Goal: Task Accomplishment & Management: Complete application form

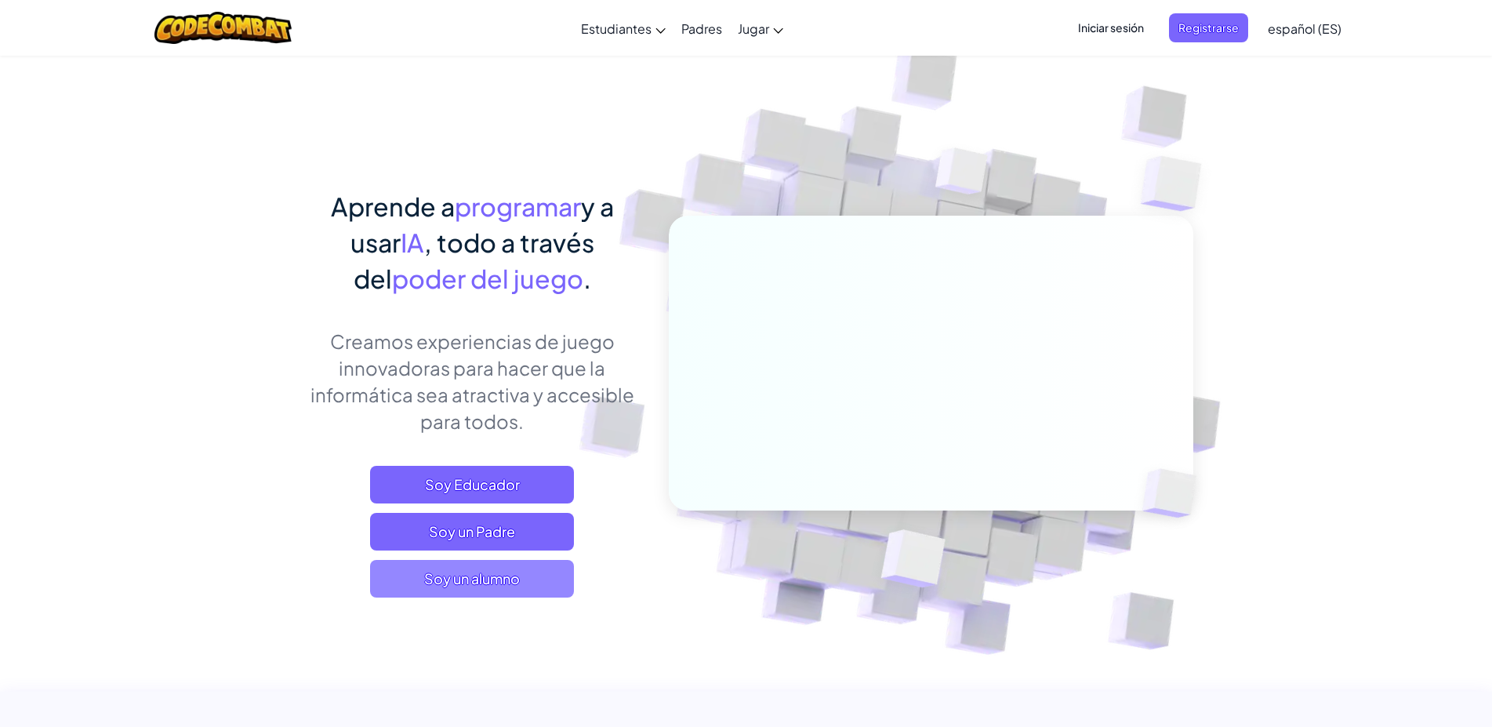
click at [481, 579] on span "Soy un alumno" at bounding box center [472, 579] width 204 height 38
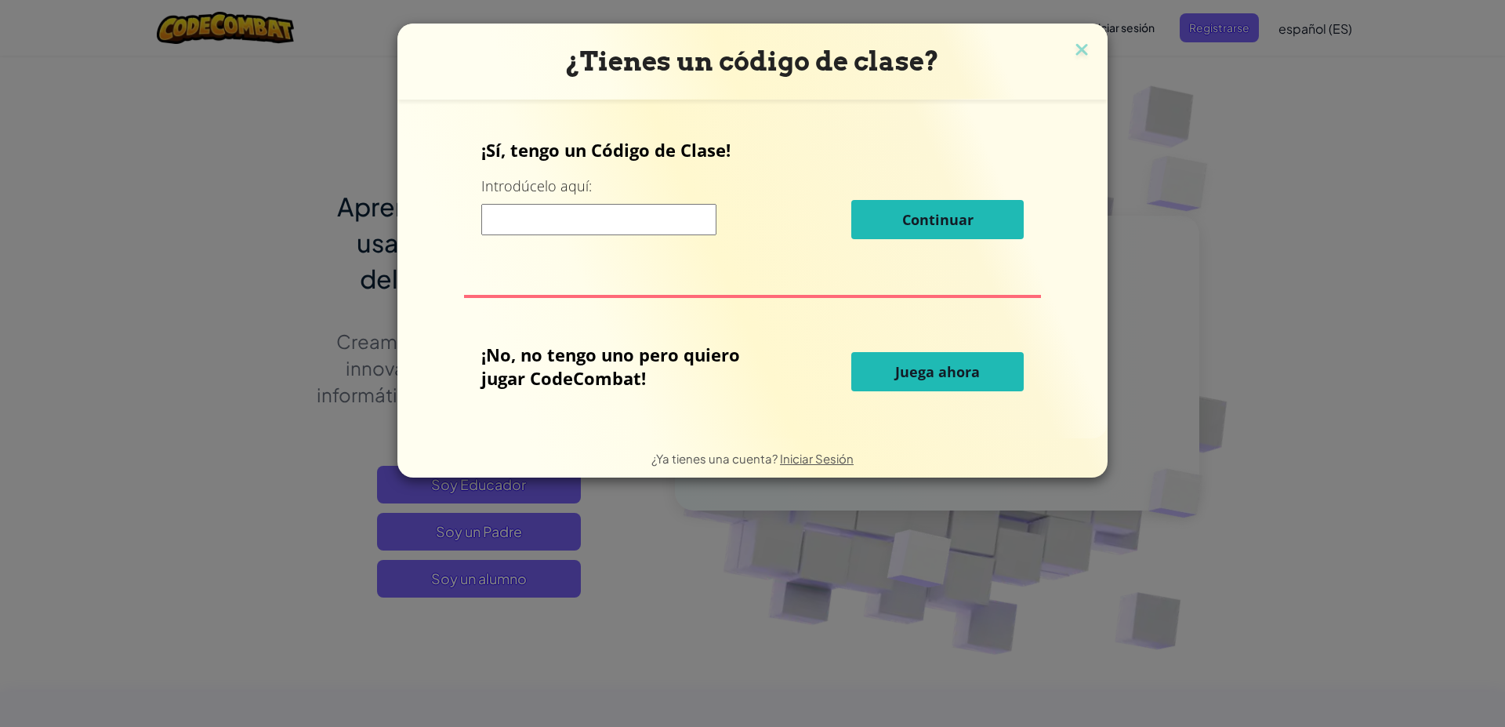
click at [652, 225] on input at bounding box center [598, 219] width 235 height 31
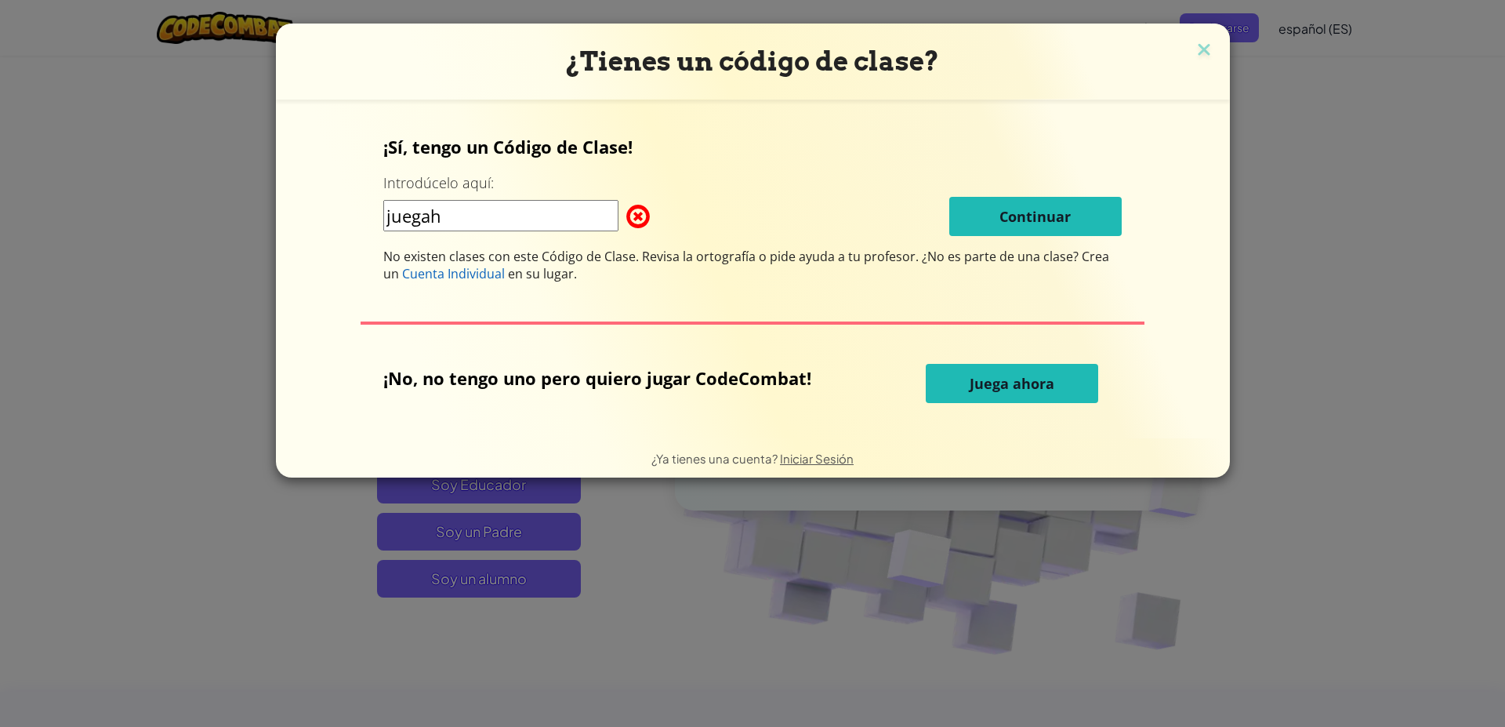
type input "juegah"
click at [1007, 406] on div "¡Sí, tengo un Código de Clase! Introdúcelo aquí: juegah Continuar No existen cl…" at bounding box center [753, 268] width 923 height 307
click at [1004, 373] on button "Juega ahora" at bounding box center [1012, 383] width 172 height 39
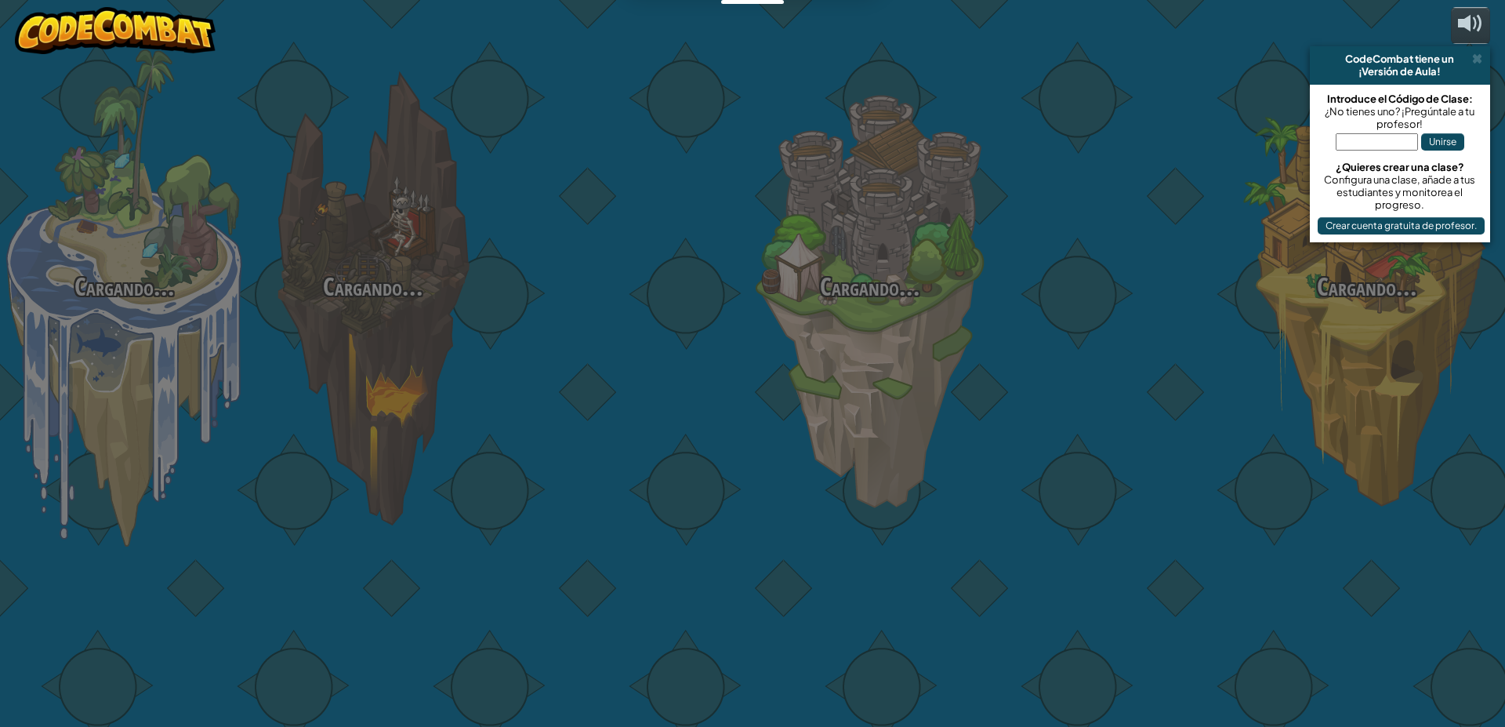
select select "es-ES"
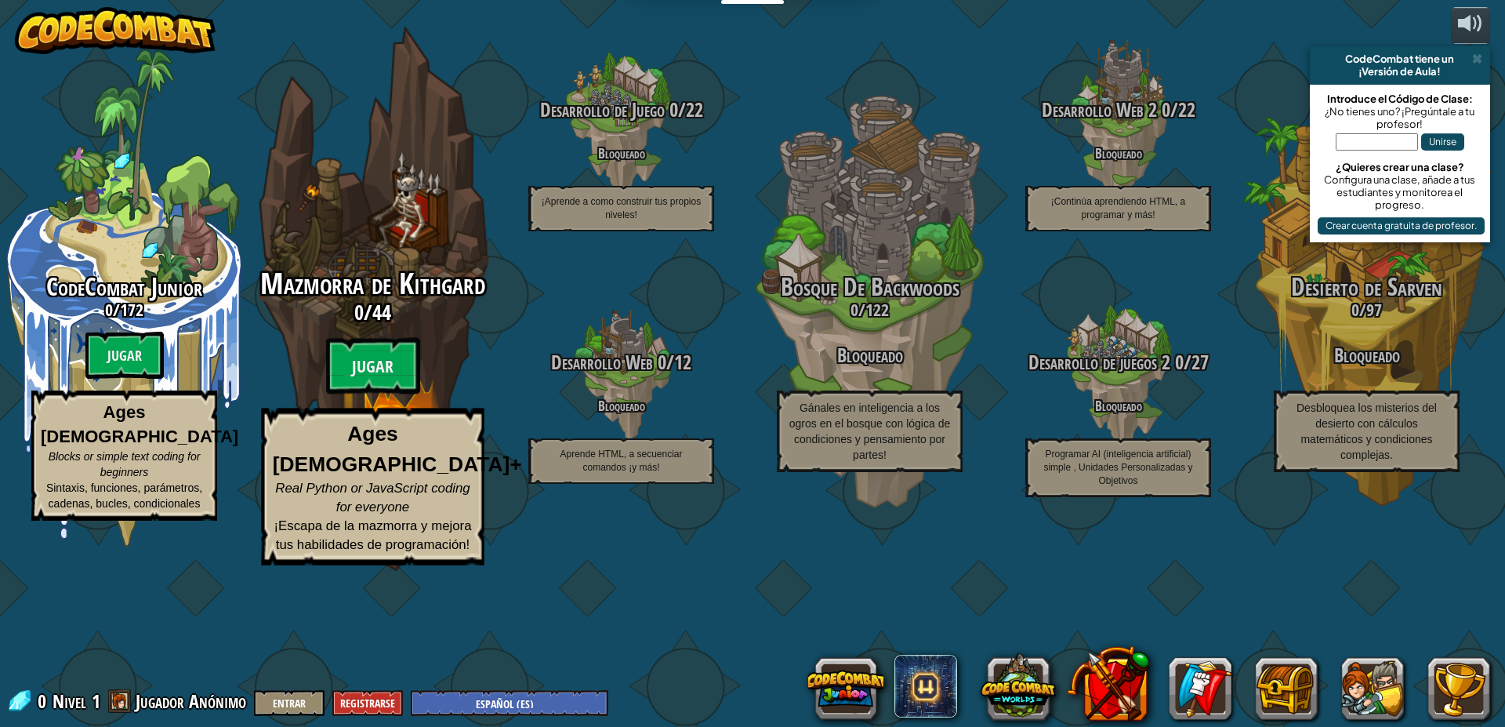
click at [341, 324] on h3 "0 / 44" at bounding box center [372, 312] width 298 height 23
select select "es-ES"
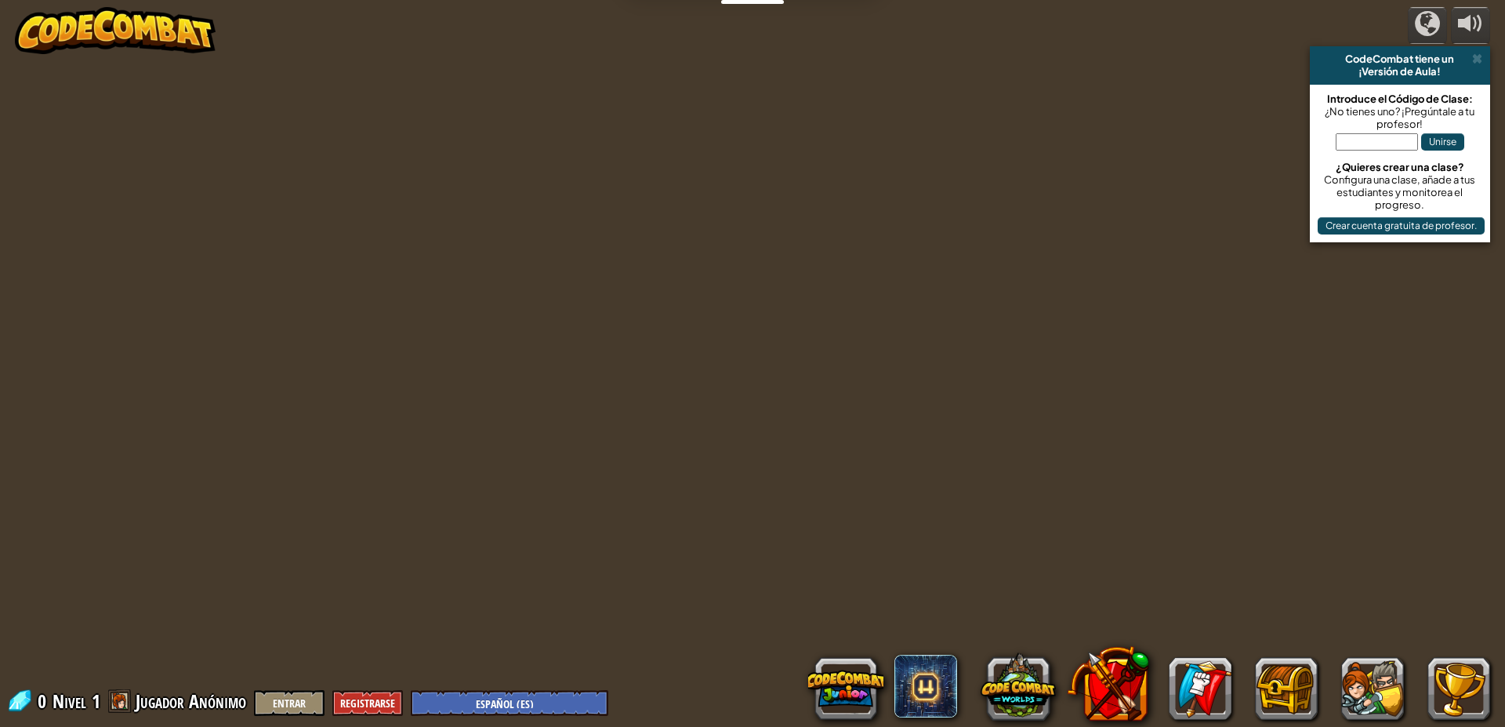
select select "es-ES"
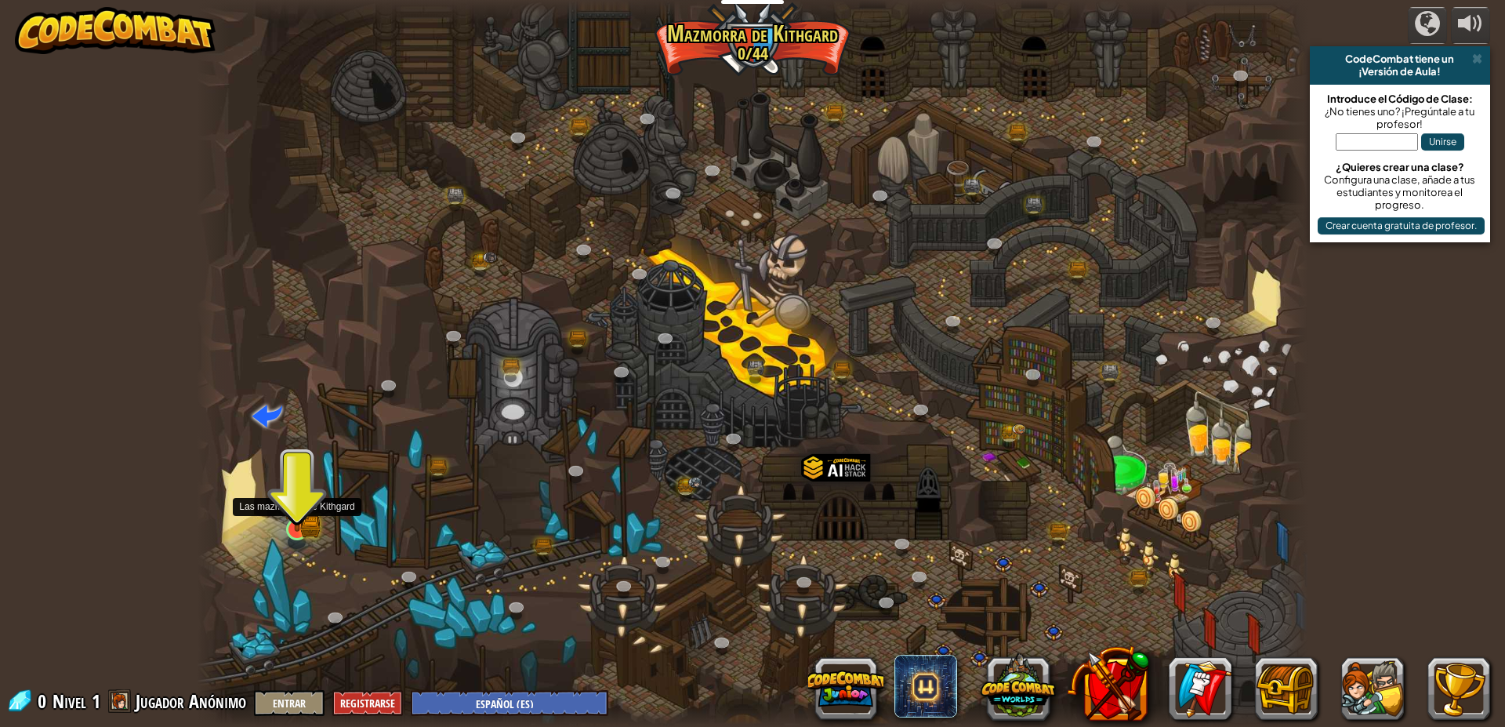
click at [287, 506] on img at bounding box center [297, 498] width 30 height 65
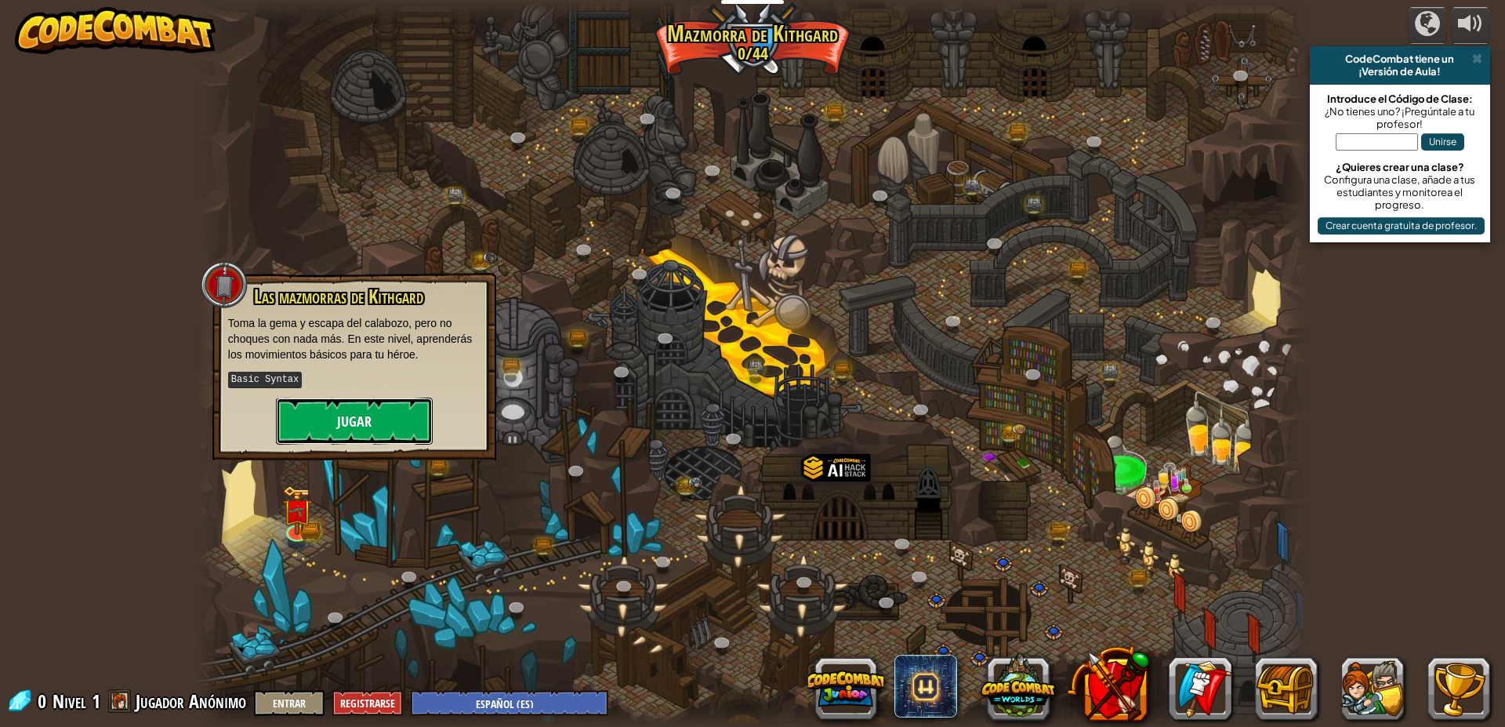
click at [412, 420] on button "Jugar" at bounding box center [354, 420] width 157 height 47
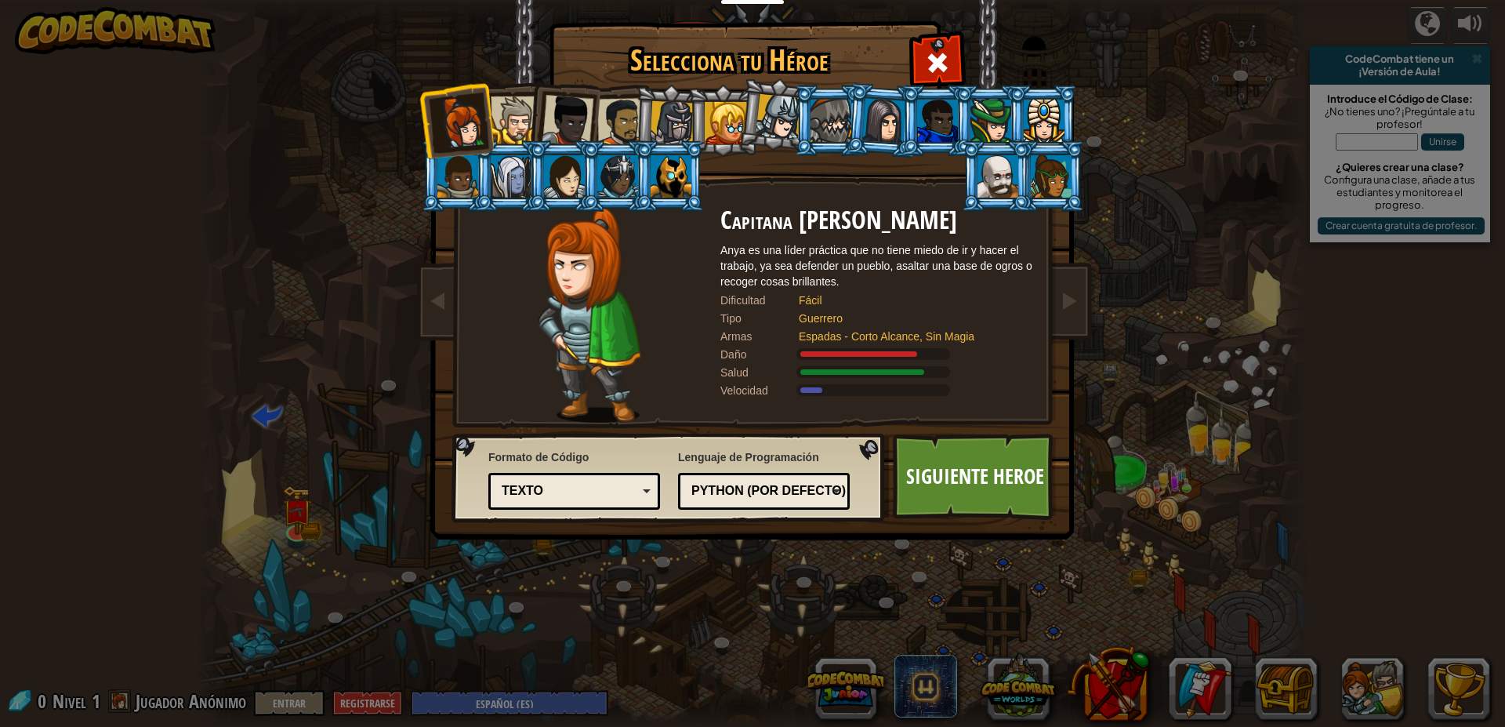
click at [561, 104] on div at bounding box center [568, 121] width 52 height 52
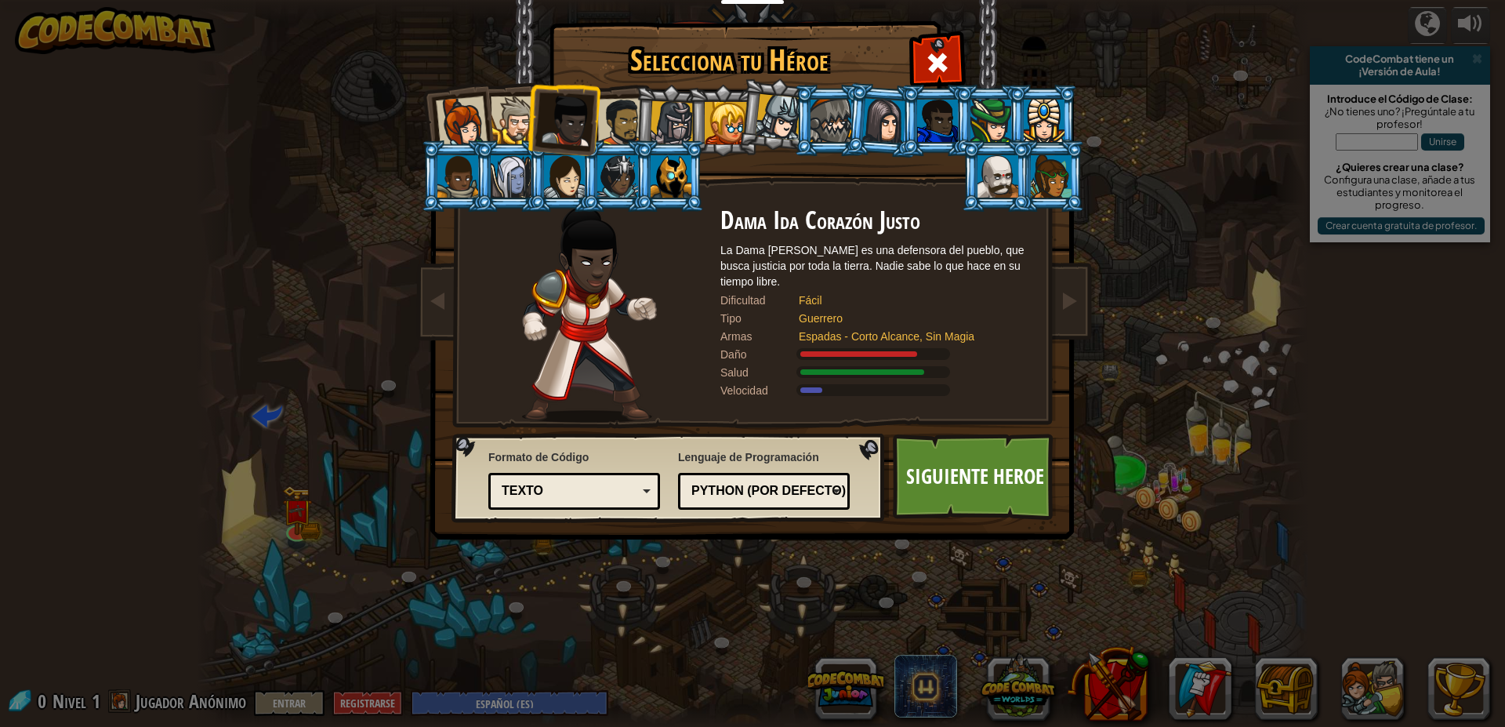
click at [518, 114] on div at bounding box center [515, 120] width 48 height 48
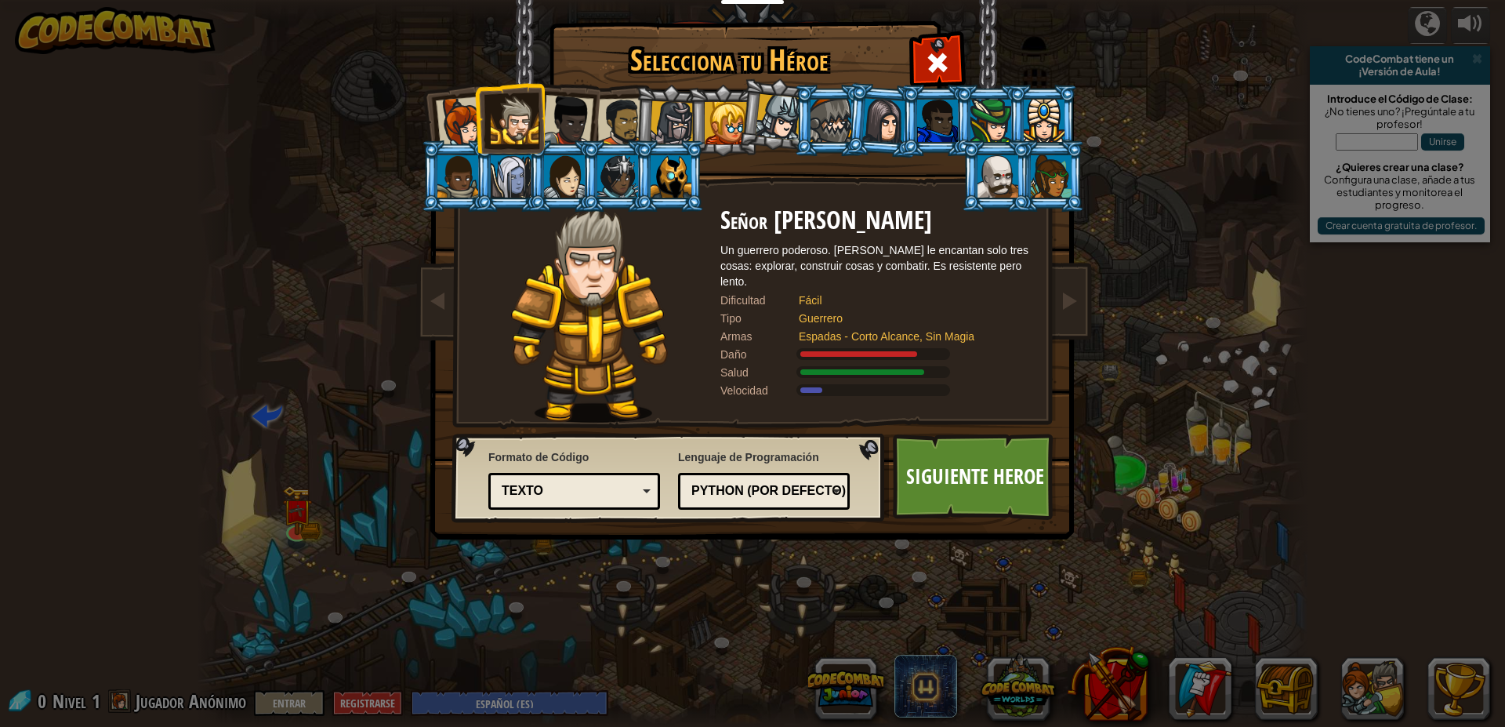
click at [576, 119] on div at bounding box center [568, 121] width 52 height 52
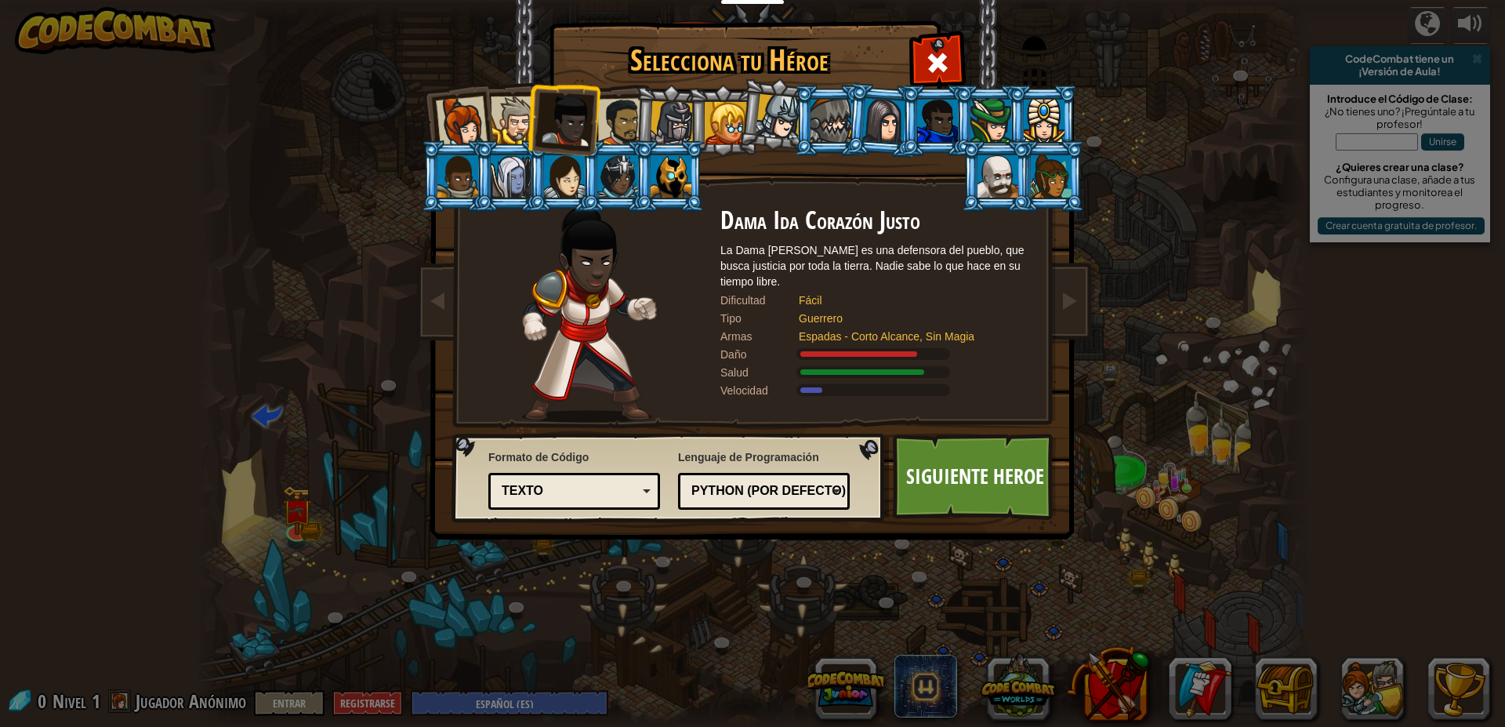
click at [832, 126] on div at bounding box center [831, 121] width 41 height 42
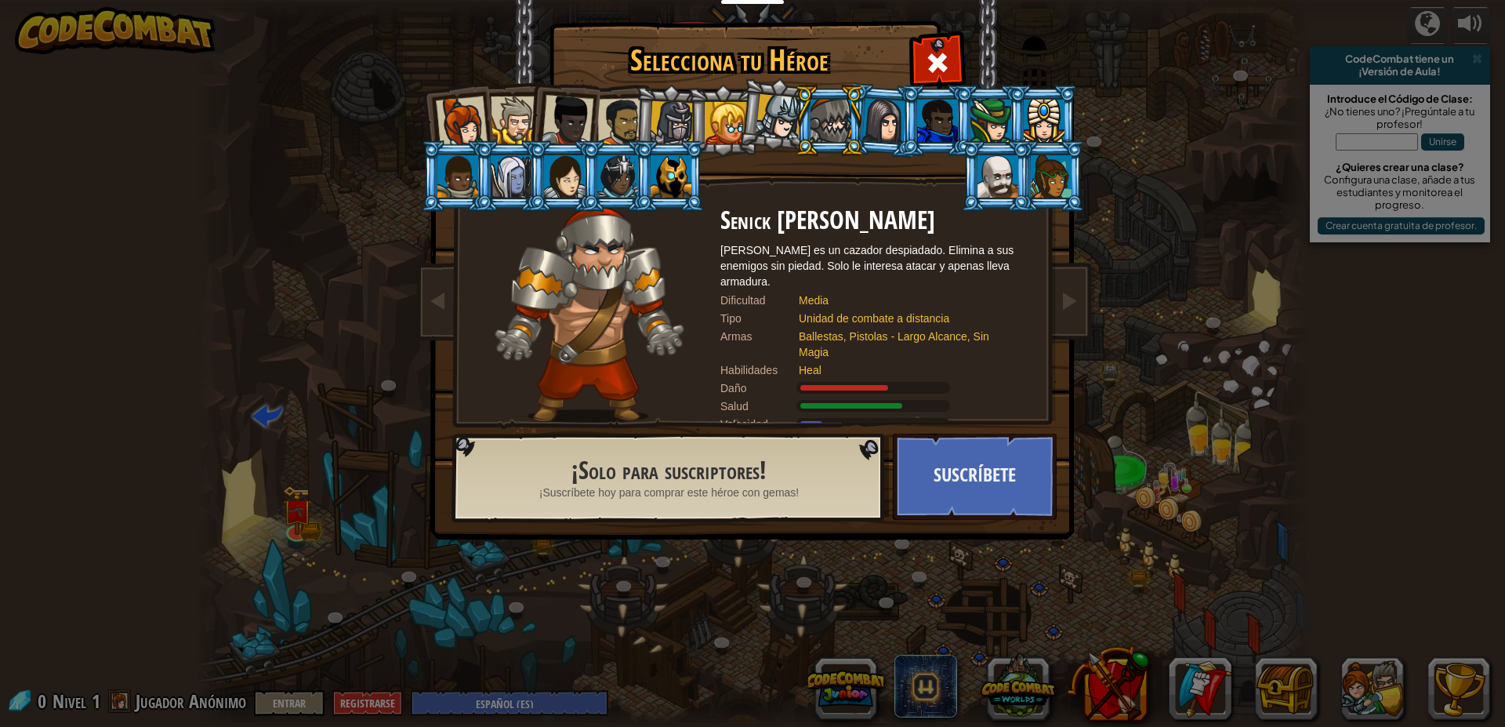
click at [1016, 194] on div at bounding box center [998, 176] width 41 height 42
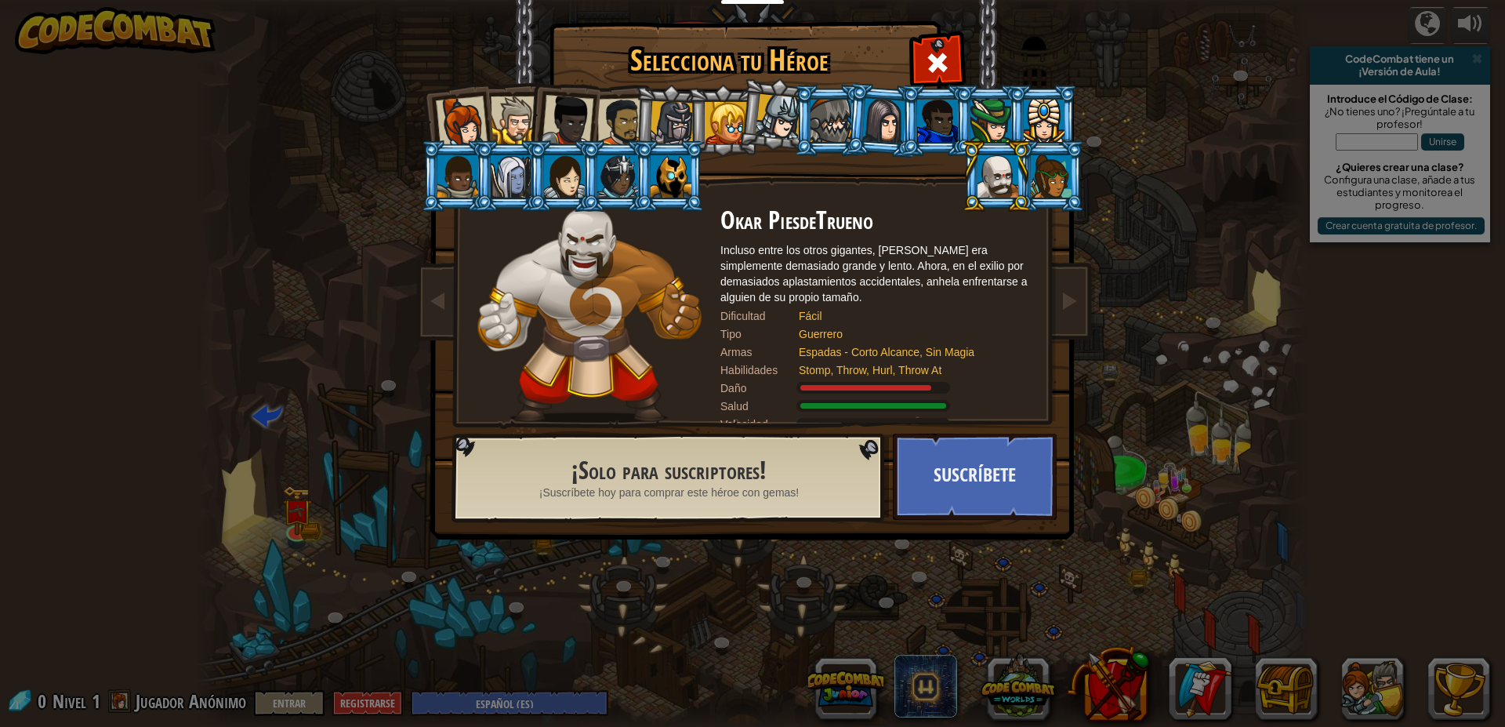
click at [597, 194] on li at bounding box center [616, 175] width 71 height 71
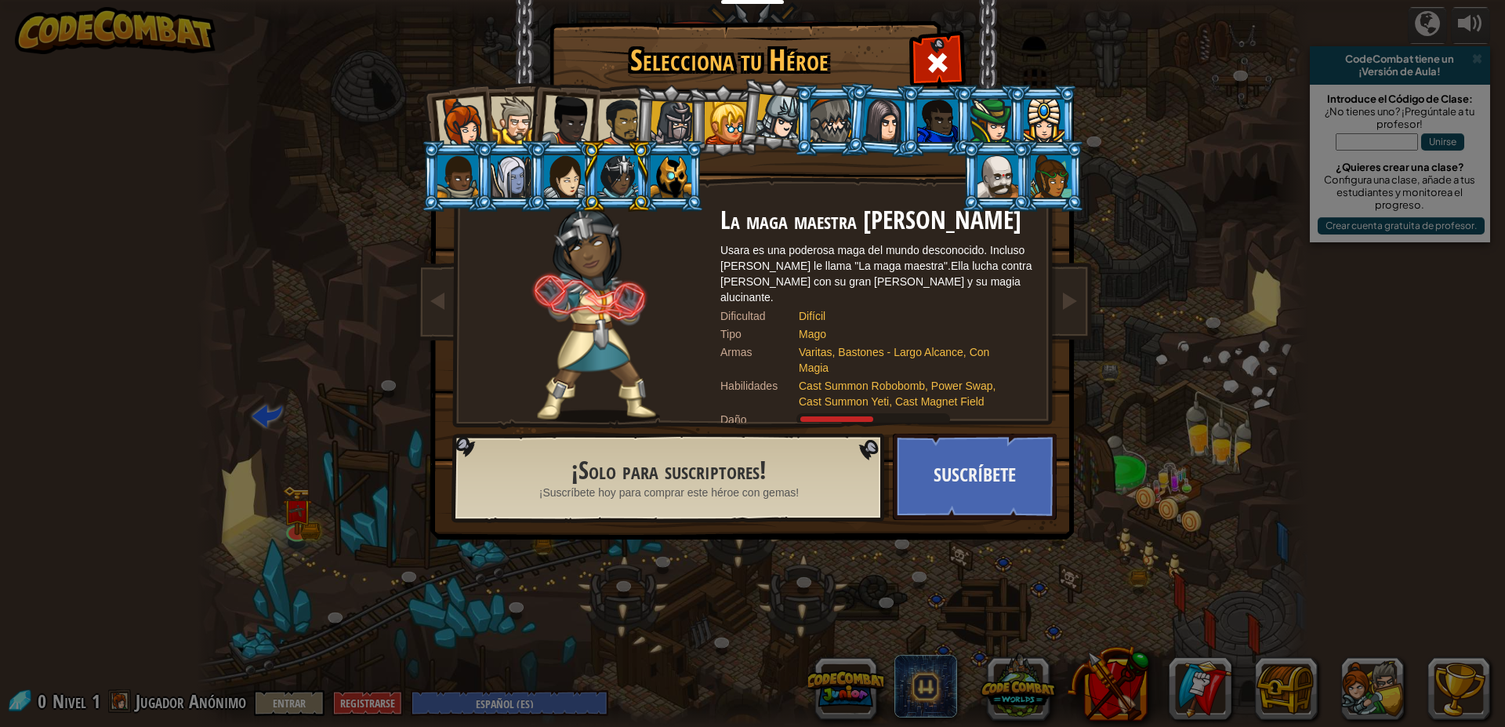
drag, startPoint x: 628, startPoint y: 172, endPoint x: 658, endPoint y: 172, distance: 29.8
click at [626, 171] on div at bounding box center [617, 176] width 41 height 42
click at [674, 176] on div at bounding box center [671, 176] width 41 height 42
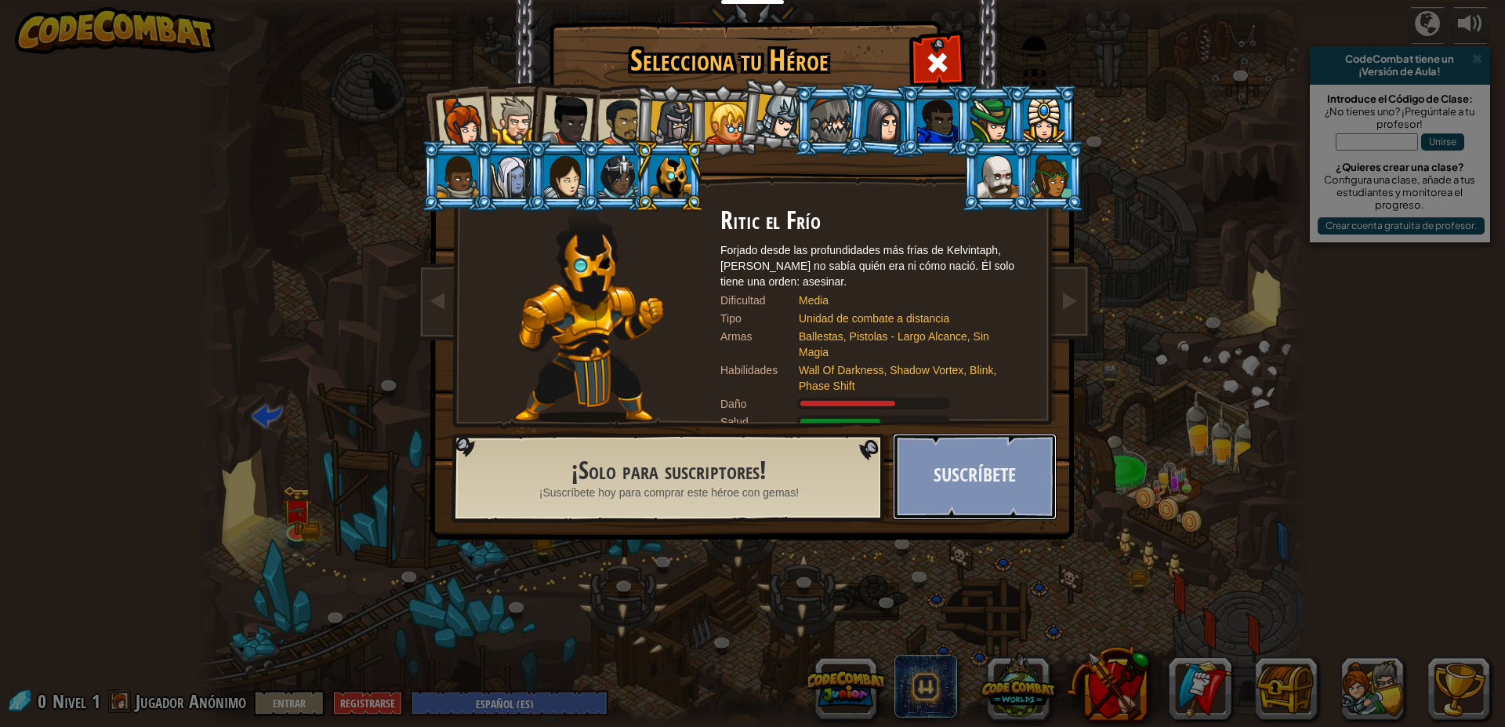
click at [942, 442] on button "Suscríbete" at bounding box center [975, 476] width 164 height 86
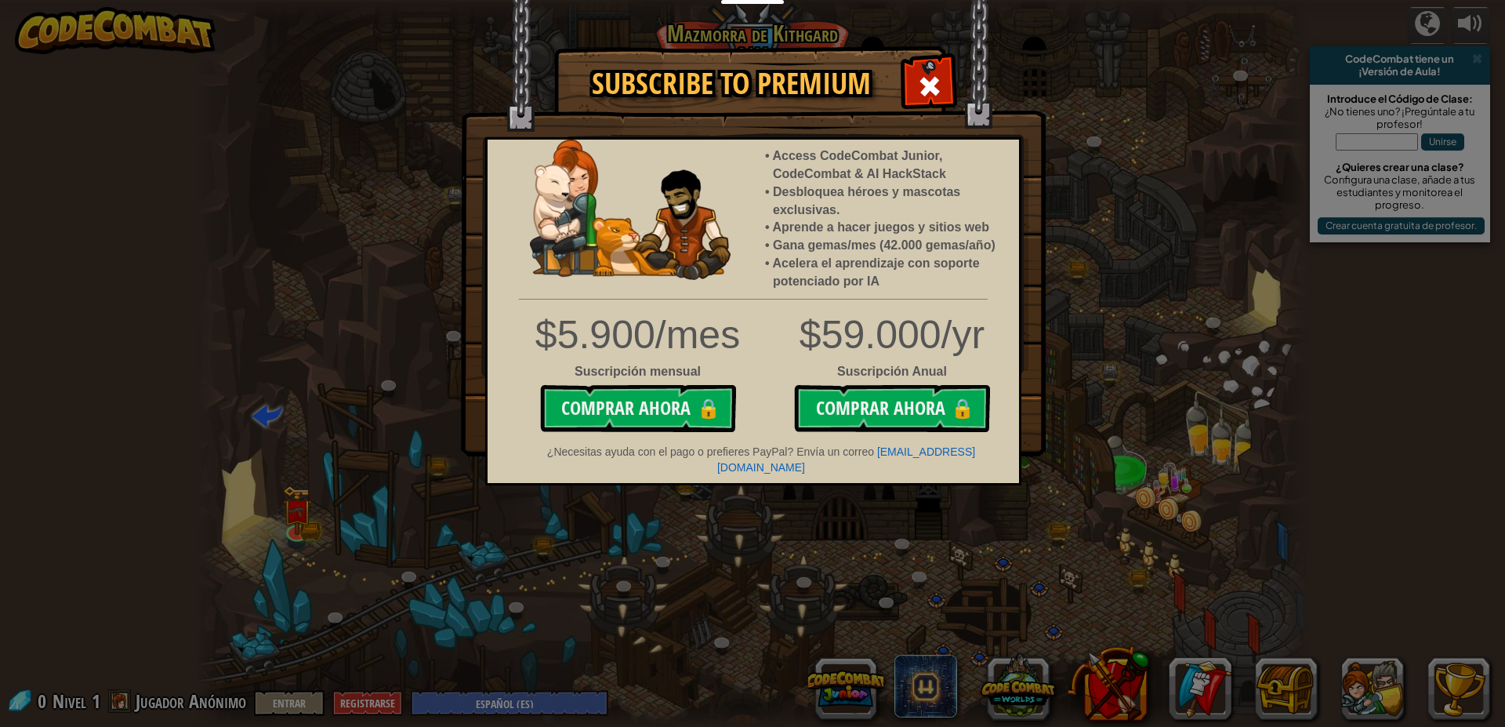
click at [392, 266] on div "Subscribe to Premium Access CodeCombat Junior, CodeCombat & AI HackStack Desblo…" at bounding box center [752, 363] width 1505 height 727
click at [399, 266] on div "Subscribe to Premium Access CodeCombat Junior, CodeCombat & AI HackStack Desblo…" at bounding box center [752, 363] width 1505 height 727
click at [930, 79] on span at bounding box center [929, 86] width 25 height 25
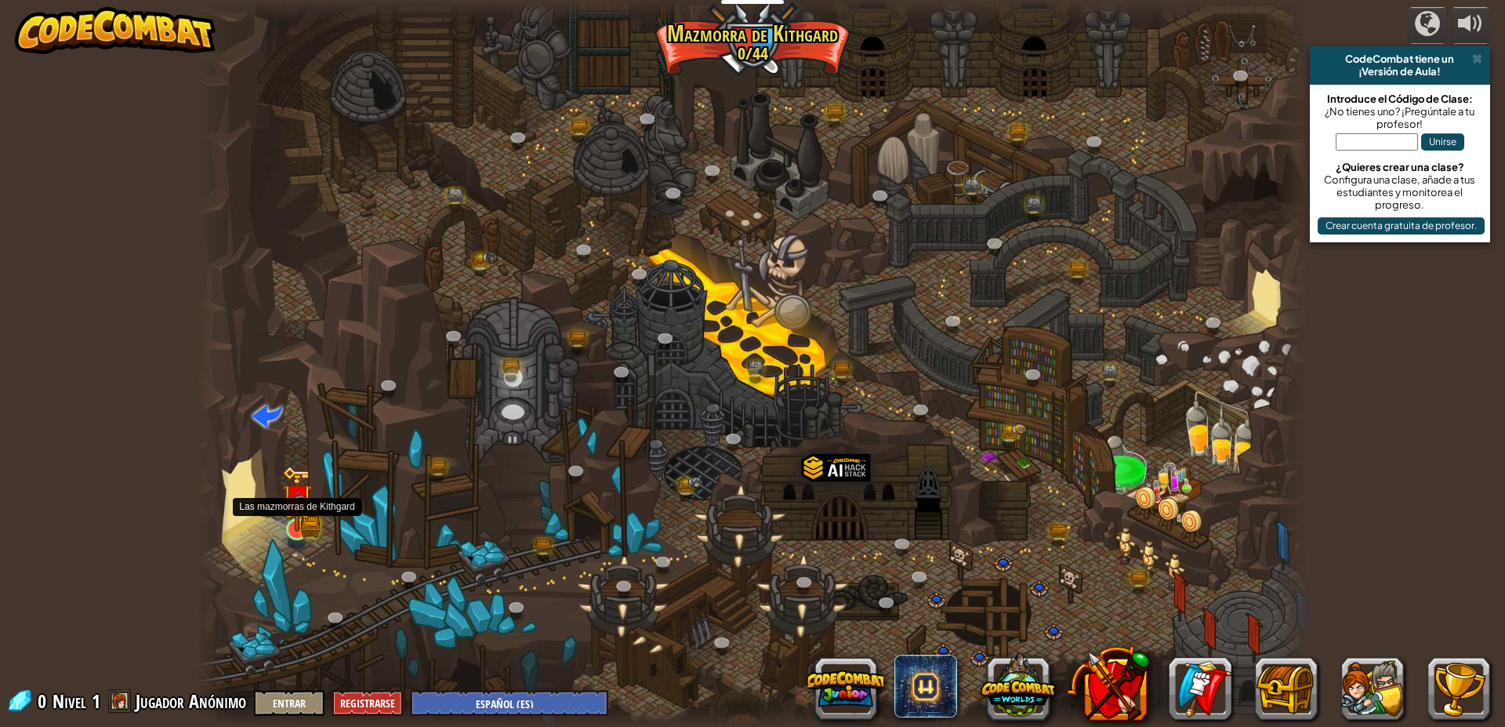
click at [306, 531] on img at bounding box center [297, 498] width 30 height 65
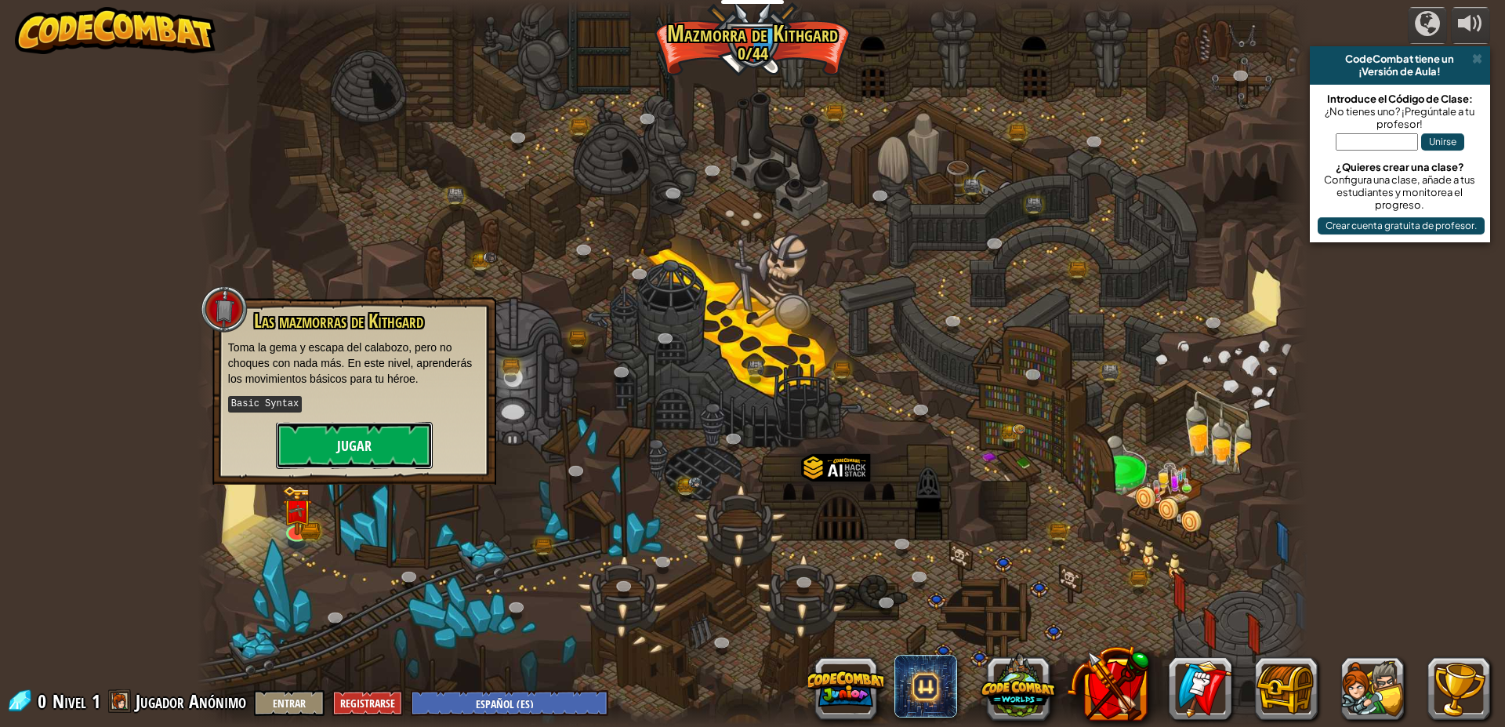
click at [379, 454] on button "Jugar" at bounding box center [354, 445] width 157 height 47
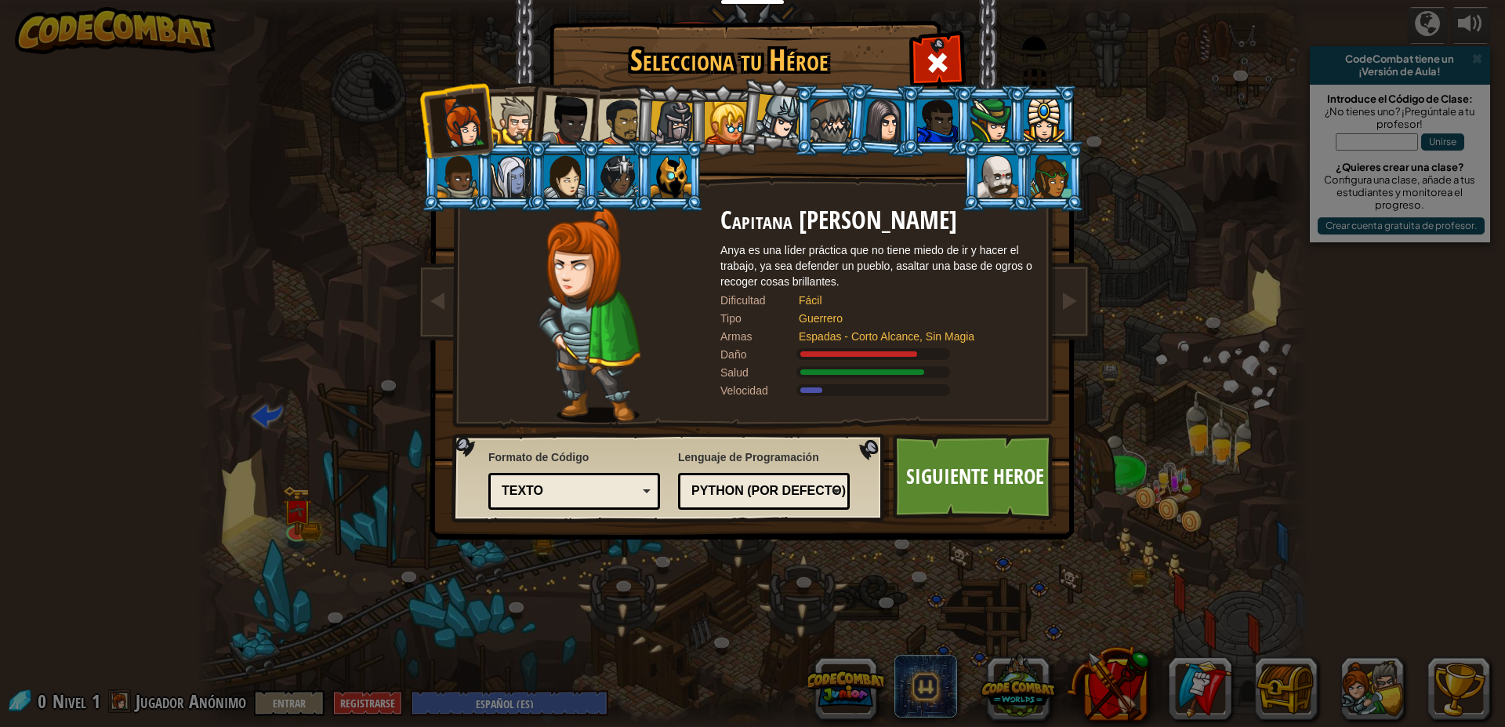
click at [668, 122] on div at bounding box center [672, 123] width 45 height 45
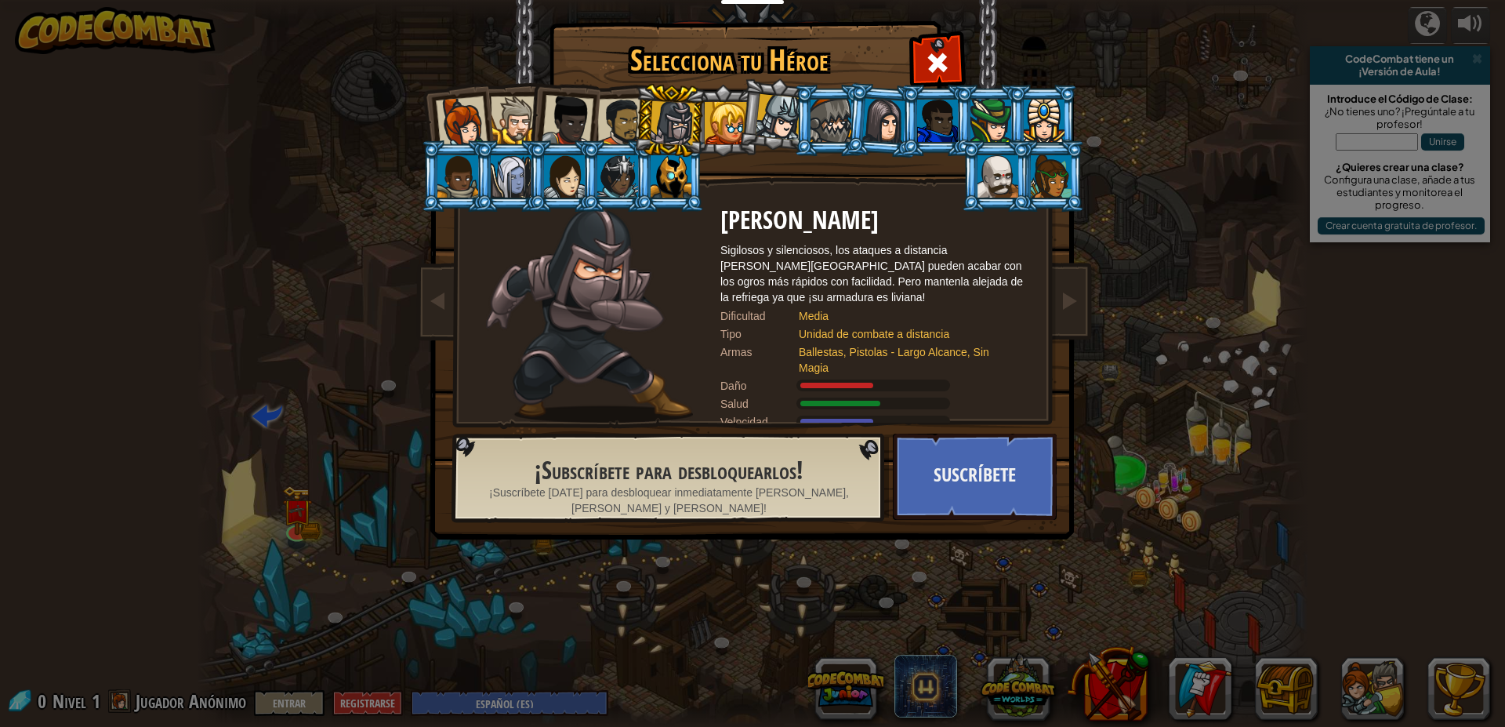
click at [560, 126] on div at bounding box center [568, 121] width 52 height 52
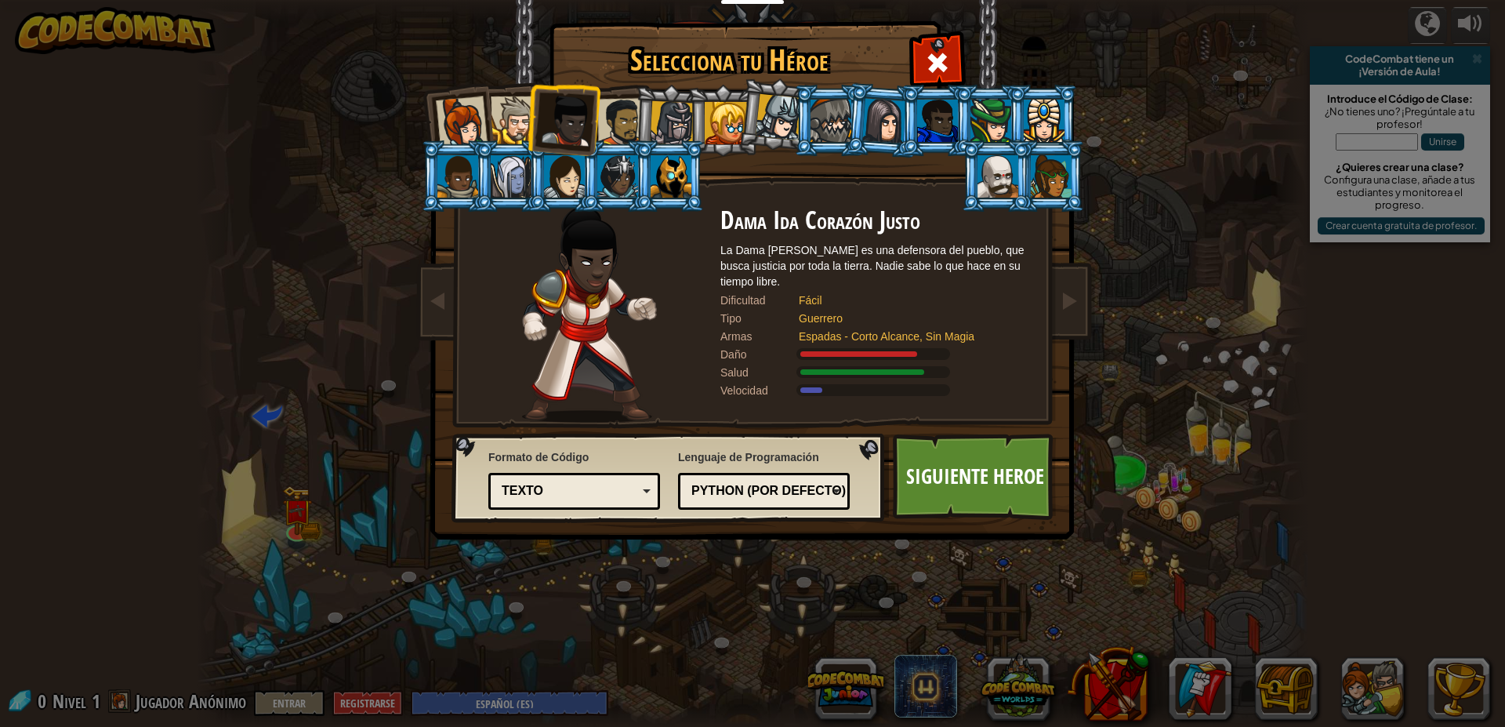
click at [522, 125] on div at bounding box center [515, 120] width 48 height 48
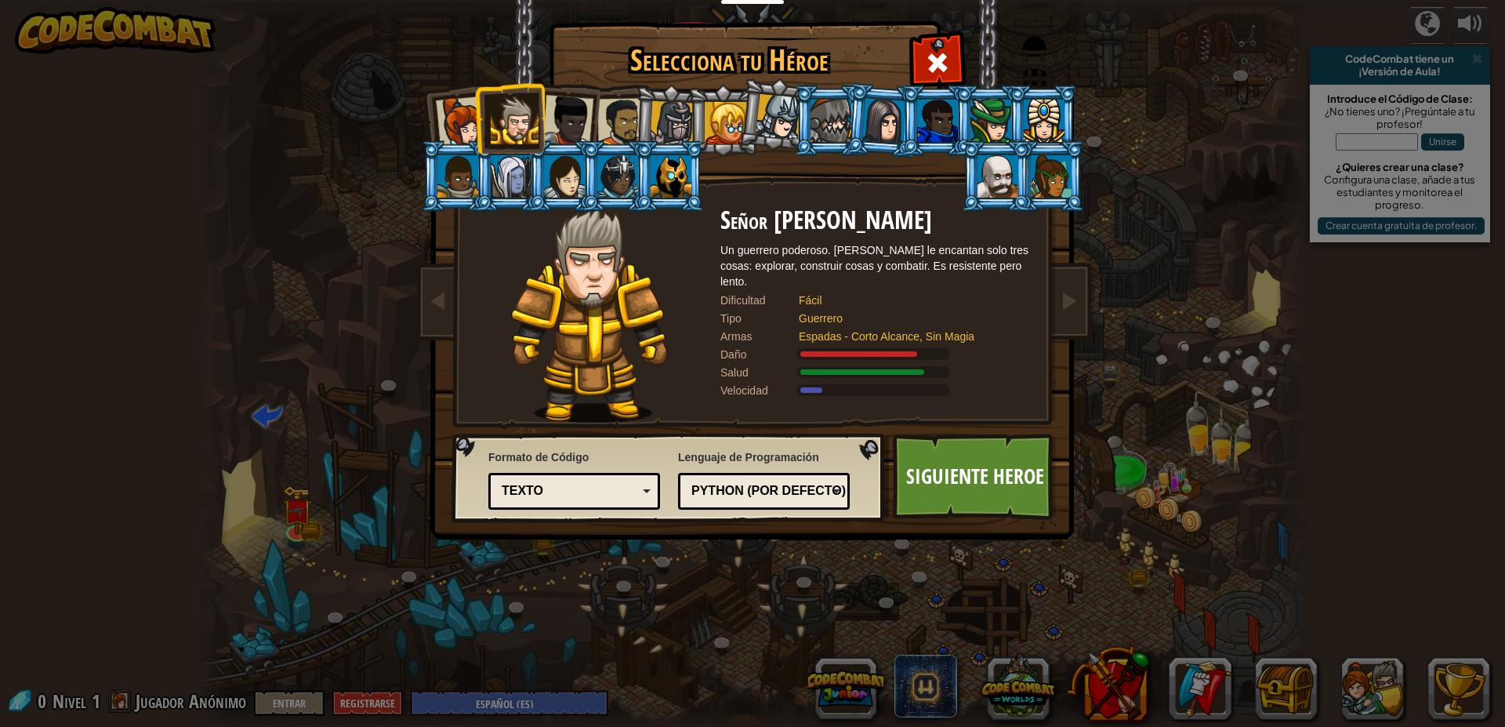
click at [637, 121] on li at bounding box center [670, 120] width 74 height 75
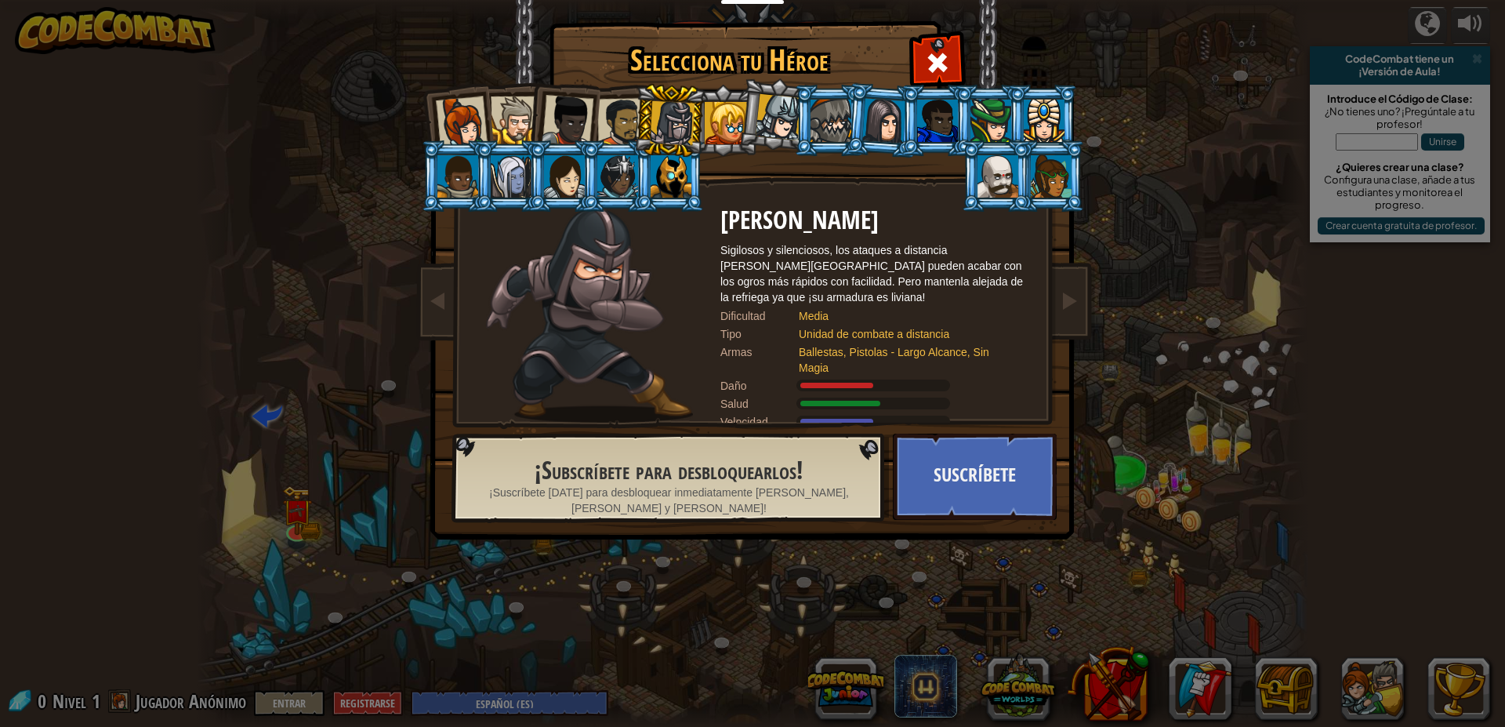
click at [621, 114] on div at bounding box center [621, 122] width 49 height 49
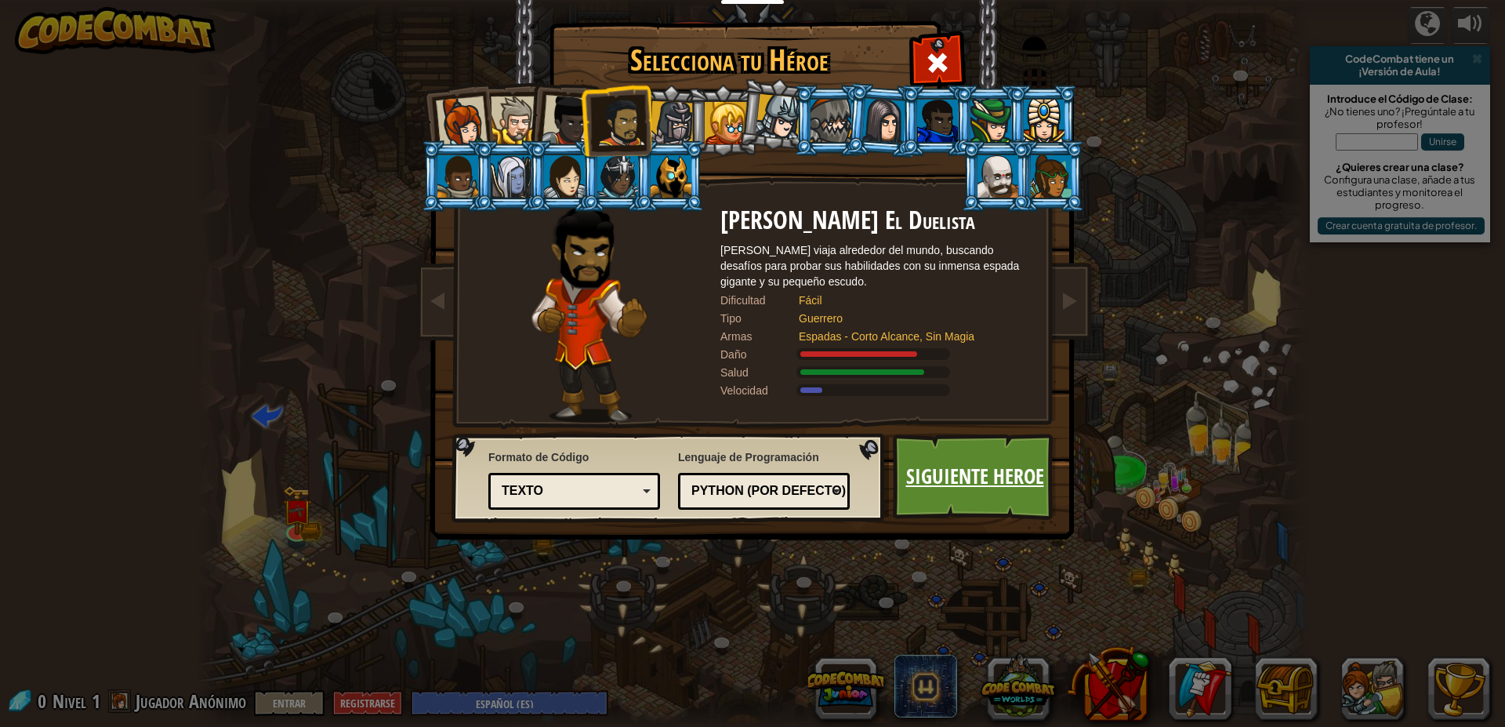
drag, startPoint x: 967, startPoint y: 489, endPoint x: 970, endPoint y: 476, distance: 13.7
click at [970, 476] on link "Siguiente Heroe" at bounding box center [975, 476] width 164 height 86
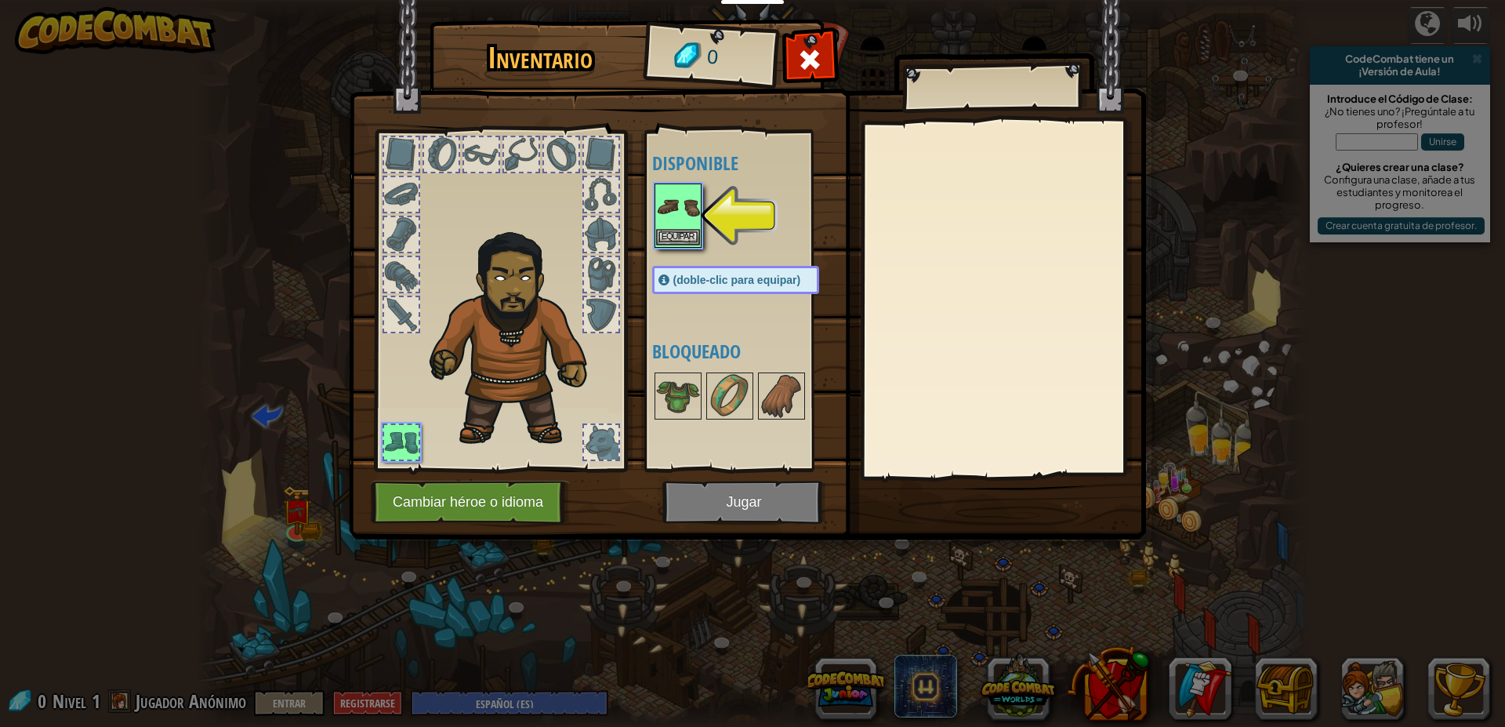
click at [685, 189] on img at bounding box center [678, 207] width 44 height 44
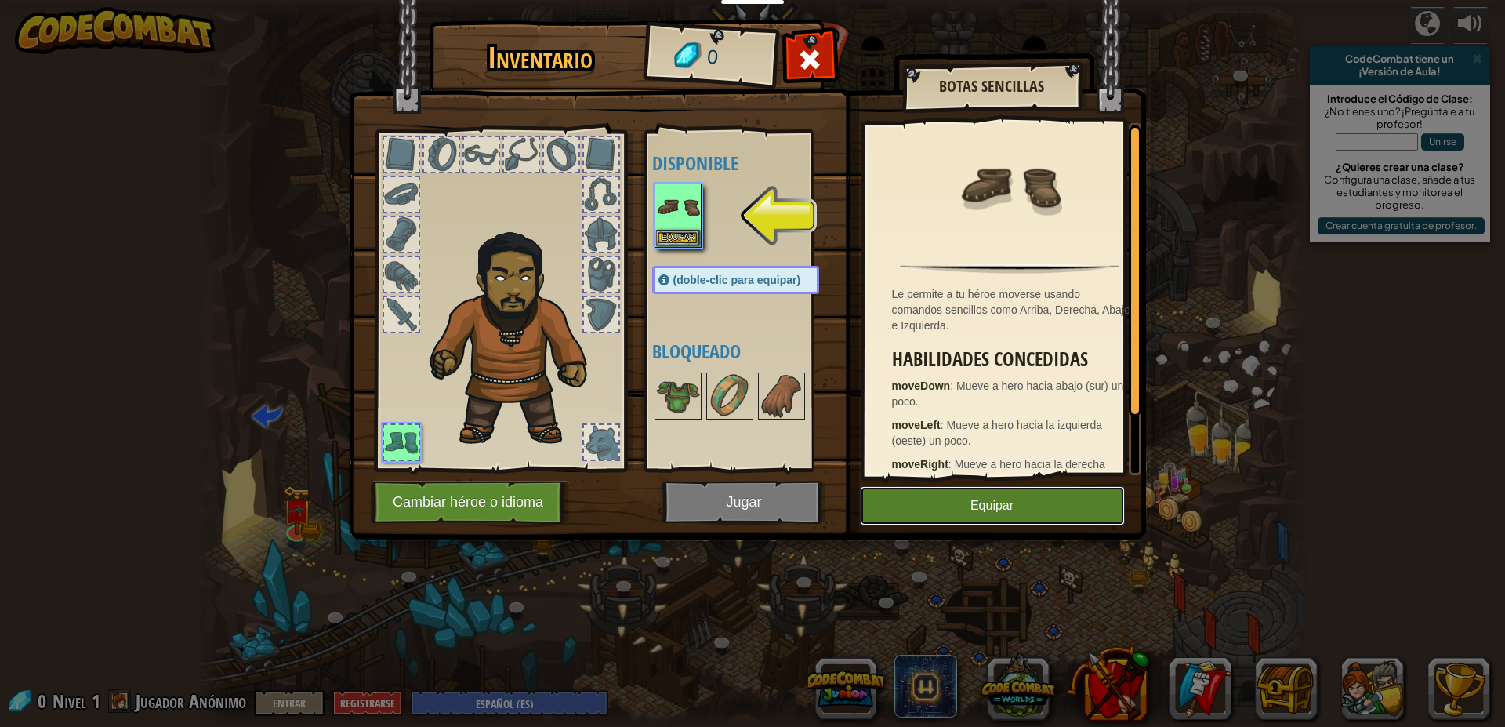
click at [974, 497] on button "Equipar" at bounding box center [992, 505] width 265 height 39
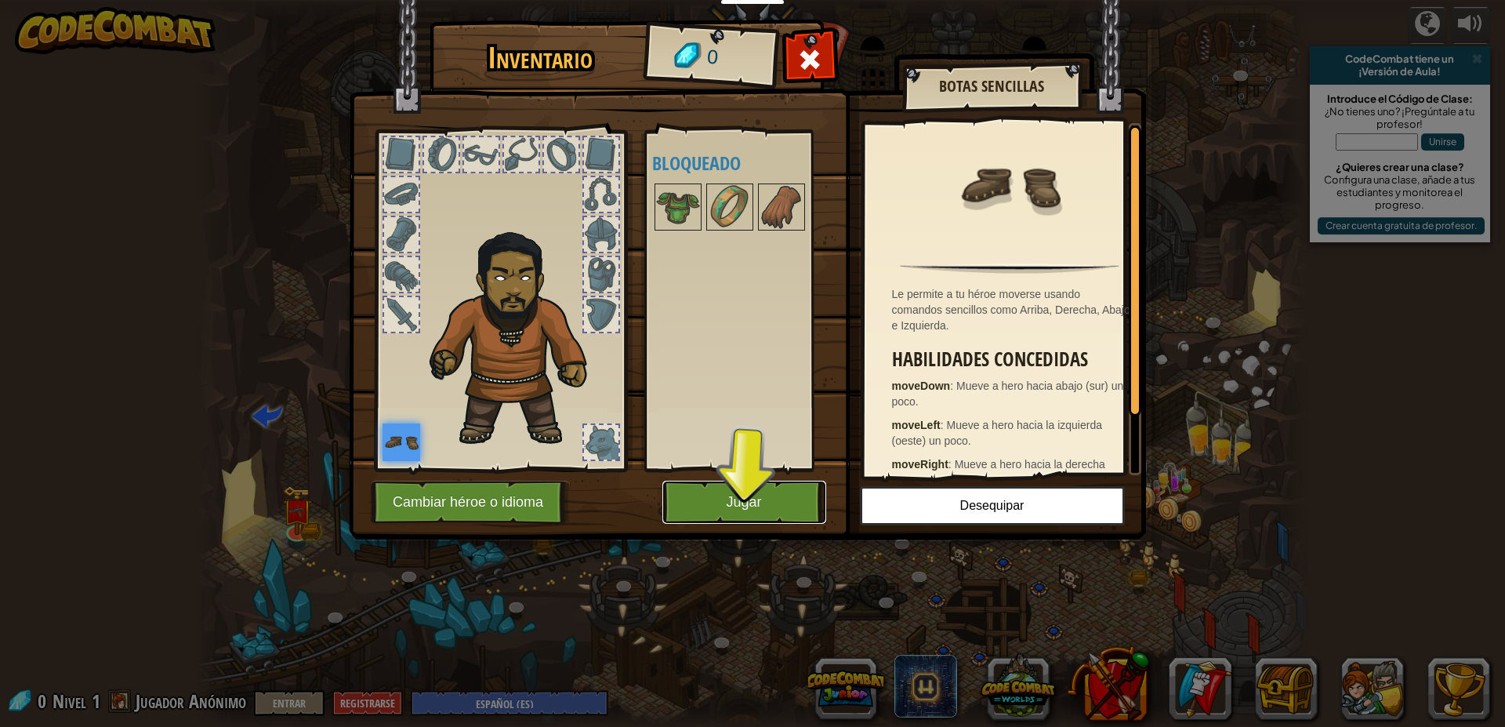
click at [776, 494] on button "Jugar" at bounding box center [744, 502] width 164 height 43
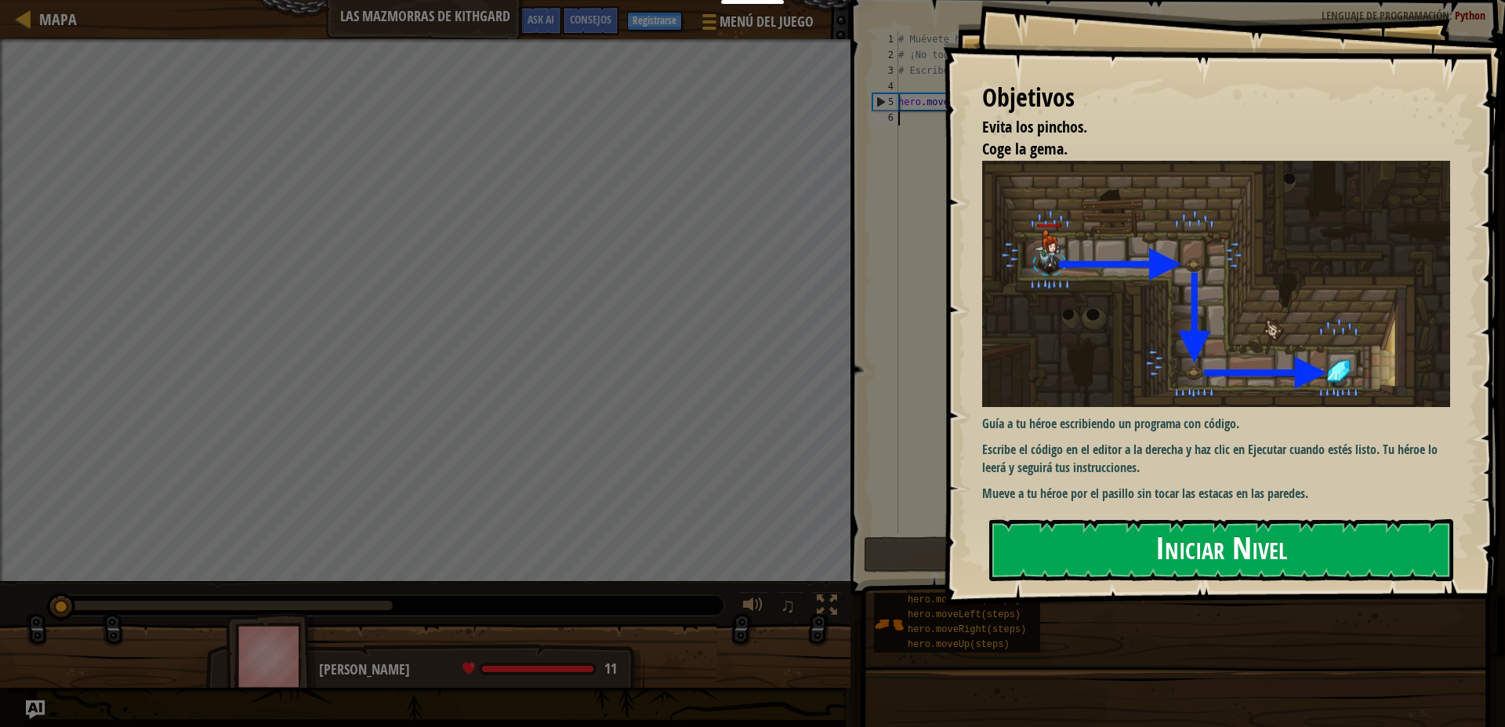
click at [1199, 519] on button "Iniciar Nivel" at bounding box center [1221, 550] width 464 height 62
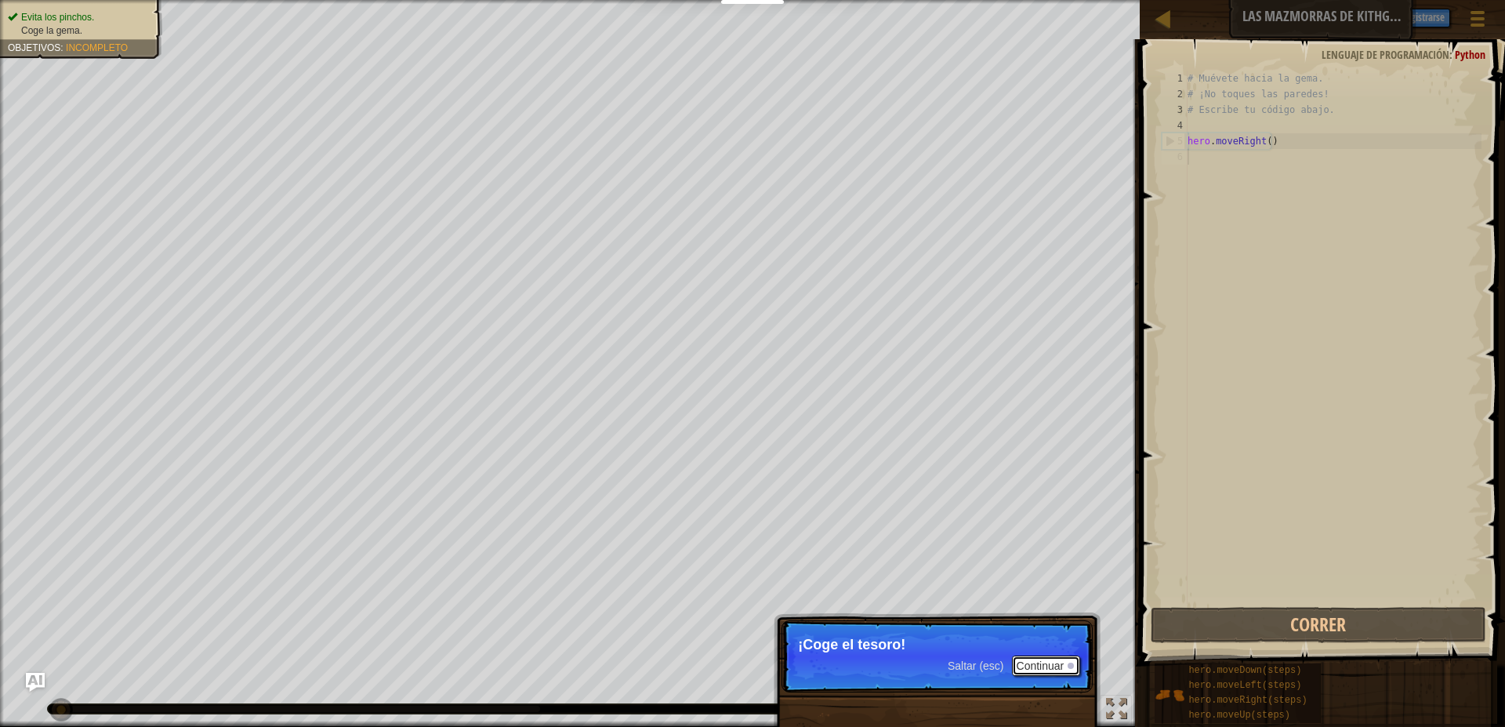
click at [1036, 666] on button "Continuar" at bounding box center [1046, 665] width 69 height 20
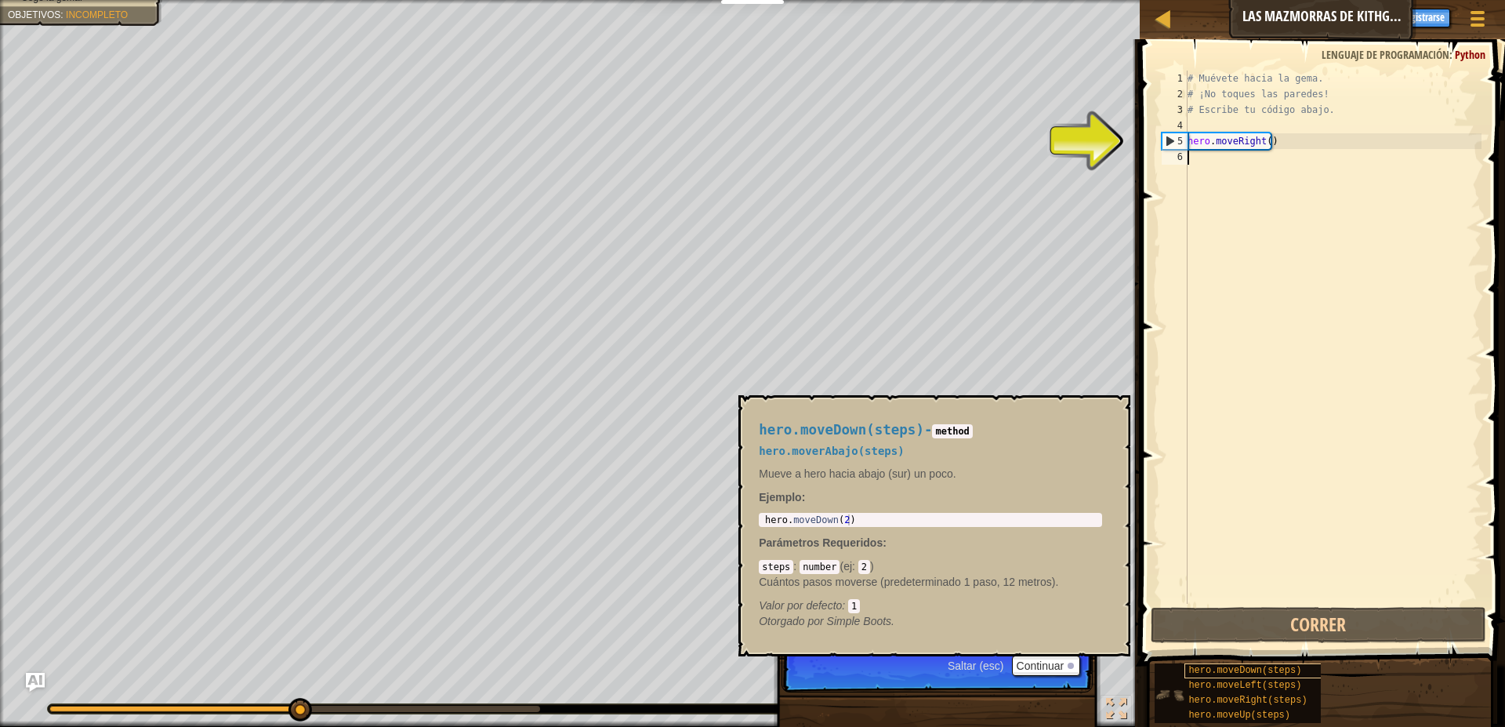
click at [1202, 670] on span "hero.moveDown(steps)" at bounding box center [1244, 670] width 113 height 11
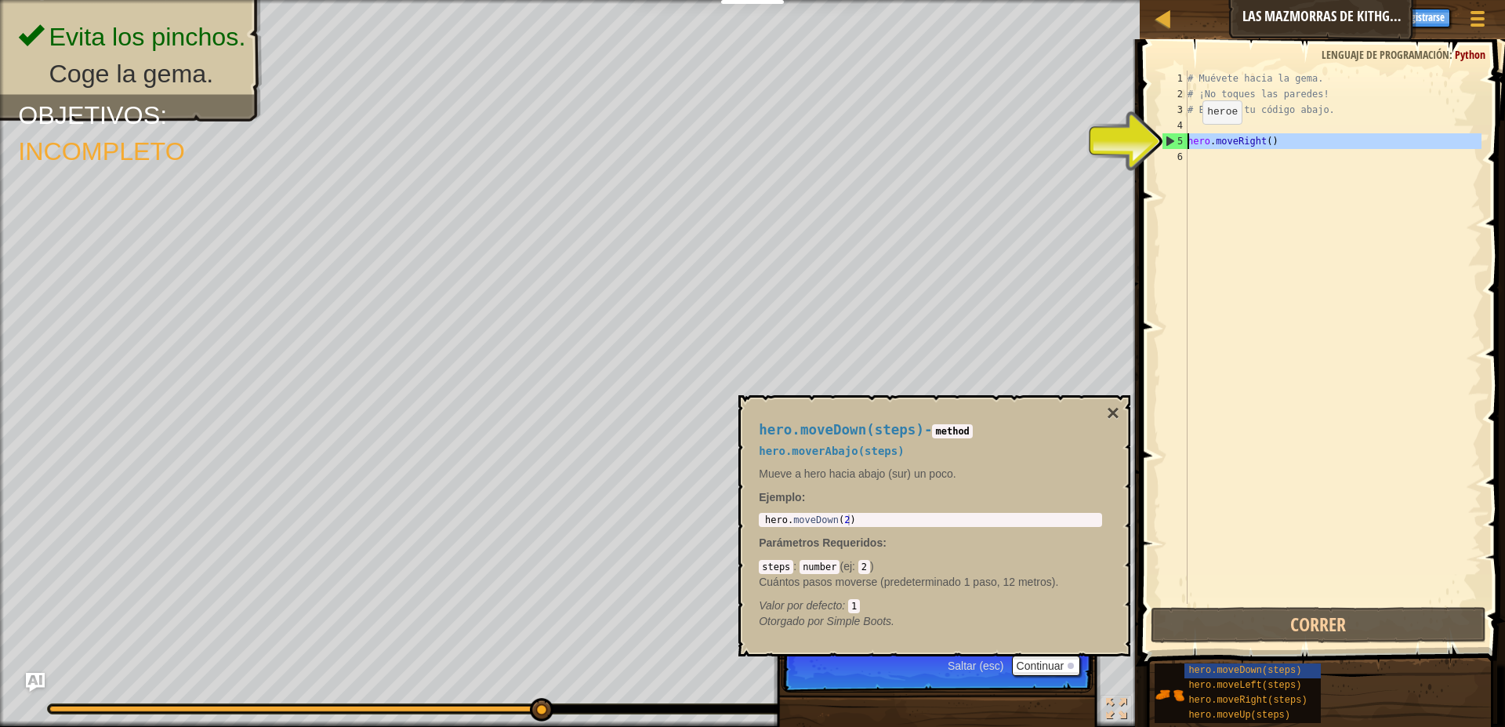
click at [1185, 147] on div "5" at bounding box center [1175, 141] width 25 height 16
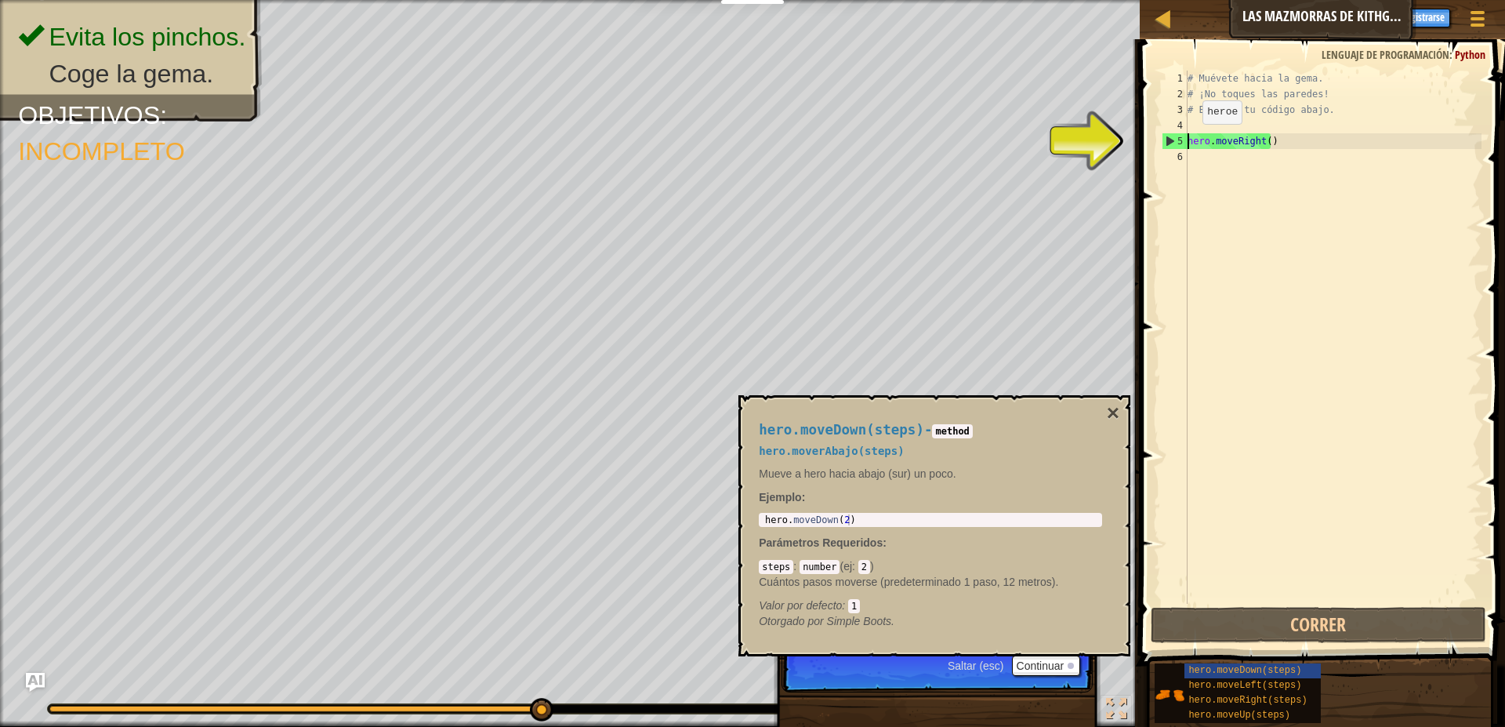
click at [1171, 142] on div "5" at bounding box center [1175, 141] width 25 height 16
type textarea "hero.moveRight()"
click at [1248, 194] on div "# Muévete hacia la gema. # ¡No toques las paredes! # Escribe tu código abajo. h…" at bounding box center [1332, 353] width 297 height 564
click at [1051, 659] on button "Continuar" at bounding box center [1046, 665] width 69 height 20
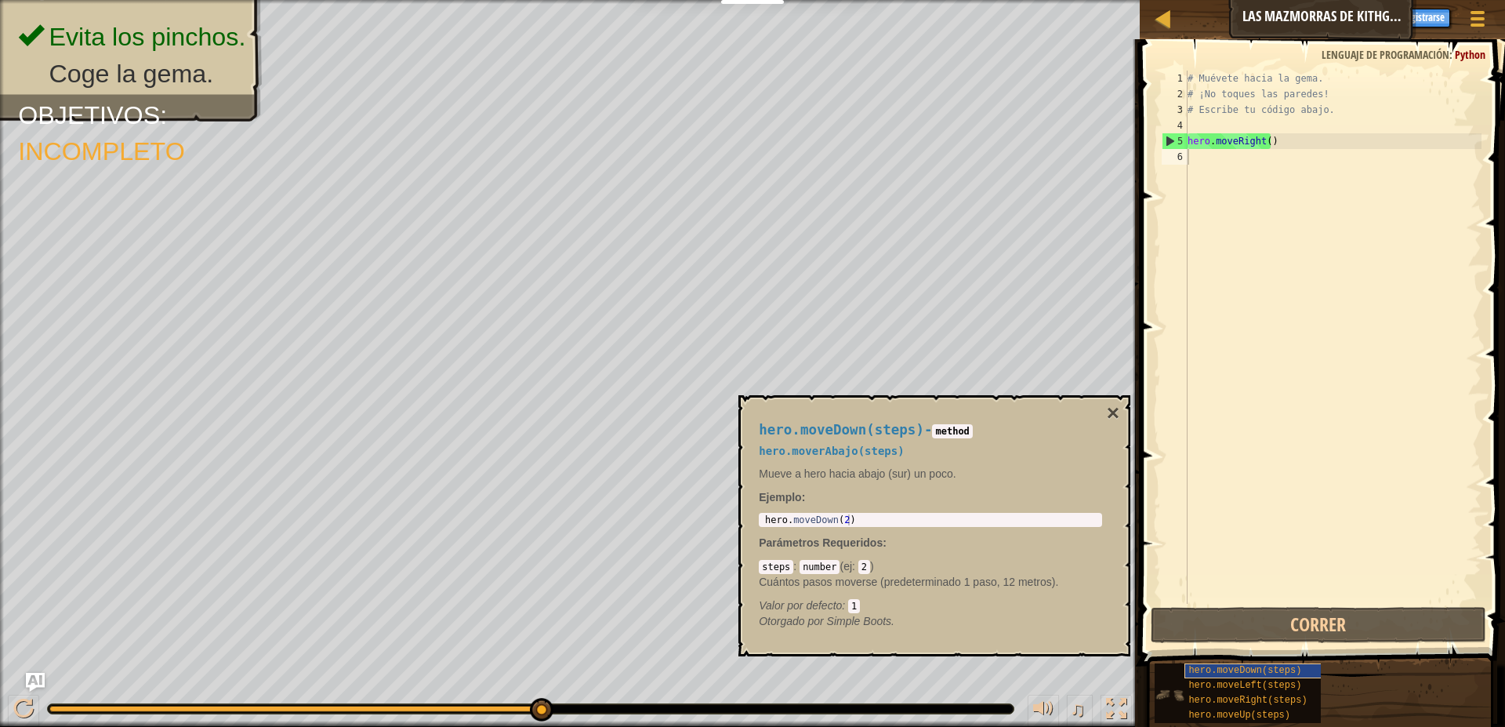
click at [1279, 675] on span "hero.moveDown(steps)" at bounding box center [1244, 670] width 113 height 11
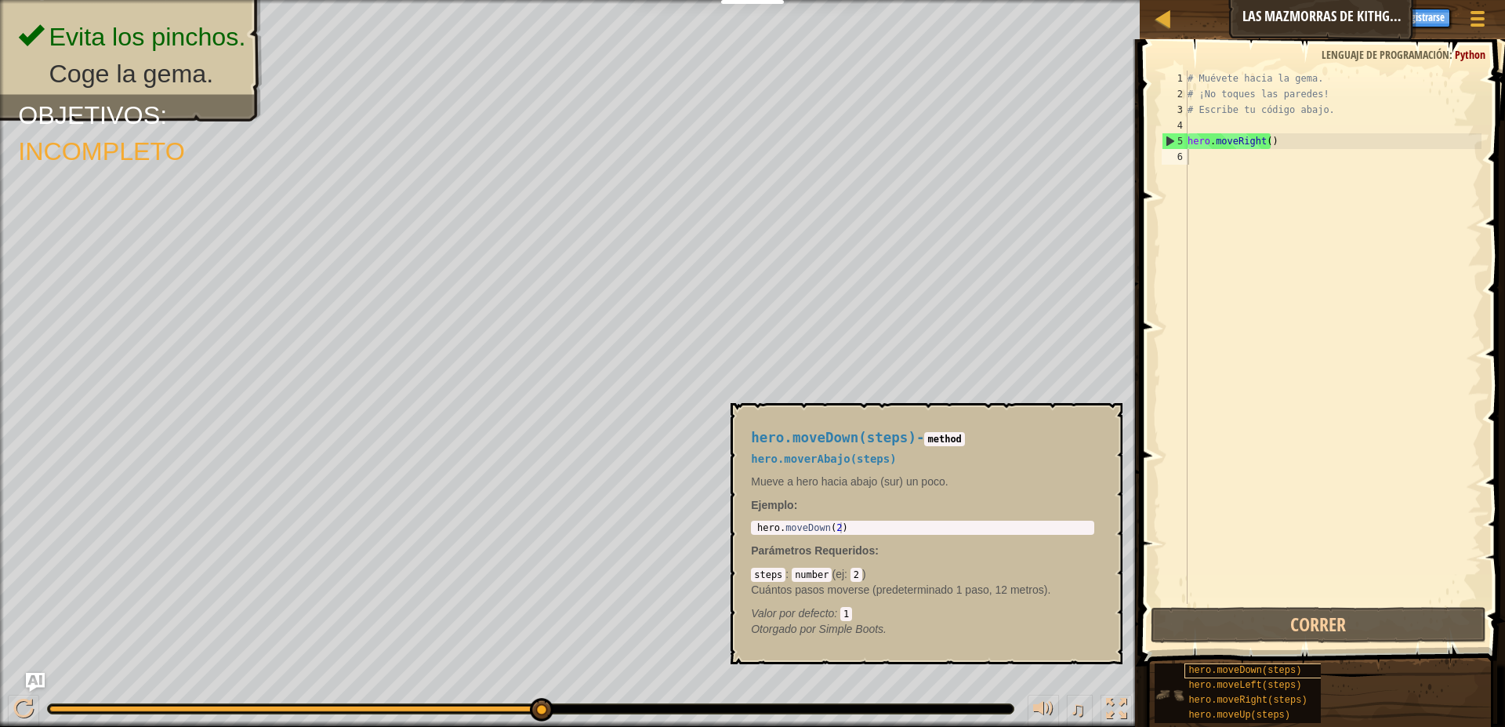
drag, startPoint x: 1202, startPoint y: 666, endPoint x: 1246, endPoint y: 261, distance: 407.6
click at [1246, 663] on div "hero.moveDown(steps)" at bounding box center [1259, 670] width 151 height 15
click at [1238, 673] on span "hero.moveDown(steps)" at bounding box center [1244, 670] width 113 height 11
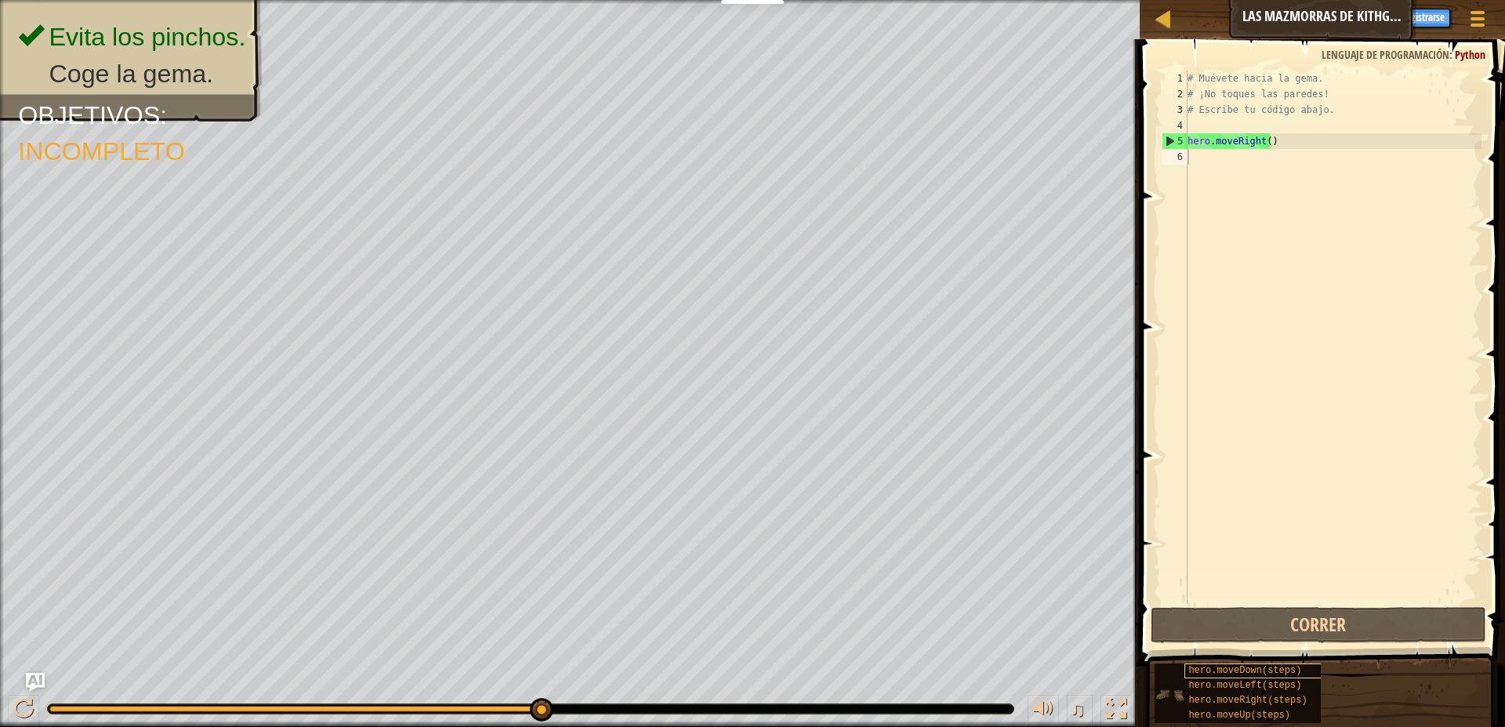
click at [1238, 673] on span "hero.moveDown(steps)" at bounding box center [1244, 670] width 113 height 11
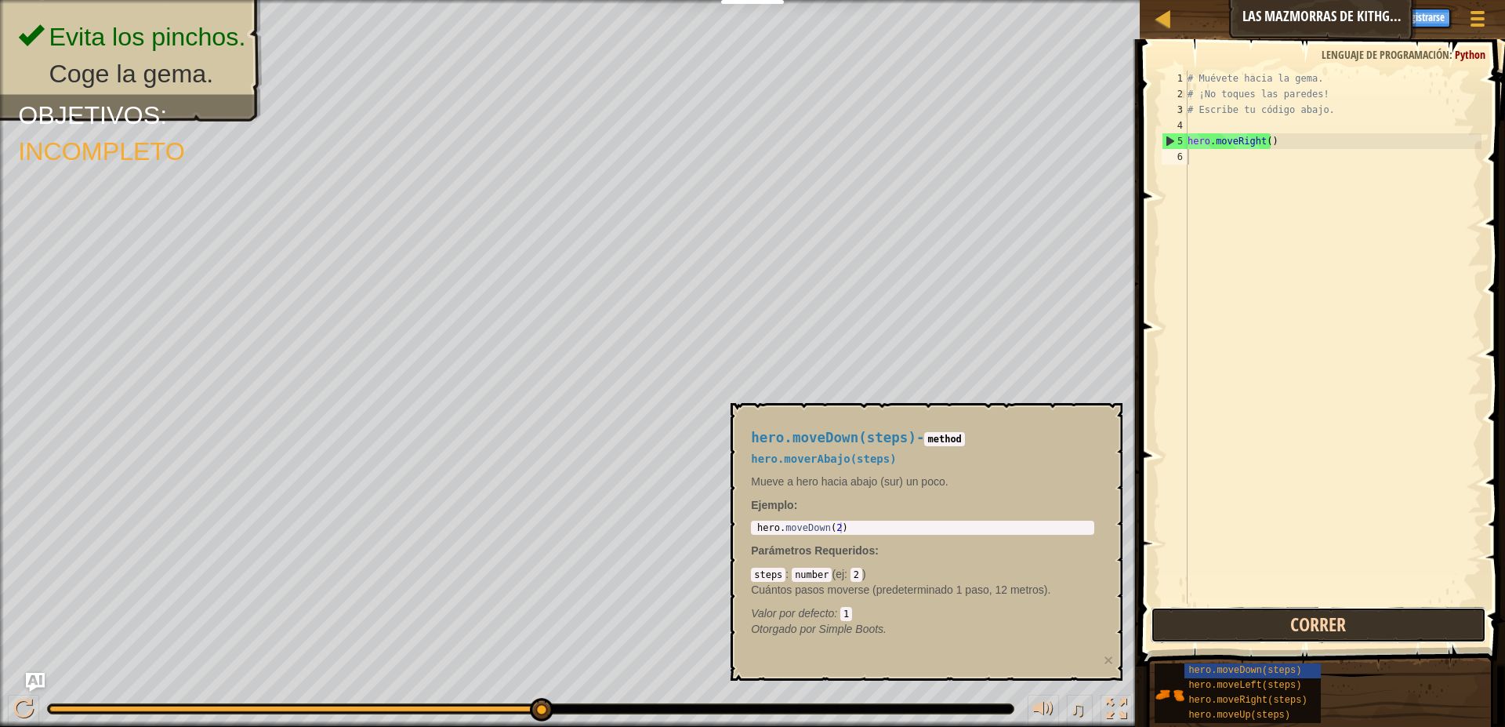
click at [1249, 635] on button "Correr" at bounding box center [1319, 625] width 336 height 36
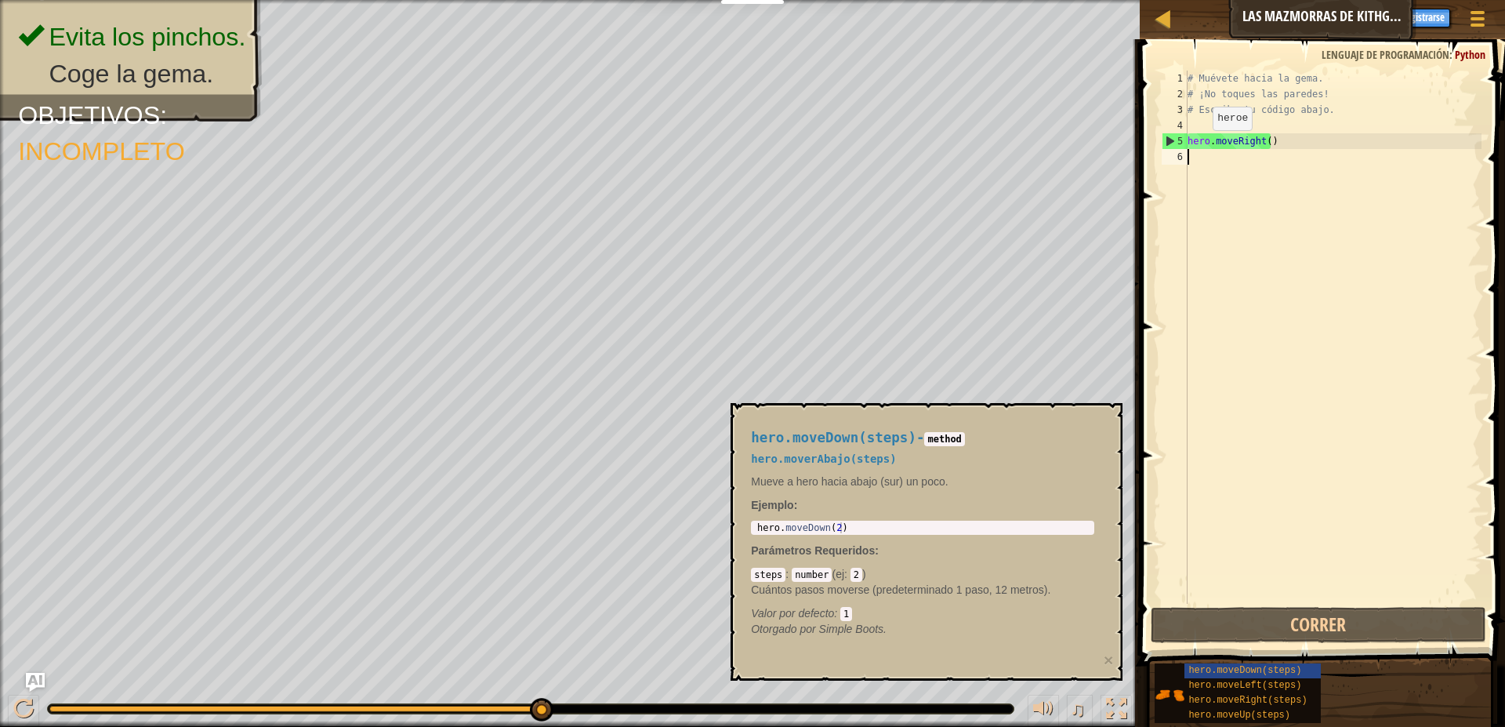
click at [1175, 149] on div "6" at bounding box center [1175, 157] width 26 height 16
click at [1184, 160] on div "6" at bounding box center [1175, 157] width 26 height 16
click at [1201, 156] on div "# Muévete hacia la gema. # ¡No toques las paredes! # Escribe tu código abajo. h…" at bounding box center [1332, 353] width 297 height 564
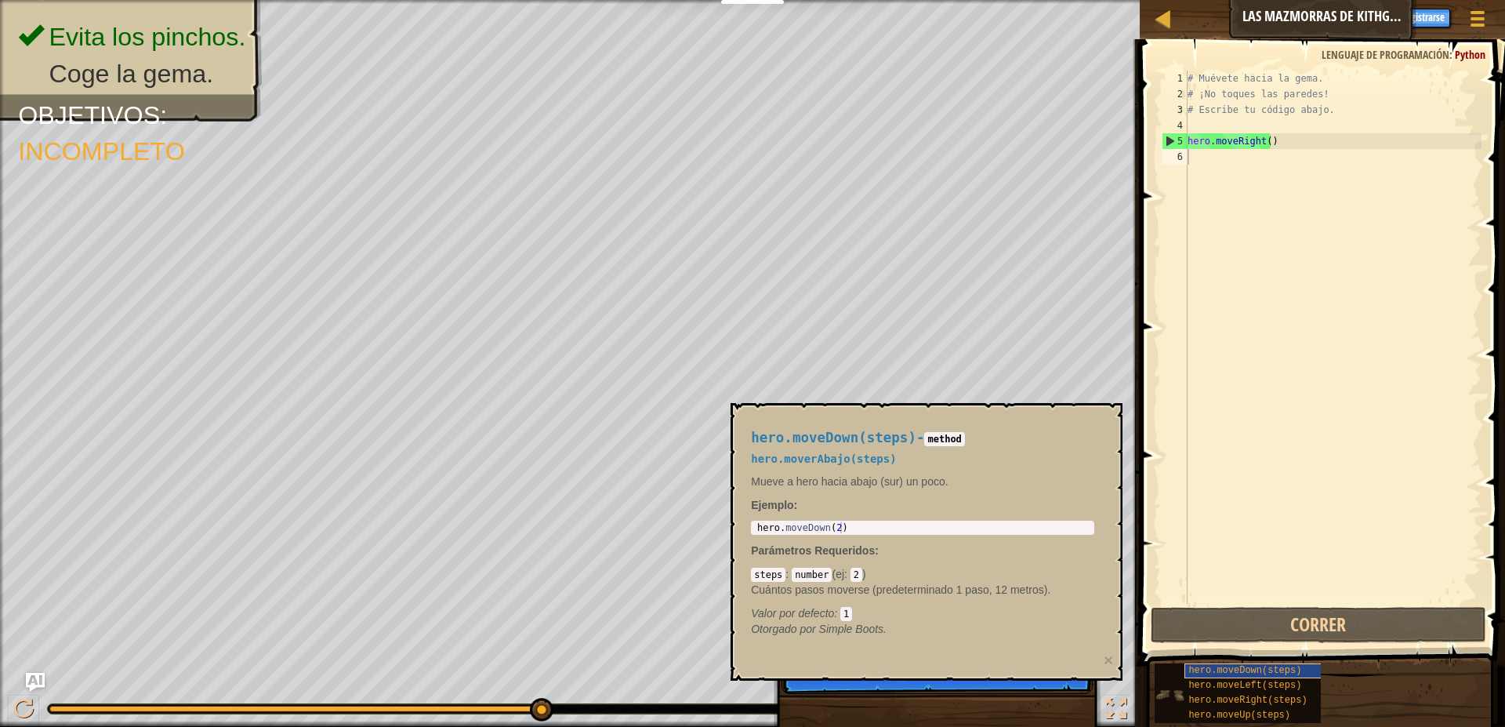
click at [1268, 667] on span "hero.moveDown(steps)" at bounding box center [1244, 670] width 113 height 11
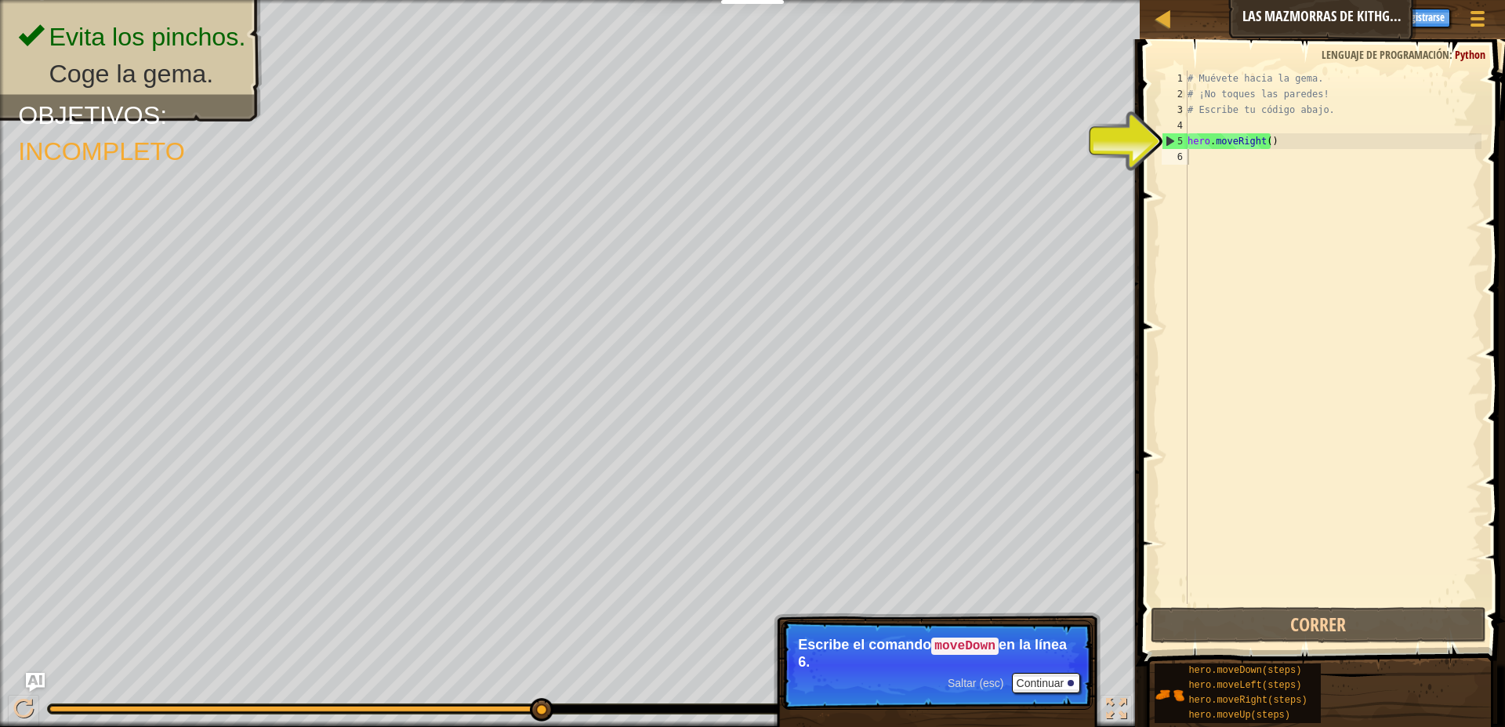
click at [1049, 670] on p "Saltar (esc) Continuar Escribe el comando moveDown en la línea 6." at bounding box center [937, 664] width 311 height 89
click at [1035, 681] on button "Continuar" at bounding box center [1046, 683] width 69 height 20
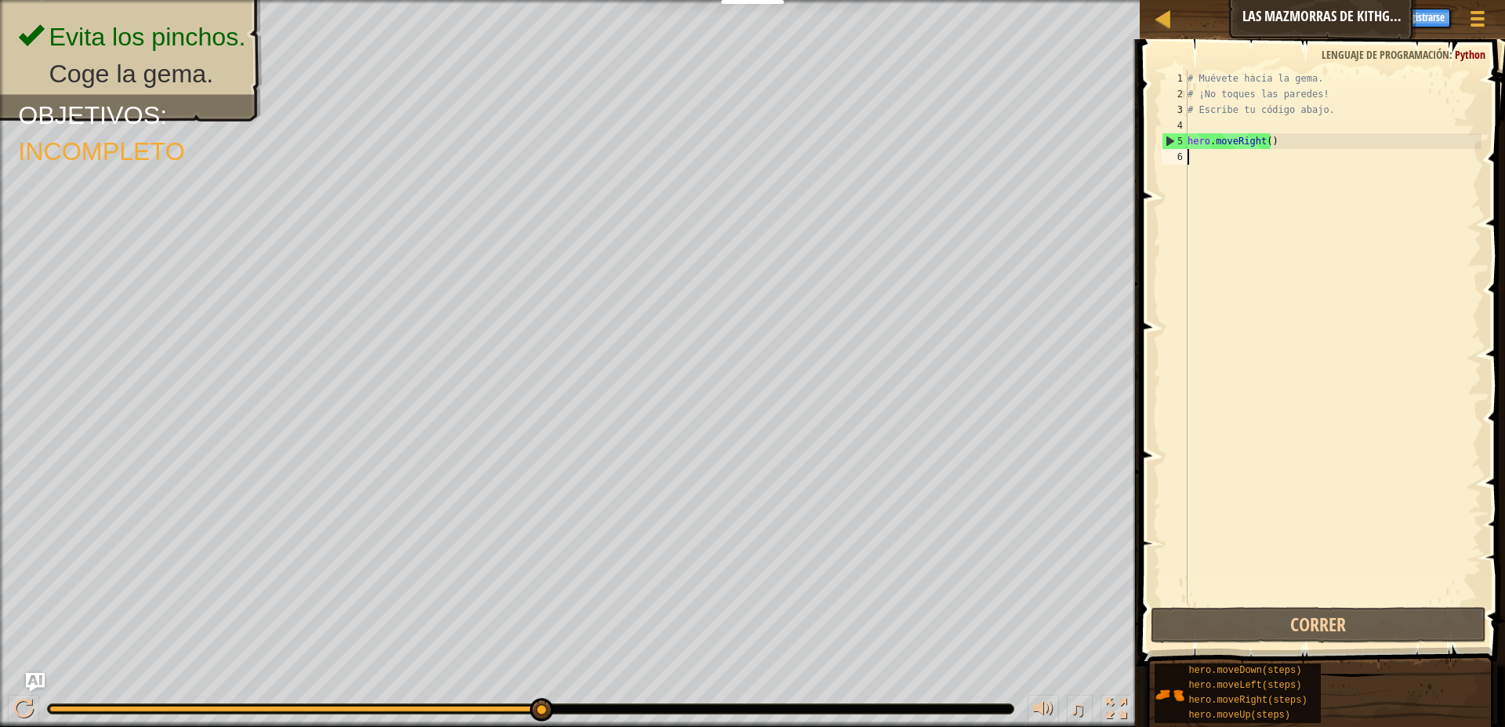
click at [1249, 171] on div "# Muévete hacia la gema. # ¡No toques las paredes! # Escribe tu código abajo. h…" at bounding box center [1332, 353] width 297 height 564
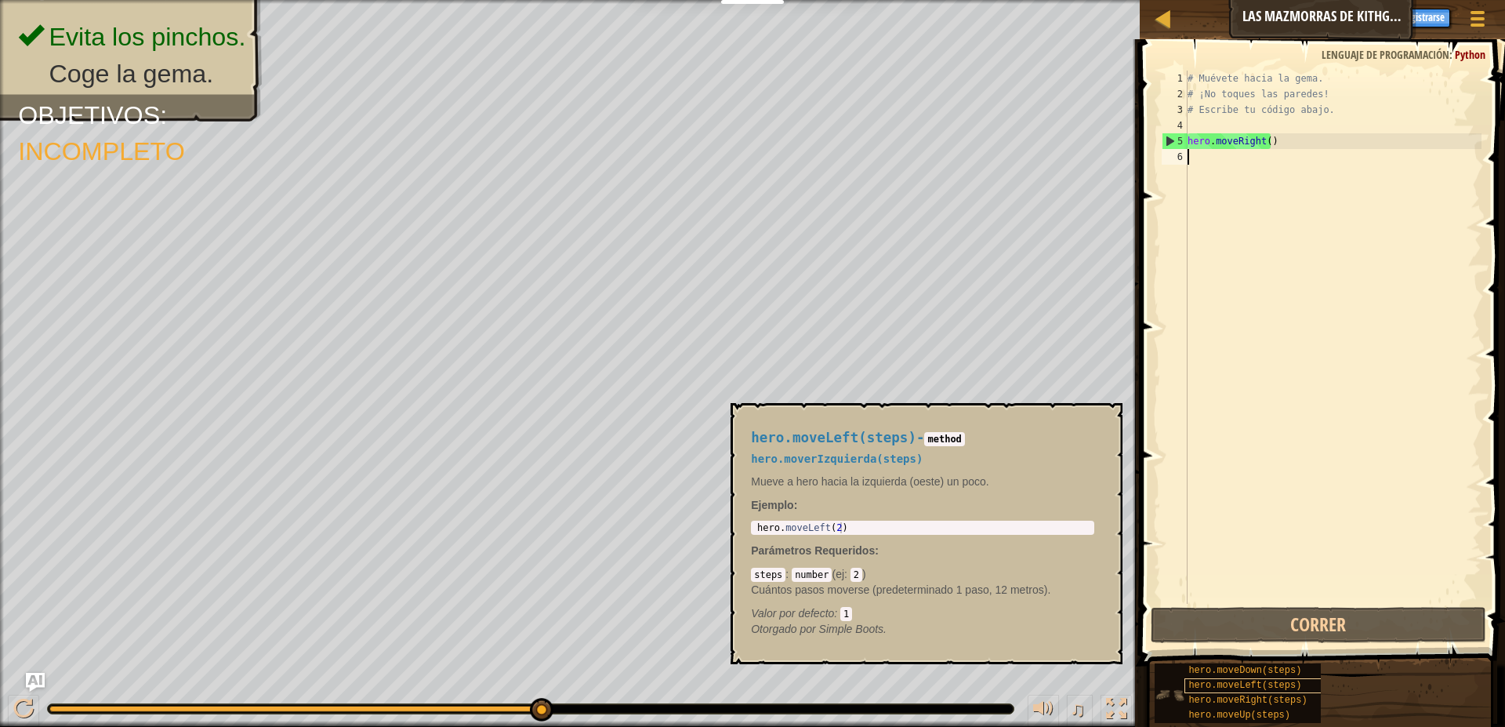
click at [1219, 678] on div "hero.moveLeft(steps)" at bounding box center [1259, 685] width 151 height 15
click at [1216, 672] on span "hero.moveDown(steps)" at bounding box center [1244, 670] width 113 height 11
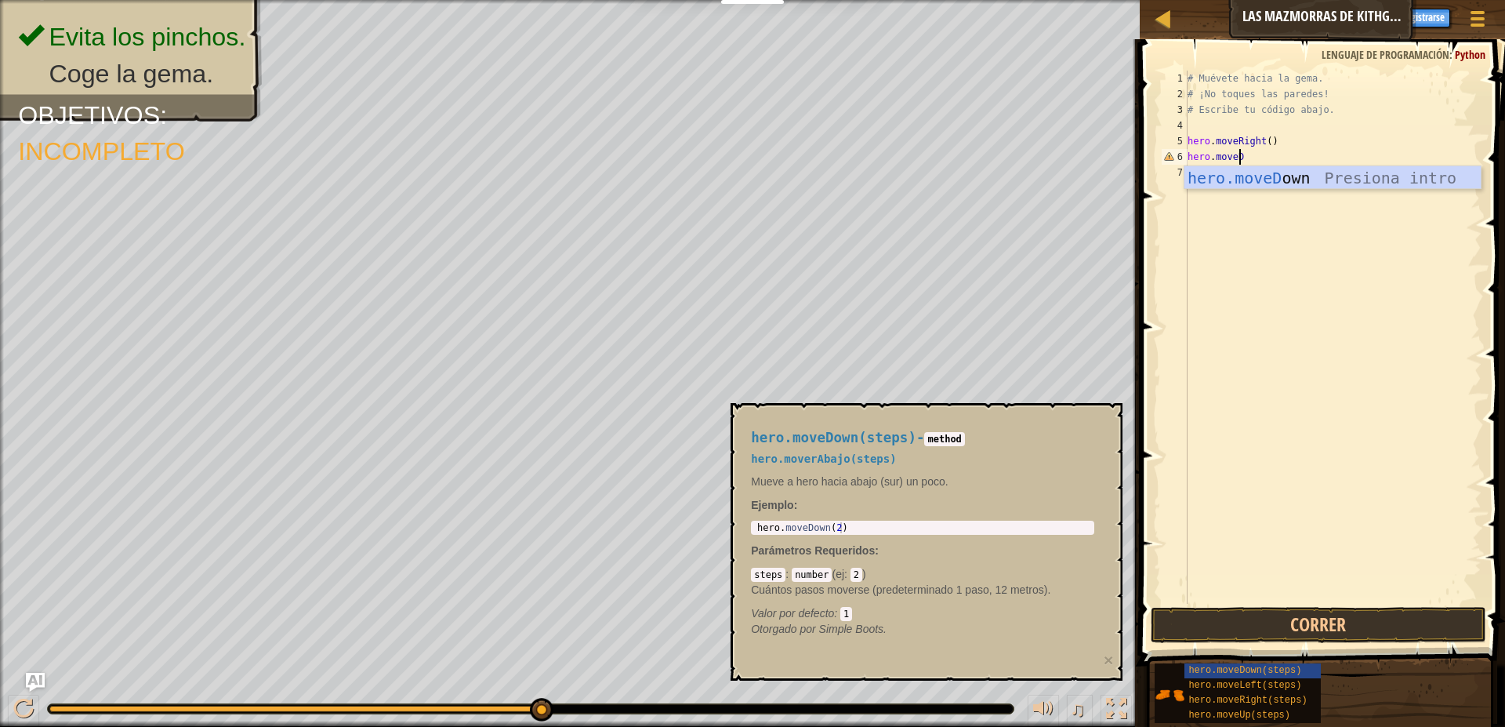
scroll to position [7, 4]
type textarea "hero.moveDown"
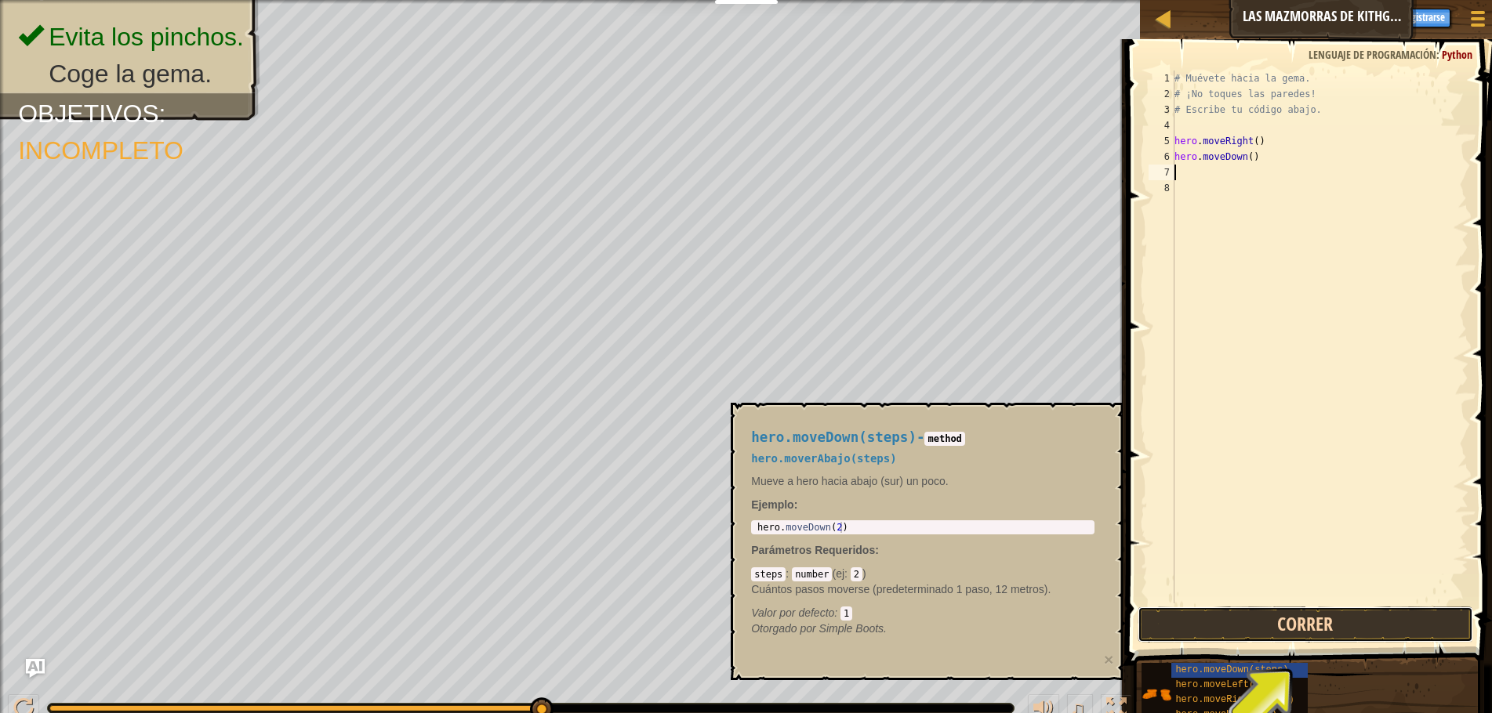
click at [1340, 628] on button "Correr" at bounding box center [1305, 625] width 336 height 36
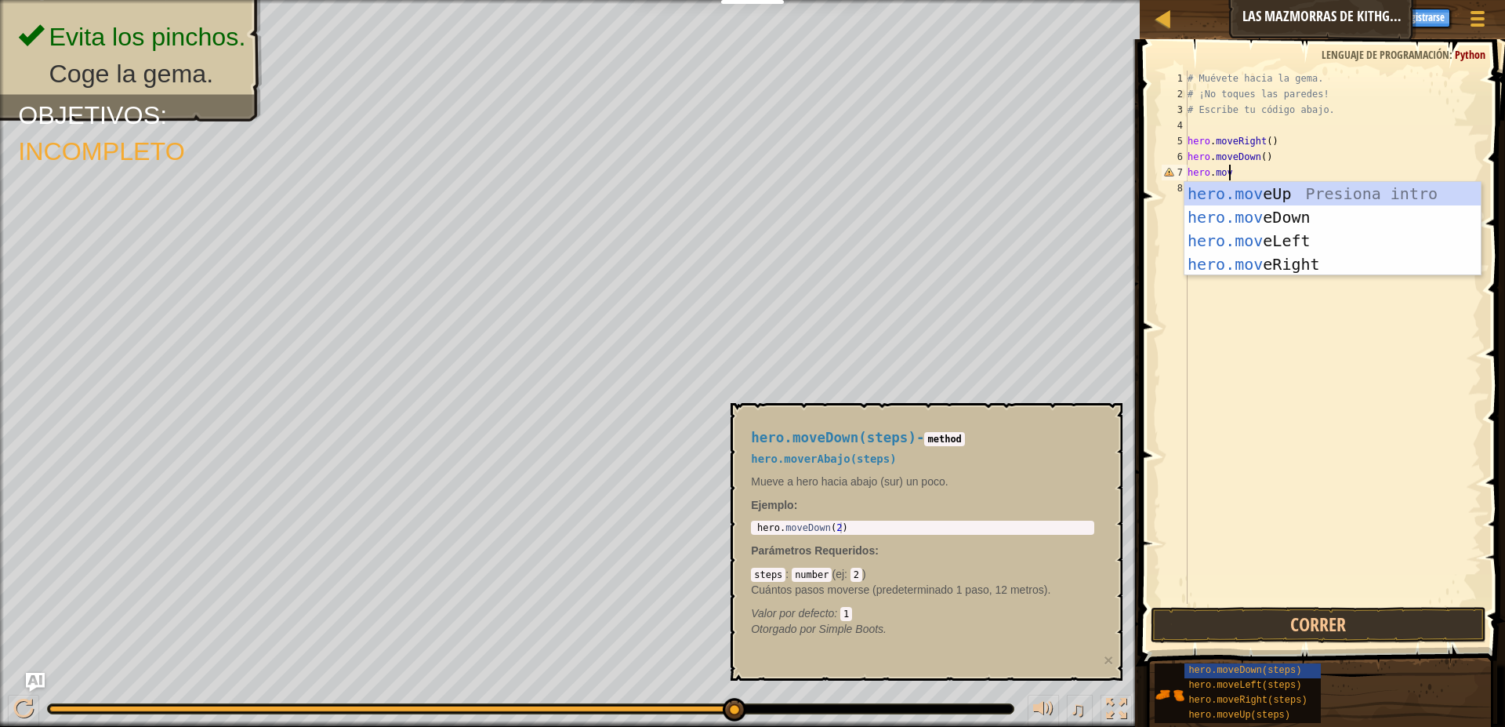
scroll to position [7, 3]
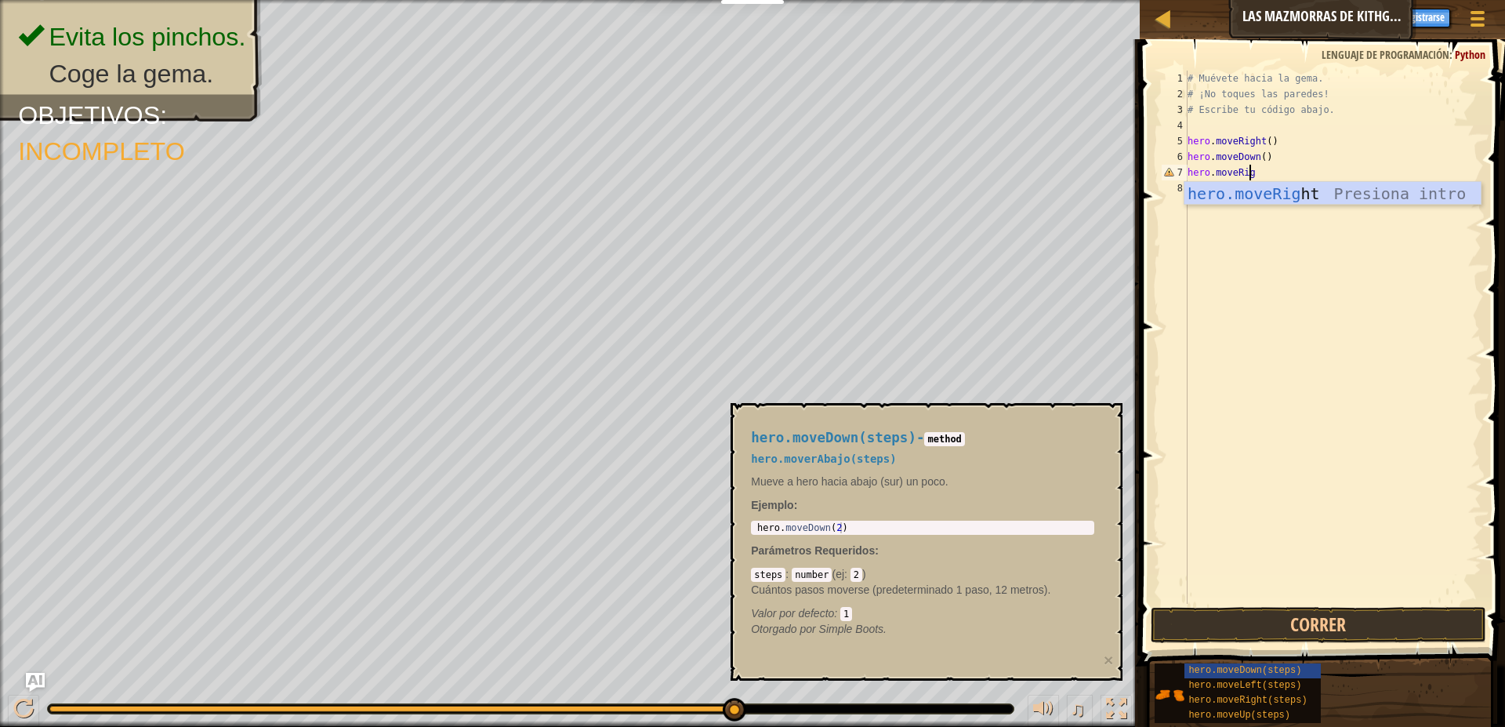
type textarea "hero.moveRight"
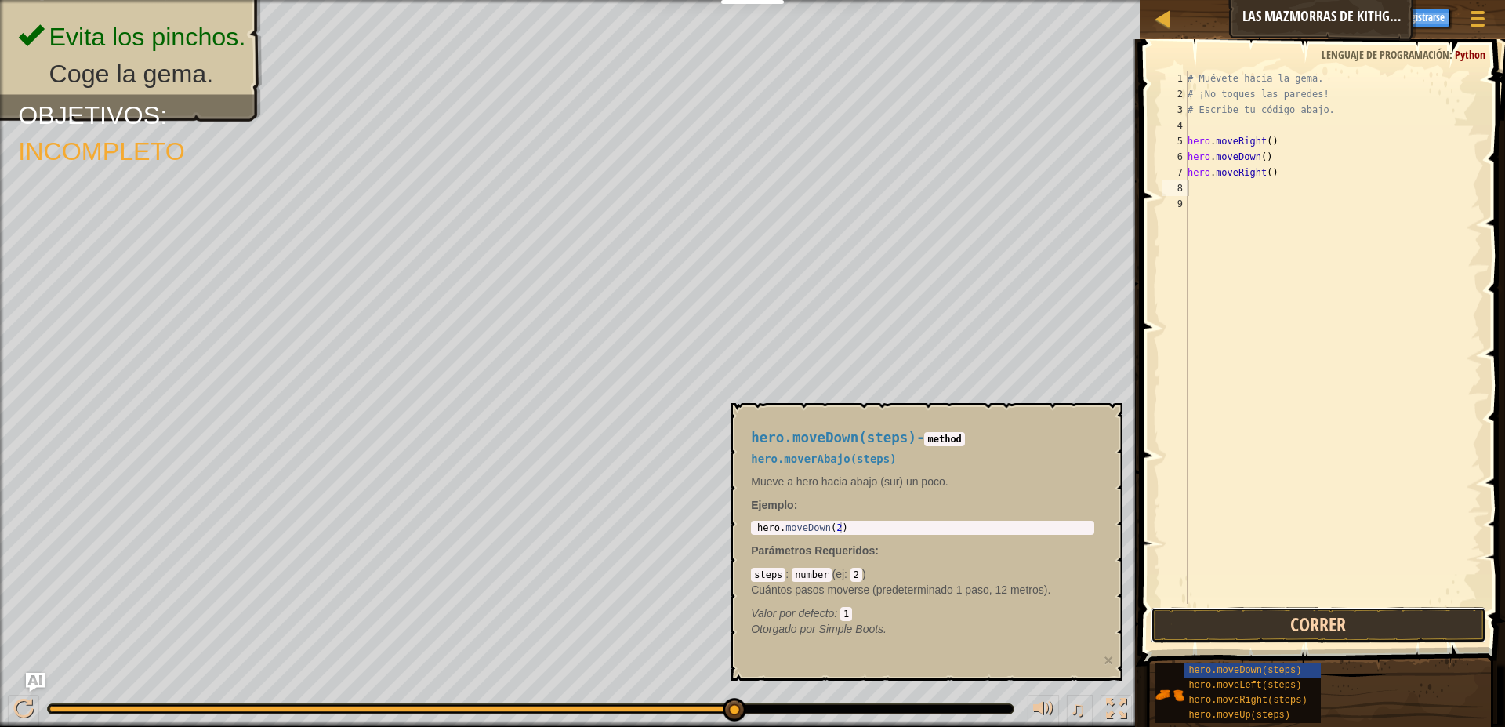
click at [1252, 612] on button "Correr" at bounding box center [1319, 625] width 336 height 36
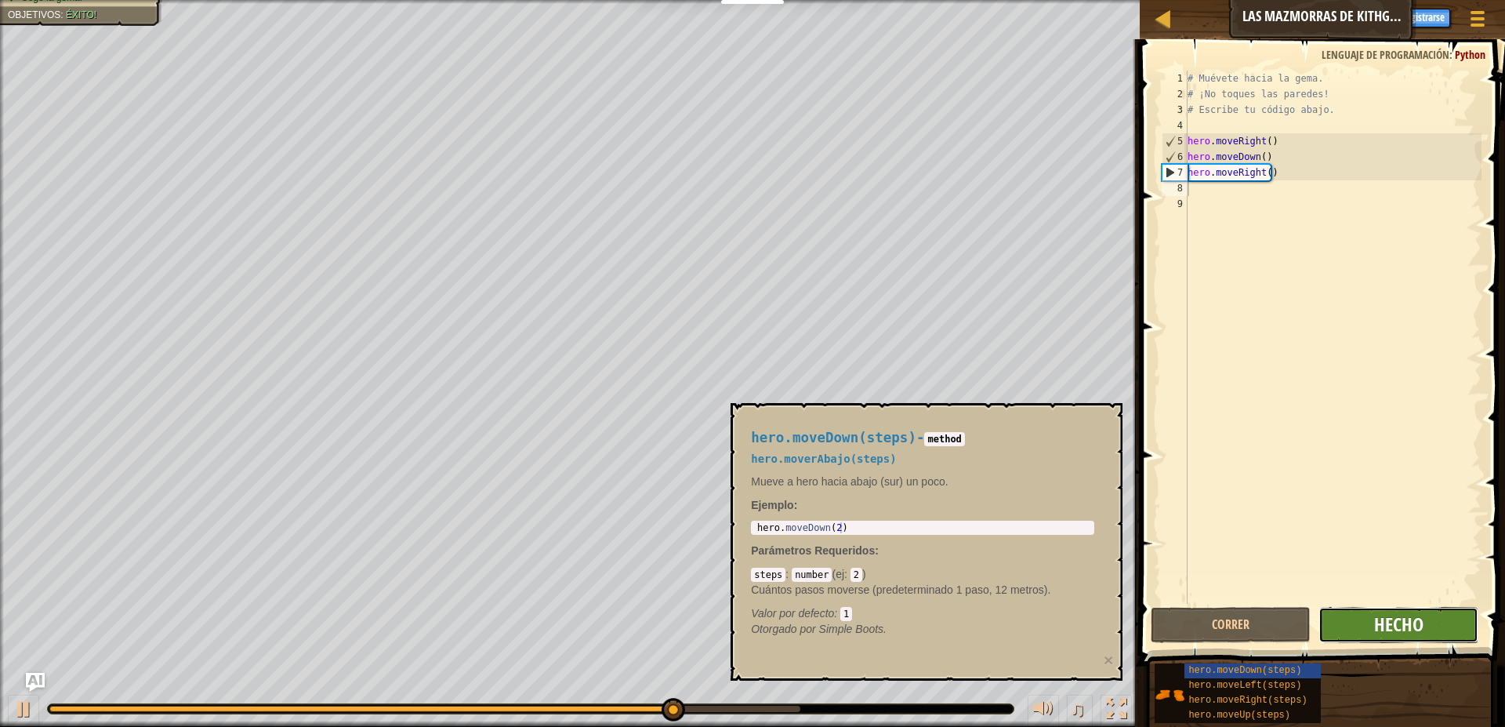
click at [1388, 636] on span "Hecho" at bounding box center [1398, 623] width 49 height 25
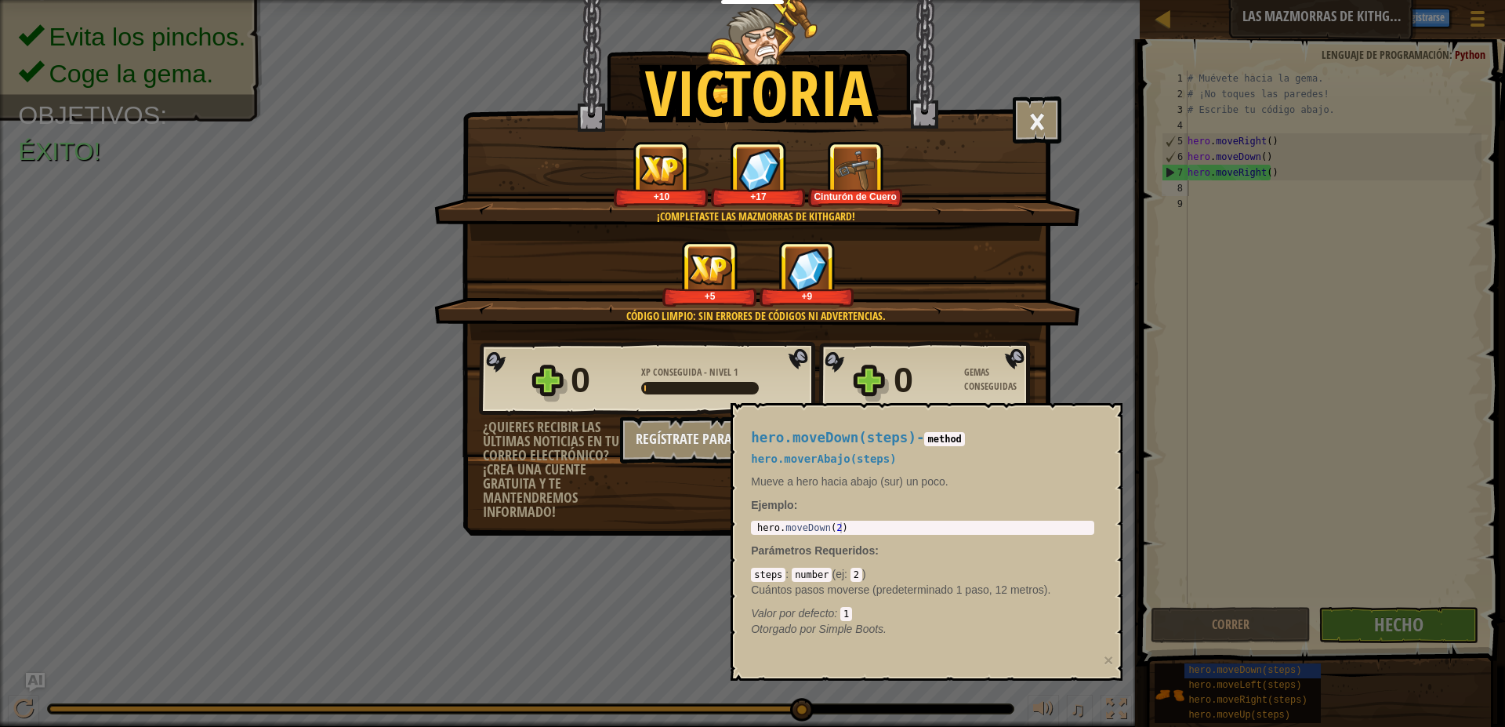
click at [1028, 85] on div "Victoria × Bien hecho, tienes la fuerza para escapar de [GEOGRAPHIC_DATA]. Punt…" at bounding box center [756, 228] width 588 height 458
click at [1034, 137] on button "×" at bounding box center [1037, 119] width 49 height 47
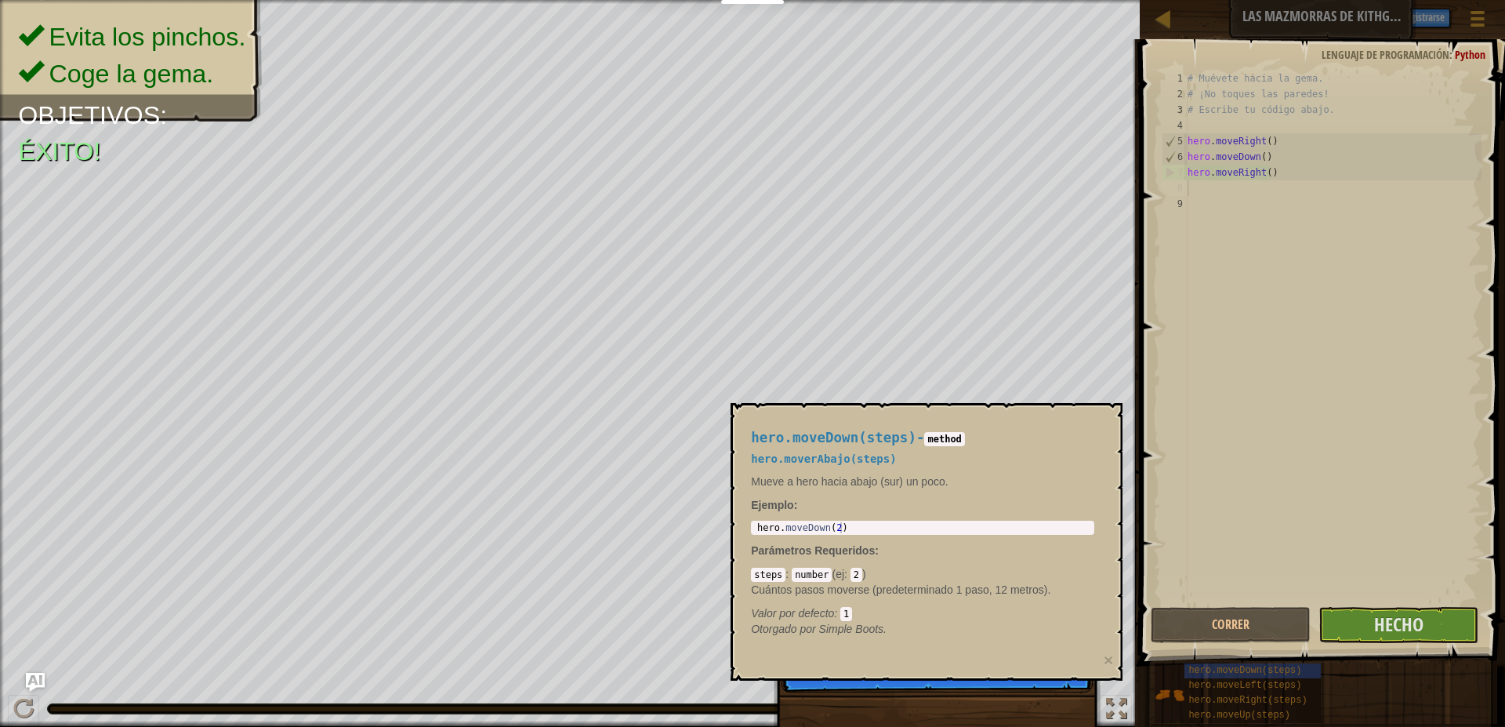
click at [1012, 493] on div "hero.moveDown(steps) - method hero.moverAbajo(steps) Mueve a hero hacia abajo (…" at bounding box center [922, 533] width 365 height 236
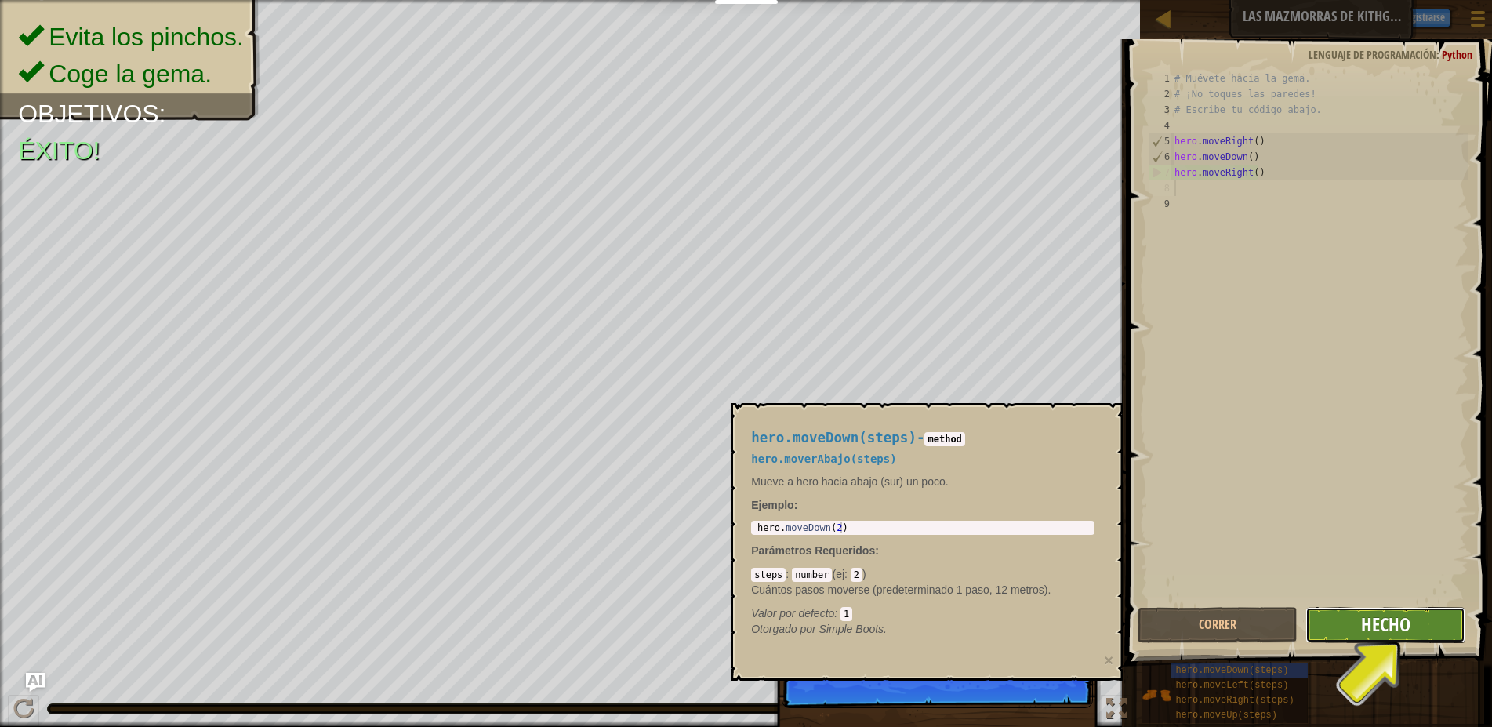
click at [1378, 611] on button "Hecho" at bounding box center [1385, 625] width 160 height 36
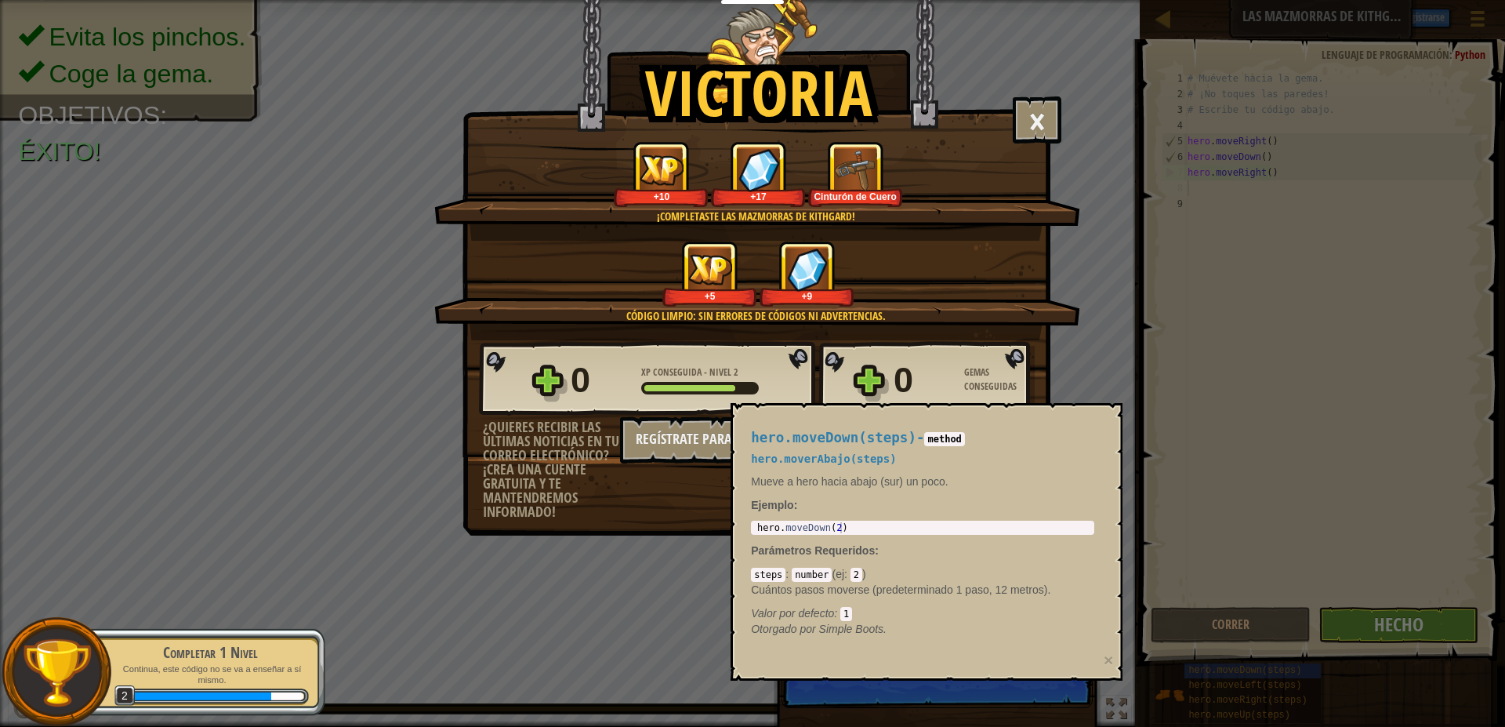
drag, startPoint x: 653, startPoint y: 539, endPoint x: 759, endPoint y: 478, distance: 121.8
click at [662, 529] on div "Victoria × Bien hecho, tienes la fuerza para escapar de [GEOGRAPHIC_DATA]. Punt…" at bounding box center [753, 269] width 588 height 539
drag, startPoint x: 983, startPoint y: 442, endPoint x: 955, endPoint y: 456, distance: 31.6
click at [963, 460] on div "hero.moveDown(steps) - method hero.moverAbajo(steps) Mueve a hero hacia abajo (…" at bounding box center [922, 533] width 365 height 236
click at [650, 535] on div "Victoria × Bien hecho, tienes la fuerza para escapar de [GEOGRAPHIC_DATA]. Punt…" at bounding box center [756, 267] width 588 height 535
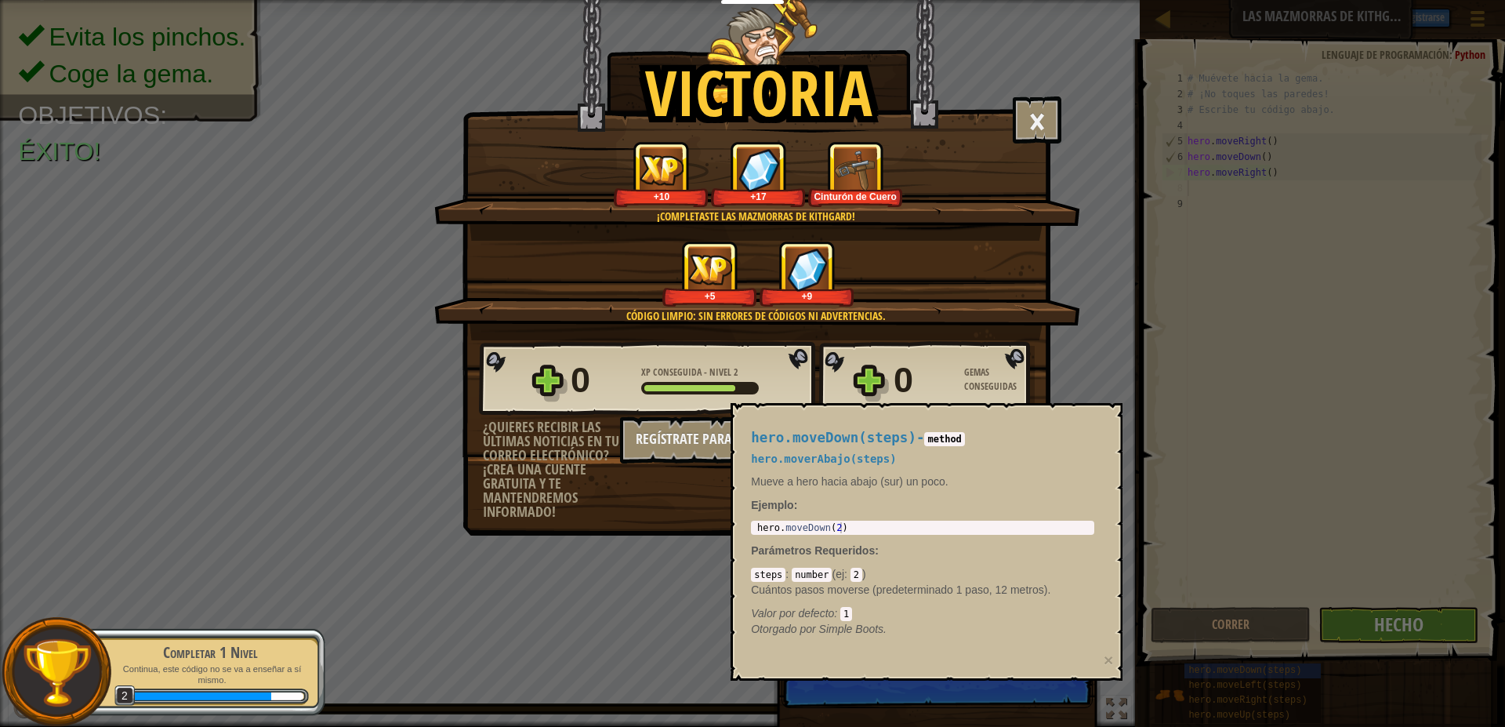
click at [869, 534] on div "1 hero . moveDown ( 2 ) ההההההההההההההההההההההההההההההההההההההההההההההההההההההה…" at bounding box center [922, 528] width 343 height 14
click at [1032, 112] on button "×" at bounding box center [1037, 119] width 49 height 47
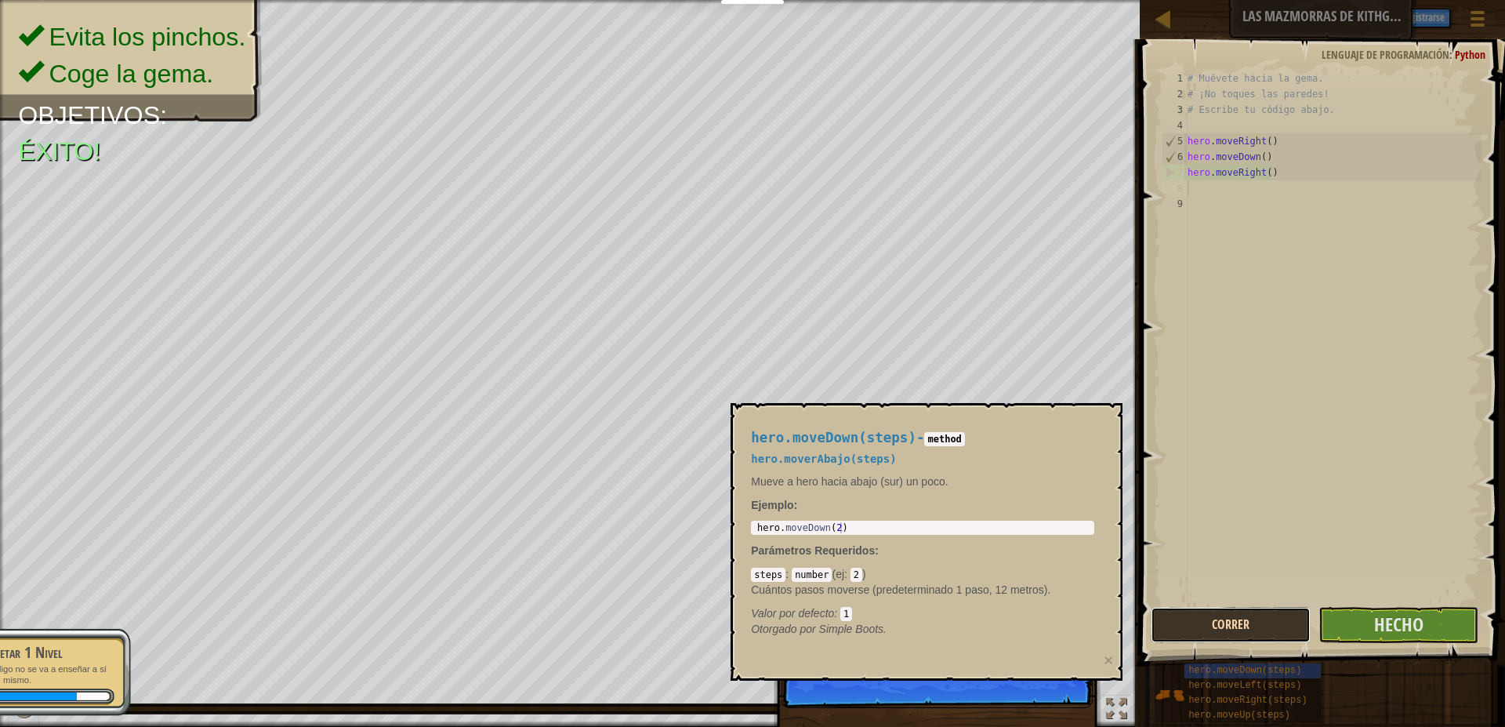
click at [1258, 641] on button "Correr" at bounding box center [1231, 625] width 160 height 36
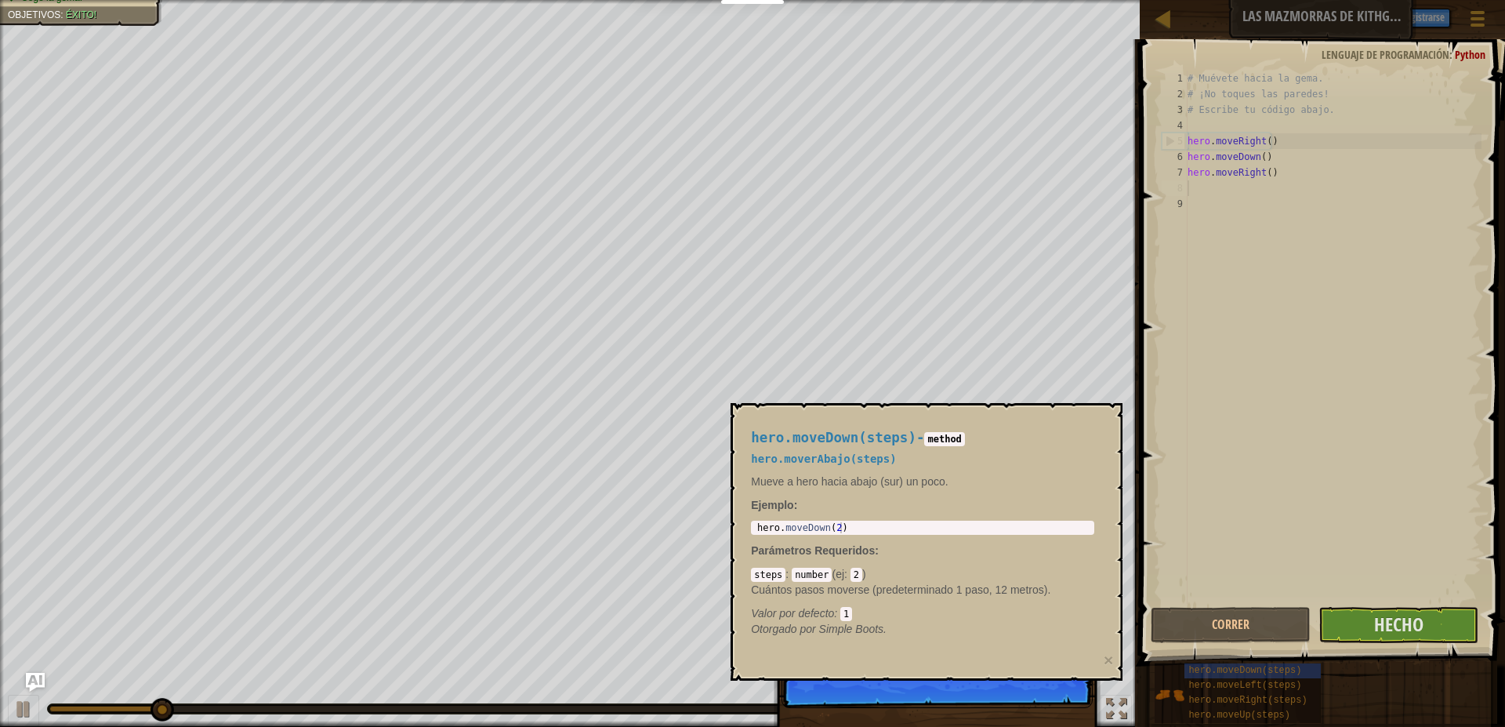
drag, startPoint x: 974, startPoint y: 659, endPoint x: 945, endPoint y: 623, distance: 45.8
click at [971, 659] on div "hero.moveDown(steps) - method hero.moverAbajo(steps) Mueve a hero hacia abajo (…" at bounding box center [927, 541] width 392 height 277
click at [904, 562] on div "hero.moveDown(steps) - method hero.moverAbajo(steps) Mueve a hero hacia abajo (…" at bounding box center [922, 533] width 365 height 236
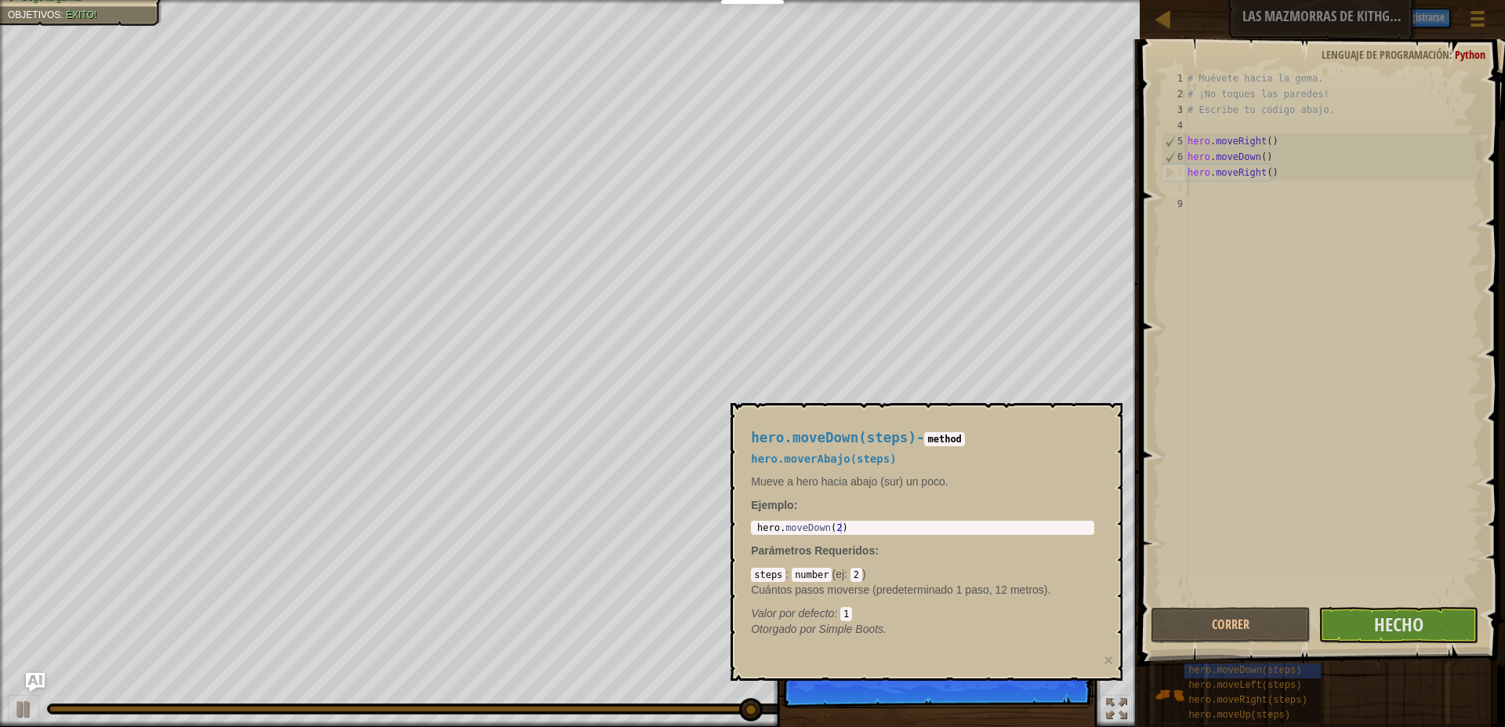
click at [927, 517] on div "hero.moveDown(steps) - method hero.moverAbajo(steps) Mueve a hero hacia abajo (…" at bounding box center [922, 533] width 365 height 236
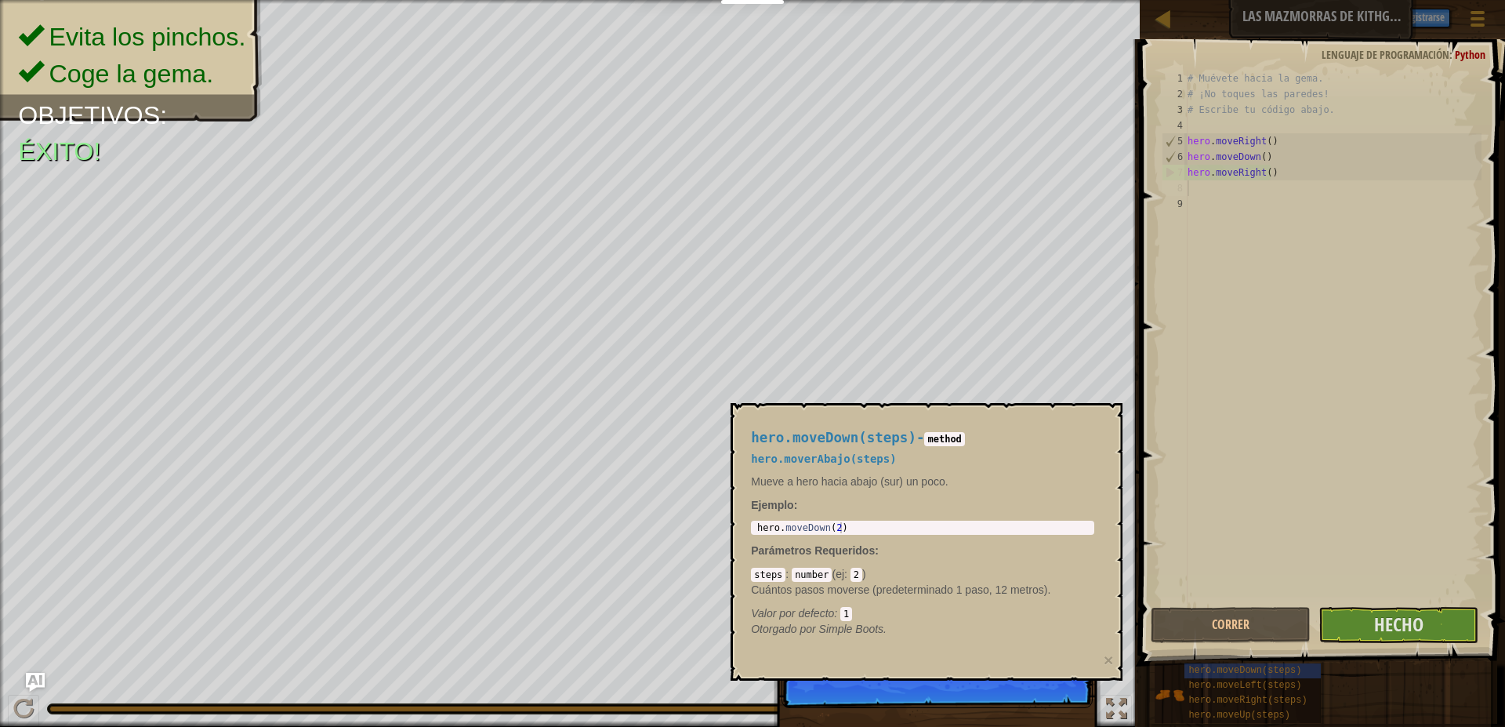
click at [920, 442] on h4 "hero.moveDown(steps) - method" at bounding box center [922, 437] width 343 height 15
click at [953, 436] on code "method" at bounding box center [944, 439] width 40 height 14
click at [962, 534] on div "1 hero . moveDown ( 2 ) ההההההההההההההההההההההההההההההההההההההההההההההההההההההה…" at bounding box center [922, 528] width 343 height 14
type textarea "hero.moveDown(2)"
click at [960, 532] on div "hero . moveDown ( 2 )" at bounding box center [922, 538] width 337 height 33
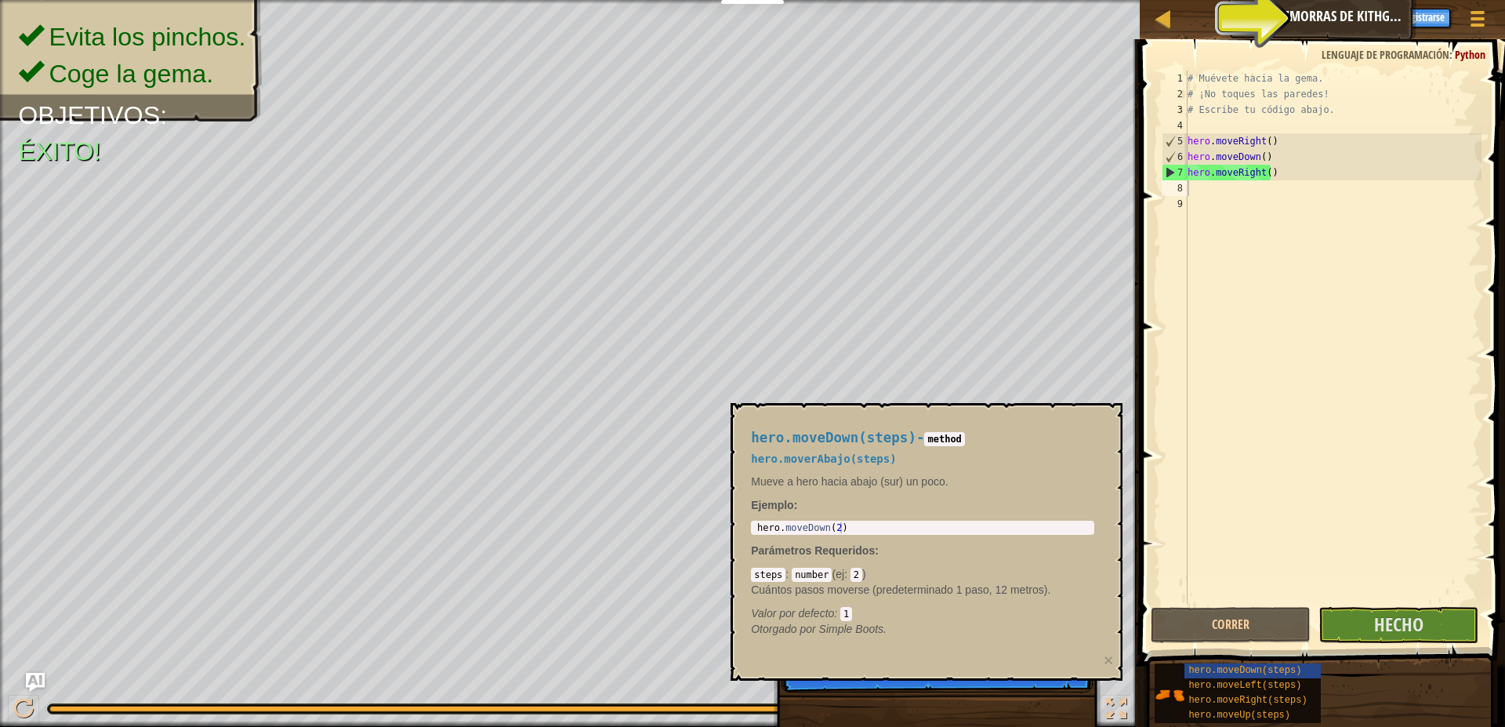
click at [941, 683] on p "Saltar (esc) Continuar Si te atascas, revisa la Gu" at bounding box center [937, 656] width 311 height 72
click at [941, 683] on p "Saltar (esc) Continuar Si te atascas, revisa la Guía de p" at bounding box center [937, 656] width 311 height 72
click at [941, 683] on p "Saltar (esc) Continuar Si te atascas, revisa la Guía de pistas." at bounding box center [937, 656] width 311 height 72
click at [1348, 7] on div "Consejos" at bounding box center [1358, 17] width 57 height 29
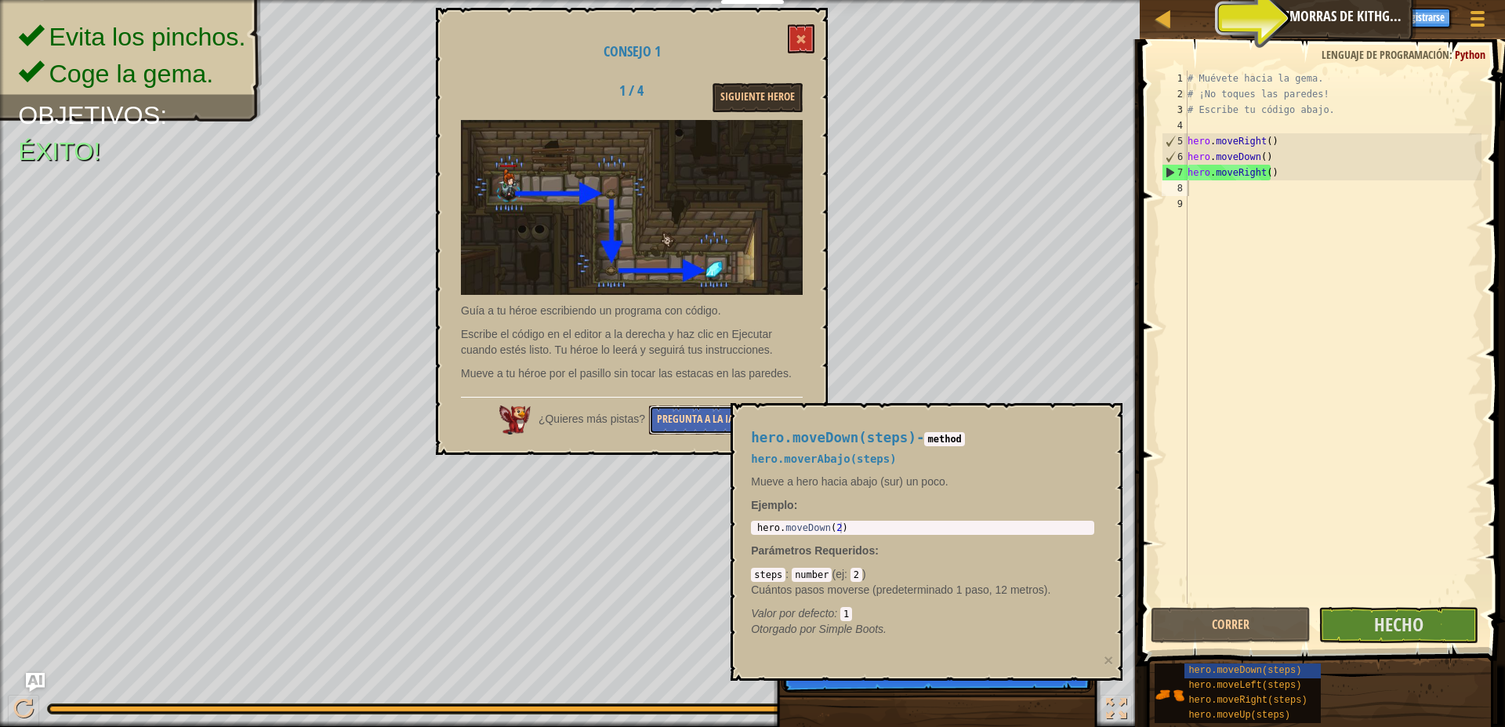
click at [685, 415] on button "Pregunta a la IA." at bounding box center [697, 419] width 96 height 29
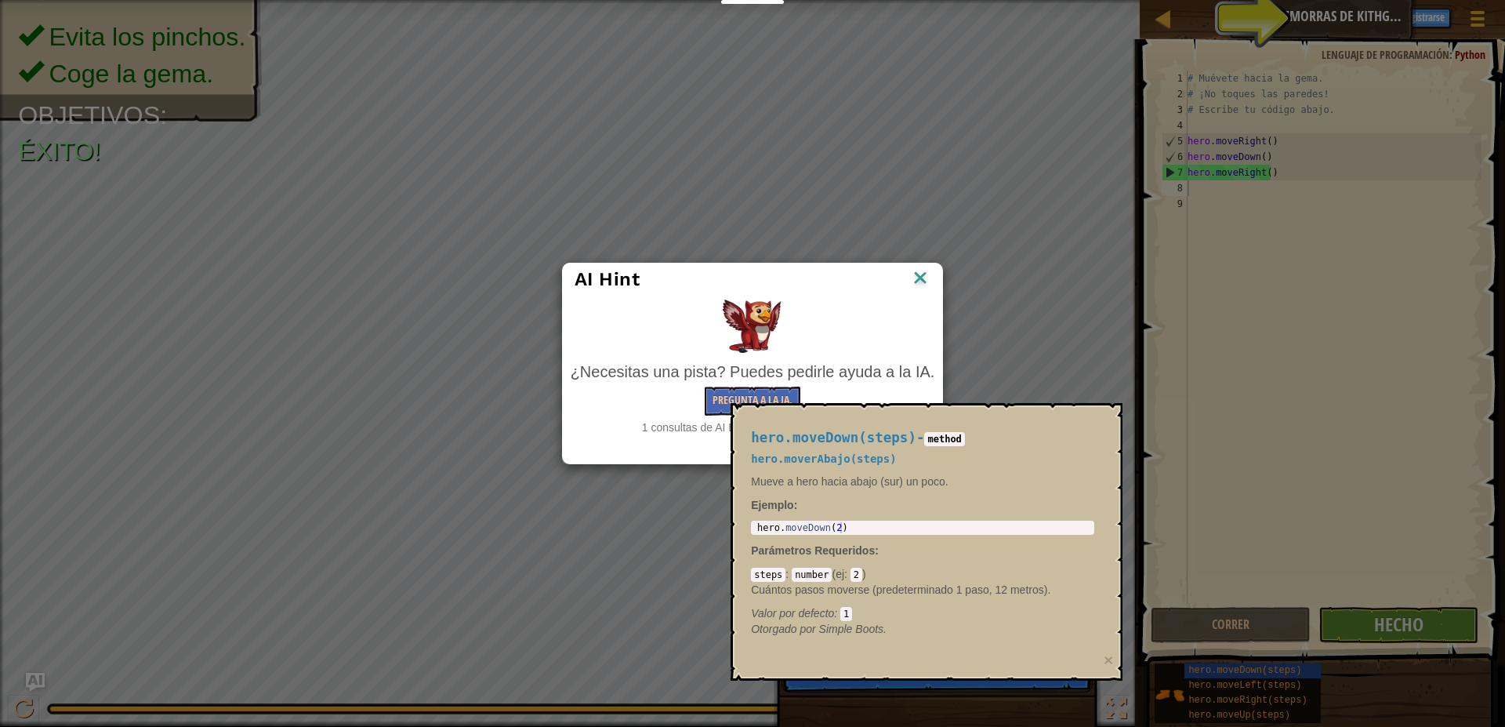
click at [932, 277] on div "AI Hint" at bounding box center [753, 279] width 380 height 32
drag, startPoint x: 1297, startPoint y: 100, endPoint x: 1137, endPoint y: 154, distance: 168.6
click at [1193, 133] on div "AI Hint ¿Necesitas una pista? Puedes pedirle ayuda a la IA. Pregunta a la IA. 1…" at bounding box center [752, 363] width 1505 height 727
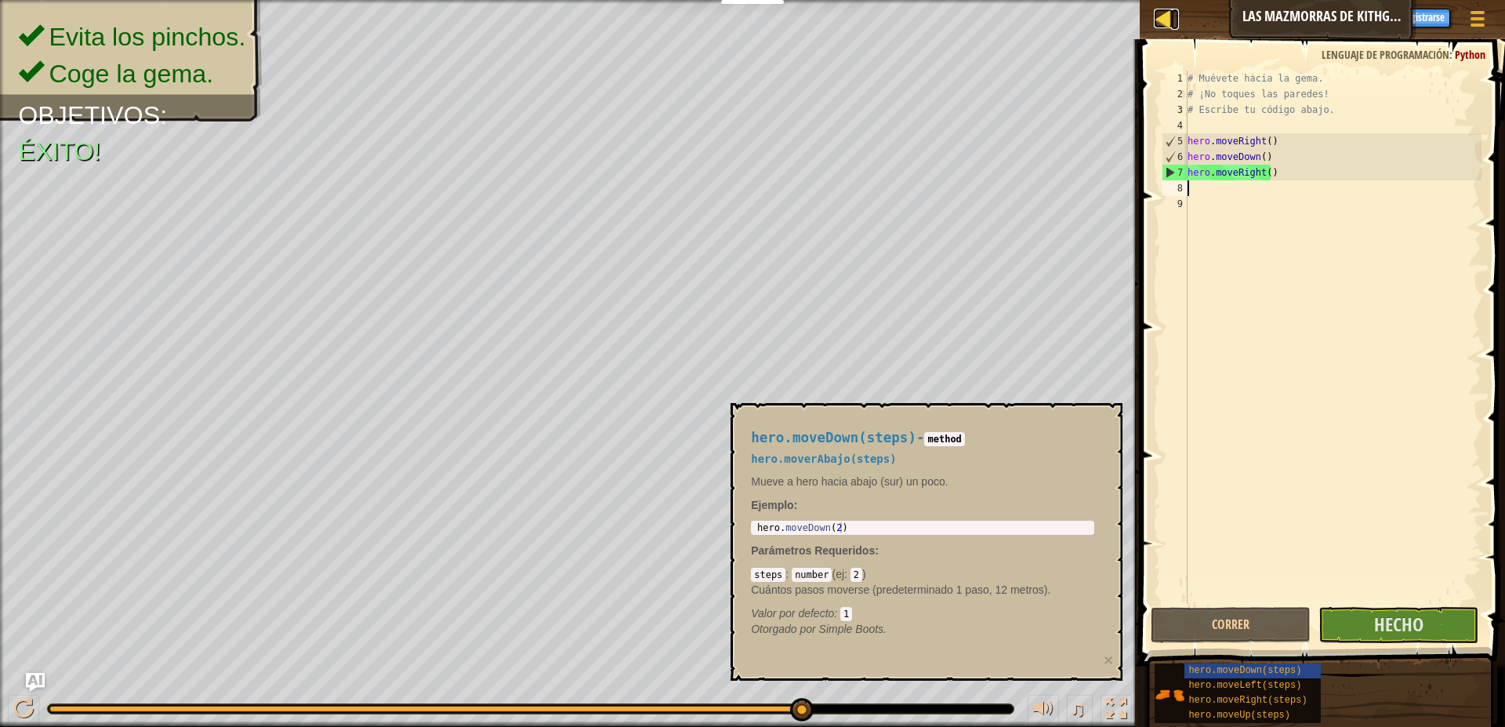
click at [1167, 27] on div at bounding box center [1164, 19] width 20 height 20
select select "es-ES"
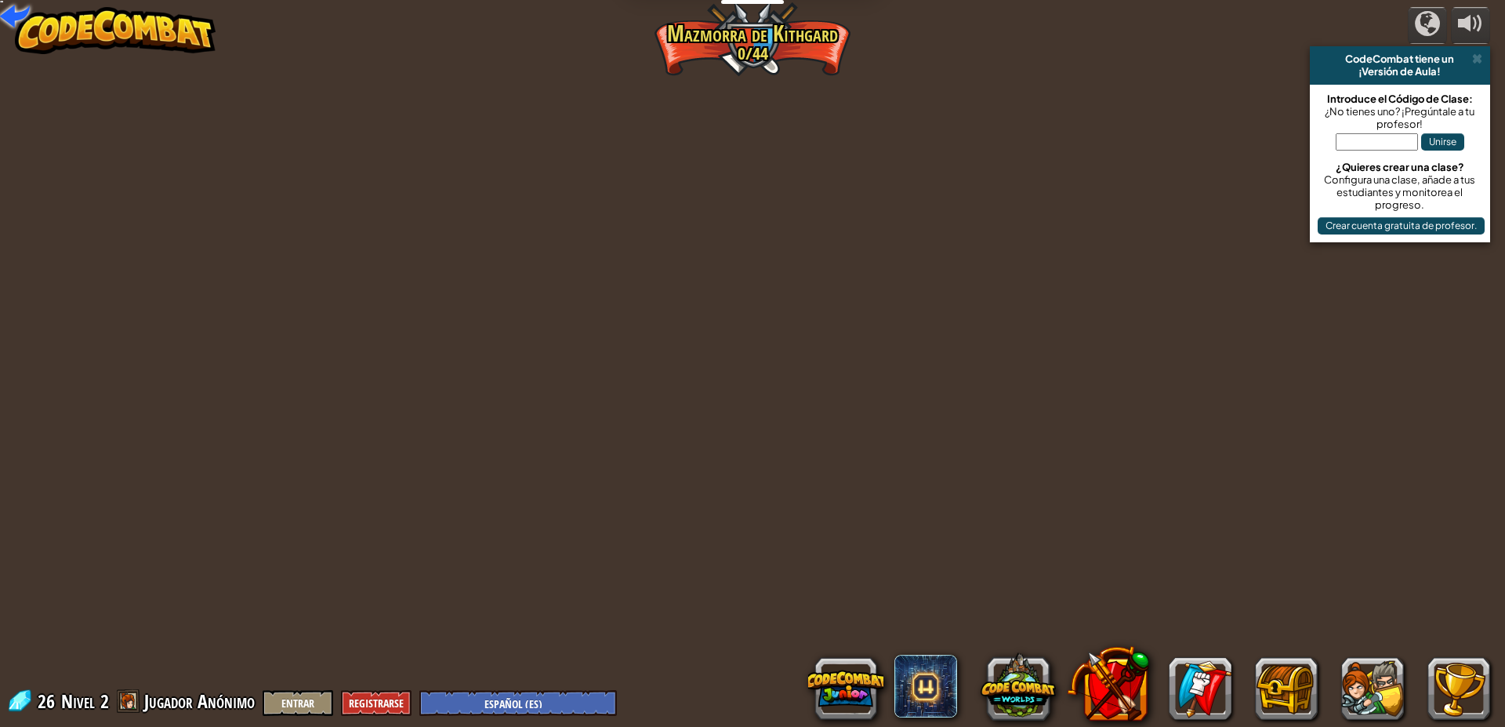
select select "es-ES"
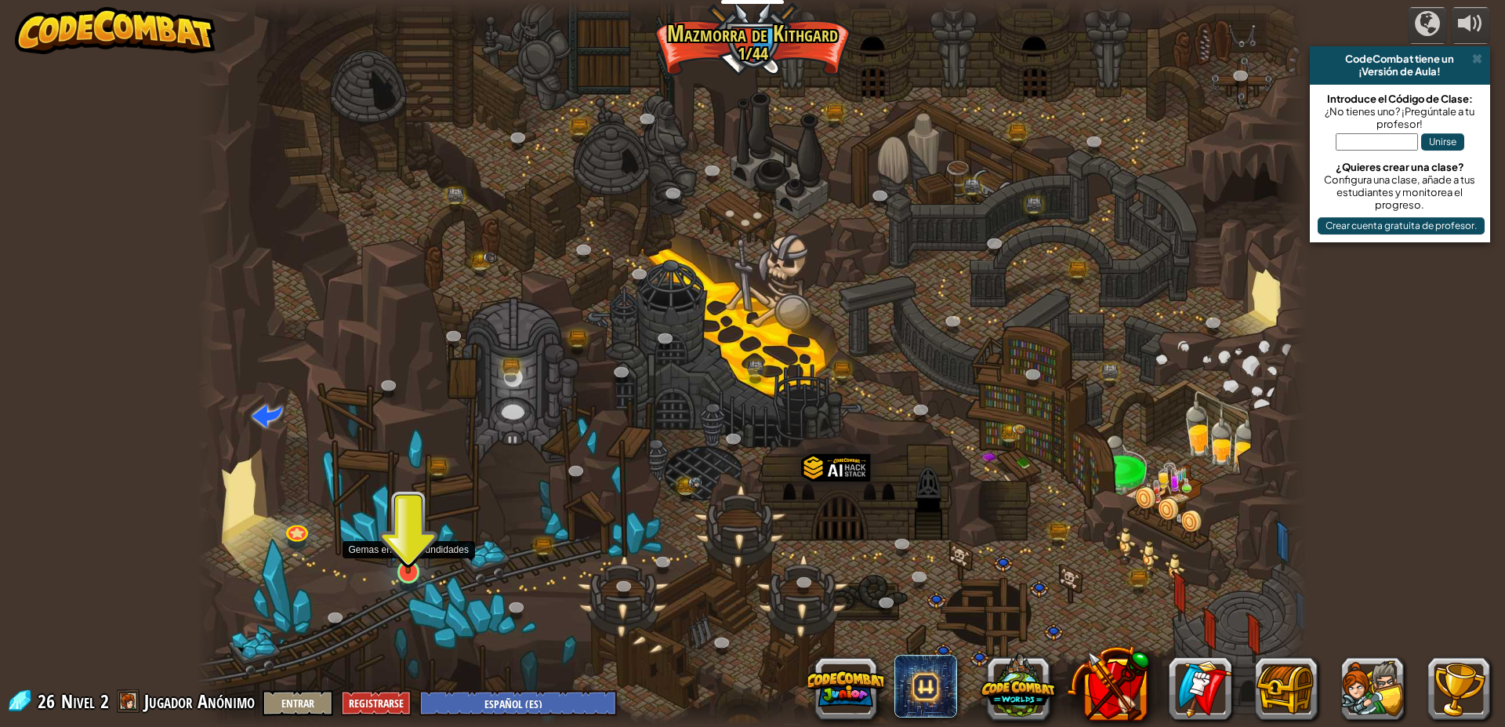
click at [397, 551] on img at bounding box center [409, 540] width 30 height 68
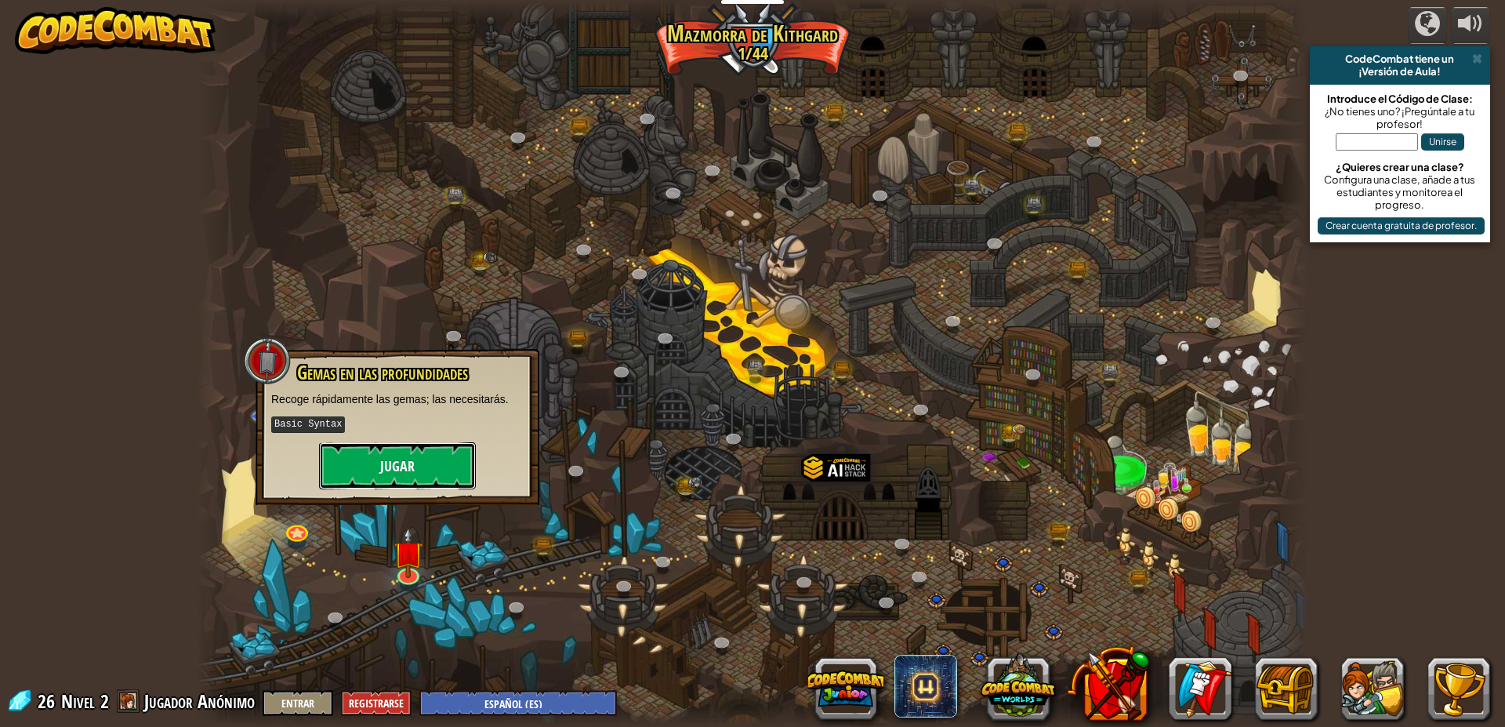
click at [403, 448] on button "Jugar" at bounding box center [397, 465] width 157 height 47
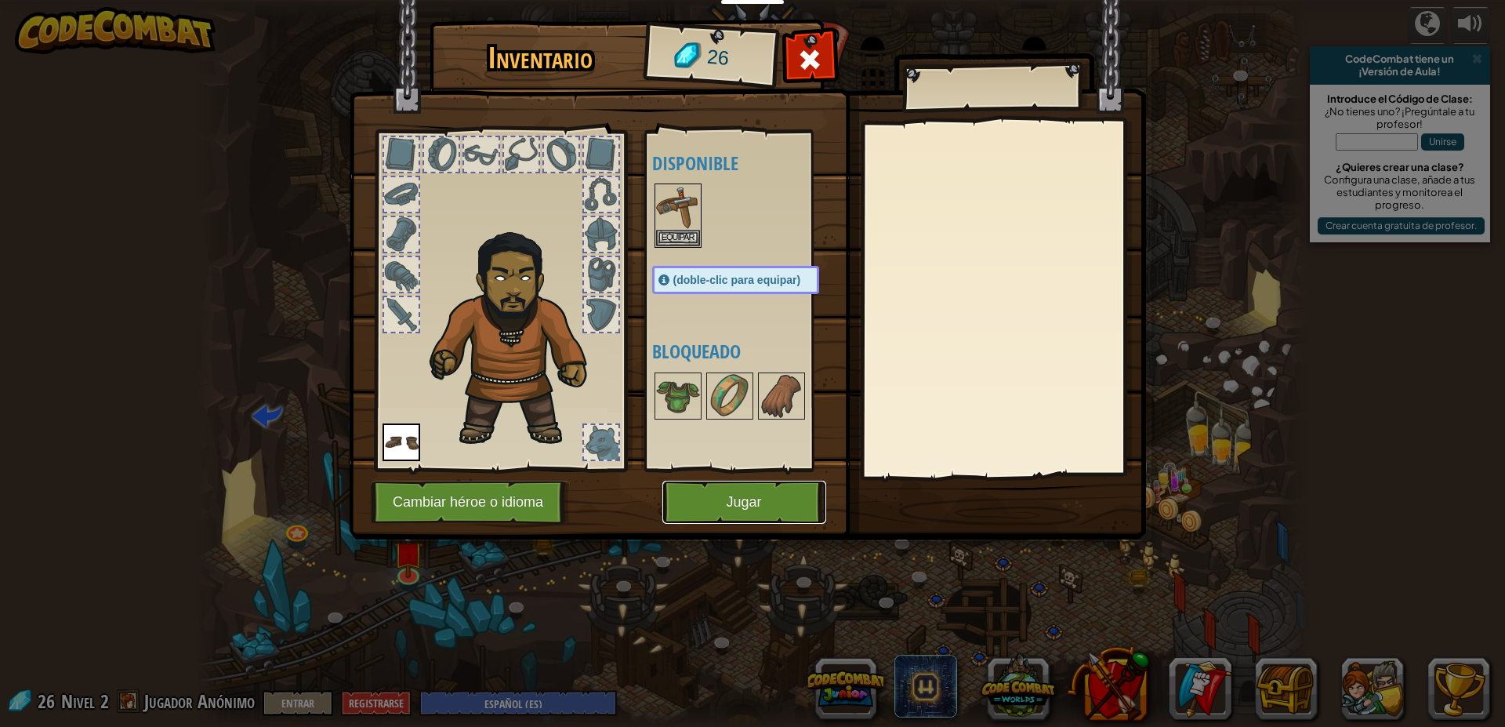
click at [792, 495] on button "Jugar" at bounding box center [744, 502] width 164 height 43
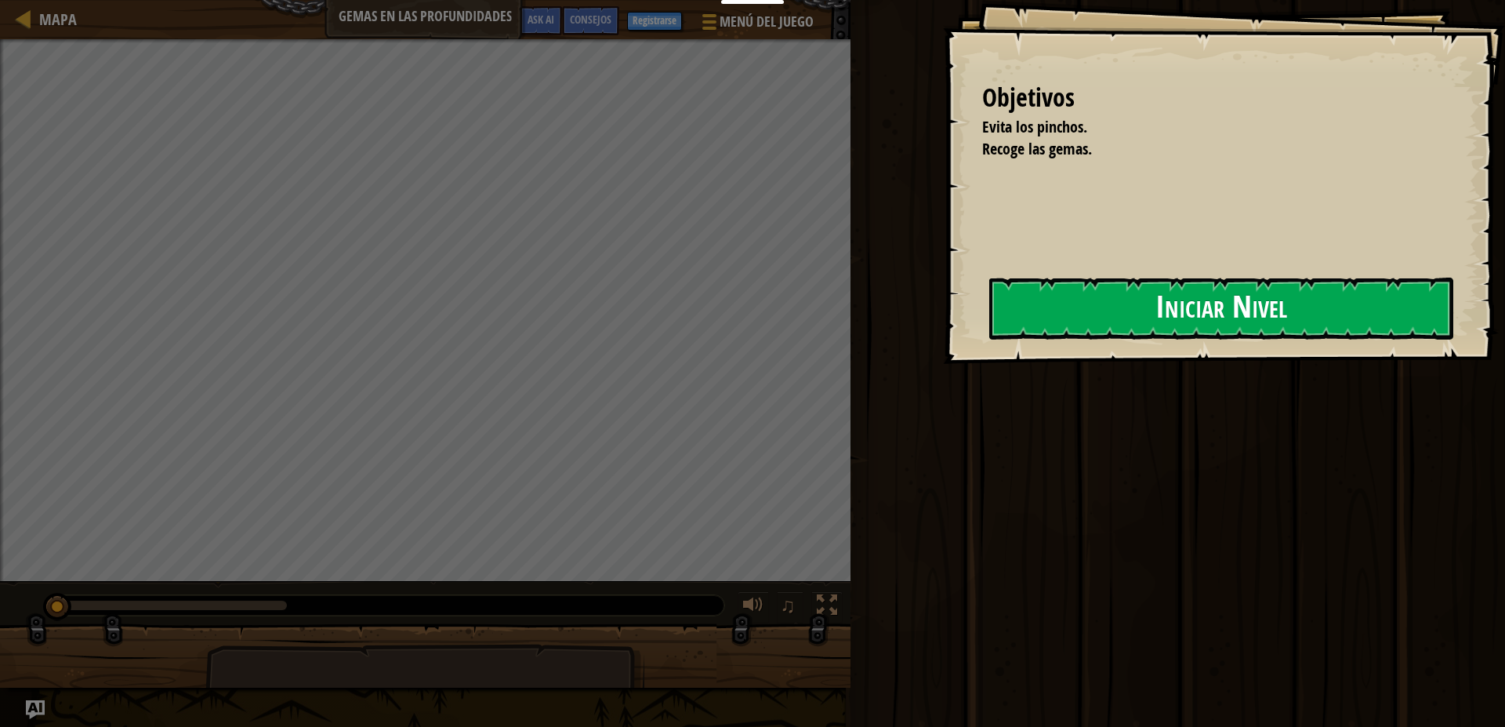
click at [1135, 306] on button "Iniciar Nivel" at bounding box center [1221, 308] width 464 height 62
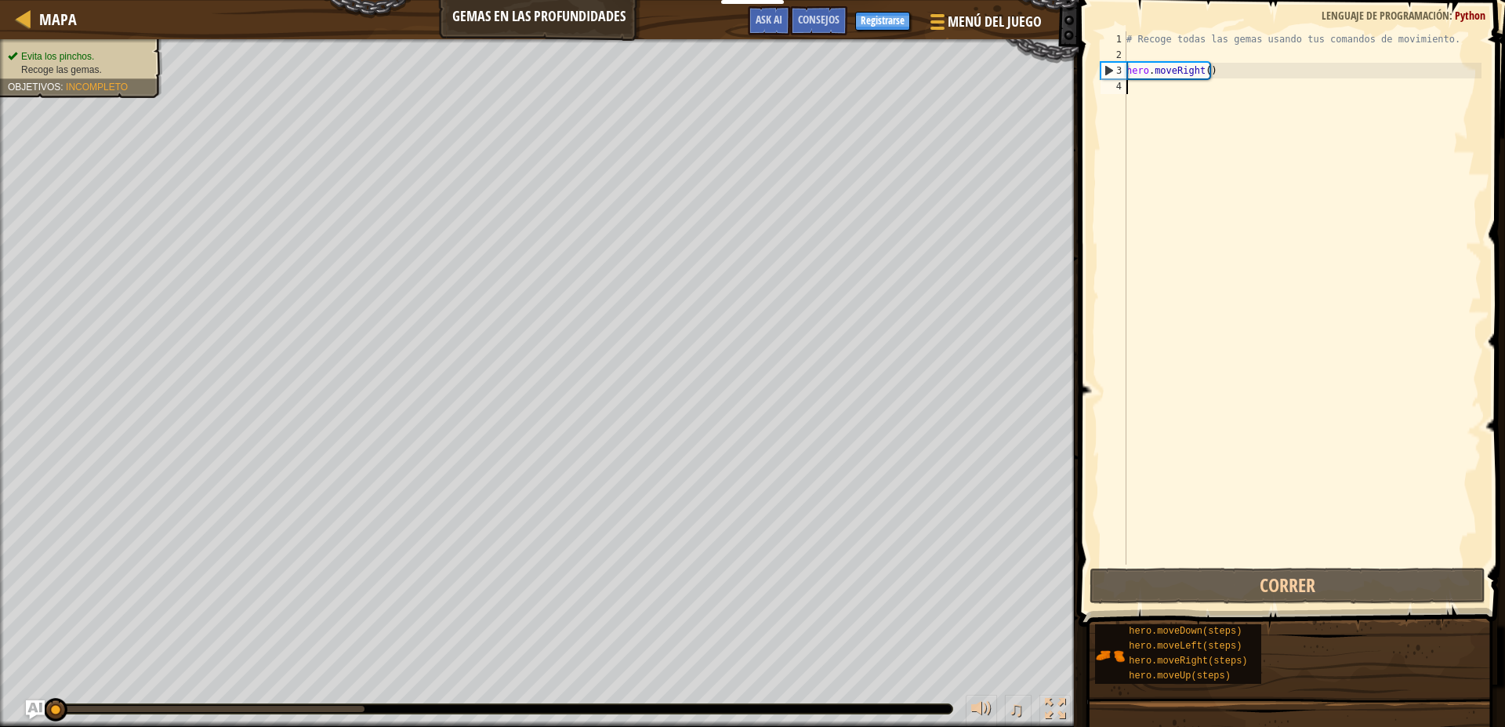
scroll to position [7, 0]
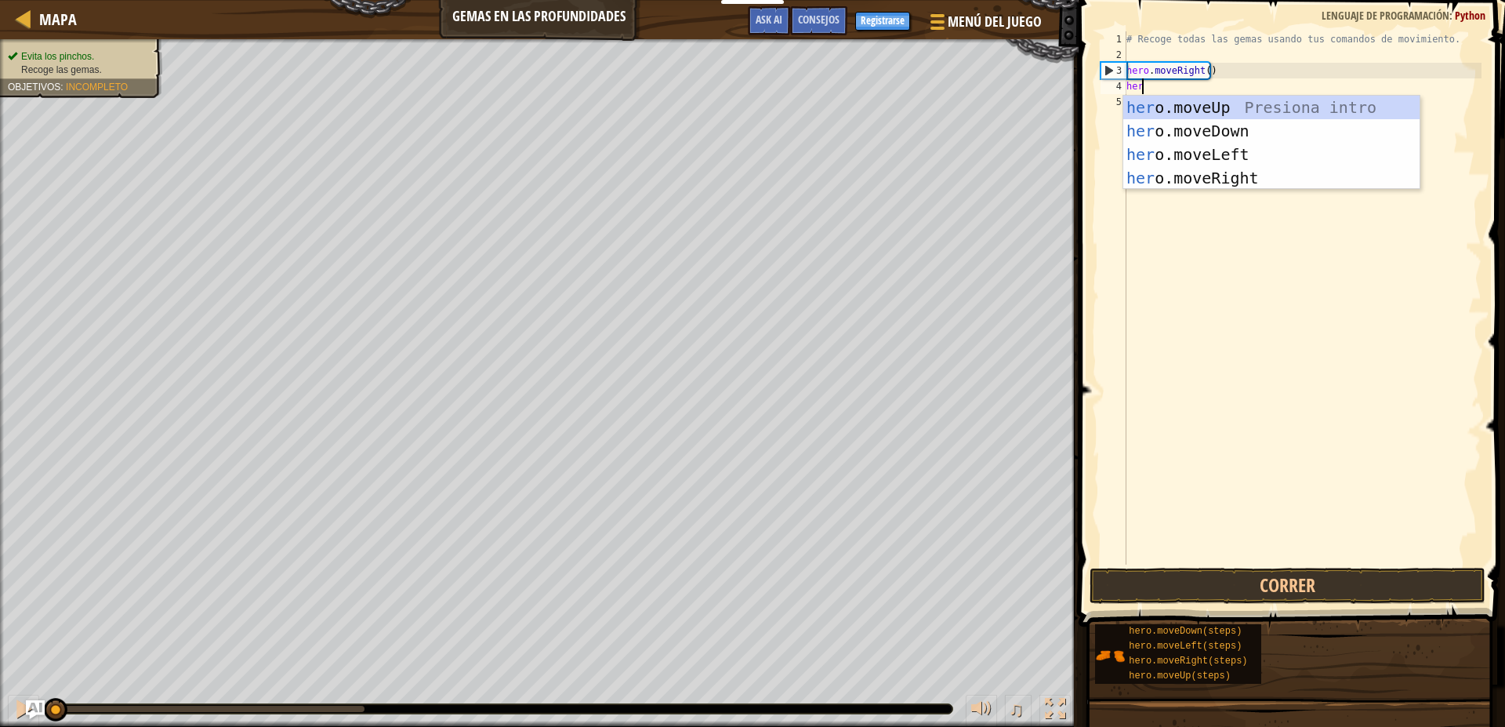
type textarea "hero"
click at [1286, 130] on div "hero .moveUp Presiona intro hero .moveDown Presiona intro hero .moveLeft Presio…" at bounding box center [1271, 166] width 296 height 141
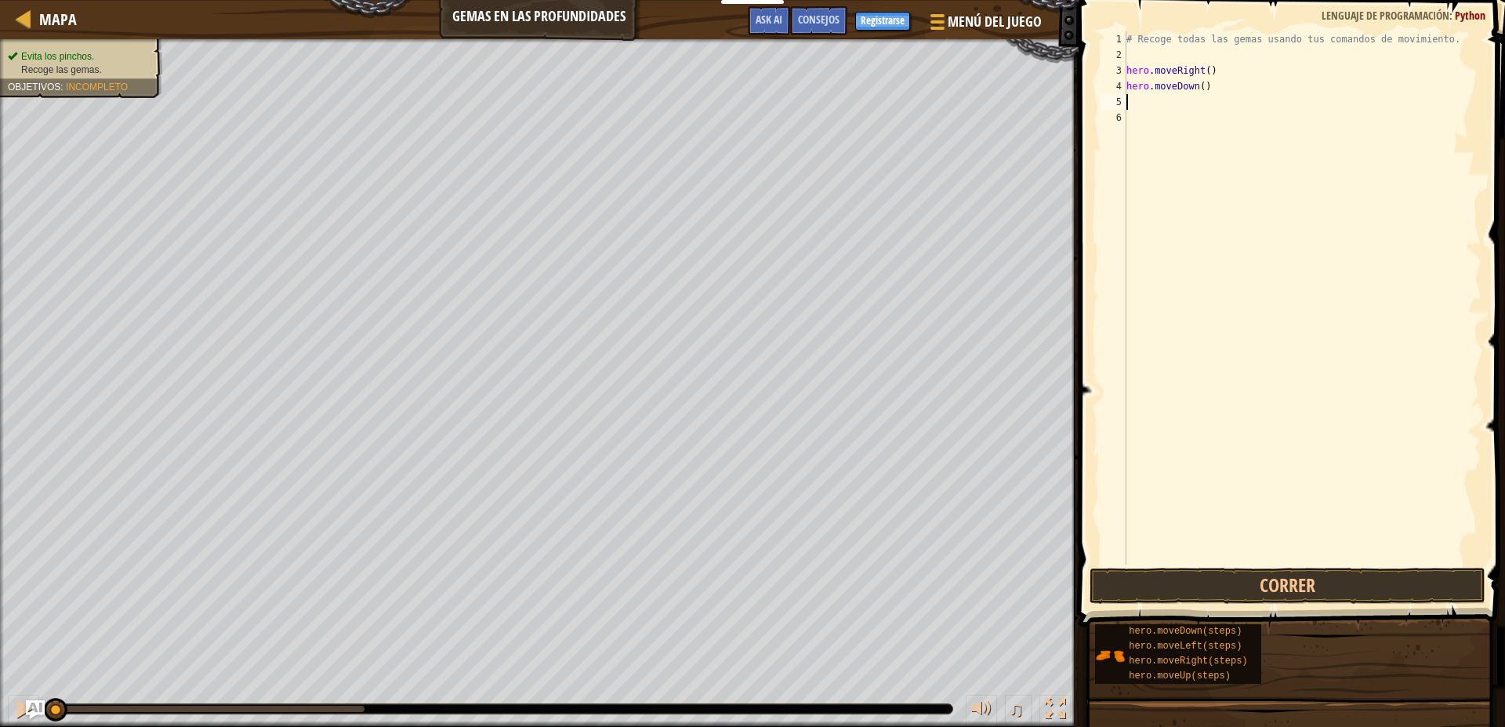
scroll to position [7, 0]
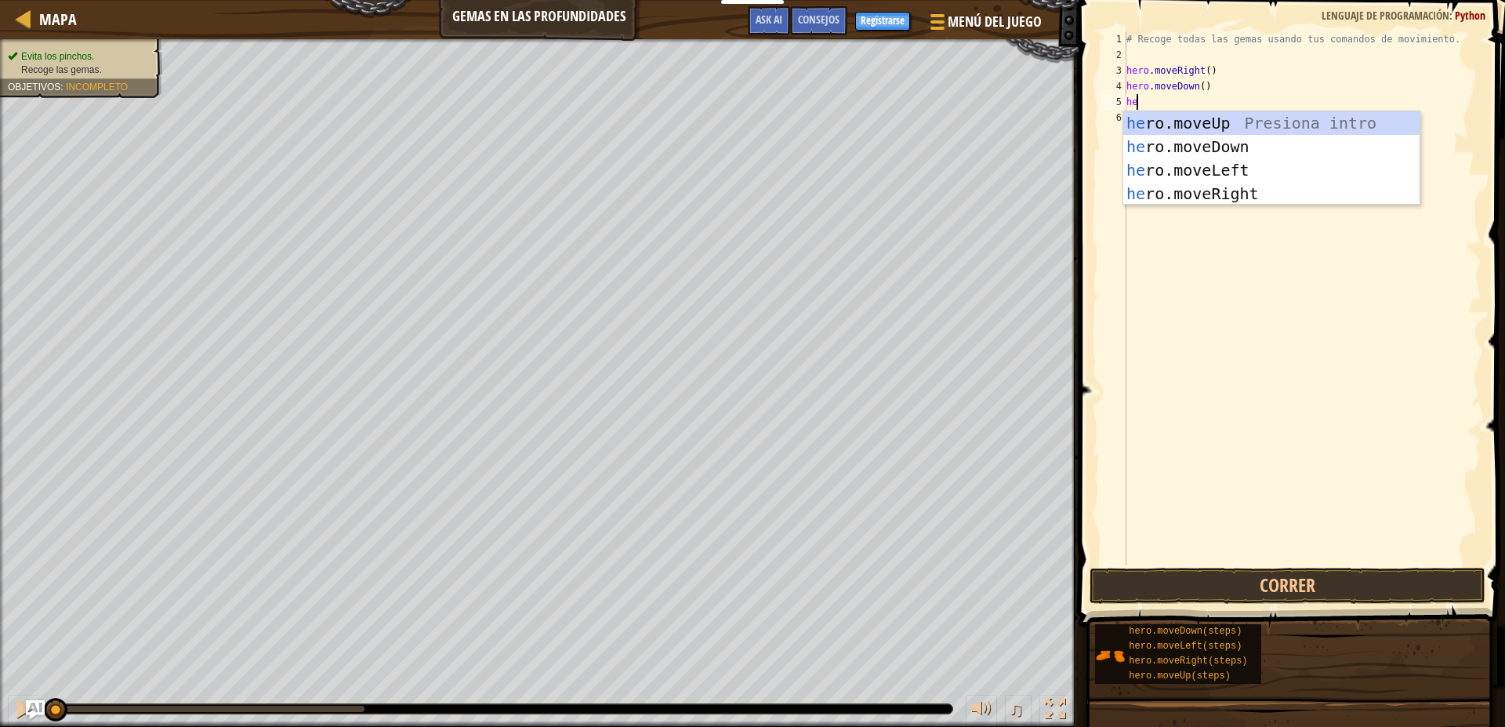
type textarea "her"
click at [1234, 120] on div "her o.moveUp Presiona intro her o.moveDown Presiona intro her o.moveLeft Presio…" at bounding box center [1271, 181] width 296 height 141
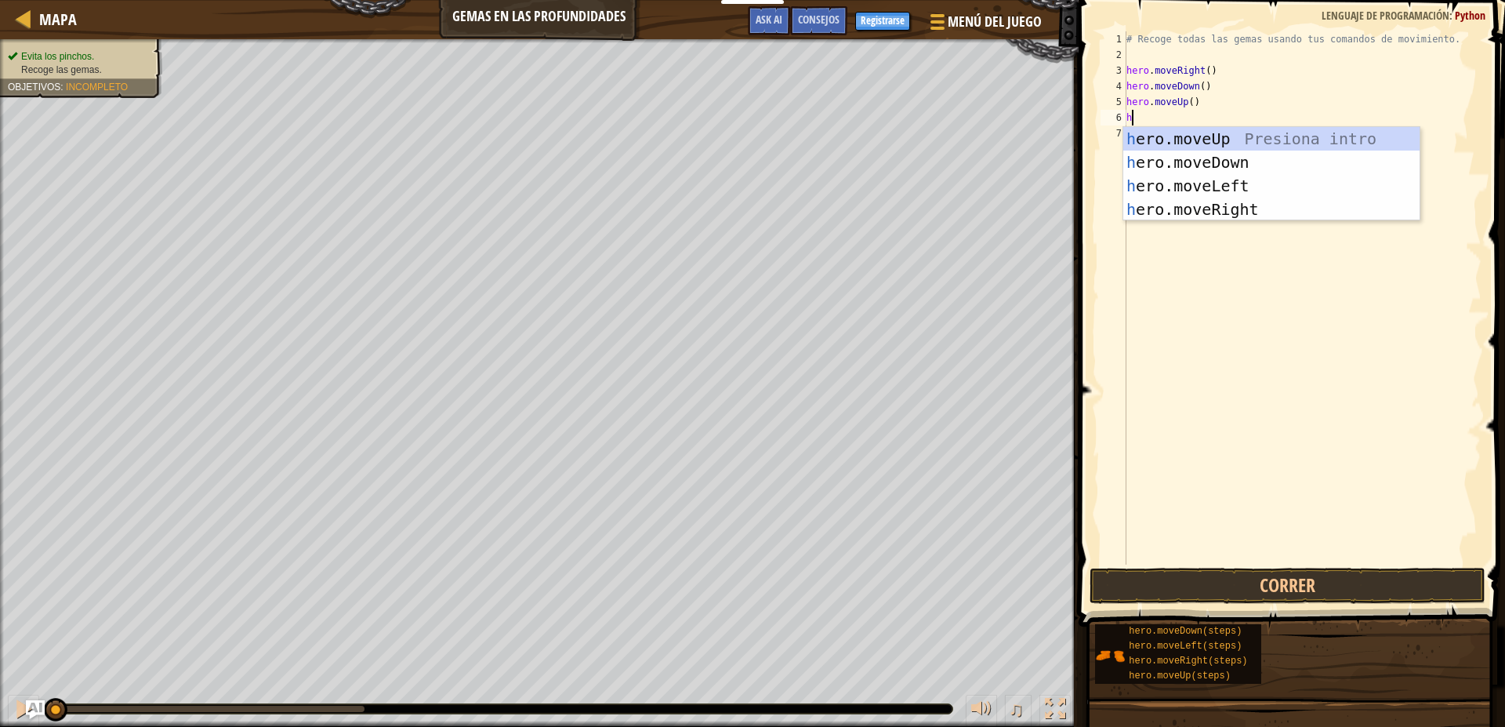
type textarea "her"
click at [1317, 132] on div "her o.moveUp Presiona intro her o.moveDown Presiona intro her o.moveLeft Presio…" at bounding box center [1271, 197] width 296 height 141
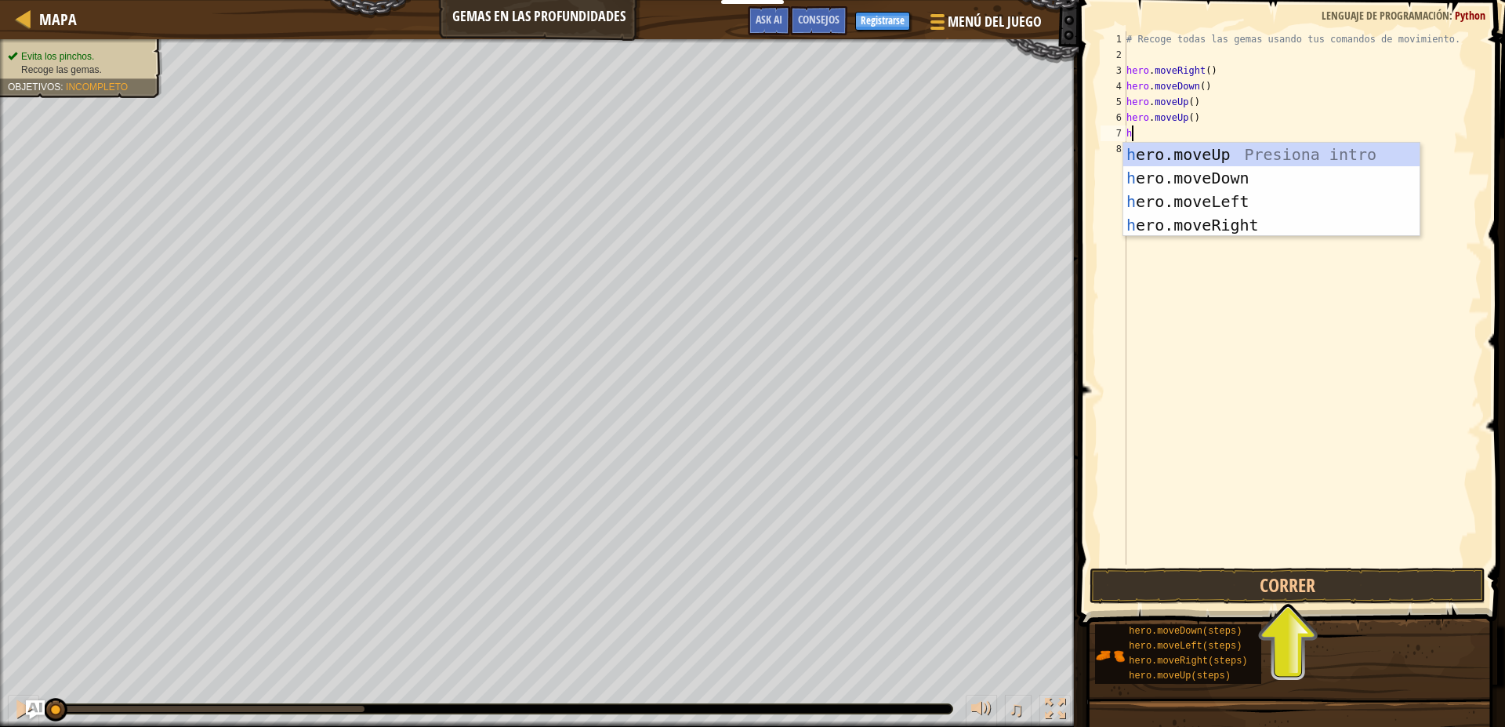
type textarea "her"
click at [1265, 227] on div "her o.moveUp Presiona intro her o.moveDown Presiona intro her o.moveLeft Presio…" at bounding box center [1271, 213] width 296 height 141
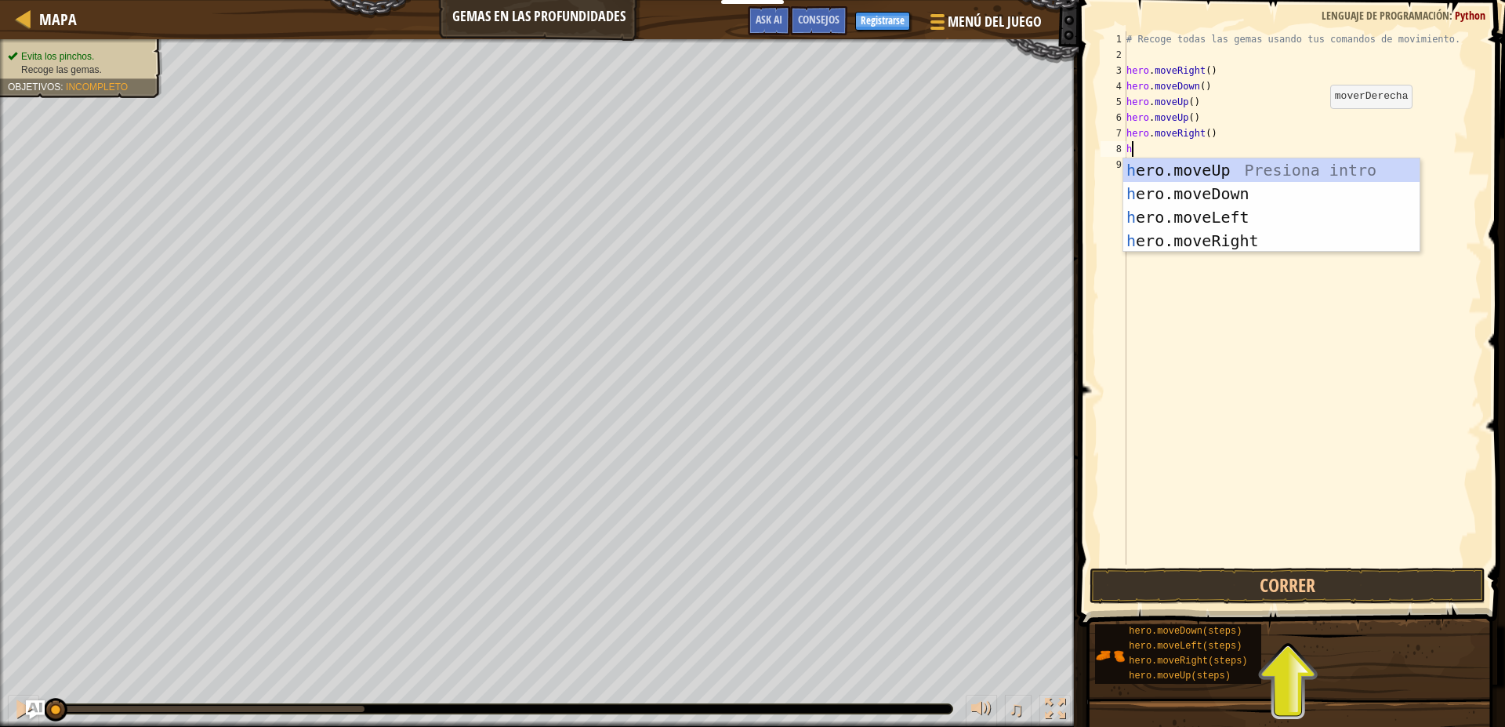
type textarea "her"
click at [1231, 198] on div "her o.moveUp Presiona intro her o.moveDown Presiona intro her o.moveLeft Presio…" at bounding box center [1271, 228] width 296 height 141
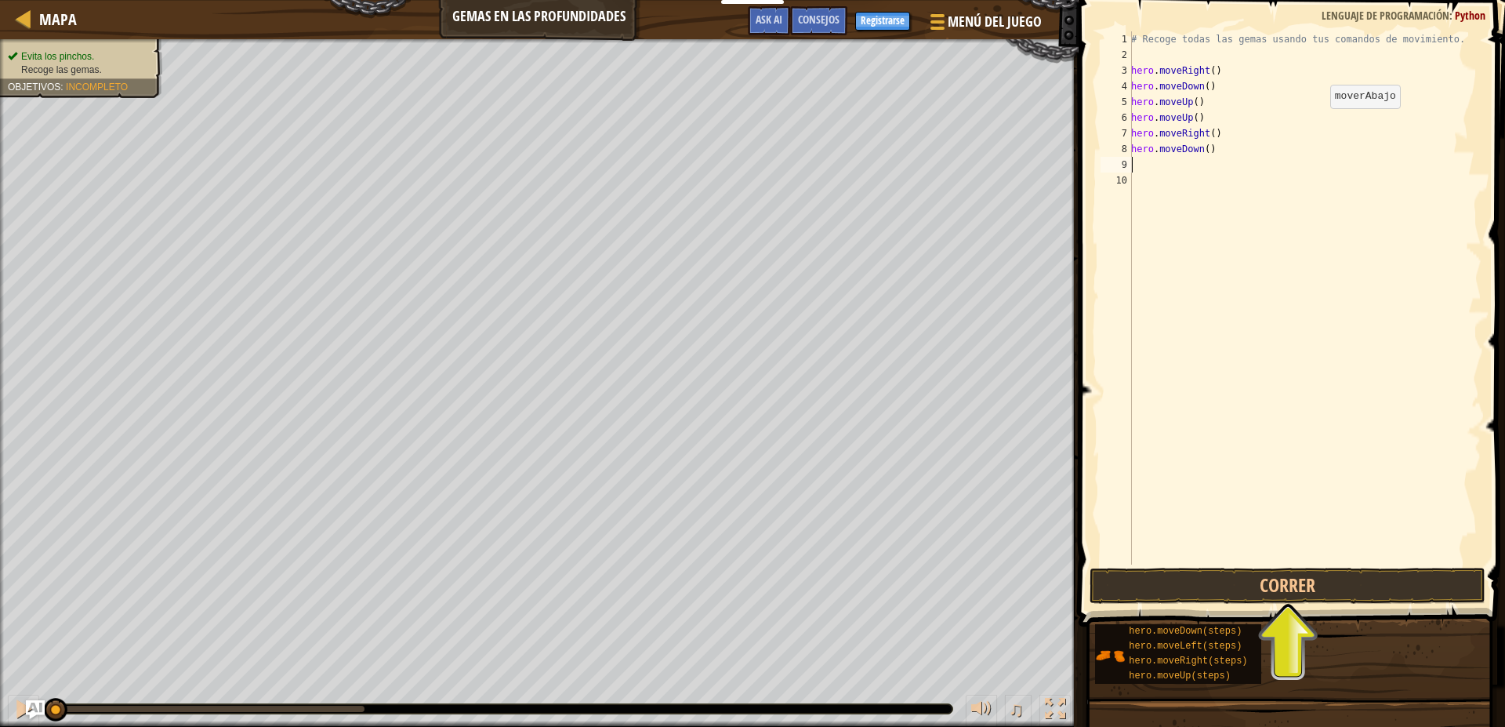
type textarea "her"
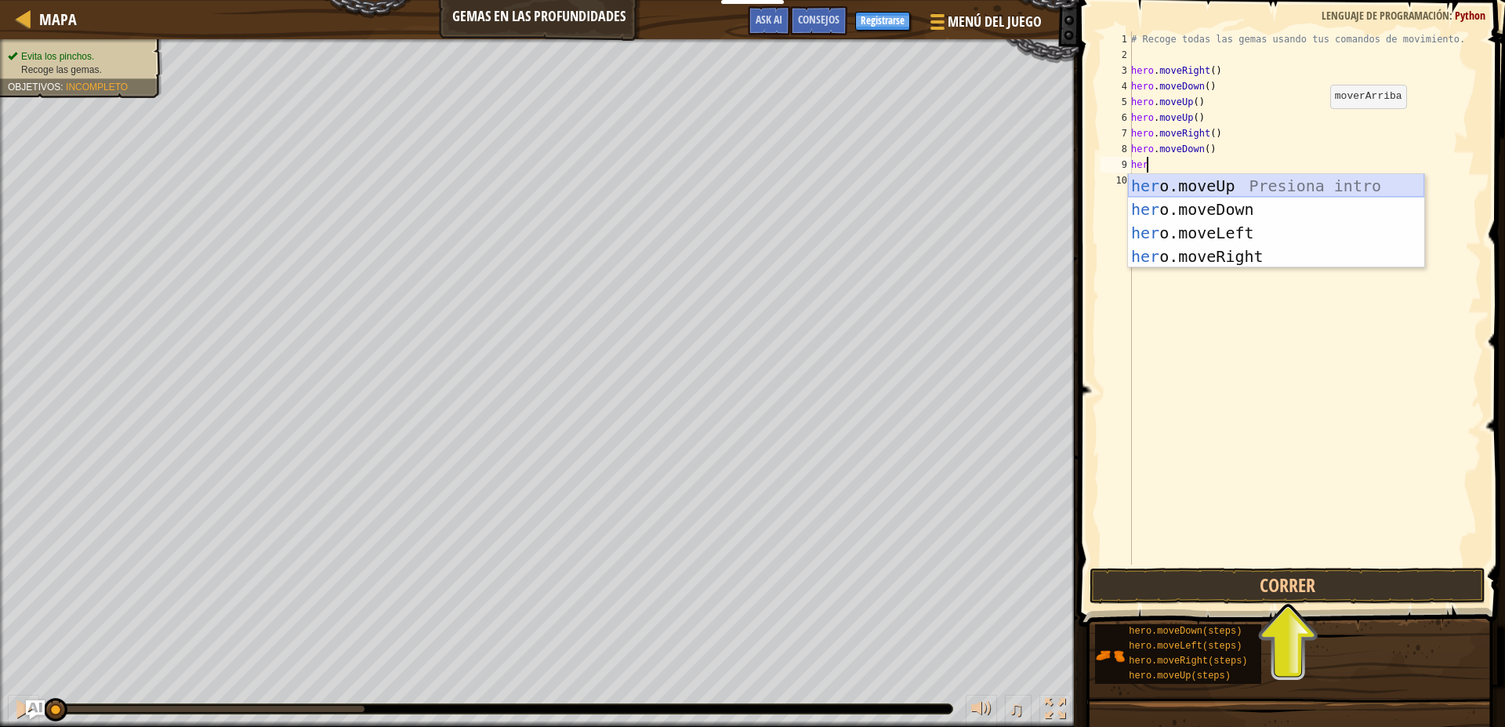
click at [1330, 182] on div "her o.moveUp Presiona intro her o.moveDown Presiona intro her o.moveLeft Presio…" at bounding box center [1276, 244] width 296 height 141
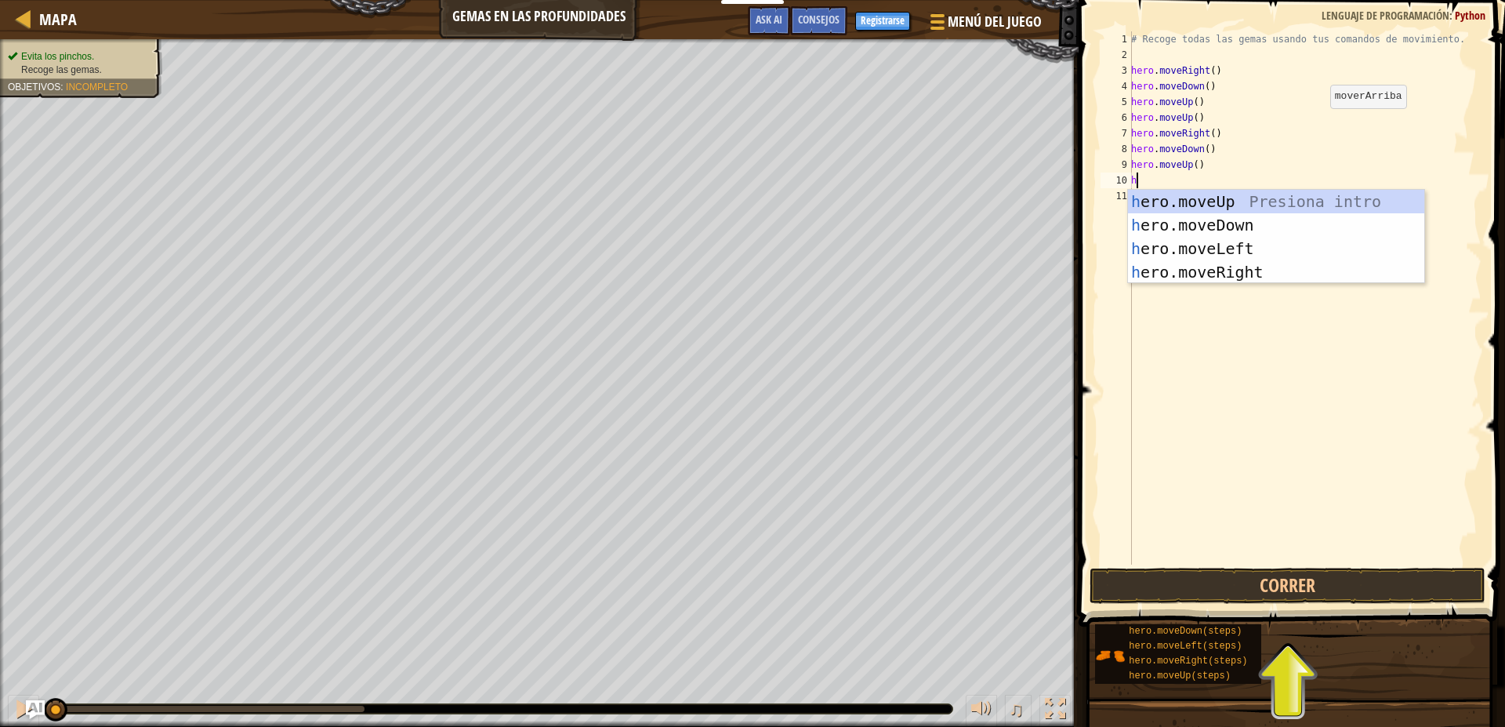
type textarea "her"
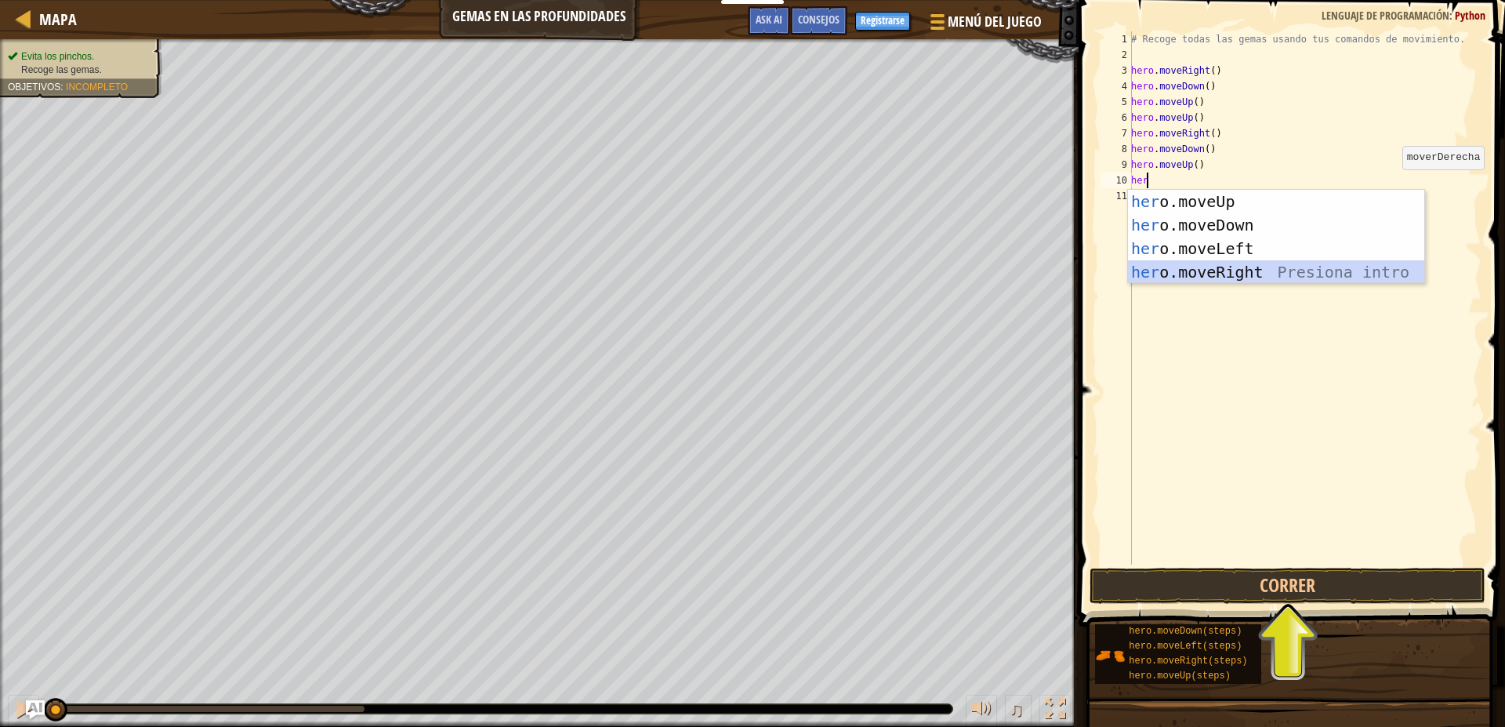
click at [1231, 276] on div "her o.moveUp Presiona intro her o.moveDown Presiona intro her o.moveLeft Presio…" at bounding box center [1276, 260] width 296 height 141
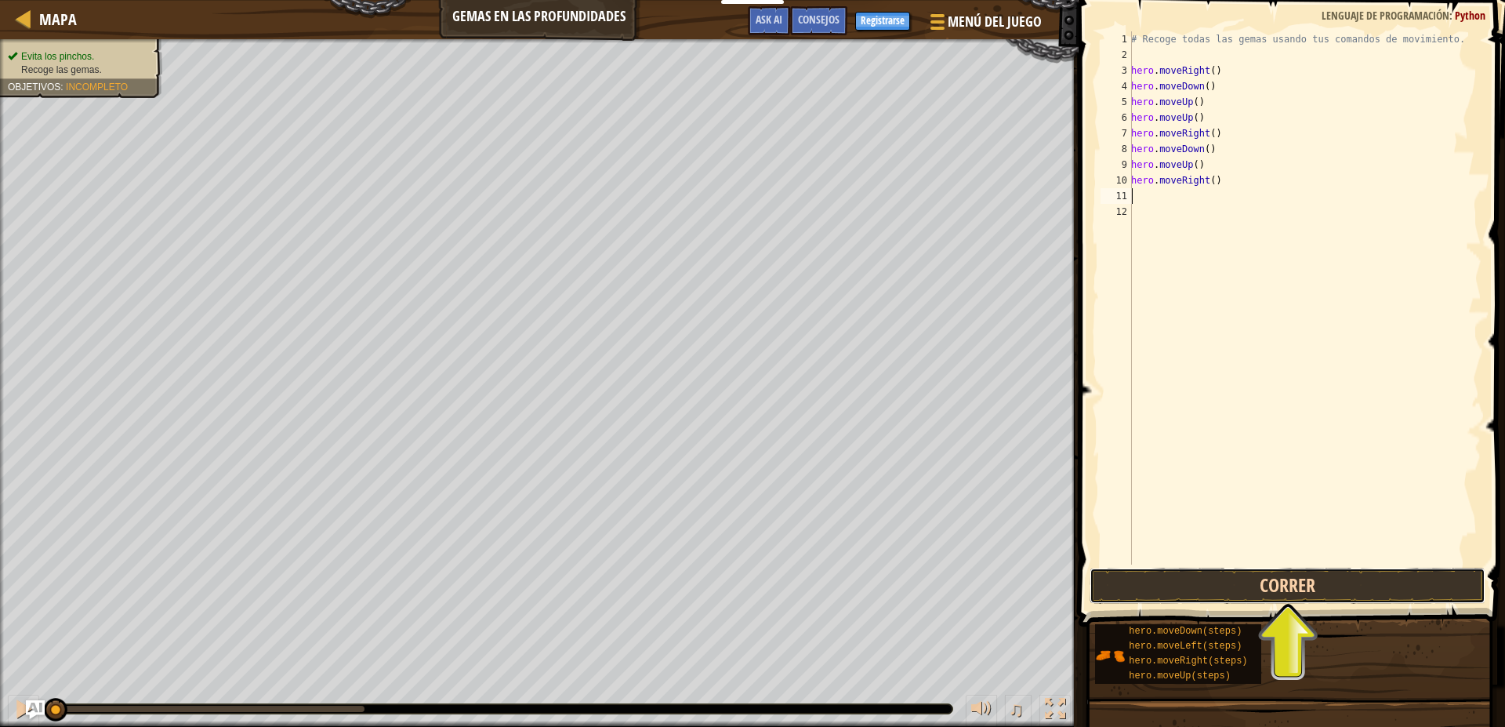
click at [1269, 574] on button "Correr" at bounding box center [1288, 586] width 396 height 36
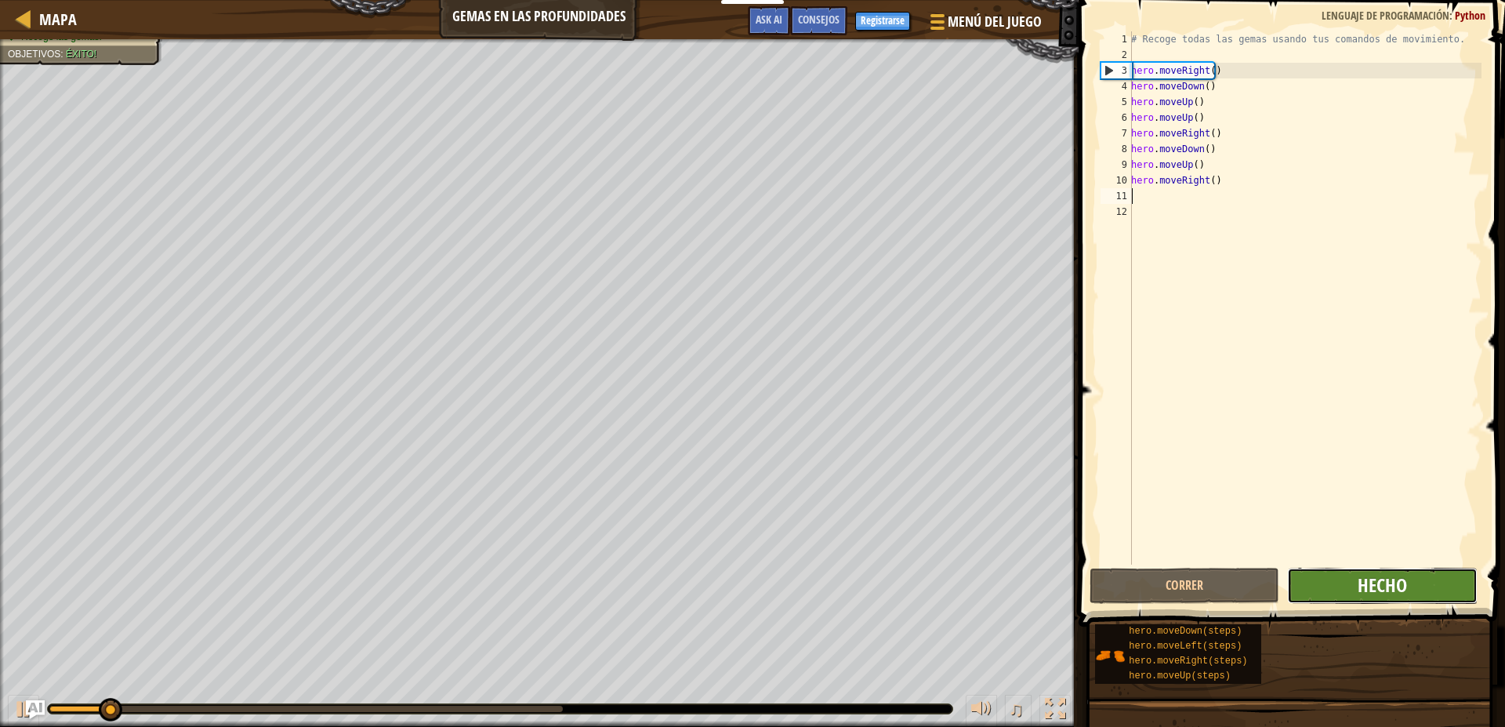
click at [1400, 592] on span "Hecho" at bounding box center [1382, 584] width 49 height 25
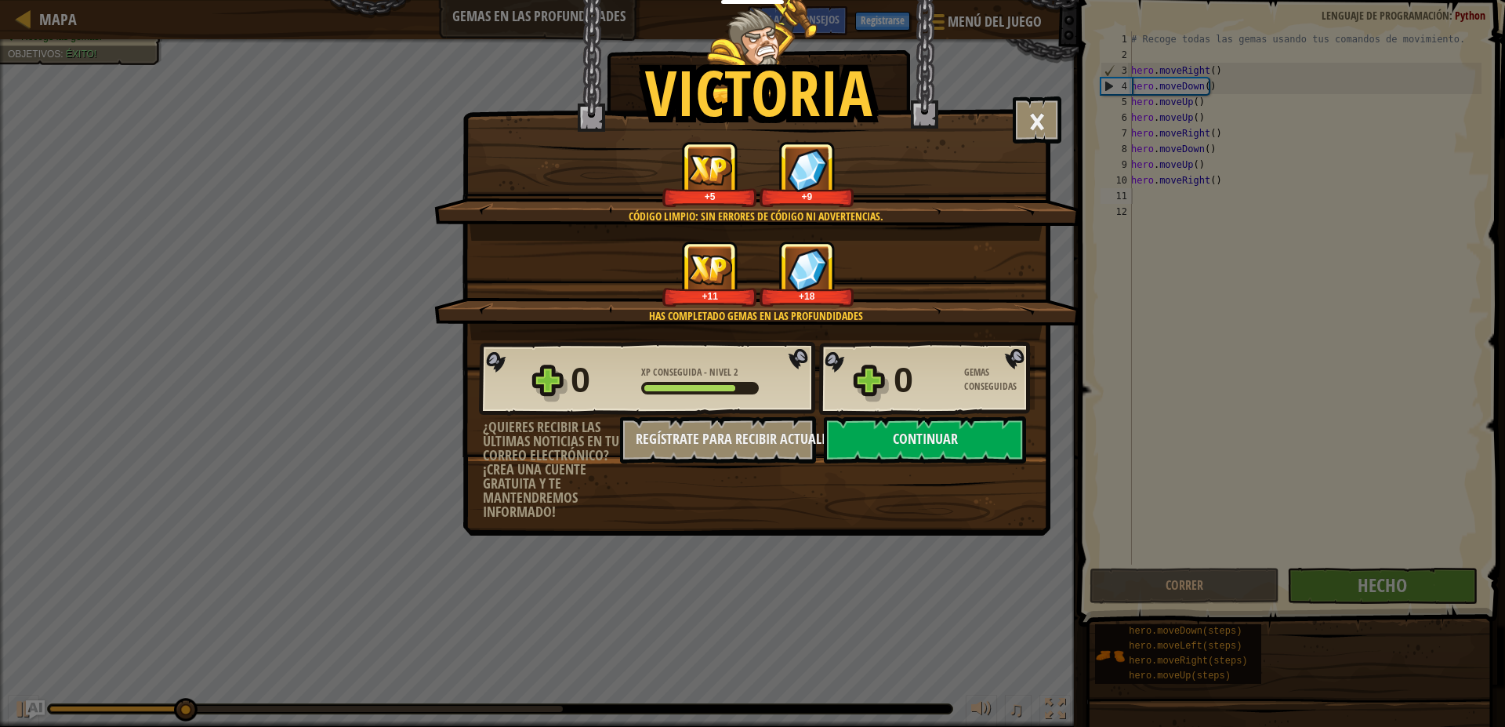
click at [1003, 111] on div "Victoria × Encontrarás un uso para esas gemas pronto. Puntúa este nivel: Código…" at bounding box center [756, 228] width 588 height 458
click at [1029, 119] on button "×" at bounding box center [1037, 119] width 49 height 47
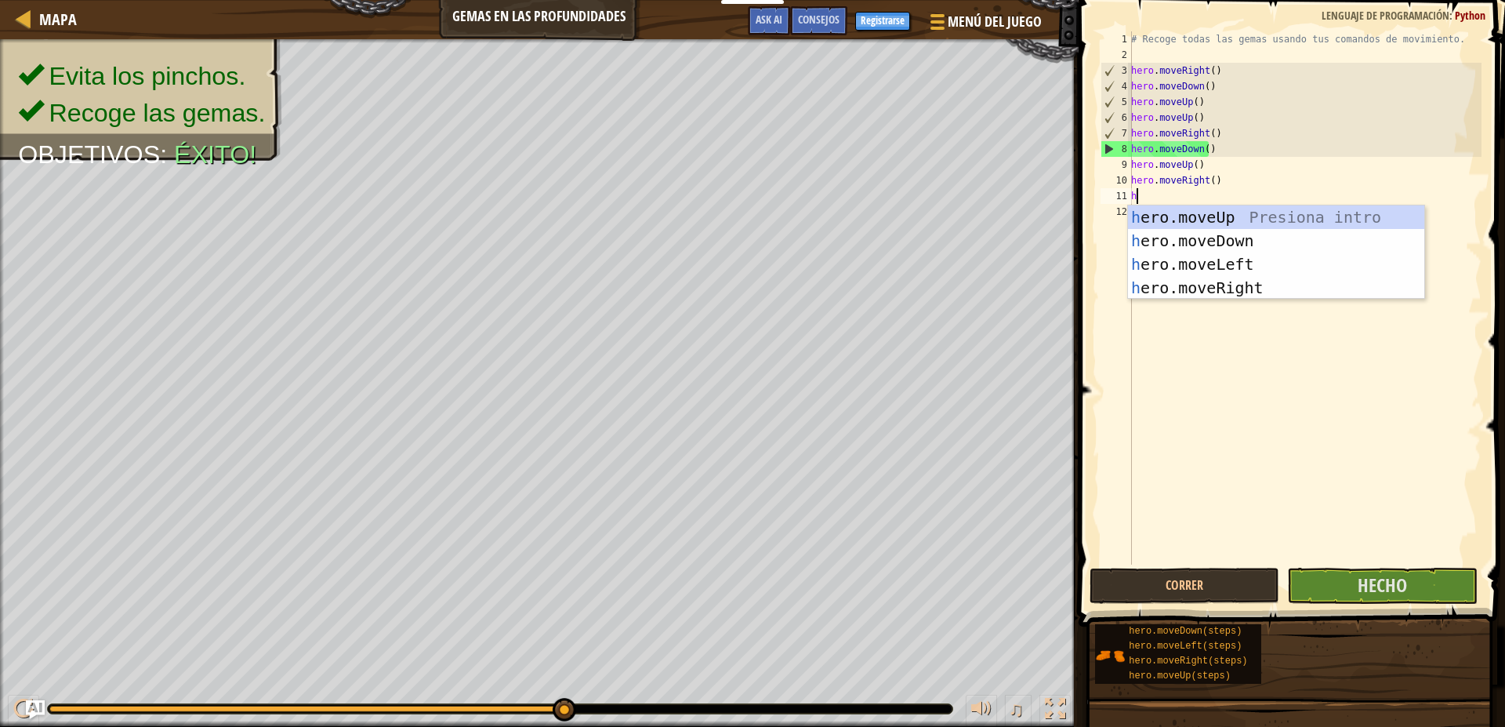
type textarea "her"
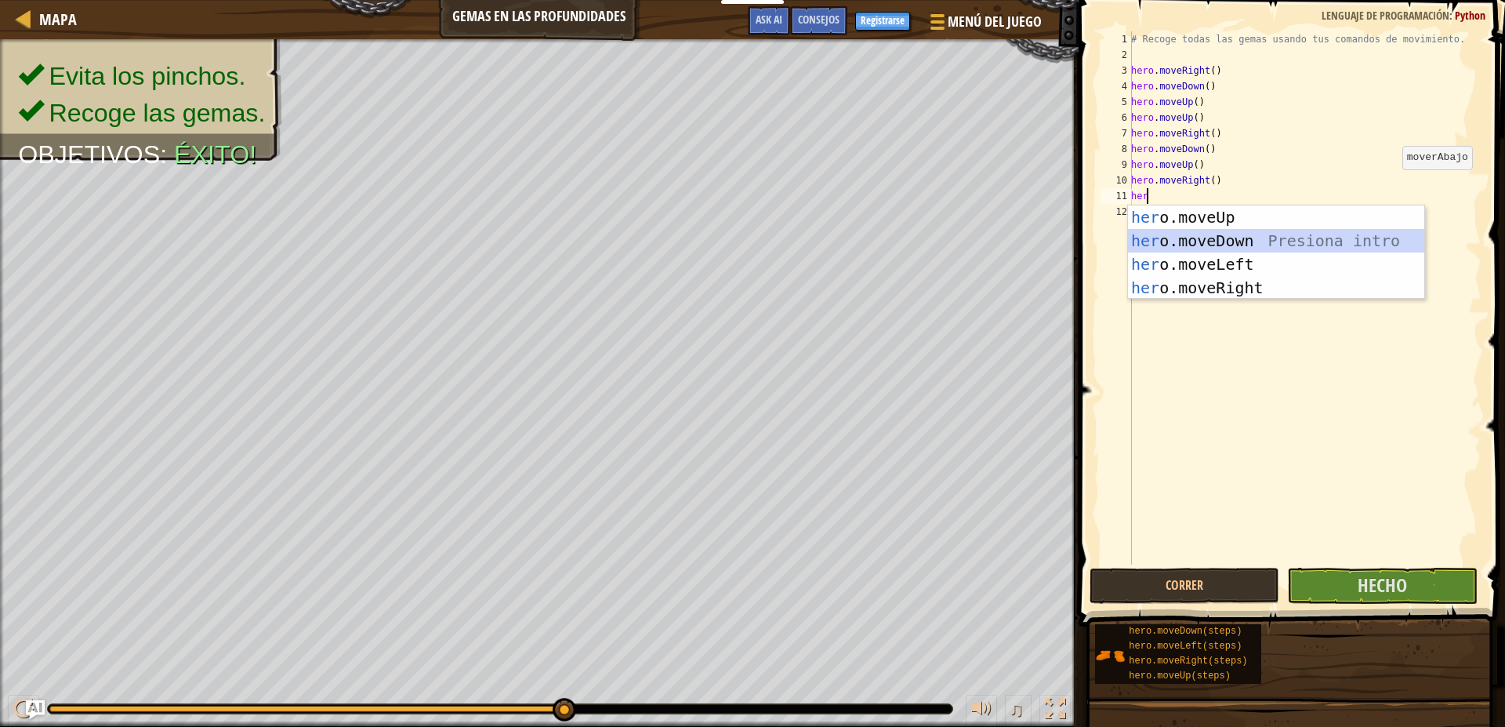
click at [1273, 245] on div "her o.moveUp Presiona intro her o.moveDown Presiona intro her o.moveLeft Presio…" at bounding box center [1276, 275] width 296 height 141
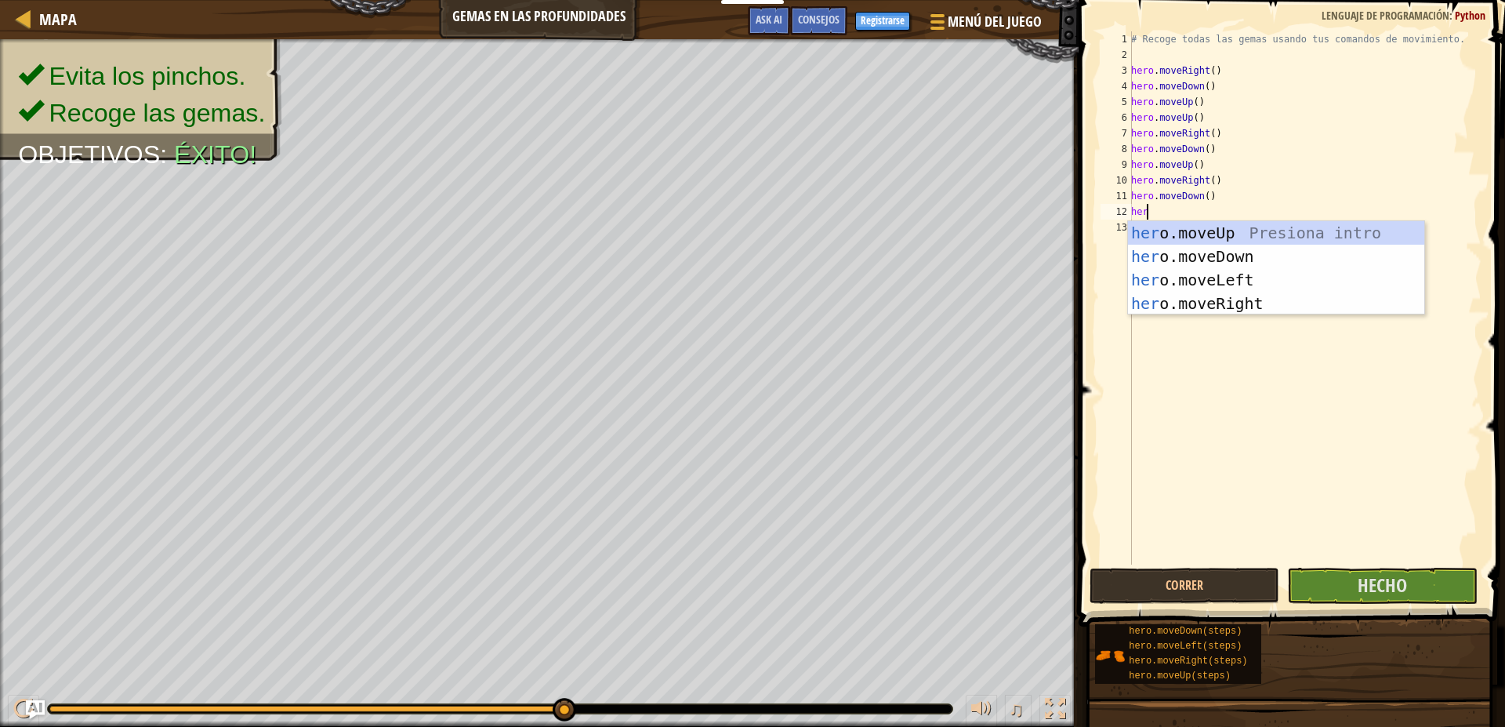
click at [1253, 215] on div "# Recoge todas las gemas usando tus comandos de movimiento. hero . moveRight ( …" at bounding box center [1305, 313] width 354 height 564
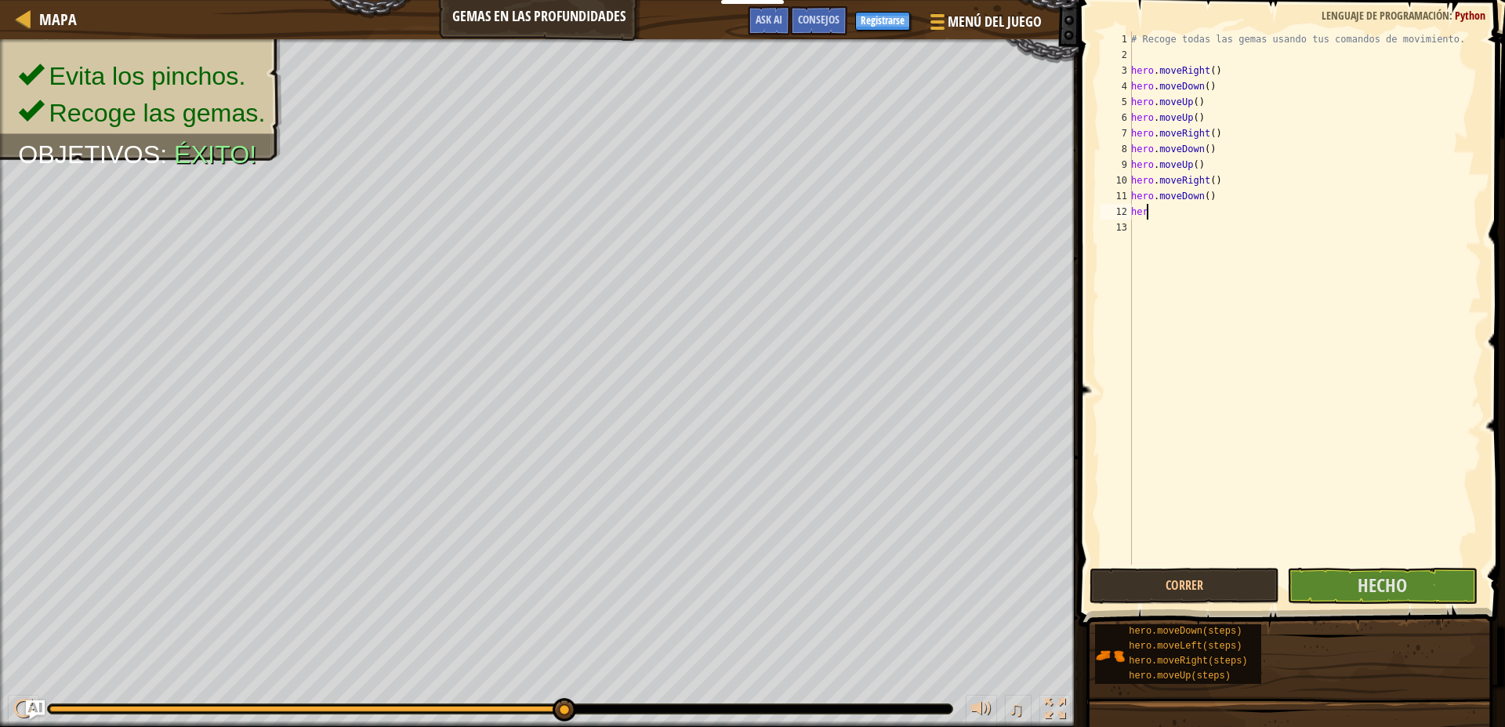
type textarea "hero"
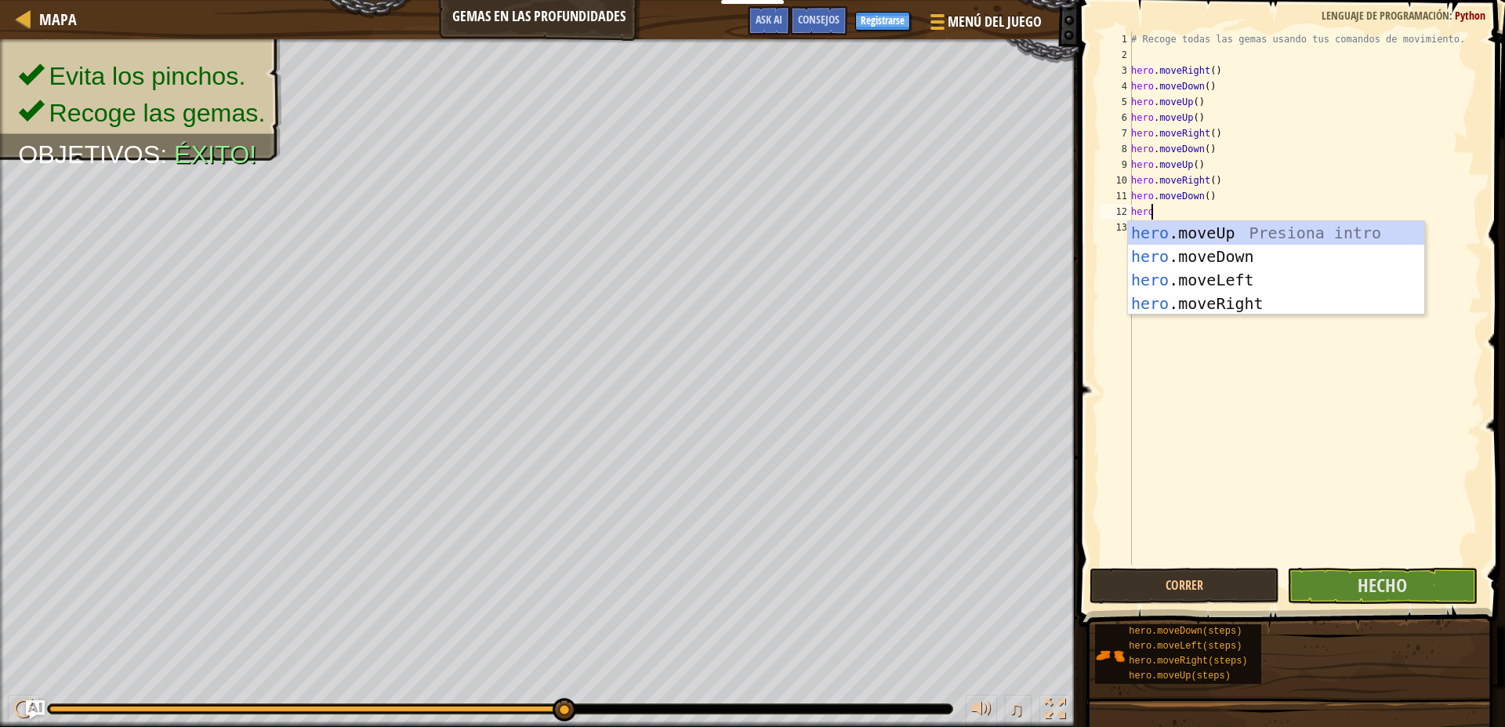
scroll to position [7, 1]
click at [1252, 228] on div "hero .moveUp Presiona intro hero .moveDown Presiona intro hero .moveLeft Presio…" at bounding box center [1276, 291] width 296 height 141
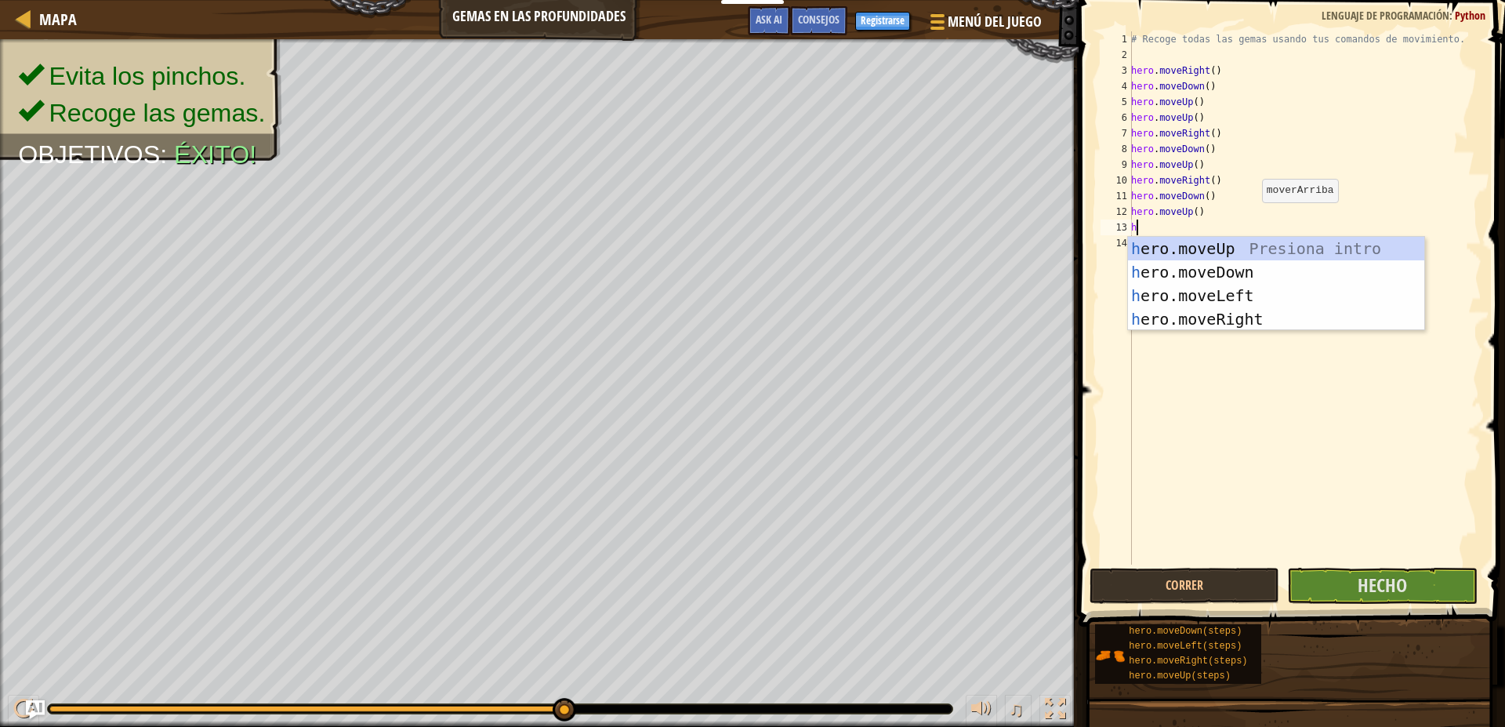
scroll to position [7, 0]
type textarea "her"
click at [1272, 241] on div "her o.moveUp Presiona intro her o.moveDown Presiona intro her o.moveLeft Presio…" at bounding box center [1276, 307] width 296 height 141
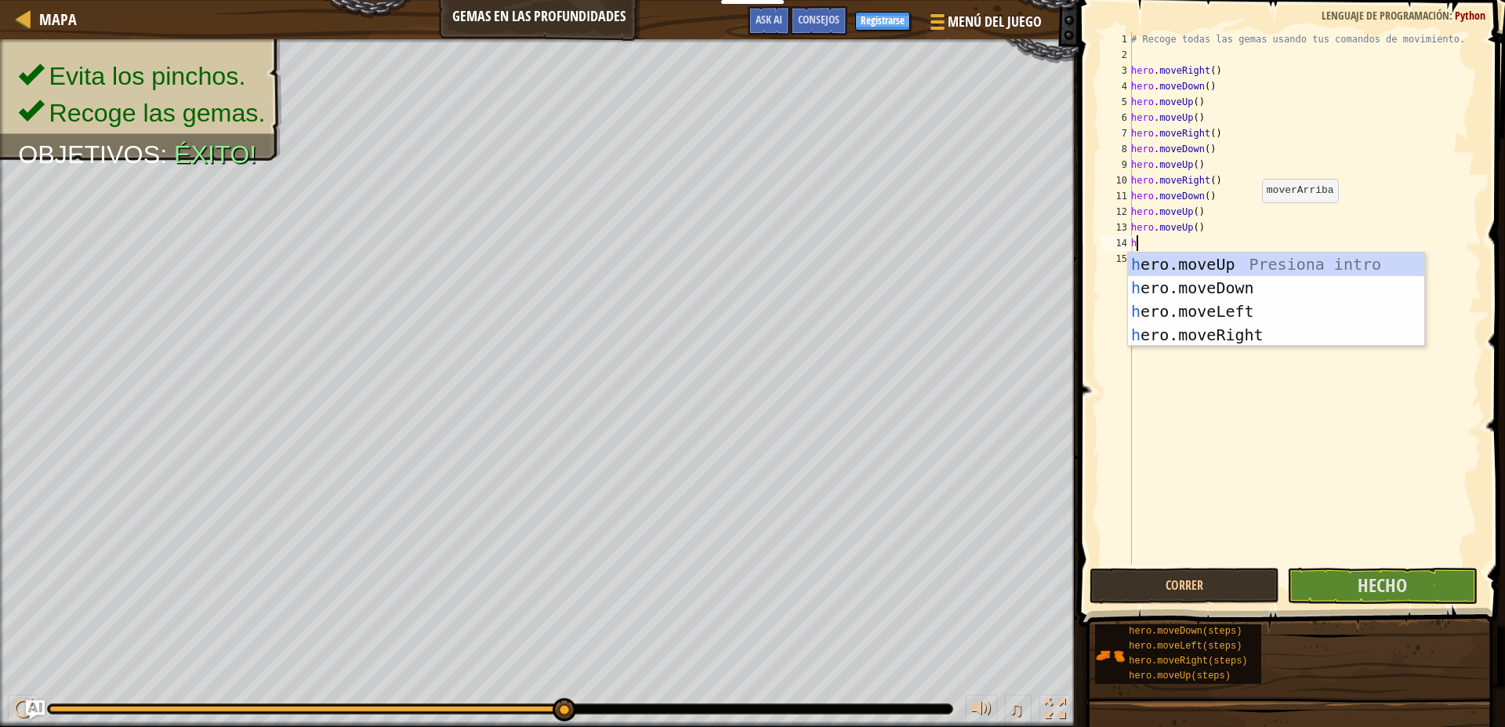
type textarea "her"
click at [1319, 339] on div "her o.moveUp Presiona intro her o.moveDown Presiona intro her o.moveLeft Presio…" at bounding box center [1276, 322] width 296 height 141
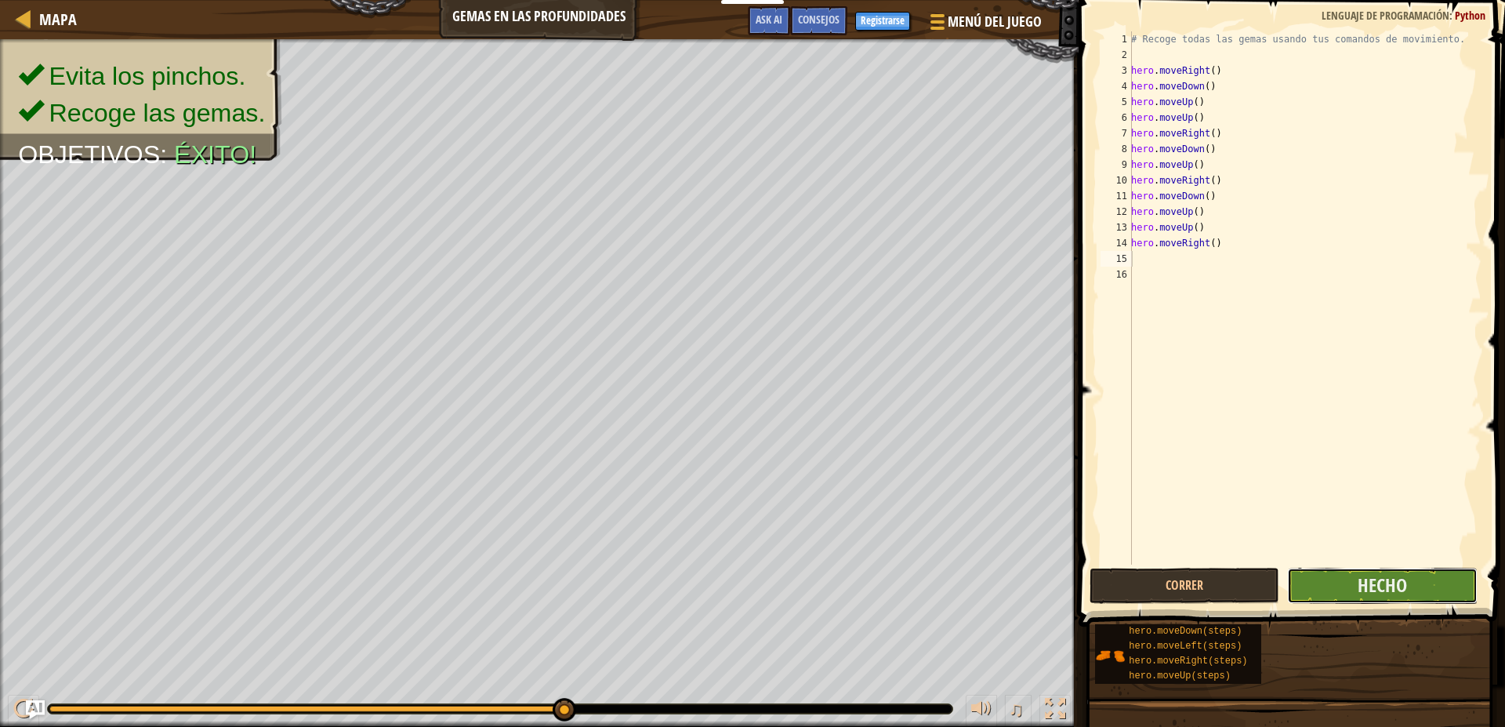
drag, startPoint x: 1428, startPoint y: 603, endPoint x: 1428, endPoint y: 593, distance: 10.2
click at [1428, 593] on button "Hecho" at bounding box center [1382, 586] width 190 height 36
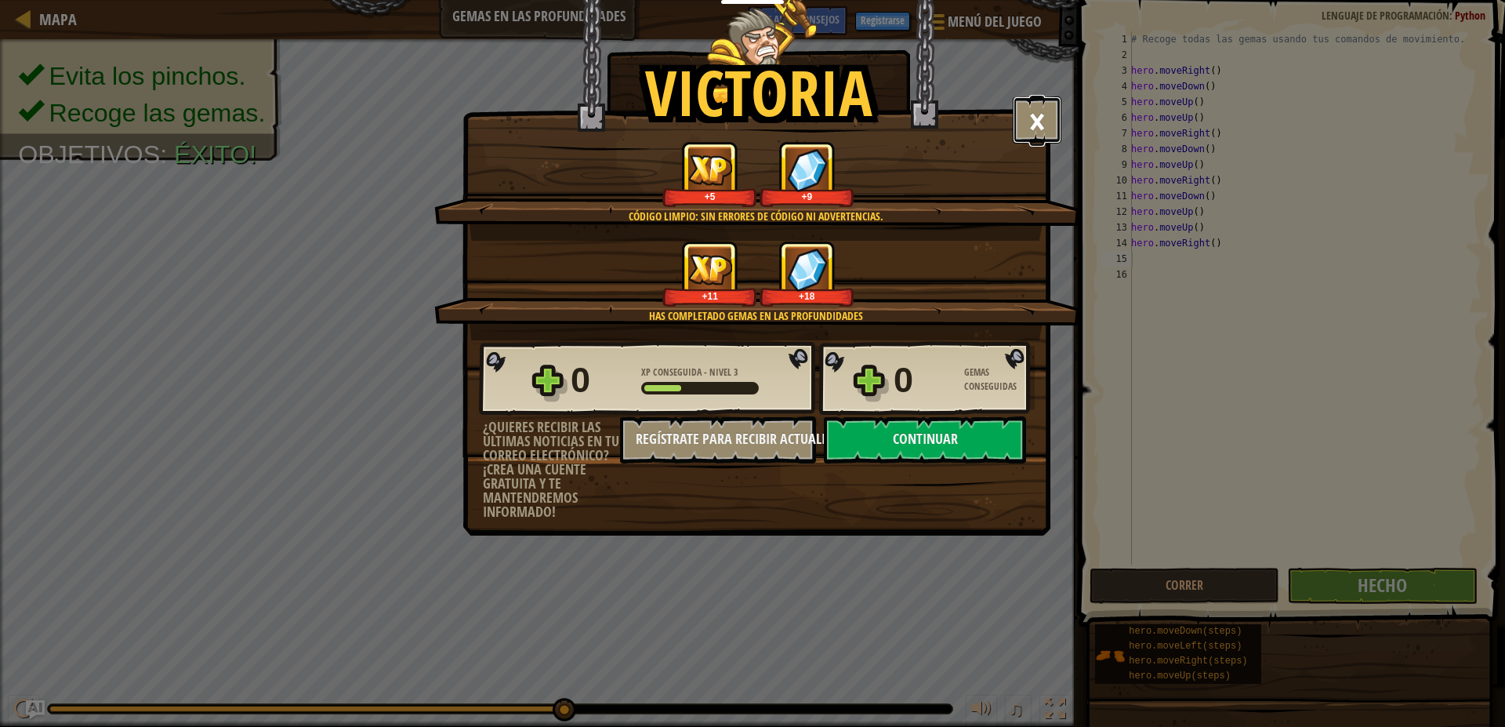
click at [1025, 128] on button "×" at bounding box center [1037, 119] width 49 height 47
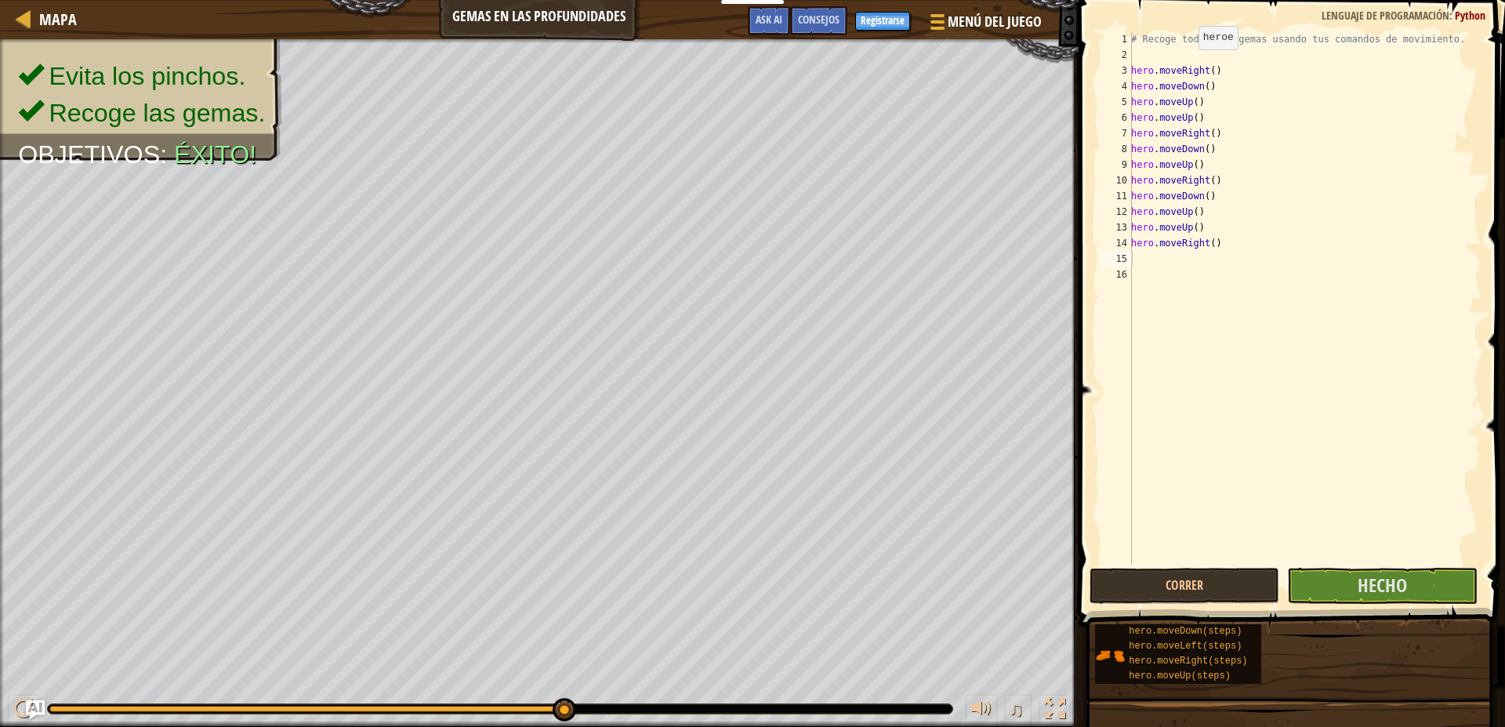
click at [1093, 8] on span at bounding box center [1293, 291] width 439 height 673
click at [1010, 7] on button "Menú del Juego" at bounding box center [985, 24] width 140 height 38
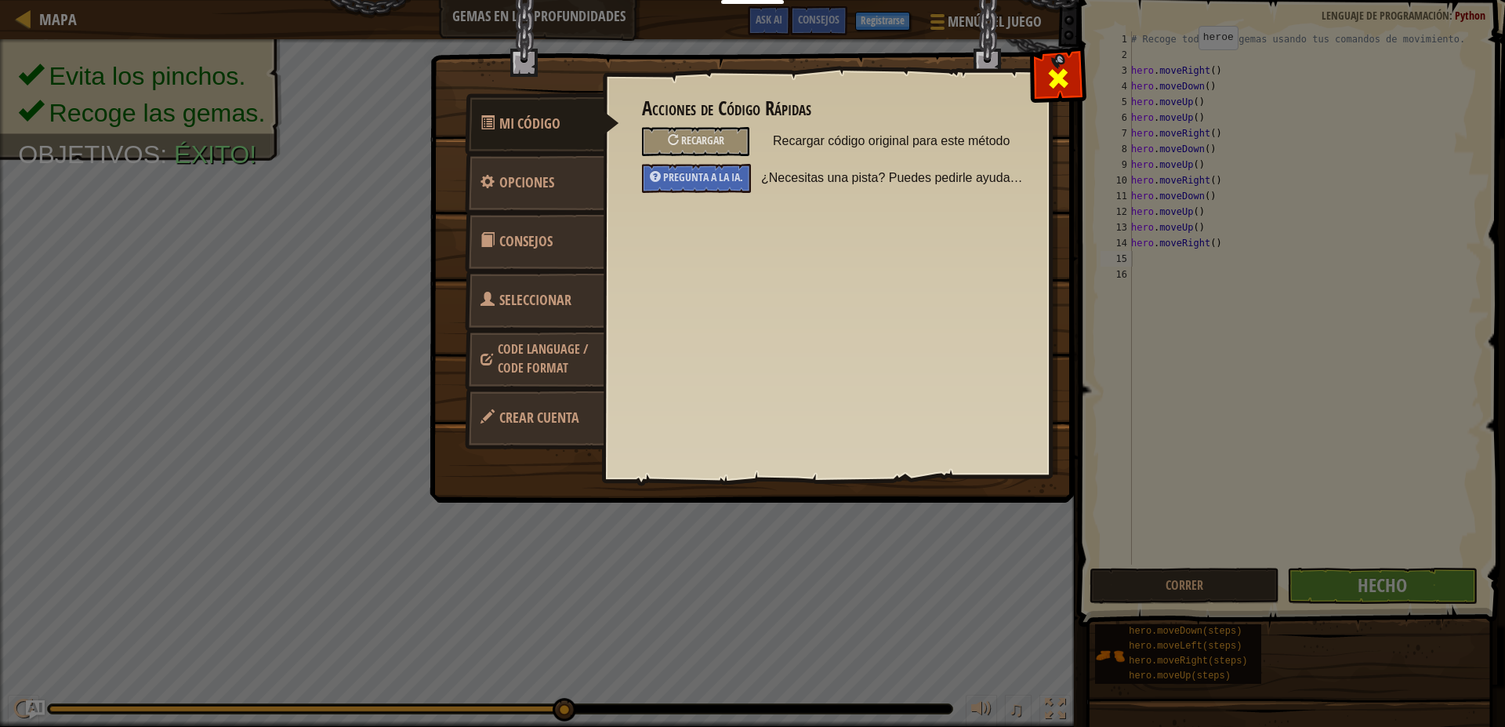
click at [1081, 78] on div at bounding box center [1057, 74] width 49 height 49
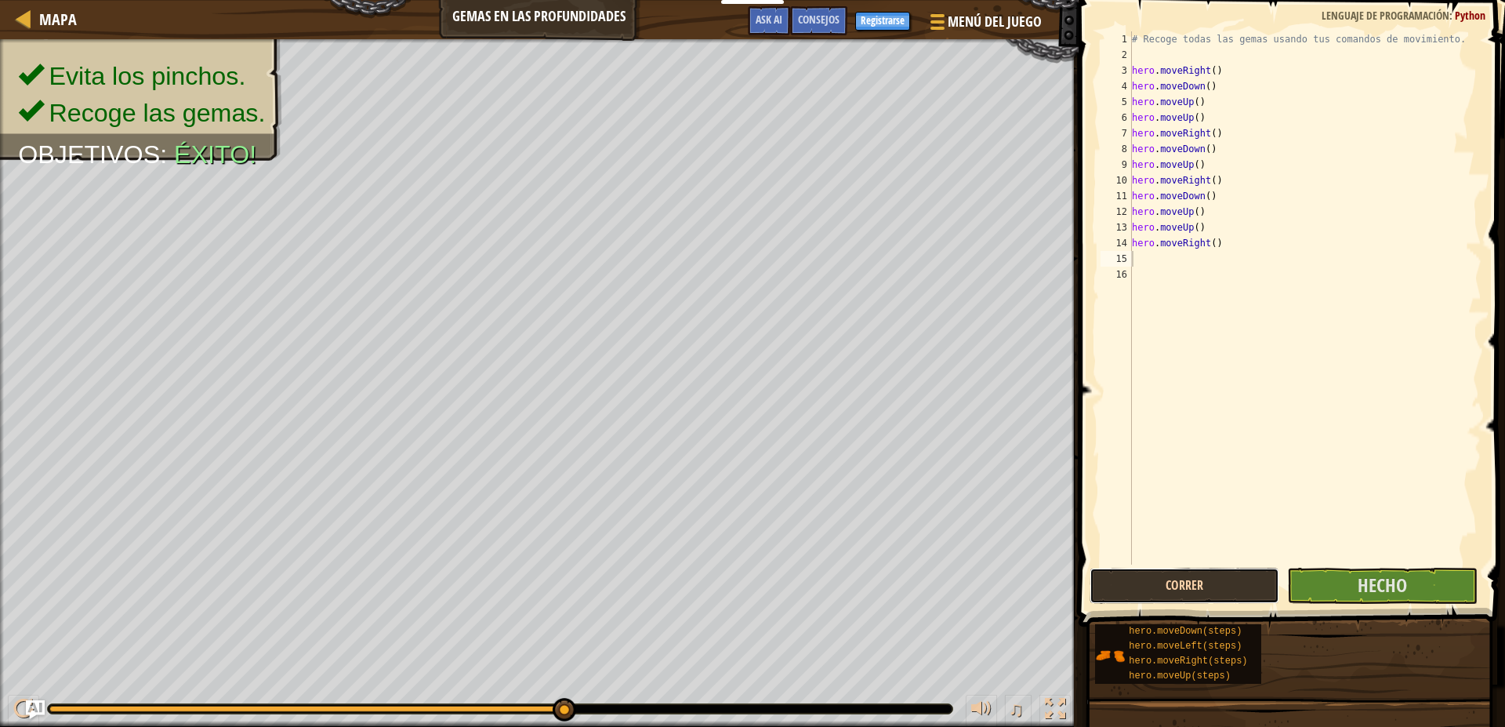
click at [1177, 587] on button "Correr" at bounding box center [1185, 586] width 190 height 36
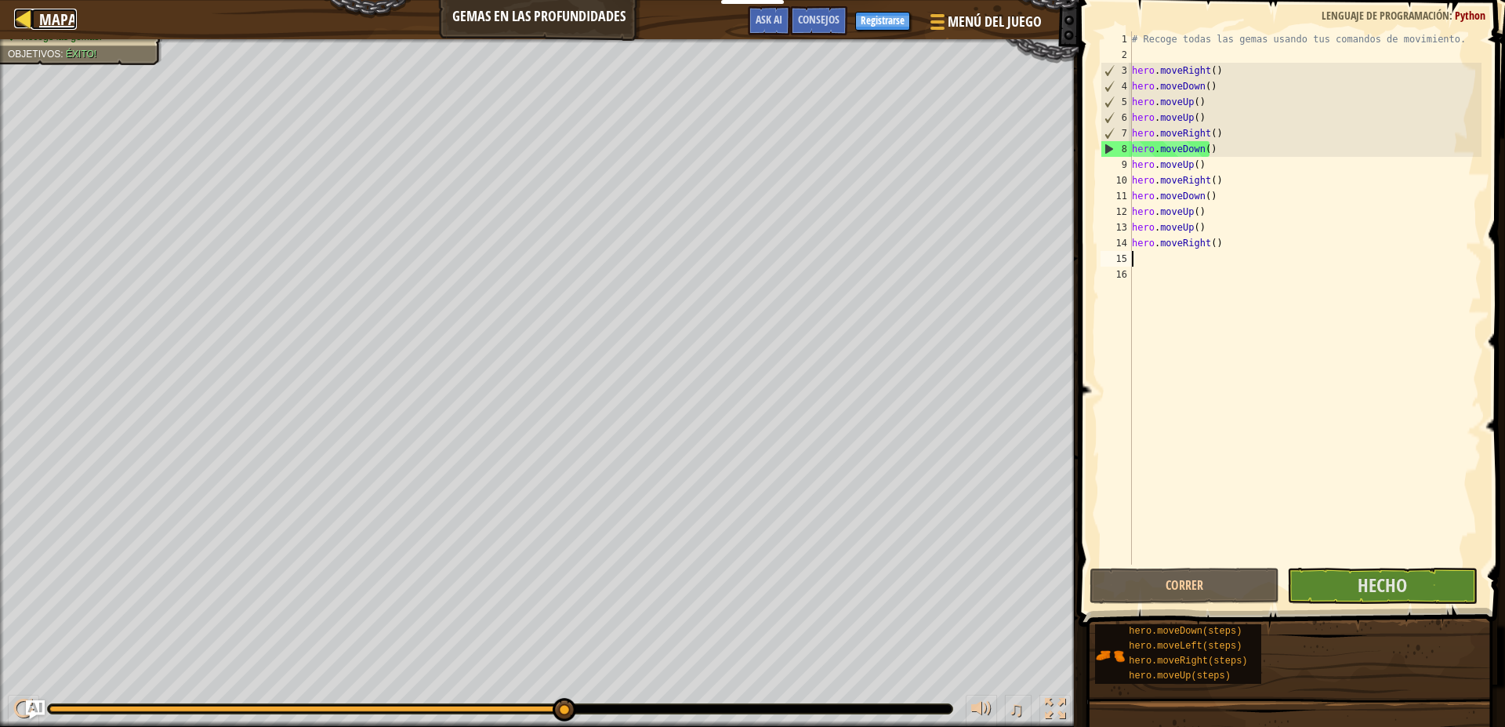
click at [45, 12] on span "Mapa" at bounding box center [58, 19] width 38 height 21
select select "es-ES"
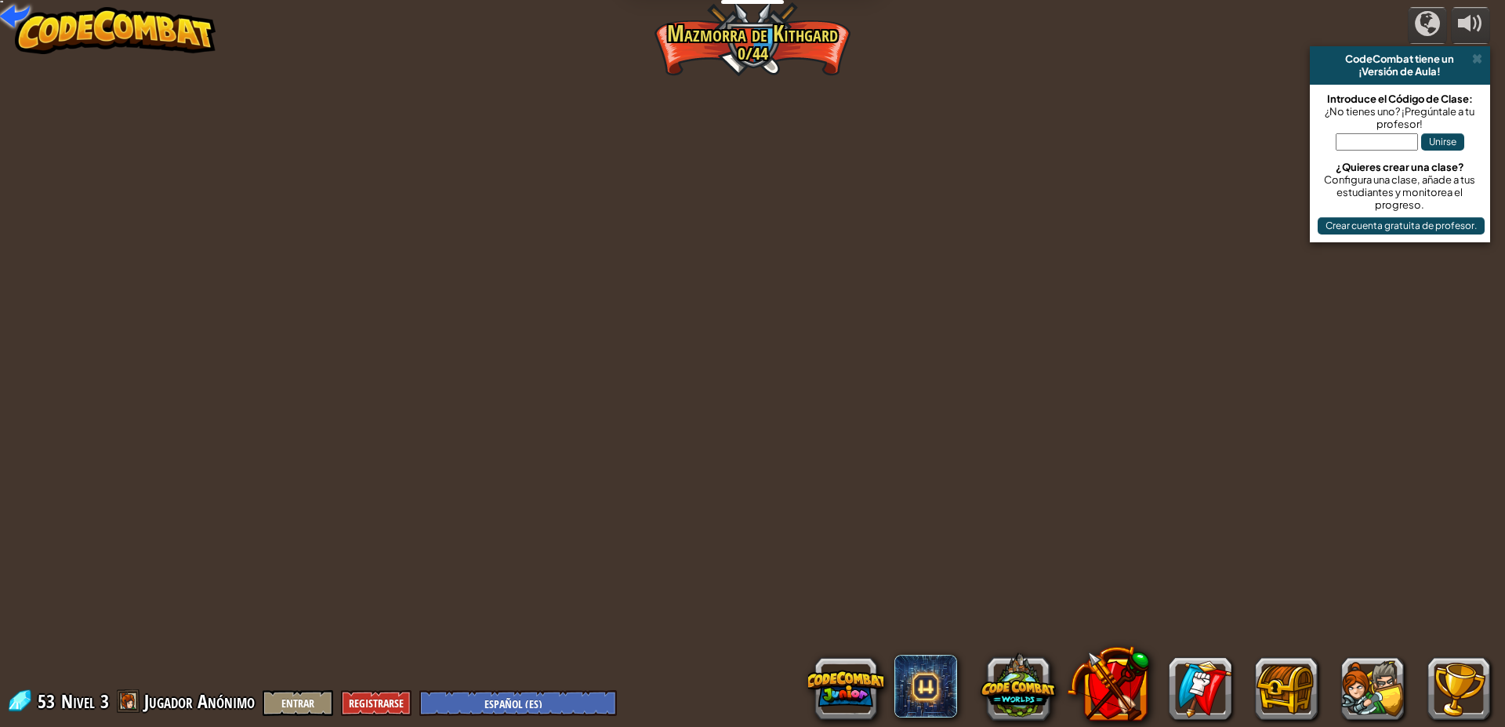
select select "es-ES"
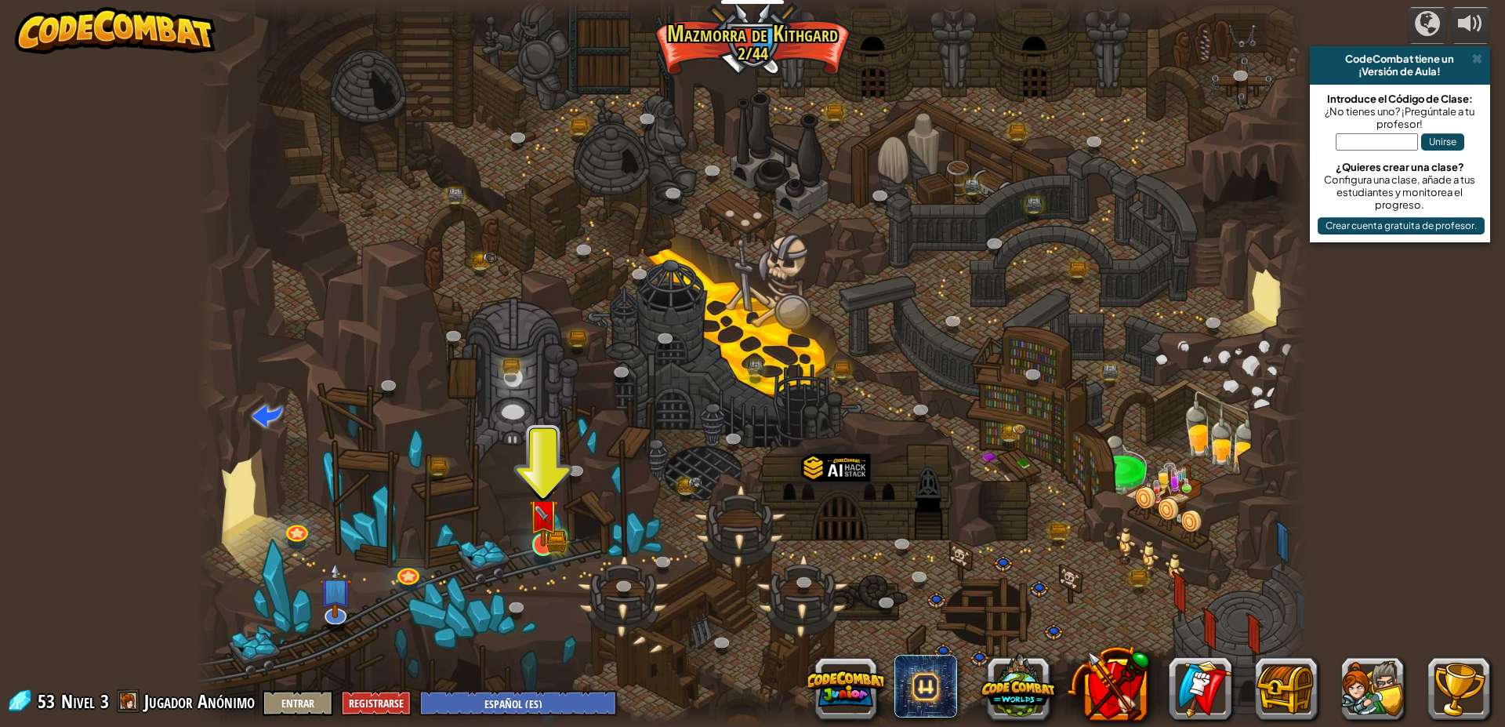
drag, startPoint x: 546, startPoint y: 578, endPoint x: 553, endPoint y: 539, distance: 39.1
click at [546, 576] on div at bounding box center [753, 363] width 1112 height 727
click at [553, 539] on img at bounding box center [543, 513] width 30 height 65
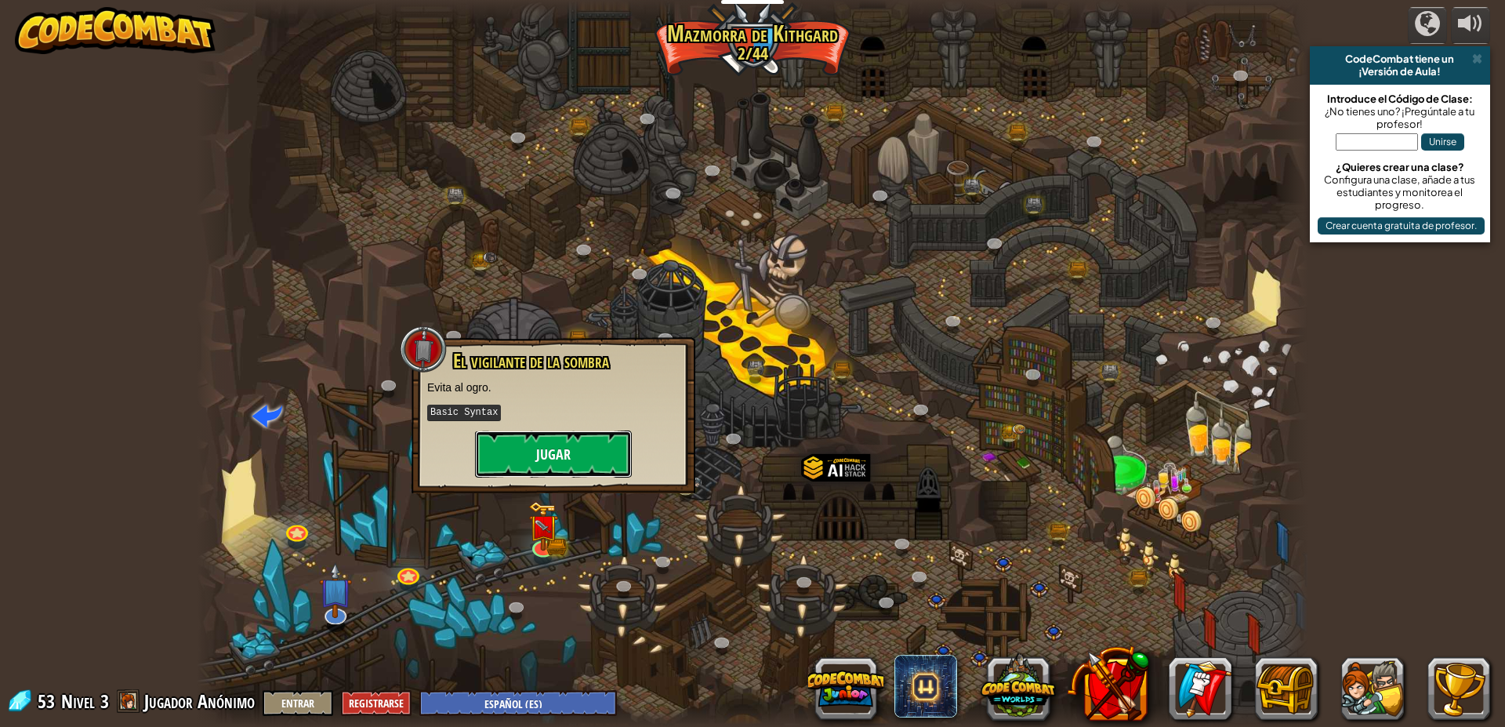
drag, startPoint x: 570, startPoint y: 452, endPoint x: 582, endPoint y: 452, distance: 11.8
click at [582, 452] on button "Jugar" at bounding box center [553, 453] width 157 height 47
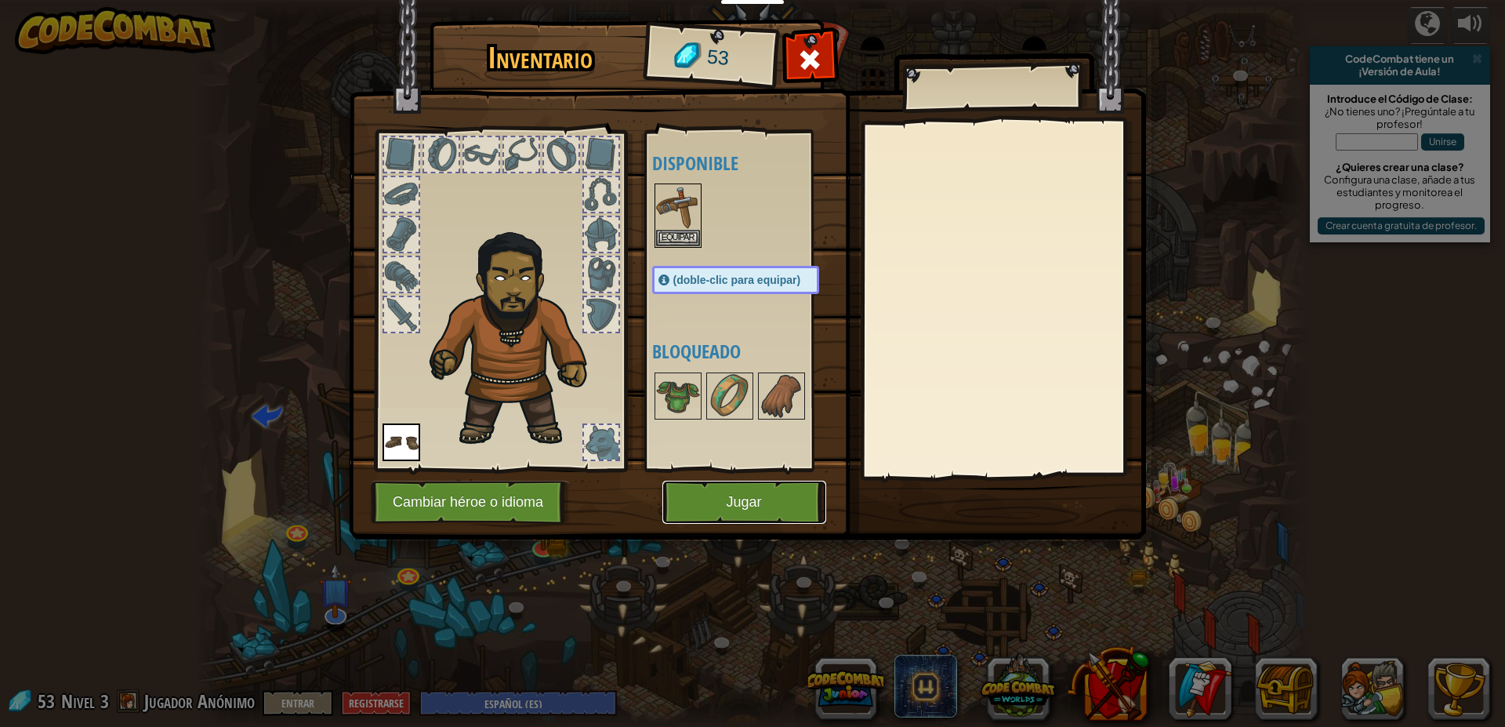
click at [747, 505] on button "Jugar" at bounding box center [744, 502] width 164 height 43
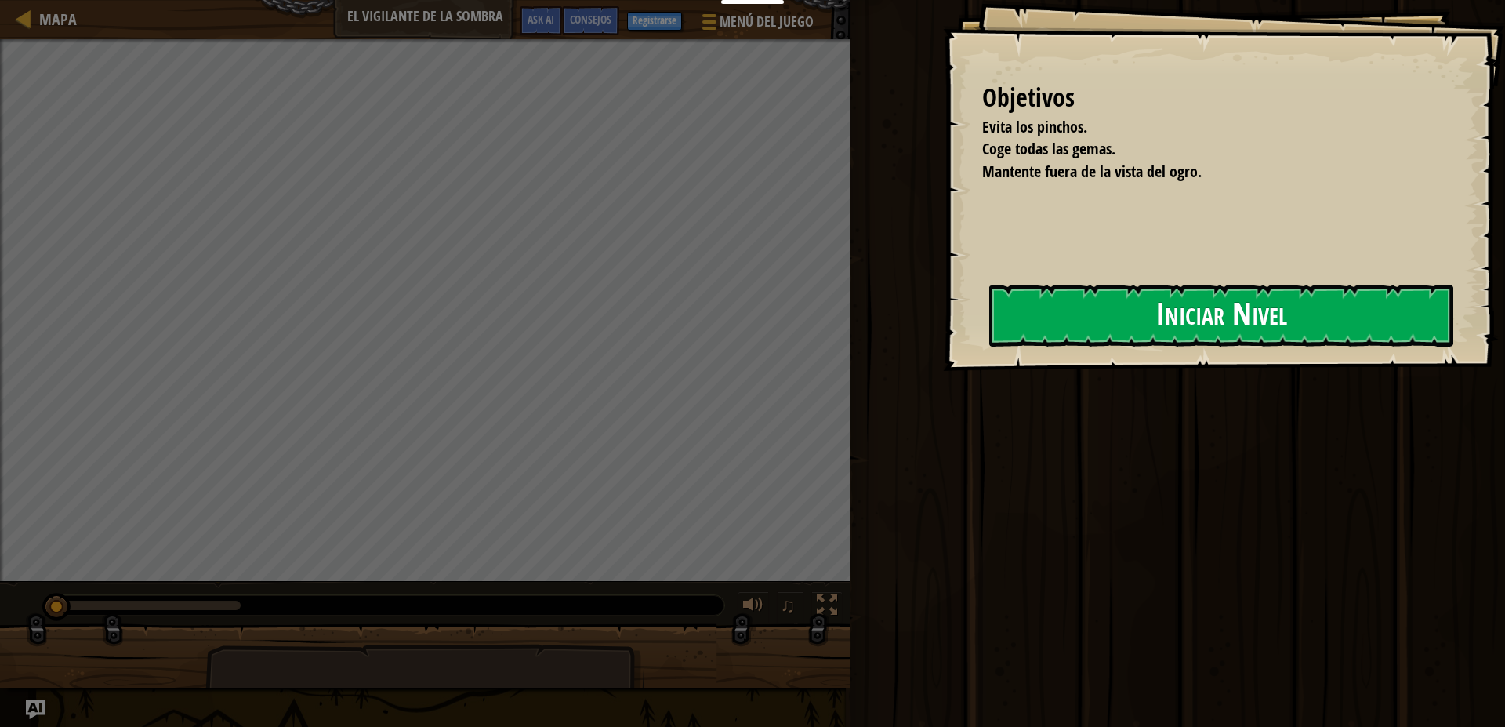
click at [1122, 335] on button "Iniciar Nivel" at bounding box center [1221, 316] width 464 height 62
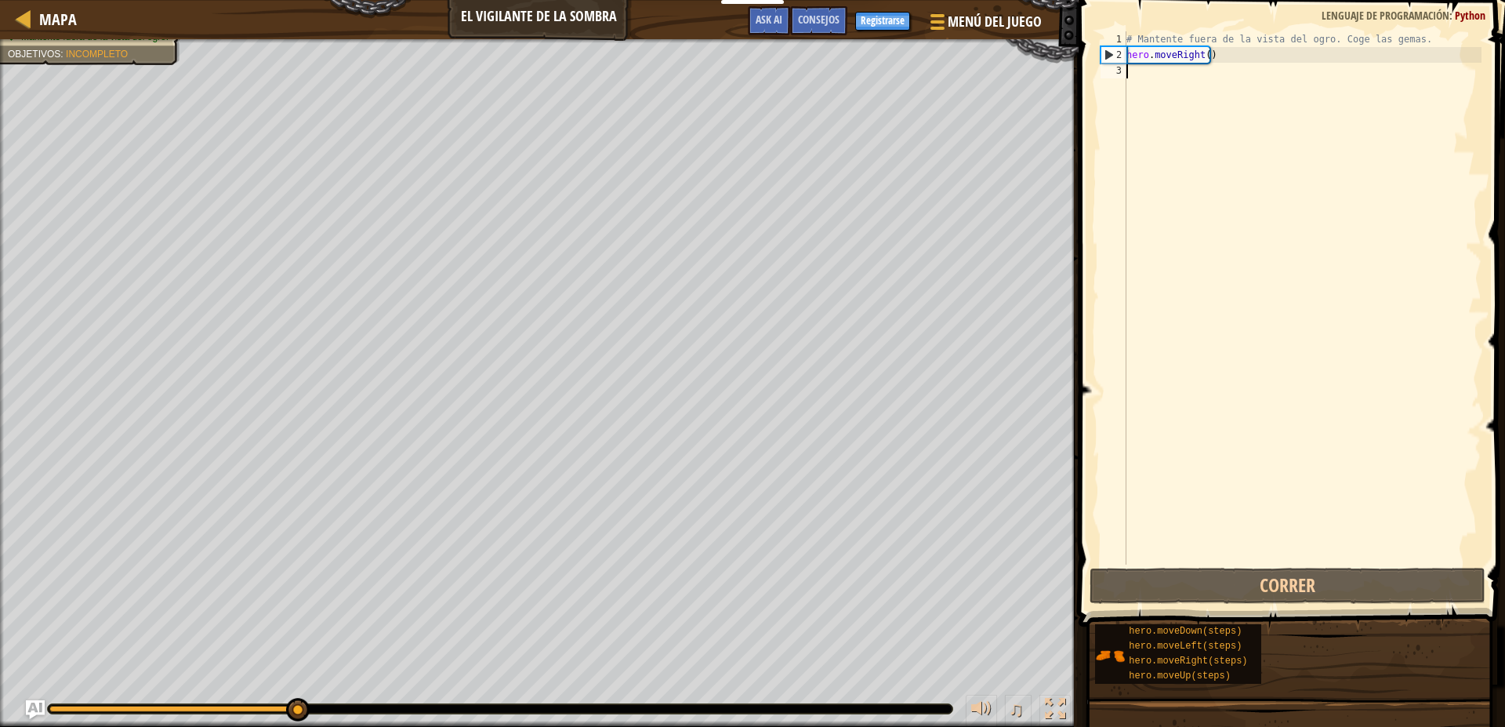
scroll to position [7, 0]
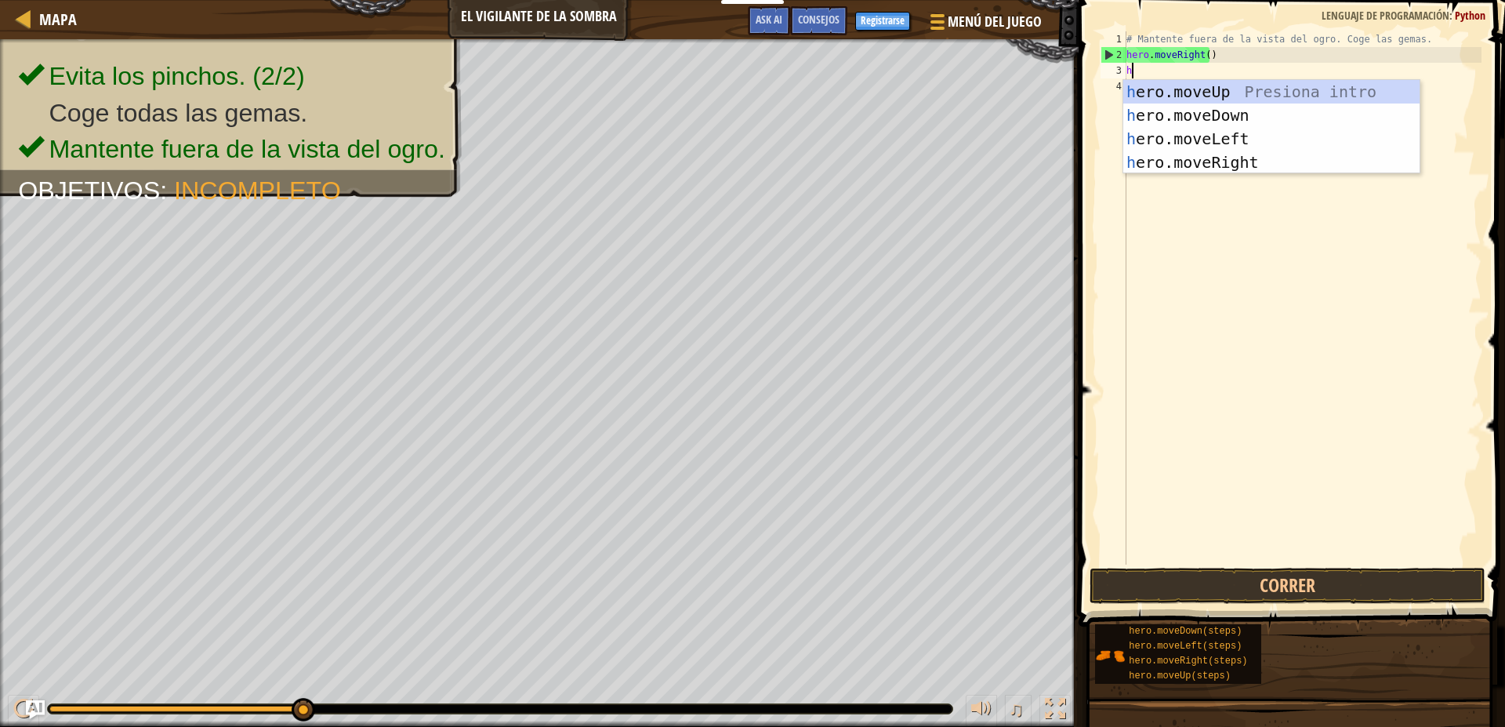
type textarea "her"
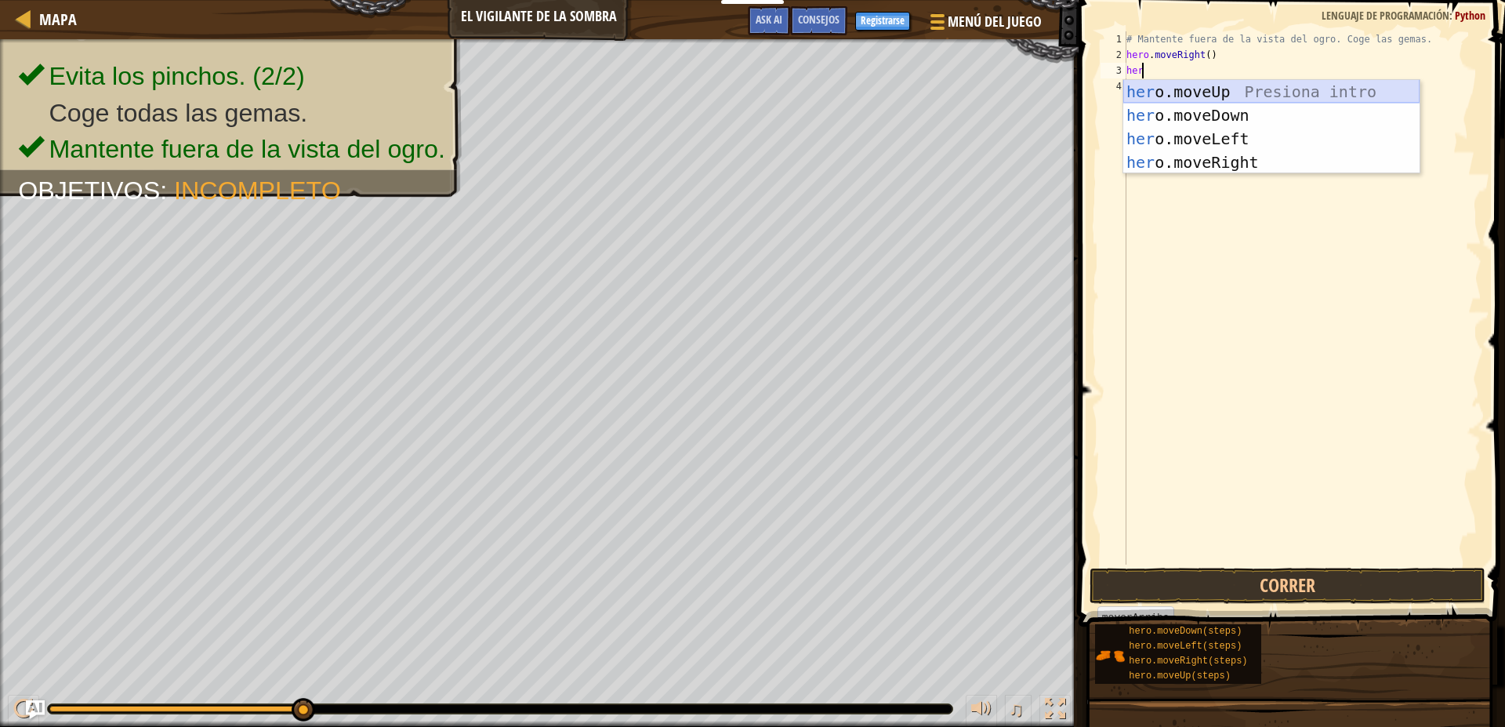
click at [1308, 85] on div "her o.moveUp Presiona intro her o.moveDown Presiona intro her o.moveLeft Presio…" at bounding box center [1271, 150] width 296 height 141
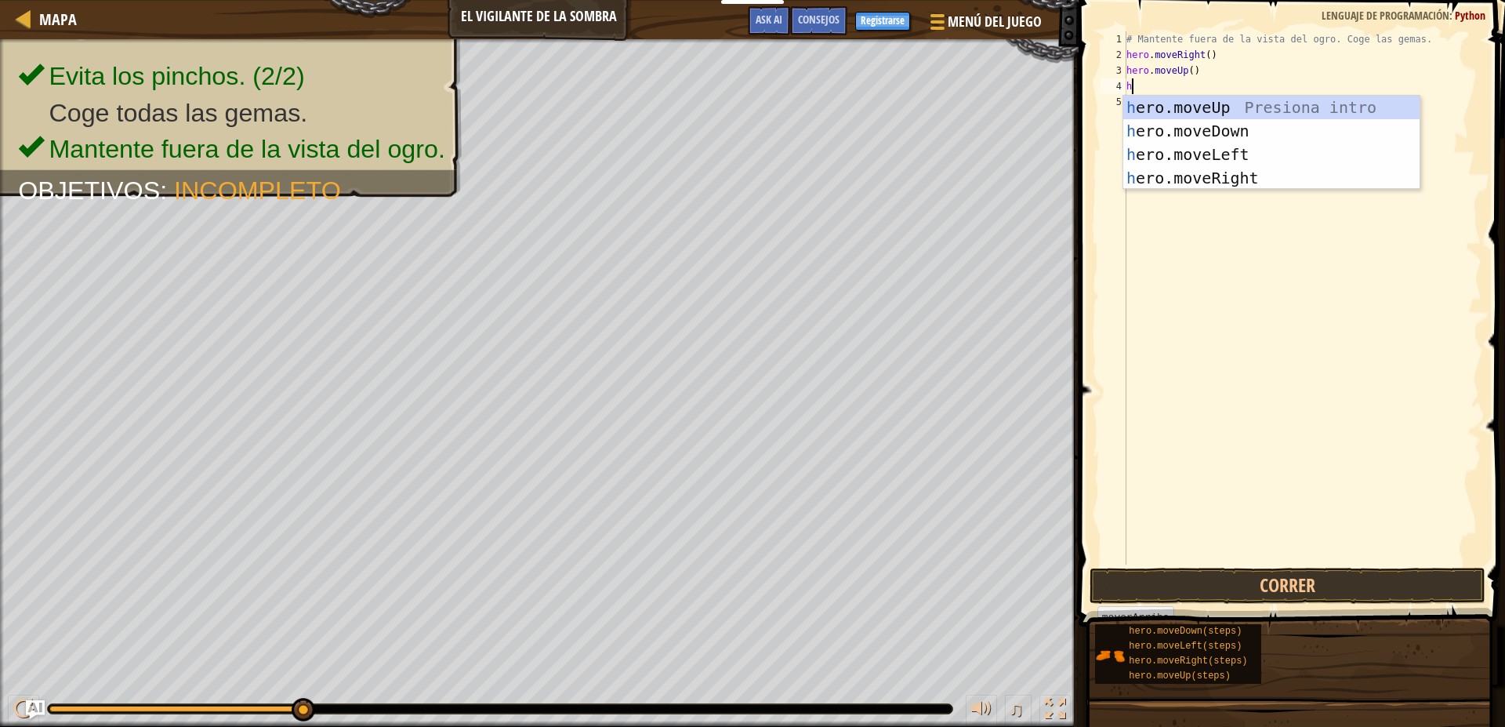
type textarea "her"
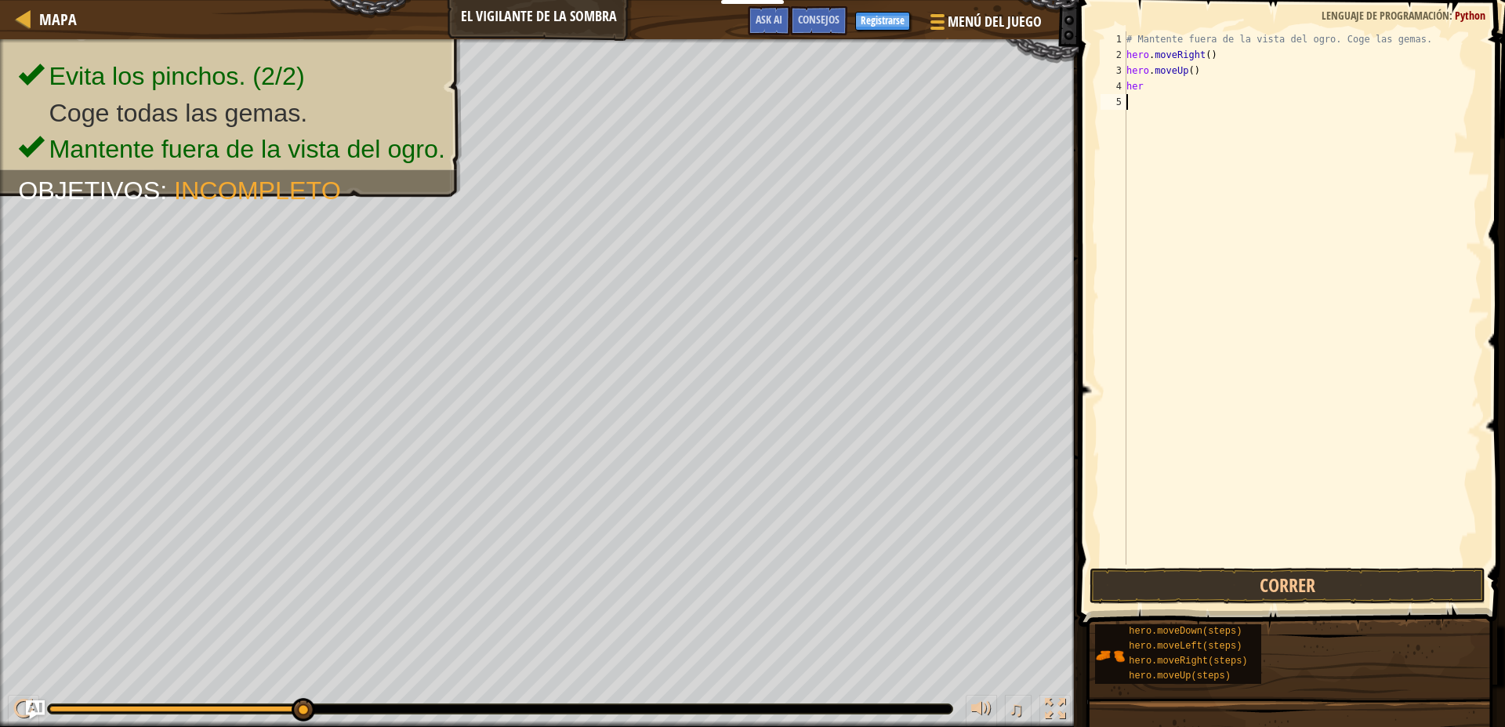
click at [1268, 189] on div "# Mantente fuera de la vista del ogro. Coge las gemas. hero . moveRight ( ) her…" at bounding box center [1302, 313] width 358 height 564
click at [1209, 92] on div "# Mantente fuera de la vista del ogro. Coge las gemas. hero . moveRight ( ) her…" at bounding box center [1302, 313] width 358 height 564
type textarea "hero"
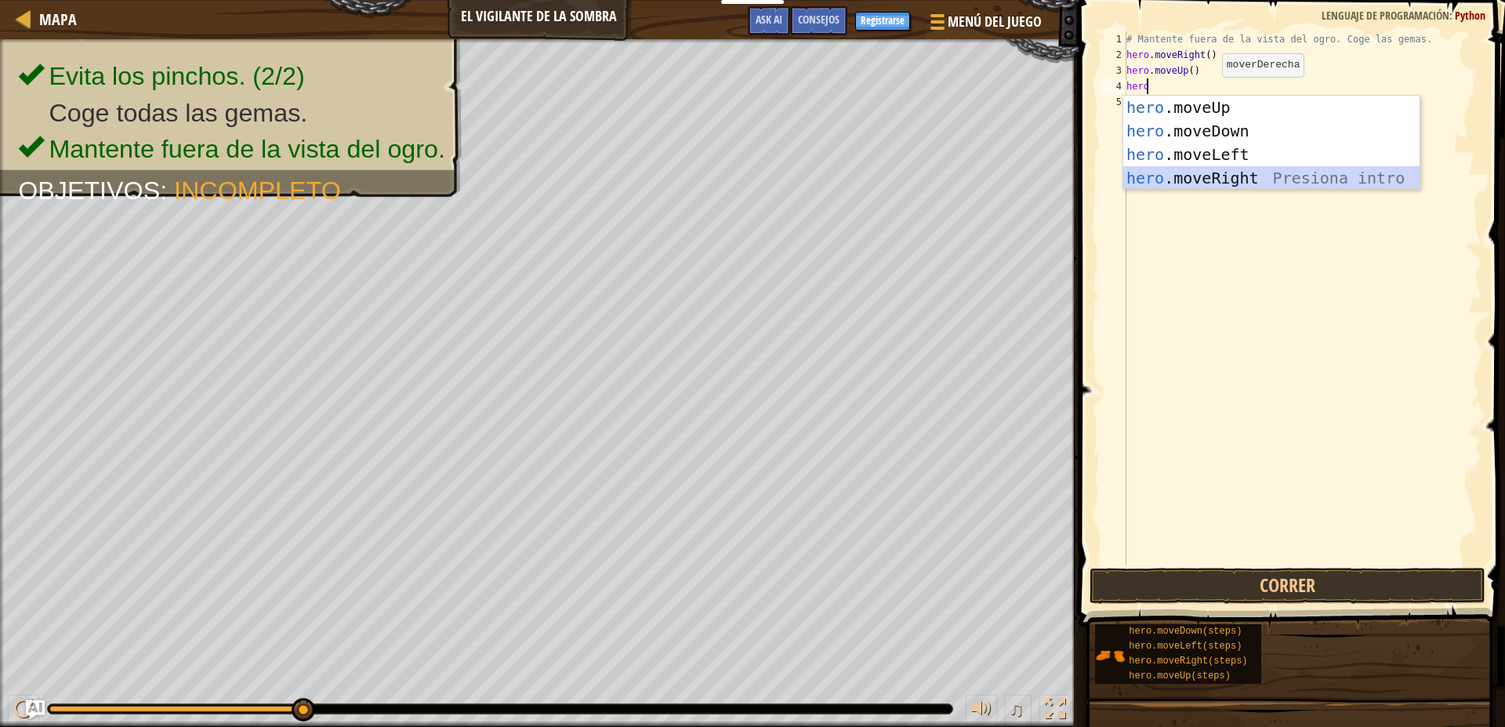
click at [1245, 182] on div "hero .moveUp Presiona intro hero .moveDown Presiona intro hero .moveLeft Presio…" at bounding box center [1271, 166] width 296 height 141
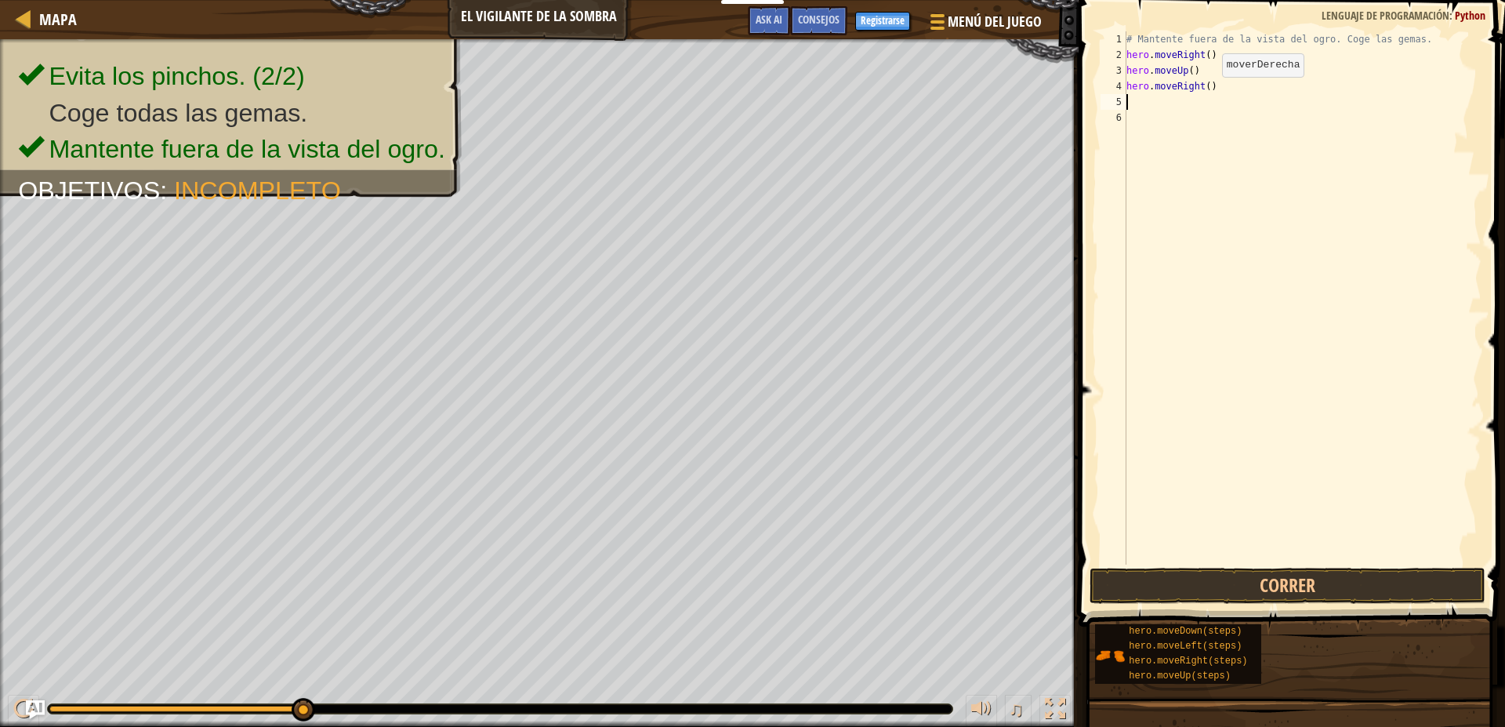
scroll to position [7, 0]
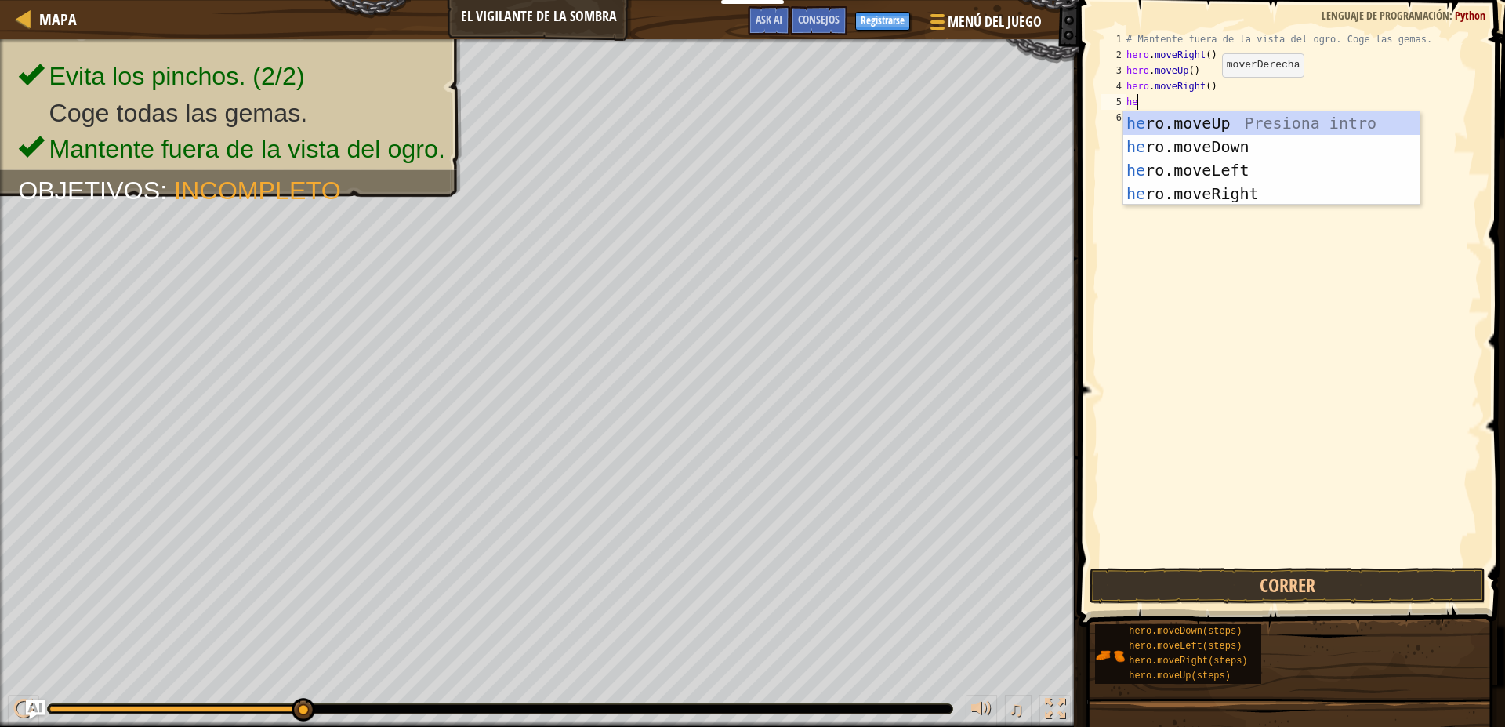
type textarea "her"
click at [1233, 139] on div "her o.moveUp Presiona intro her o.moveDown Presiona intro her o.moveLeft Presio…" at bounding box center [1271, 181] width 296 height 141
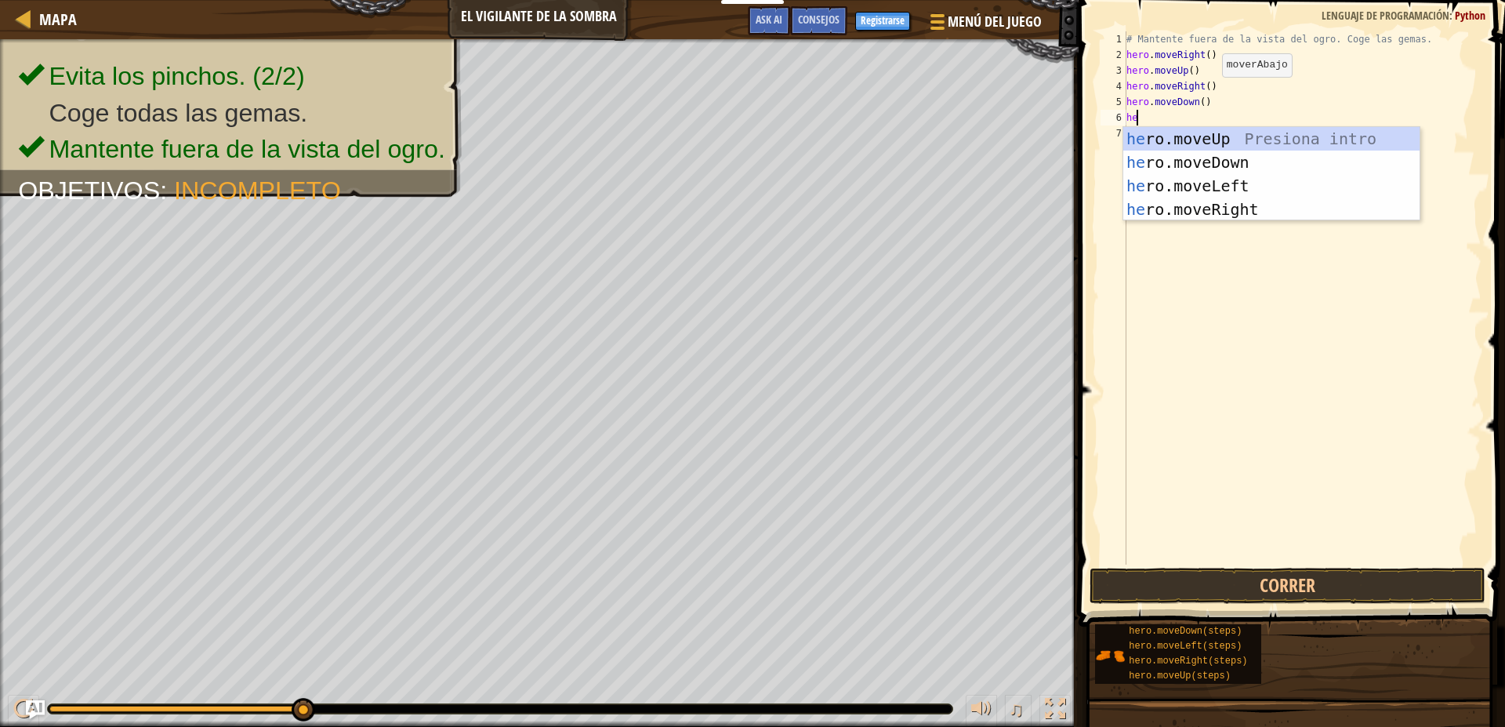
type textarea "her"
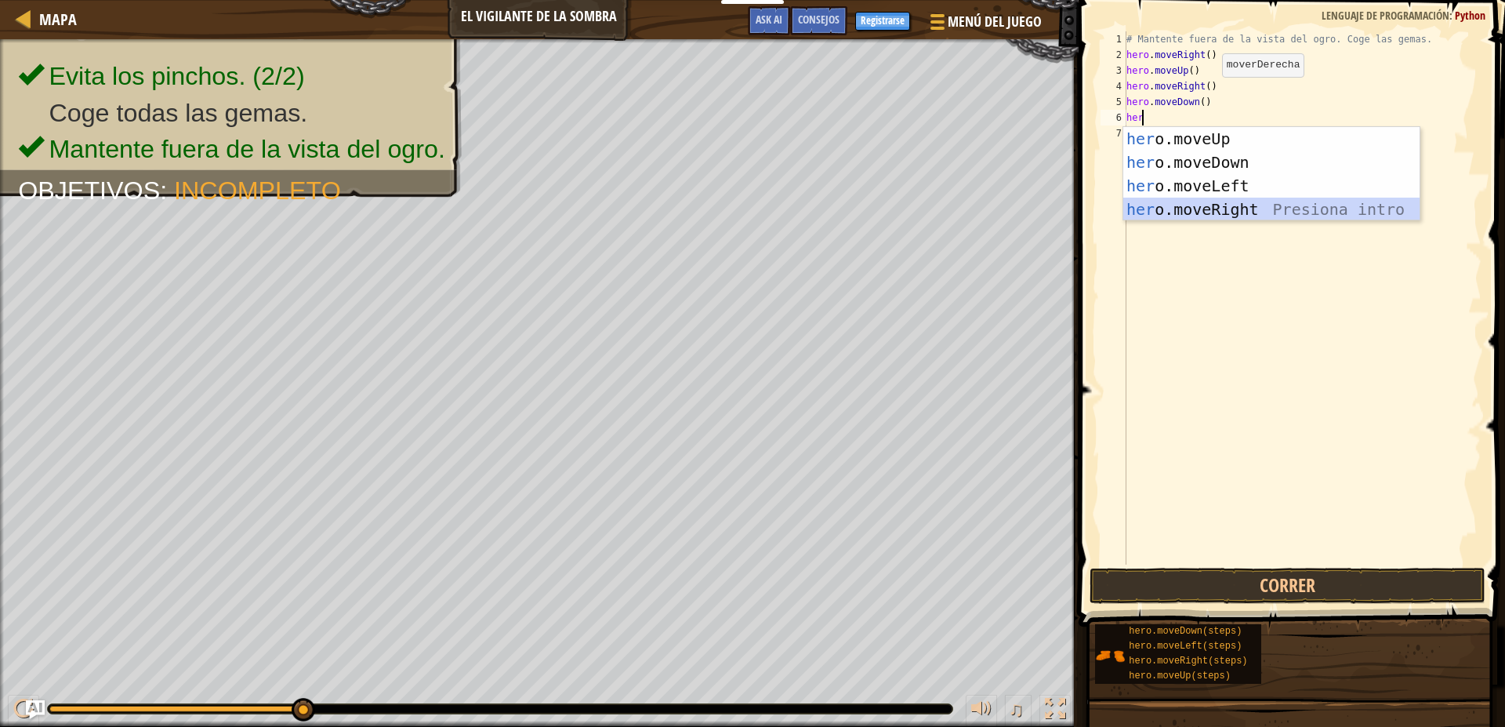
click at [1293, 203] on div "her o.moveUp Presiona intro her o.moveDown Presiona intro her o.moveLeft Presio…" at bounding box center [1271, 197] width 296 height 141
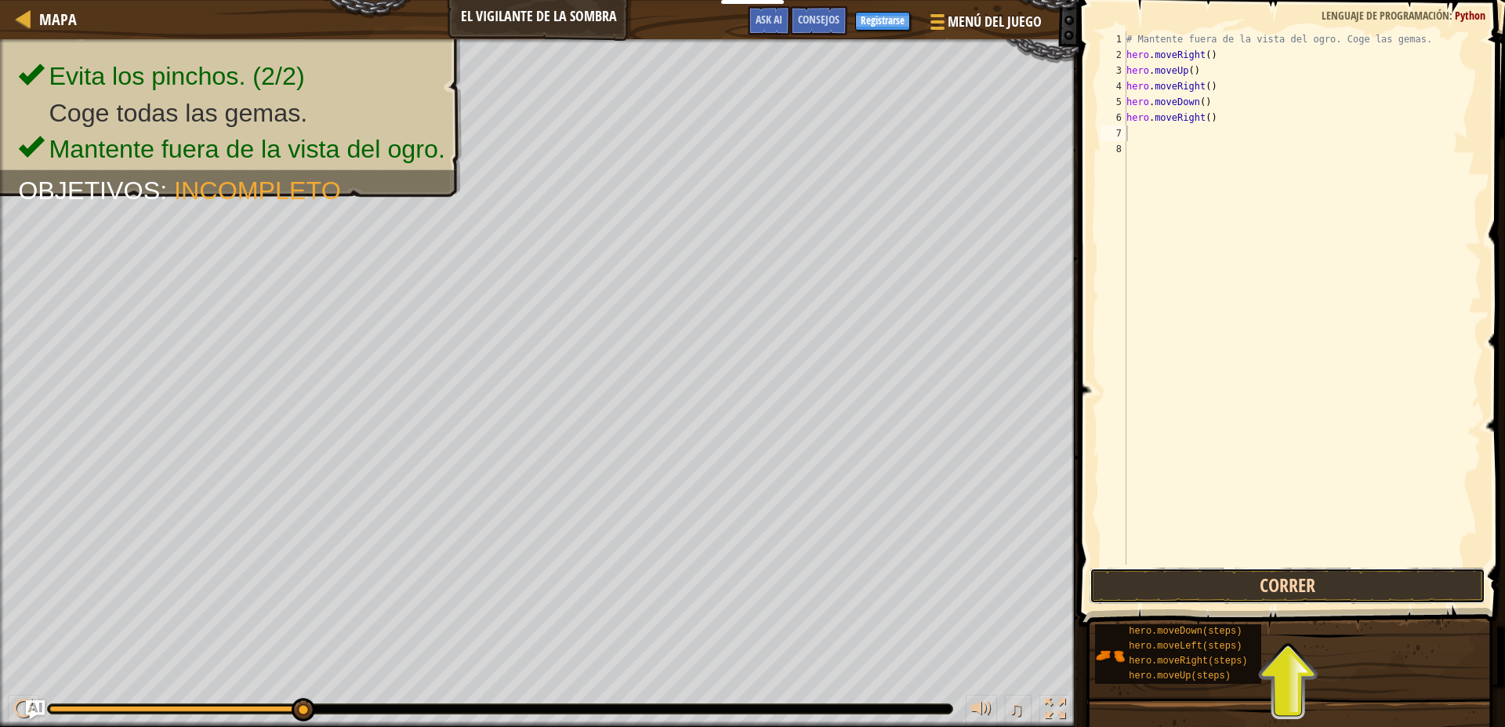
click at [1284, 587] on button "Correr" at bounding box center [1288, 586] width 396 height 36
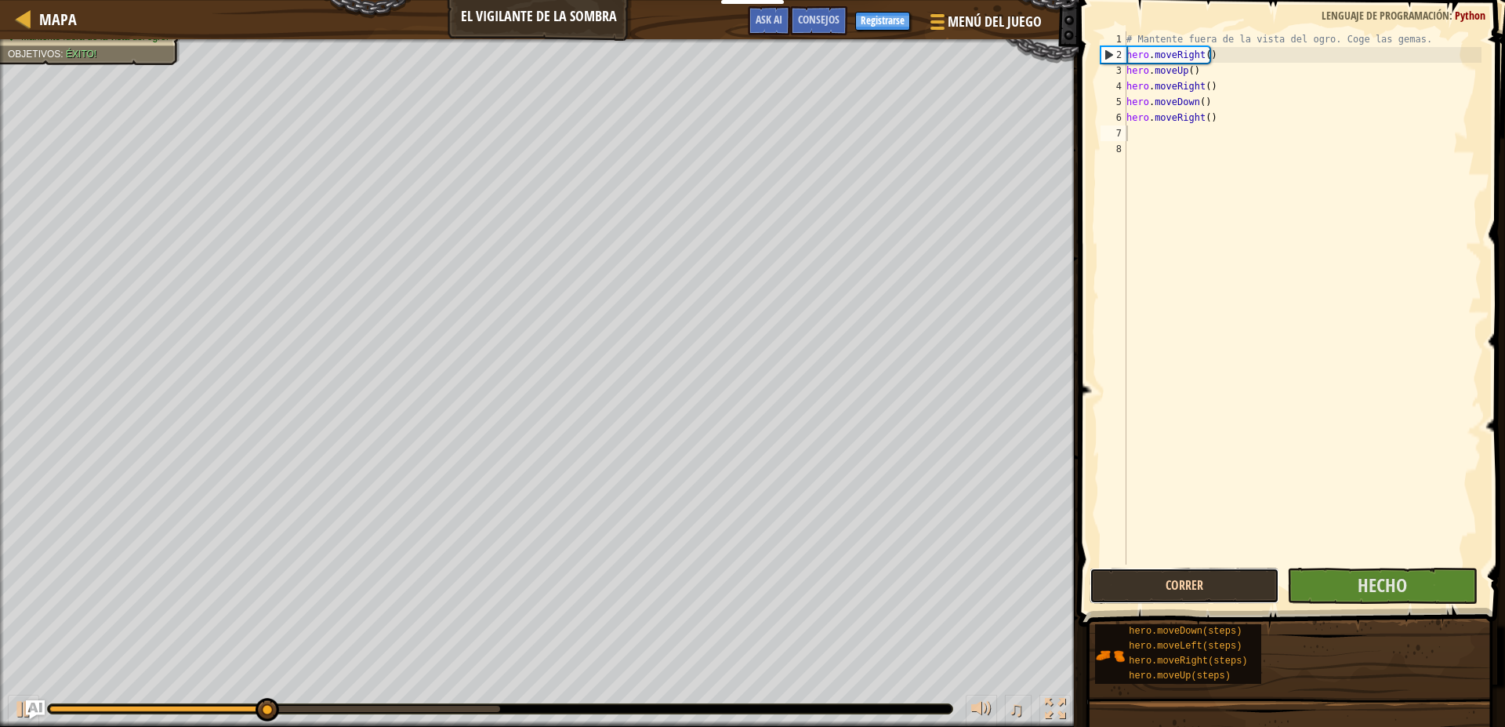
click at [1213, 598] on button "Correr" at bounding box center [1185, 586] width 190 height 36
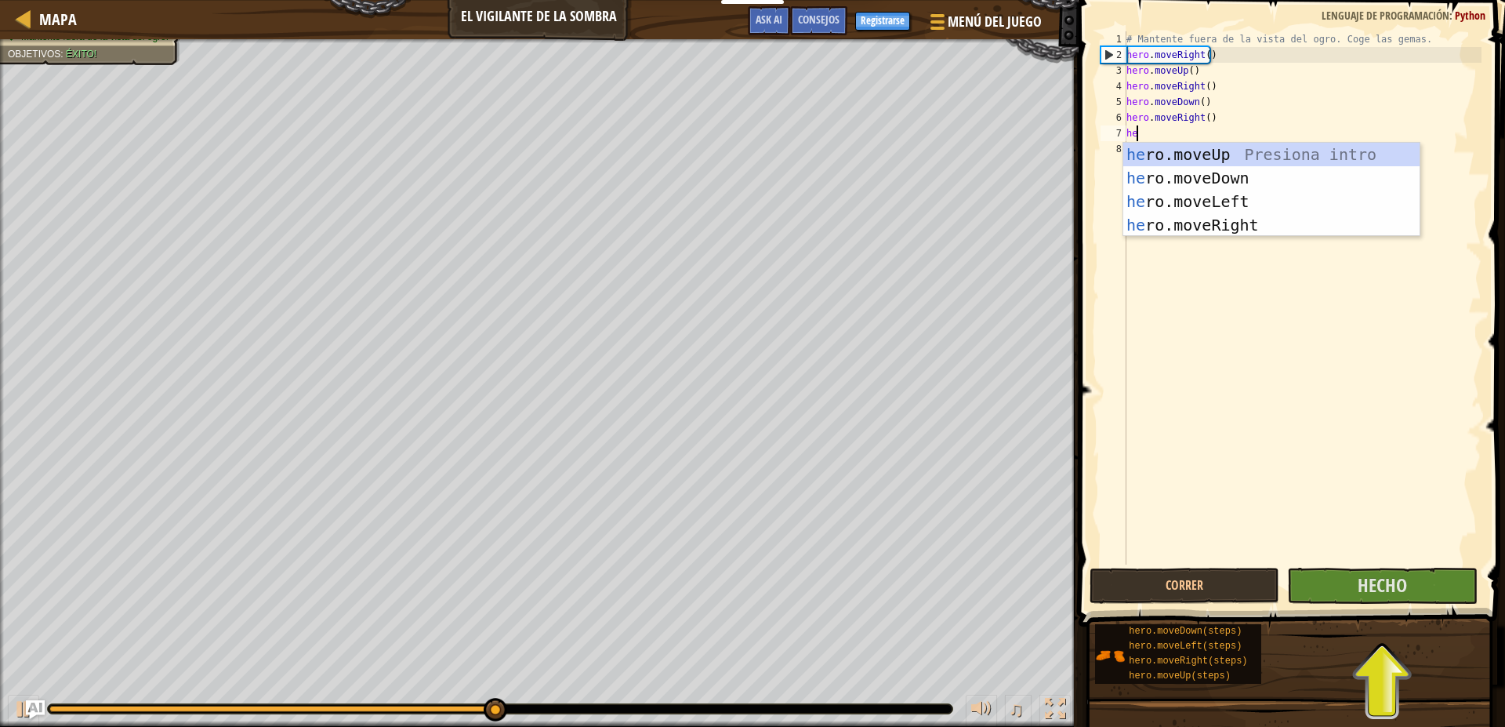
type textarea "her"
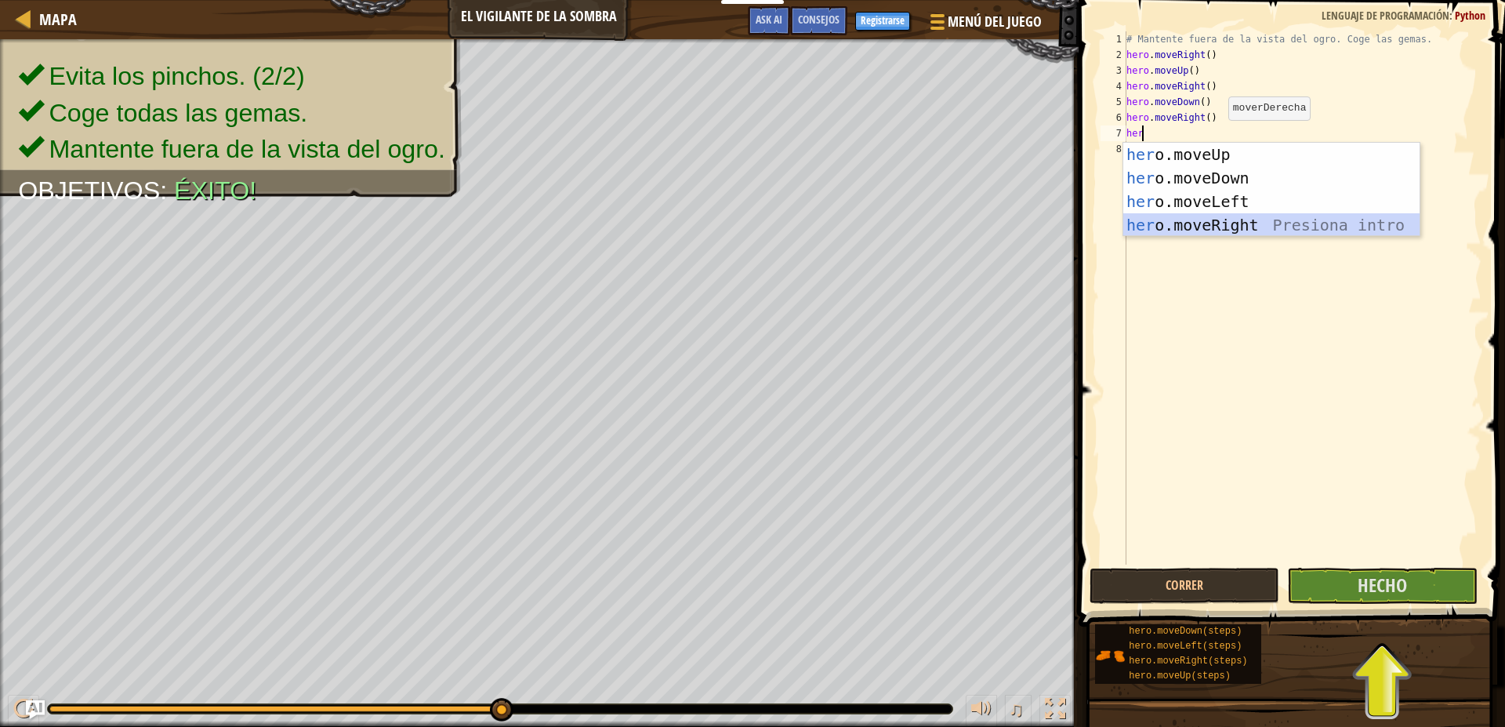
drag, startPoint x: 1269, startPoint y: 231, endPoint x: 1390, endPoint y: 383, distance: 193.6
click at [1275, 234] on div "her o.moveUp Presiona intro her o.moveDown Presiona intro her o.moveLeft Presio…" at bounding box center [1271, 213] width 296 height 141
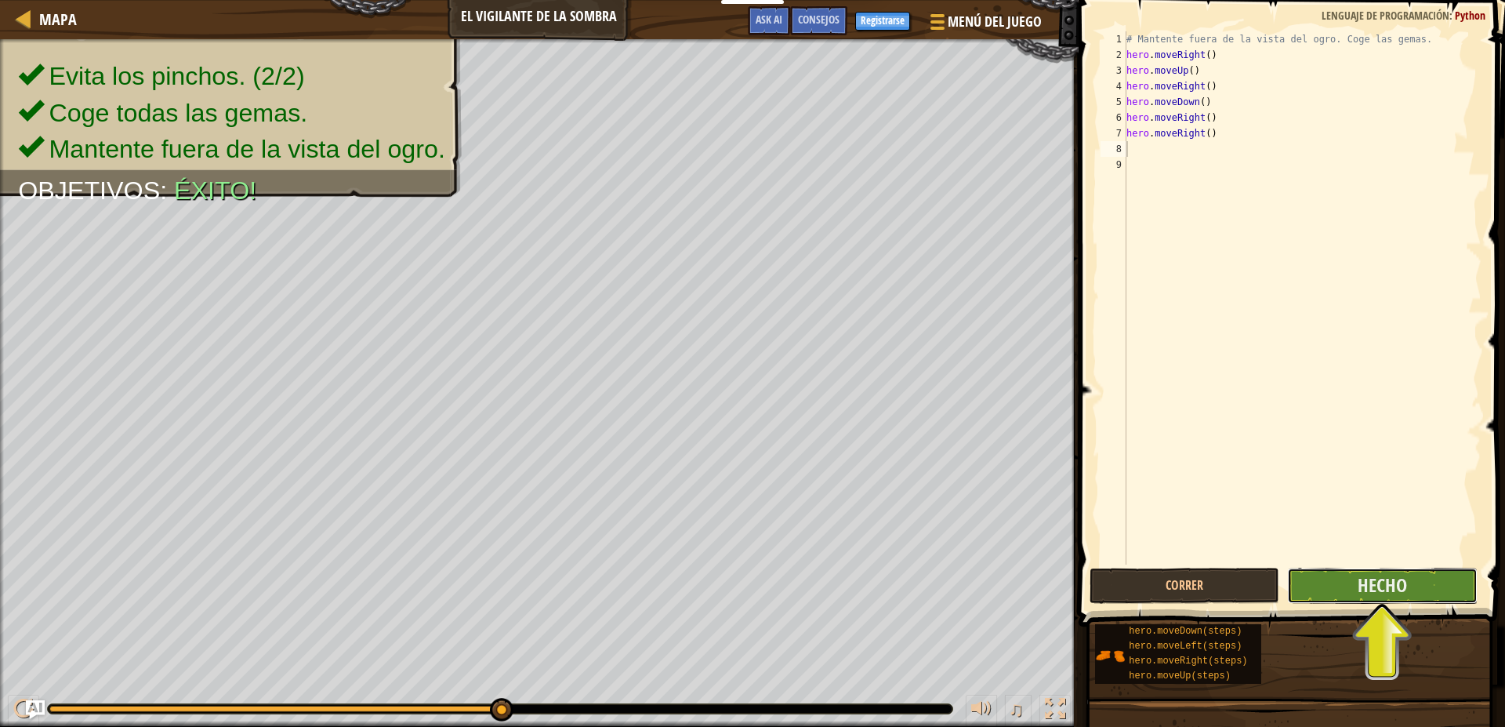
click at [1447, 589] on button "Hecho" at bounding box center [1382, 586] width 190 height 36
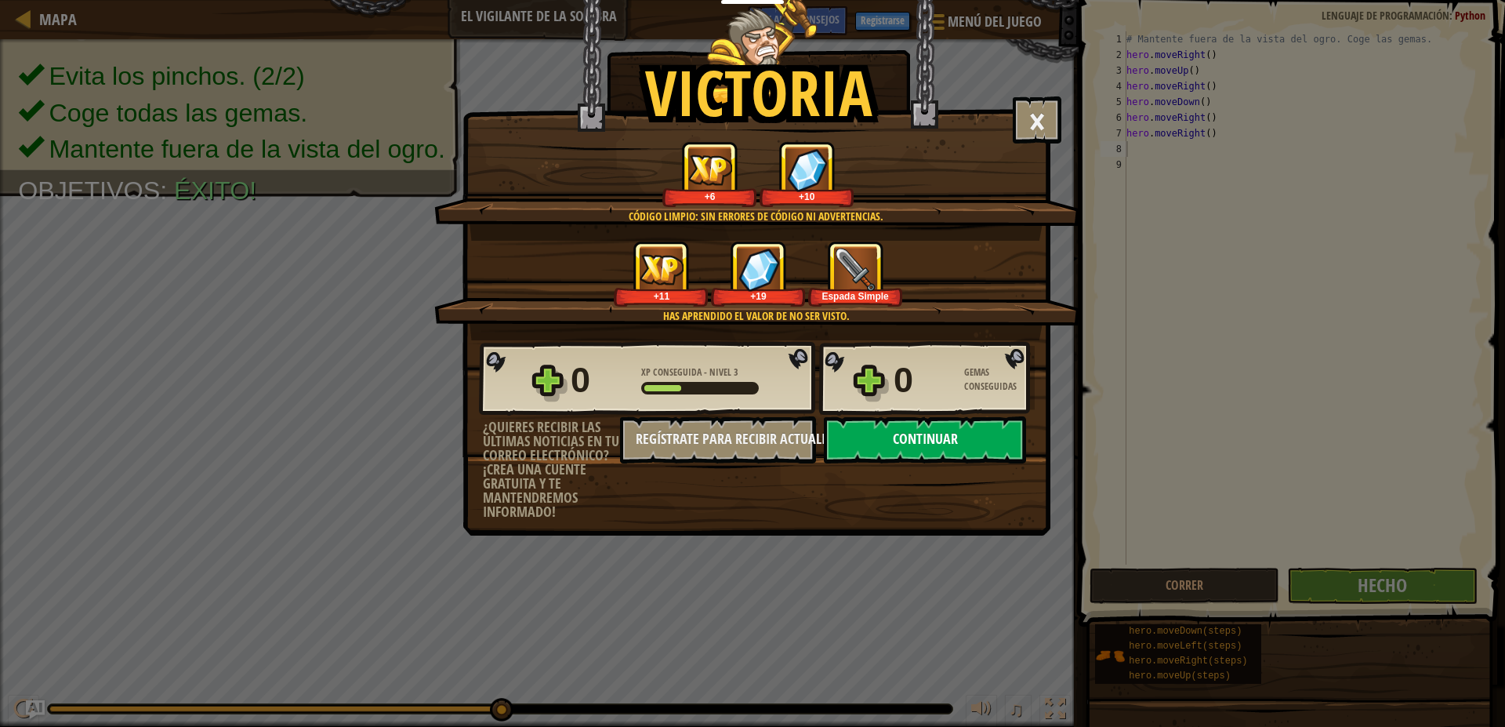
click at [991, 445] on button "Continuar" at bounding box center [925, 439] width 202 height 47
select select "es-ES"
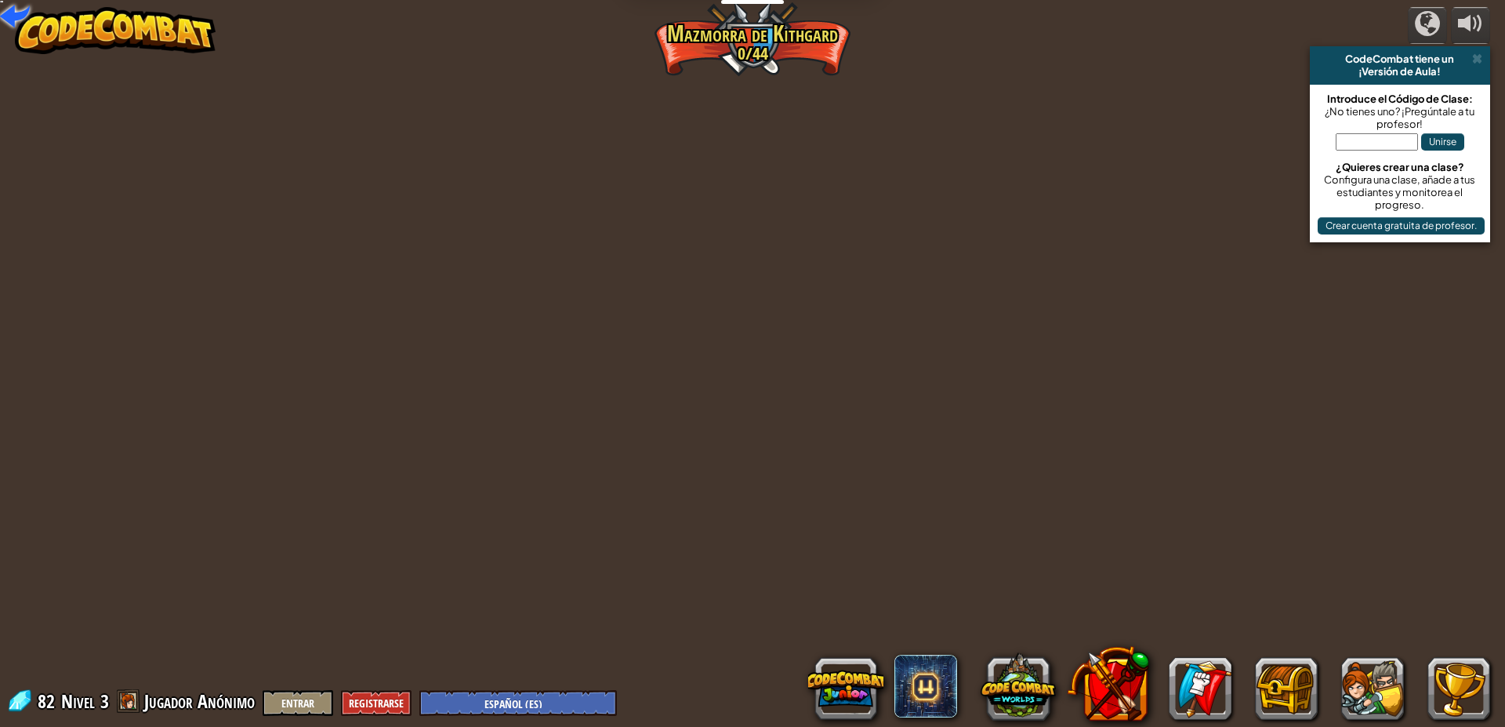
select select "es-ES"
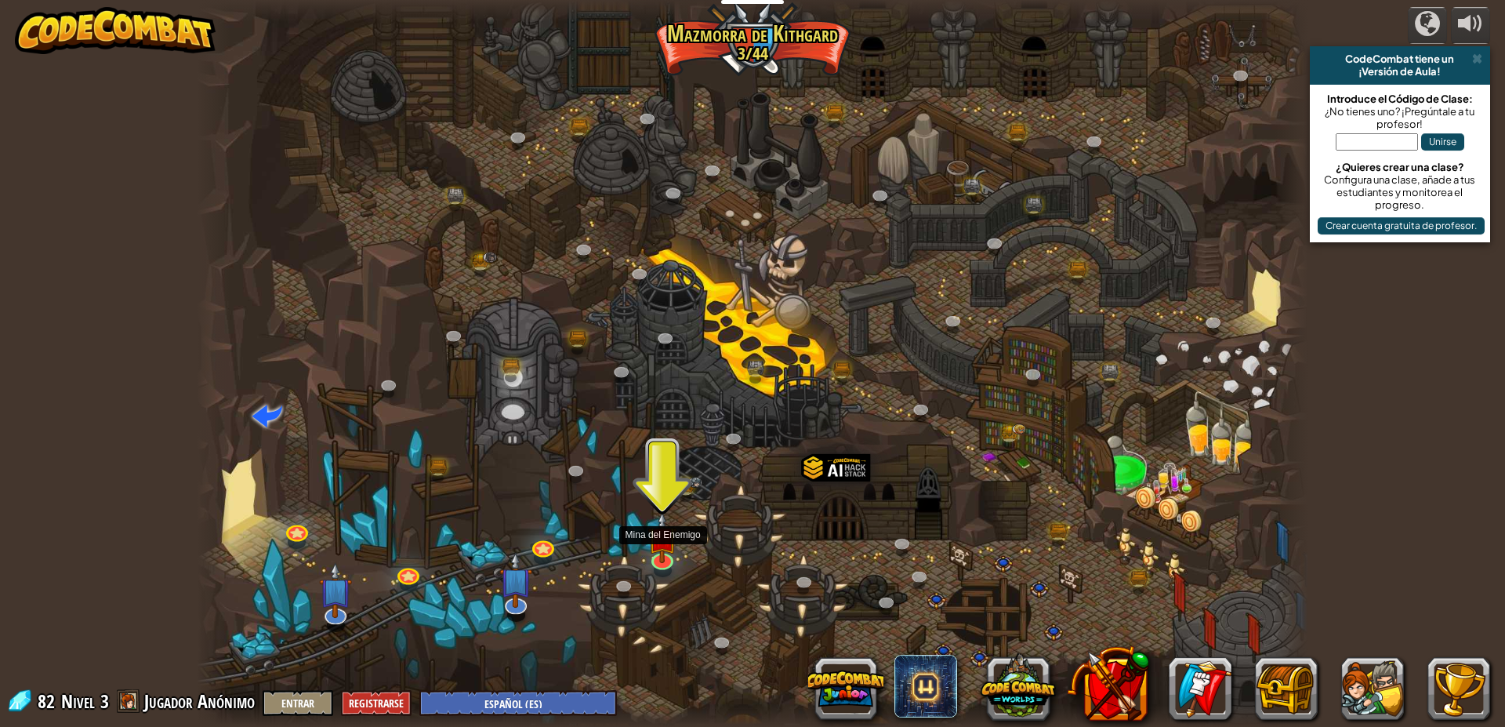
click at [677, 553] on img at bounding box center [663, 537] width 30 height 51
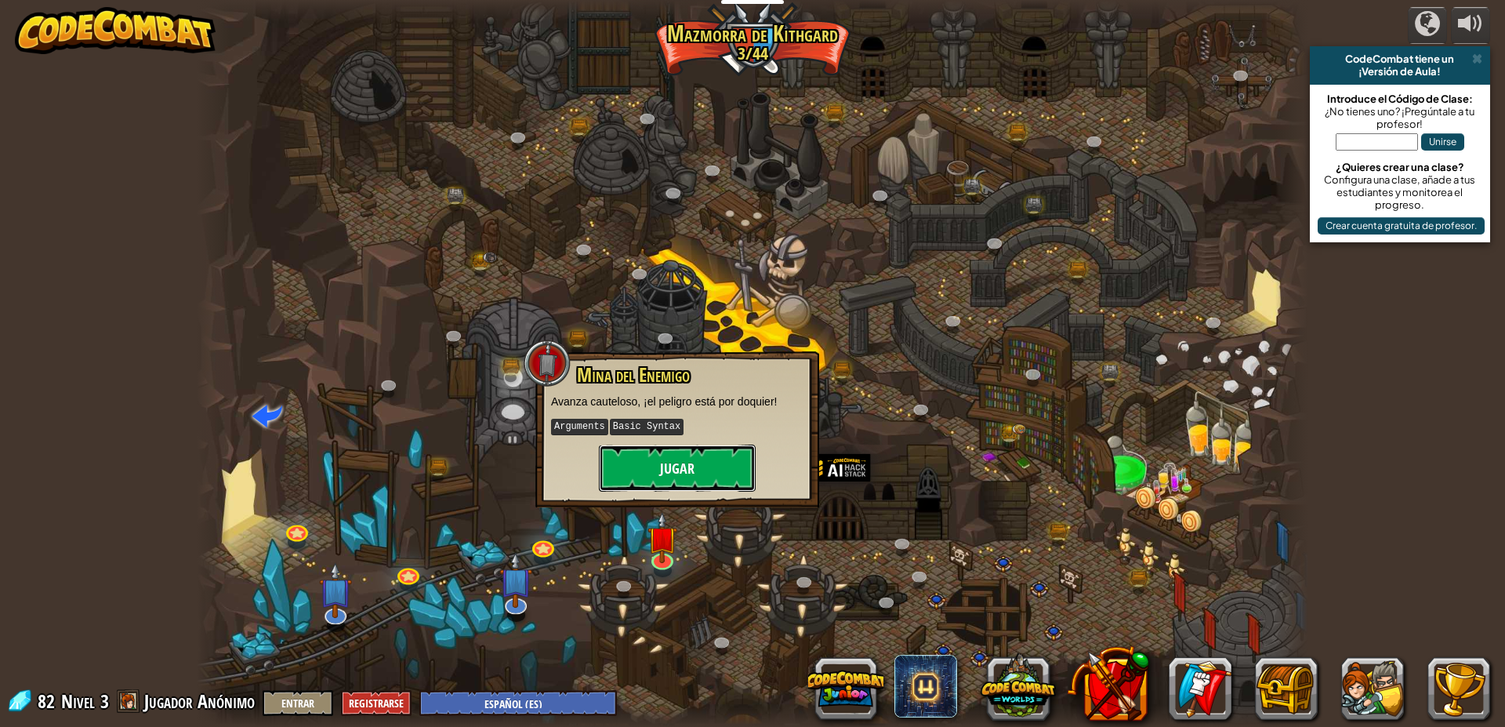
click at [686, 455] on button "Jugar" at bounding box center [677, 467] width 157 height 47
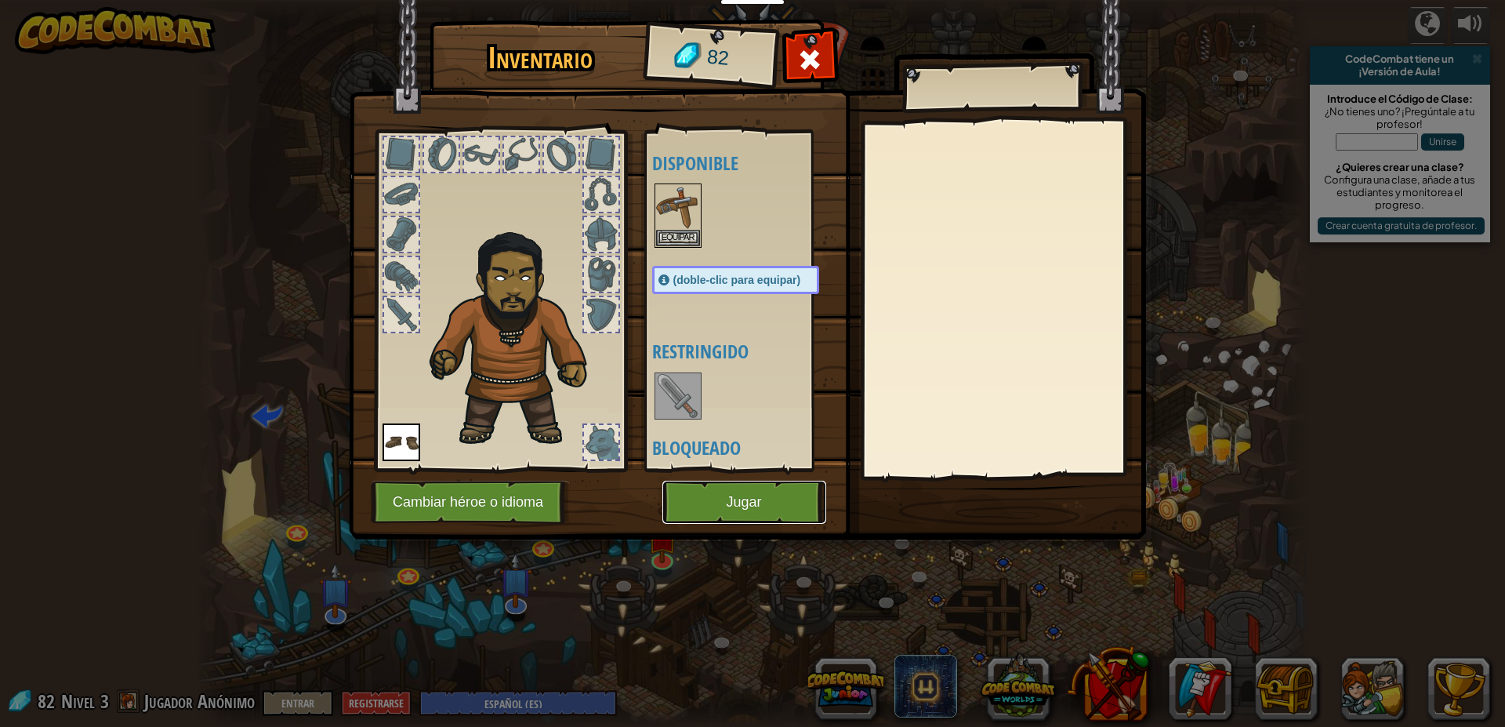
click at [738, 493] on button "Jugar" at bounding box center [744, 502] width 164 height 43
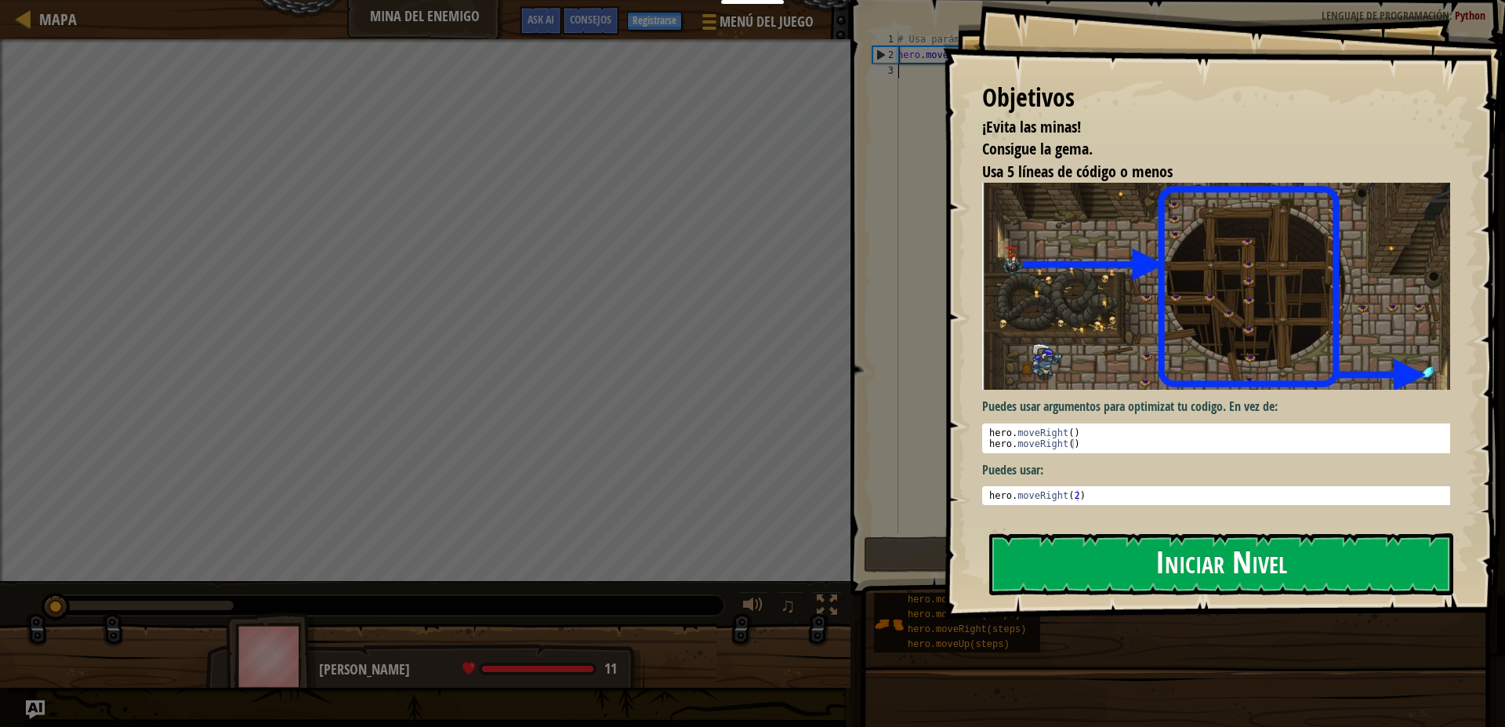
click at [1104, 564] on button "Iniciar Nivel" at bounding box center [1221, 564] width 464 height 62
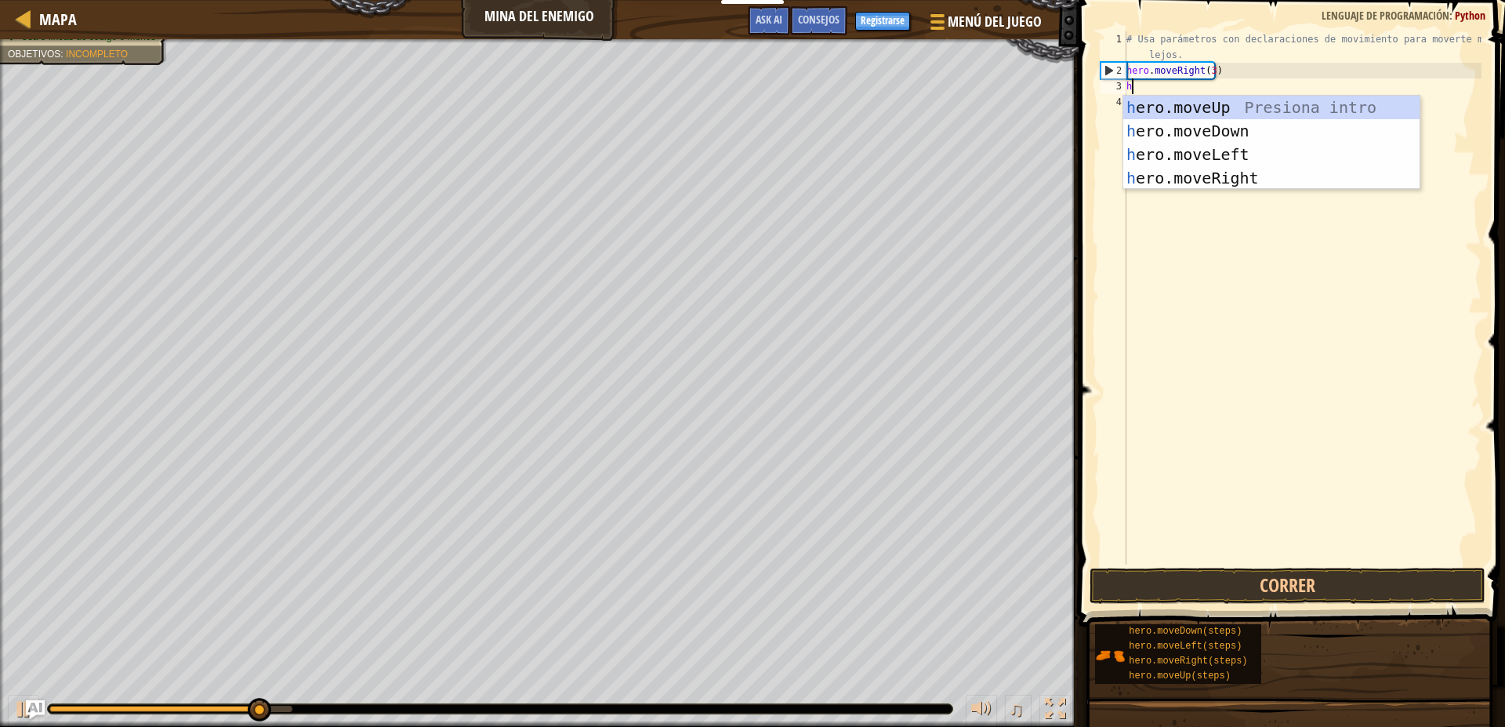
scroll to position [7, 0]
type textarea "her"
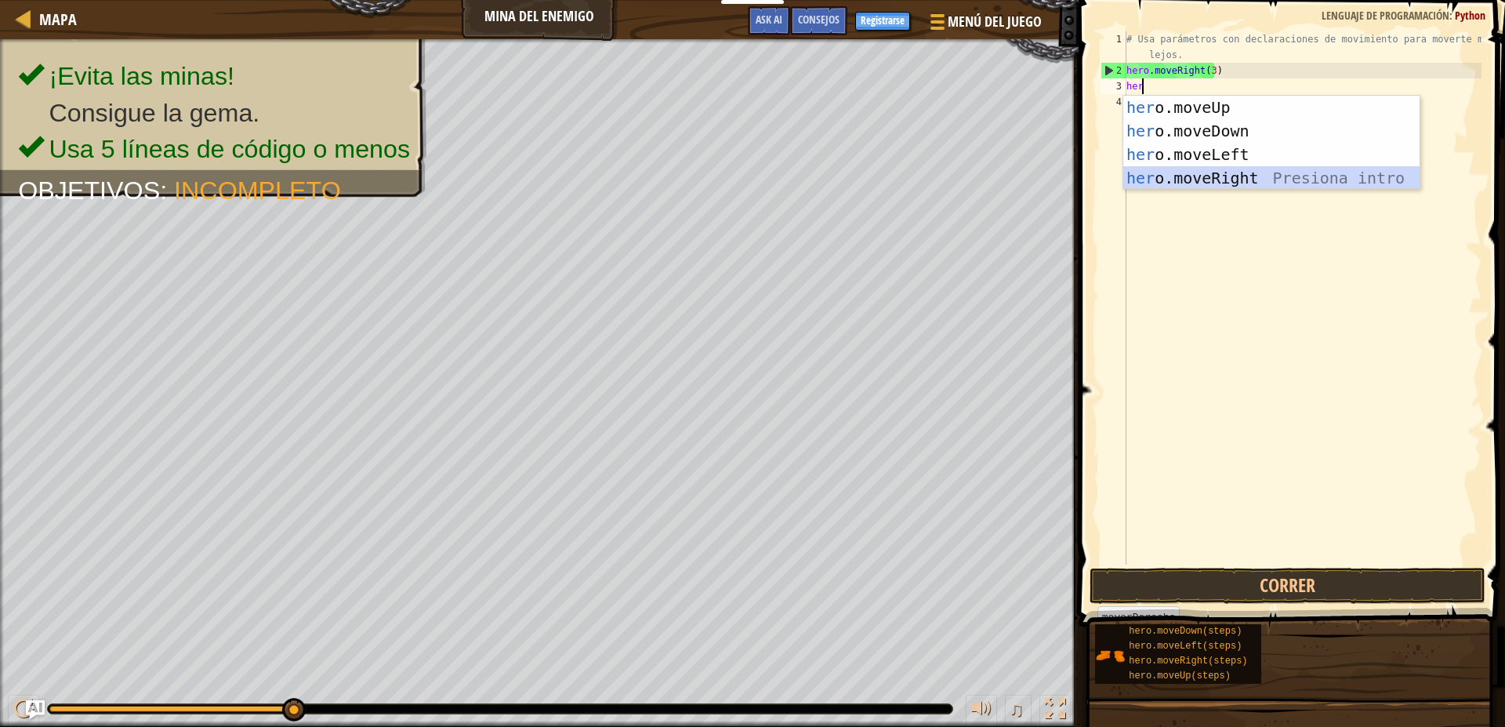
click at [1257, 172] on div "her o.moveUp Presiona intro her o.moveDown Presiona intro her o.moveLeft Presio…" at bounding box center [1271, 166] width 296 height 141
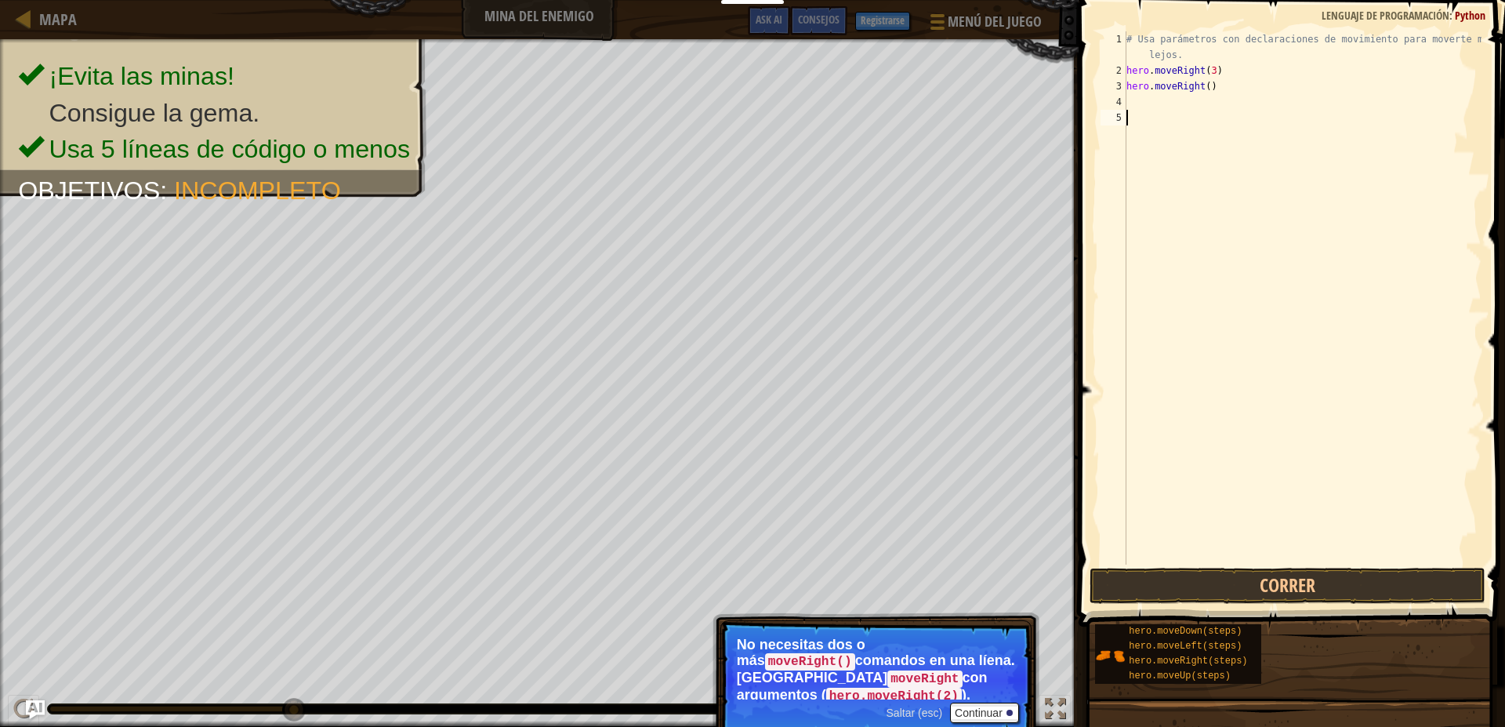
click at [1218, 122] on div "# Usa parámetros con declaraciones de movimiento para moverte más lejos. hero .…" at bounding box center [1302, 321] width 358 height 580
click at [1201, 89] on div "# Usa parámetros con declaraciones de movimiento para moverte más lejos. hero .…" at bounding box center [1302, 321] width 358 height 580
click at [1203, 87] on div "# Usa parámetros con declaraciones de movimiento para moverte más lejos. hero .…" at bounding box center [1302, 321] width 358 height 580
drag, startPoint x: 1293, startPoint y: 611, endPoint x: 1287, endPoint y: 588, distance: 23.4
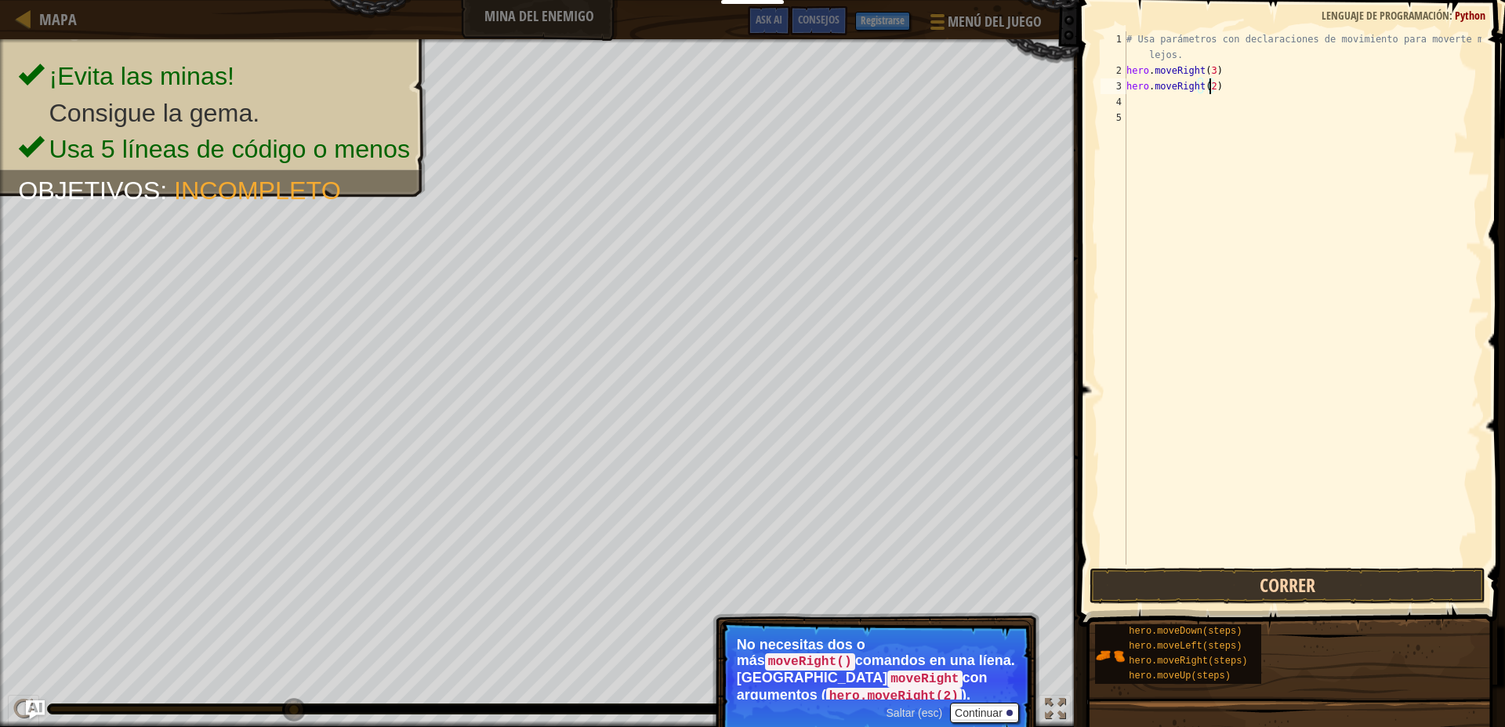
click at [1287, 597] on div "Consejos hero.moveRight(2) 1 2 3 4 5 # Usa parámetros con declaraciones de movi…" at bounding box center [1289, 359] width 431 height 719
click at [1286, 586] on button "Correr" at bounding box center [1288, 586] width 396 height 36
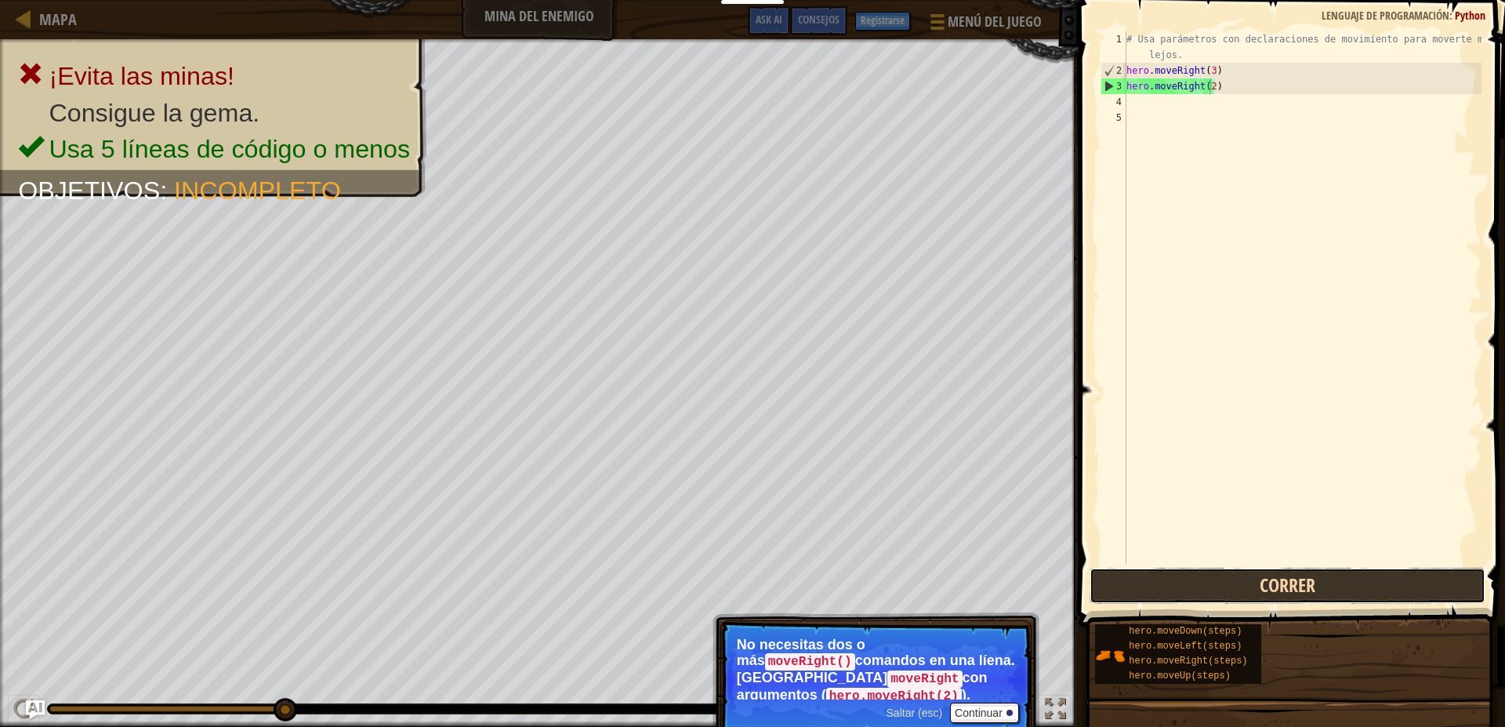
drag, startPoint x: 1257, startPoint y: 580, endPoint x: 1406, endPoint y: 400, distance: 233.9
click at [1257, 579] on button "Correr" at bounding box center [1288, 586] width 396 height 36
click at [1373, 596] on button "Correr" at bounding box center [1288, 586] width 396 height 36
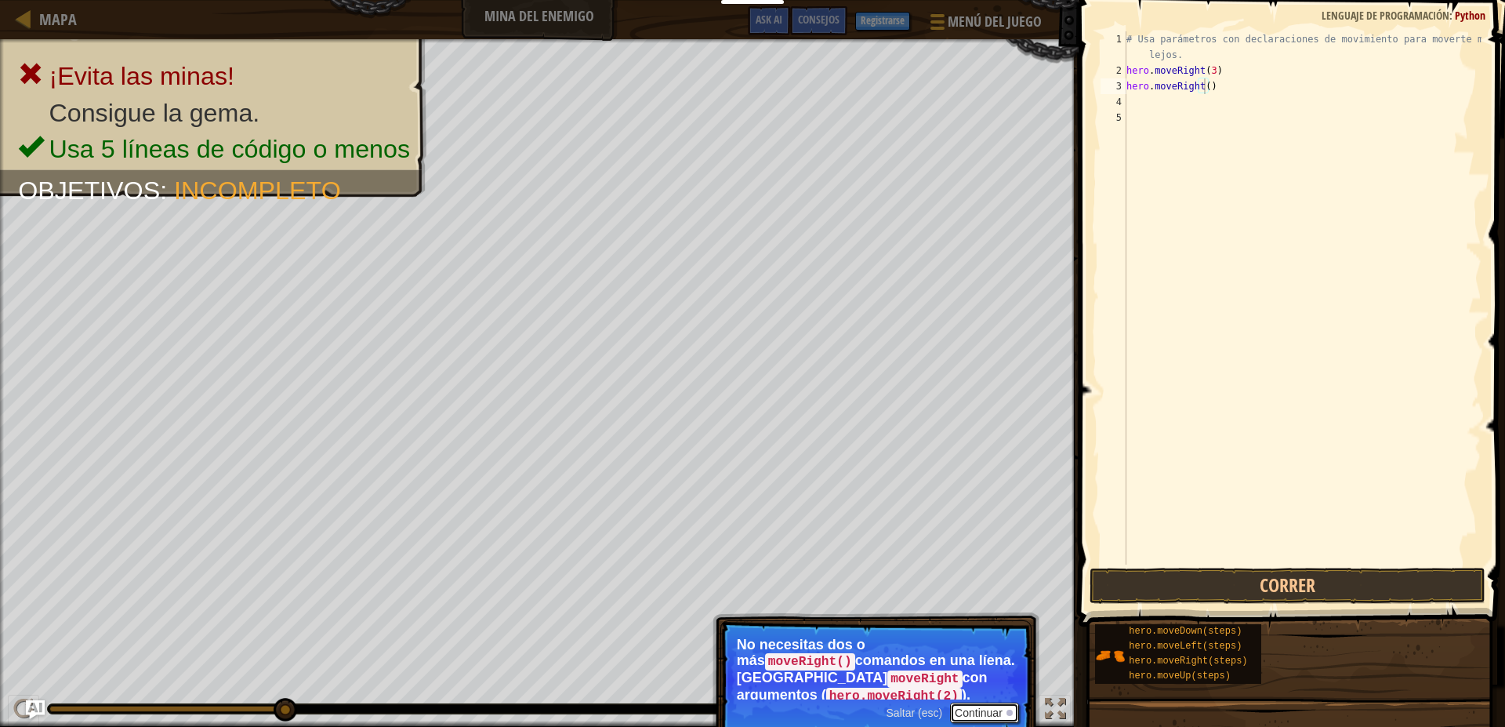
click at [996, 702] on button "Continuar" at bounding box center [984, 712] width 69 height 20
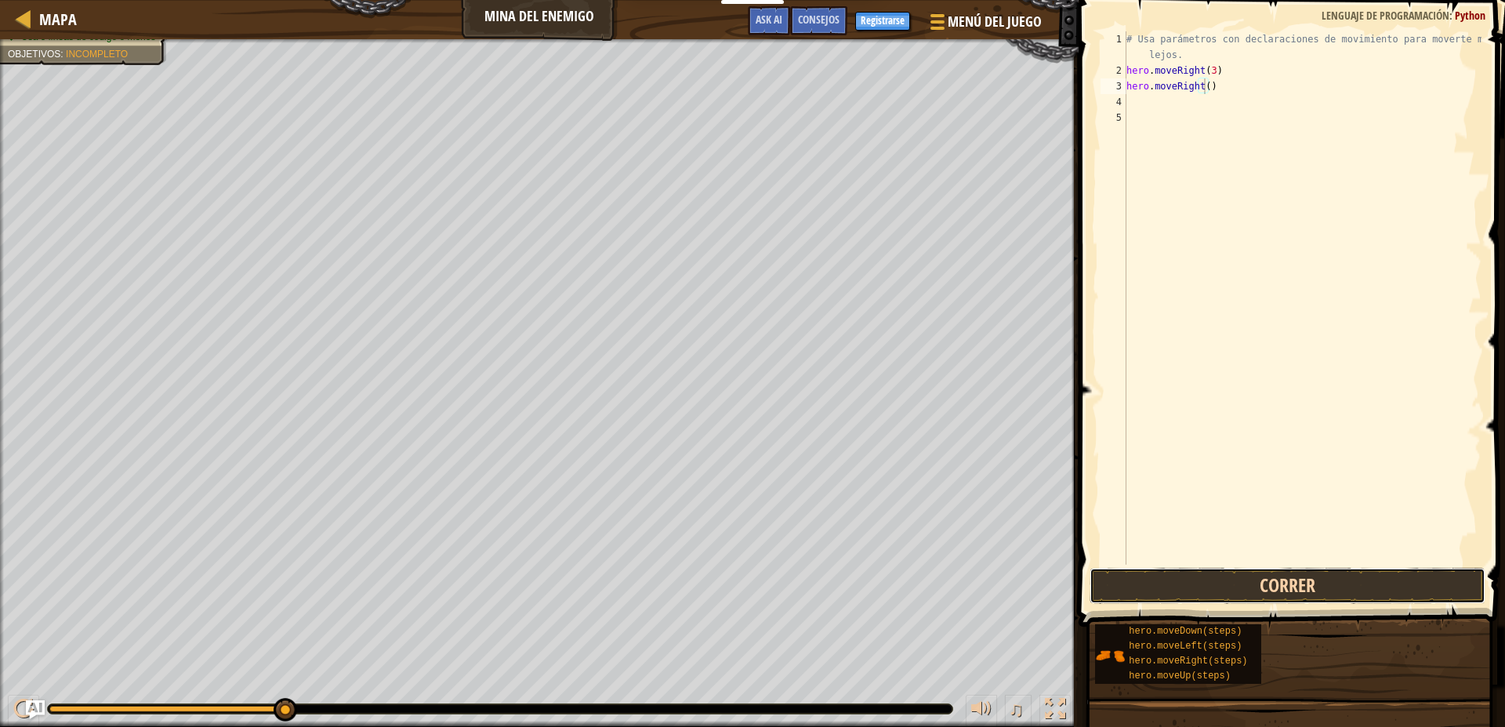
click at [1210, 577] on button "Correr" at bounding box center [1288, 586] width 396 height 36
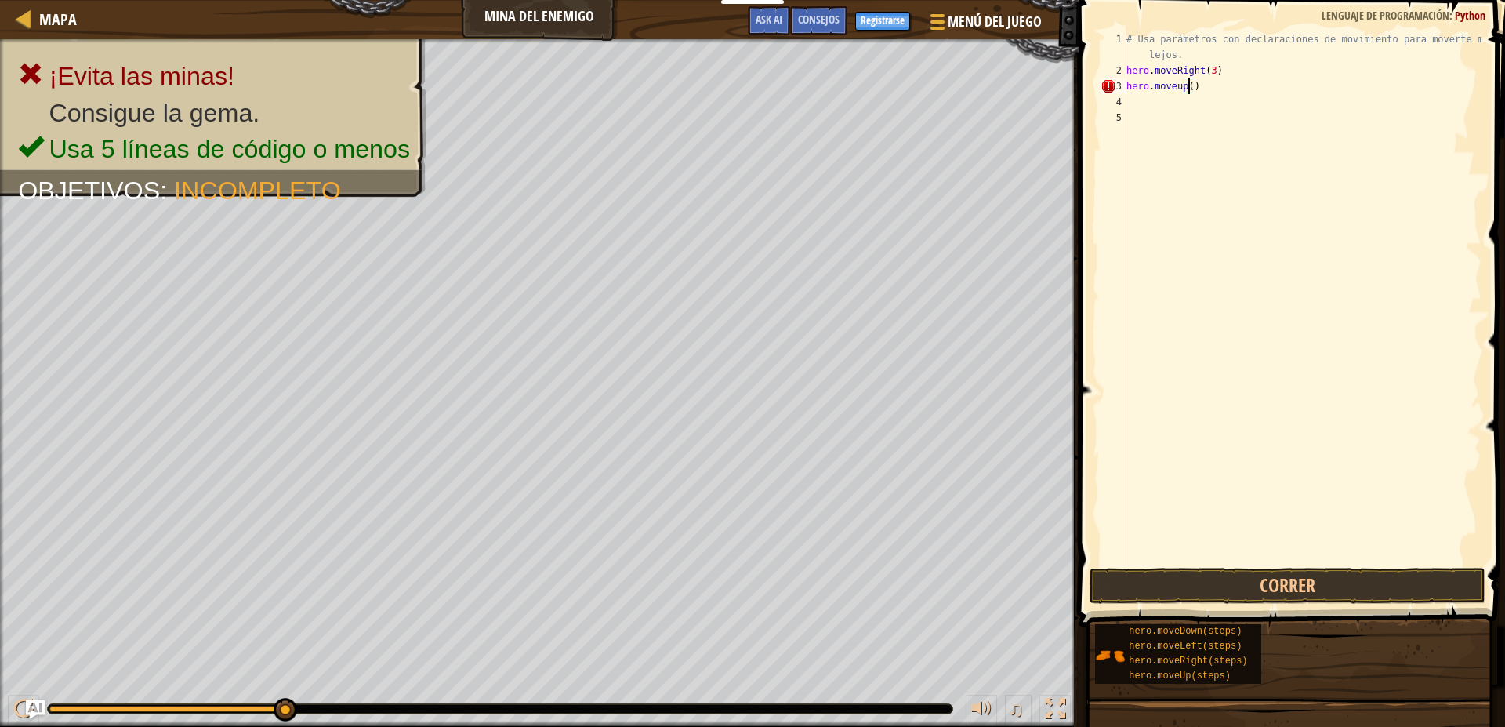
scroll to position [7, 5]
type textarea "hero.moveup(1)"
click at [1374, 589] on button "Correr" at bounding box center [1288, 586] width 396 height 36
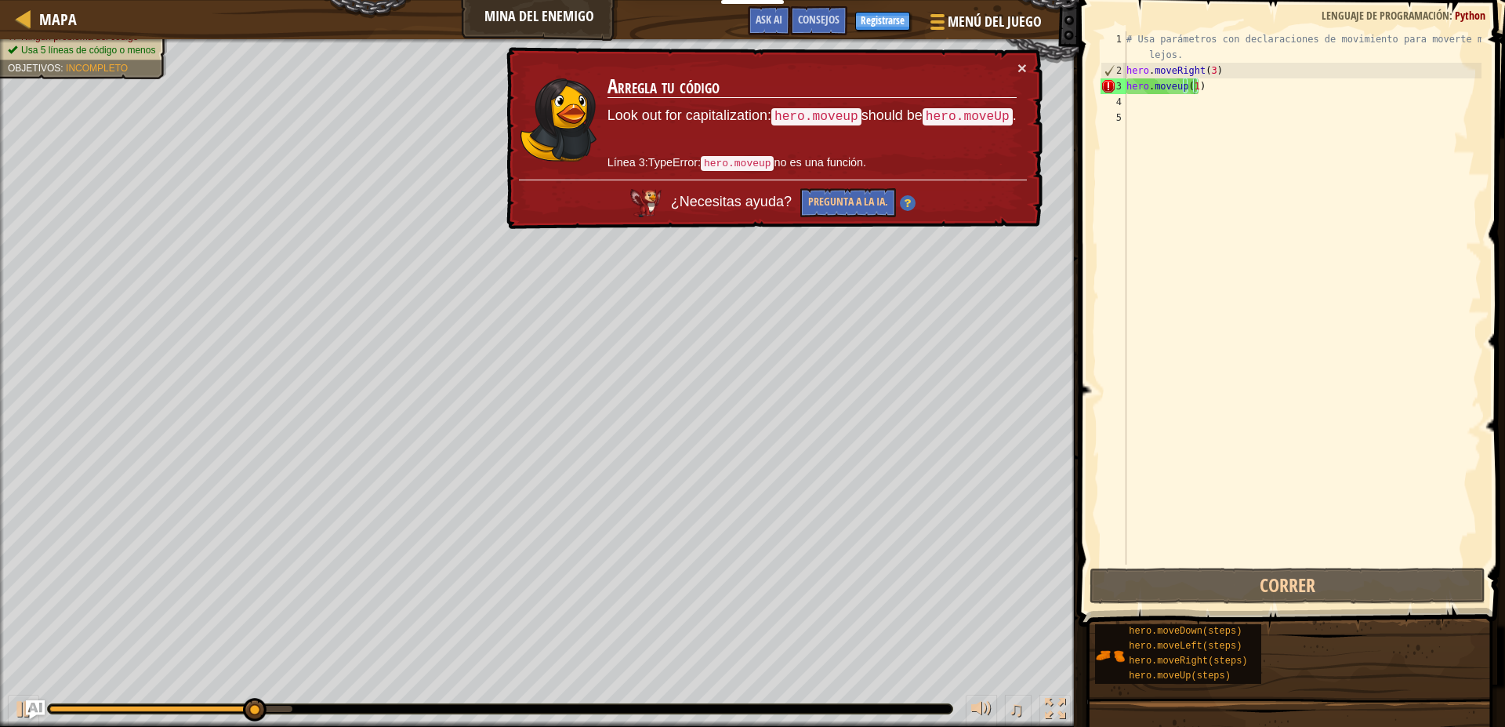
click at [1038, 64] on div "× Arregla tu código Look out for capitalization: hero.moveup should be hero.mov…" at bounding box center [772, 138] width 539 height 183
click at [1025, 67] on button "×" at bounding box center [1021, 68] width 9 height 16
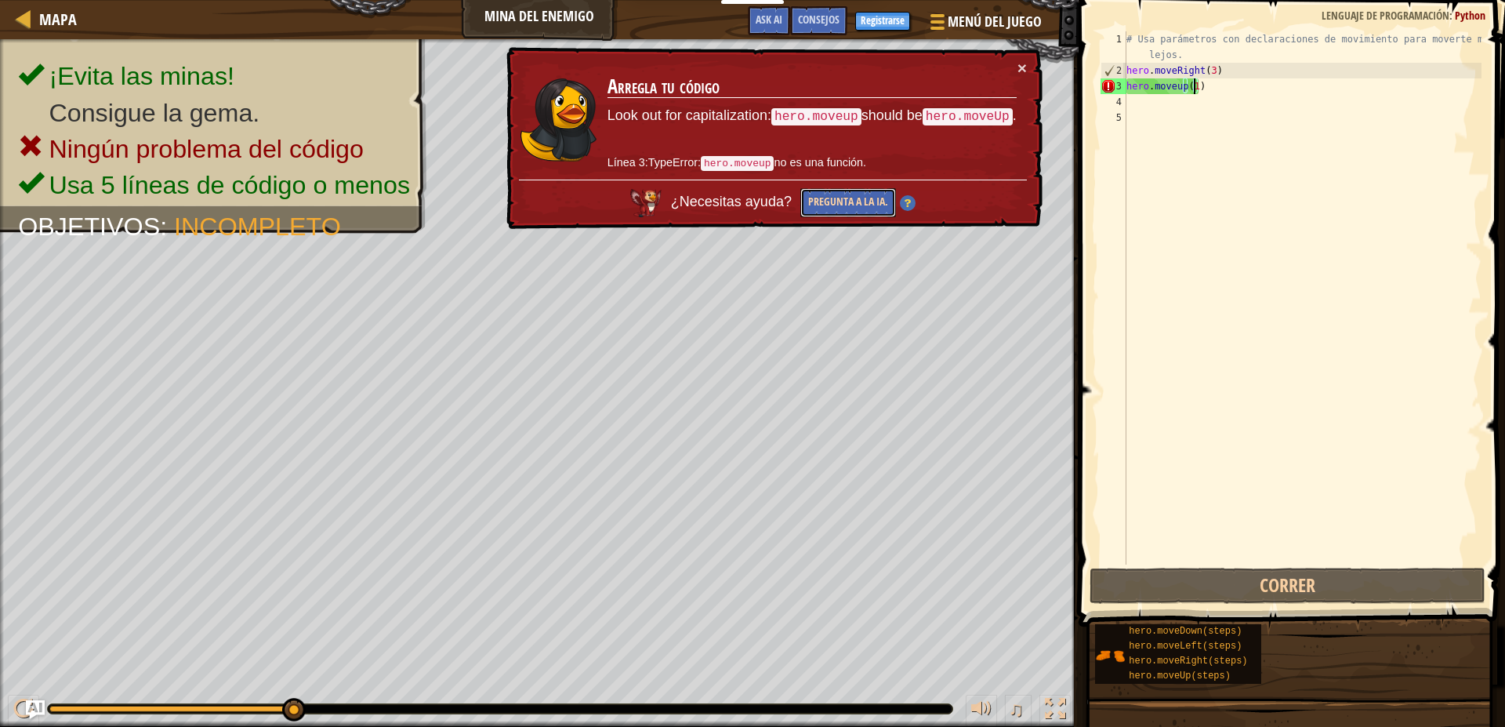
click at [872, 201] on button "Pregunta a la IA." at bounding box center [848, 202] width 96 height 29
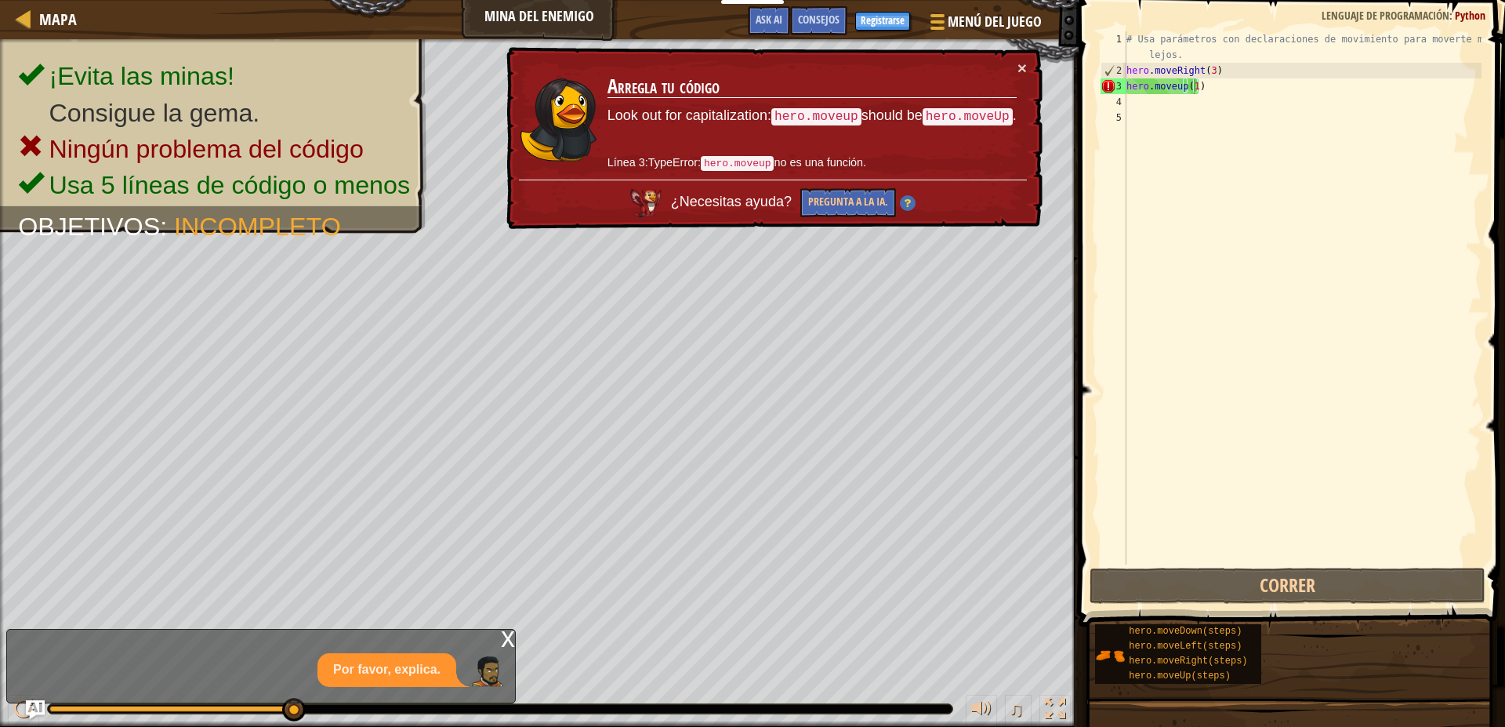
click at [1036, 66] on div "× Arregla tu código Look out for capitalization: hero.moveup should be hero.mov…" at bounding box center [772, 138] width 539 height 183
click at [1032, 66] on div "× Arregla tu código Look out for capitalization: hero.moveup should be hero.mov…" at bounding box center [772, 138] width 539 height 183
click at [1021, 66] on button "×" at bounding box center [1021, 68] width 9 height 16
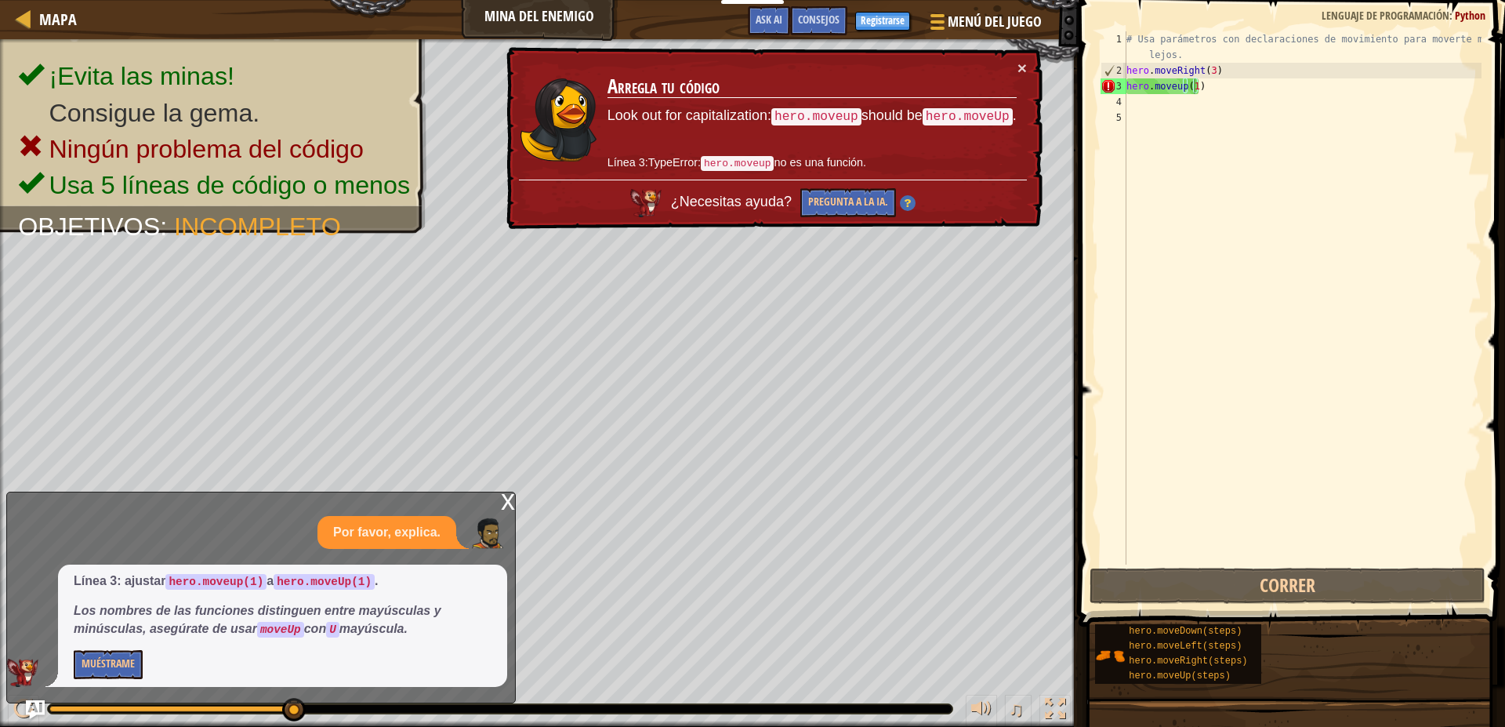
drag, startPoint x: 1035, startPoint y: 65, endPoint x: 1158, endPoint y: 67, distance: 123.1
click at [1033, 67] on div "× Arregla tu código Look out for capitalization: hero.moveup should be hero.mov…" at bounding box center [772, 138] width 539 height 183
click at [1213, 100] on div "# Usa parámetros con declaraciones de movimiento para moverte más lejos. hero .…" at bounding box center [1302, 321] width 358 height 580
click at [1213, 97] on div "# Usa parámetros con declaraciones de movimiento para moverte más lejos. hero .…" at bounding box center [1302, 321] width 358 height 580
drag, startPoint x: 1202, startPoint y: 78, endPoint x: 1128, endPoint y: 88, distance: 74.3
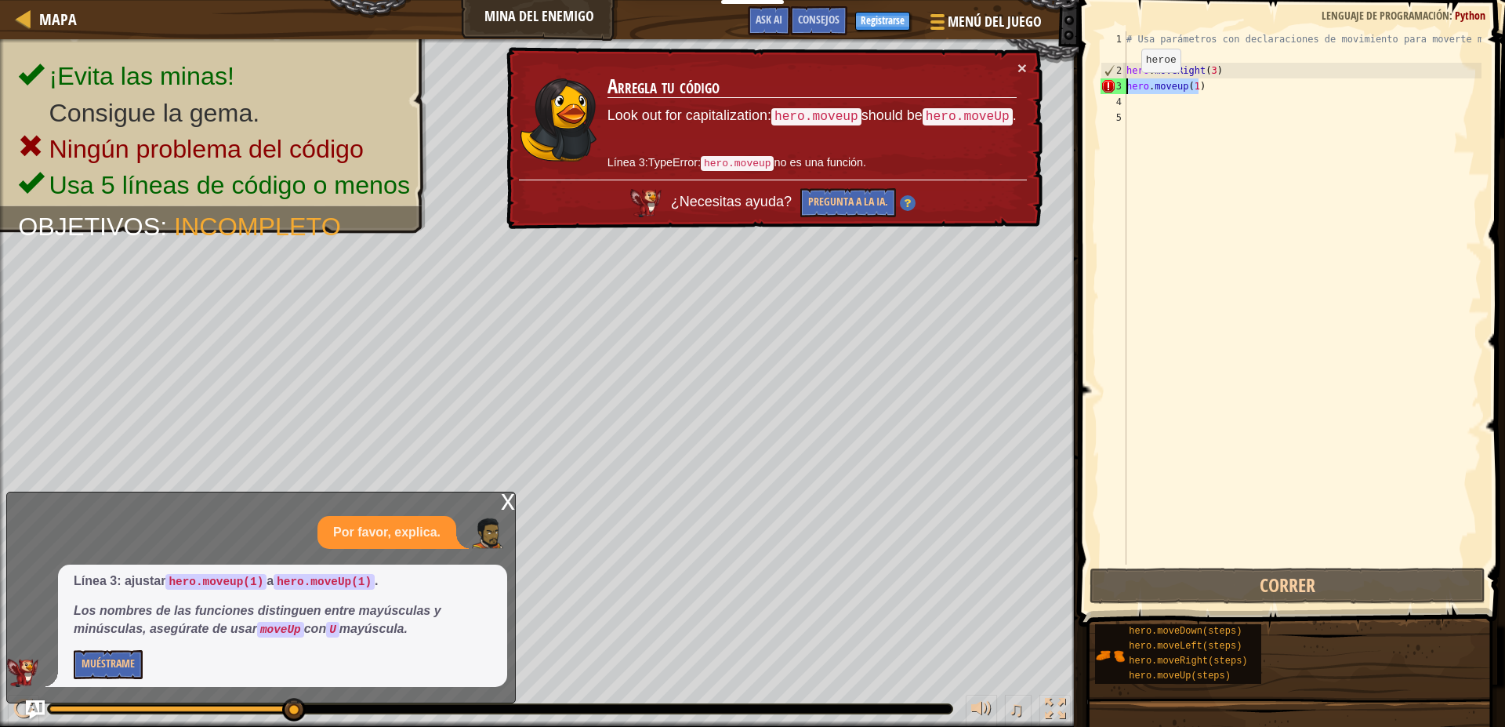
click at [1128, 88] on div "# Usa parámetros con declaraciones de movimiento para moverte más lejos. hero .…" at bounding box center [1302, 321] width 358 height 580
type textarea "hero.moveup(1)"
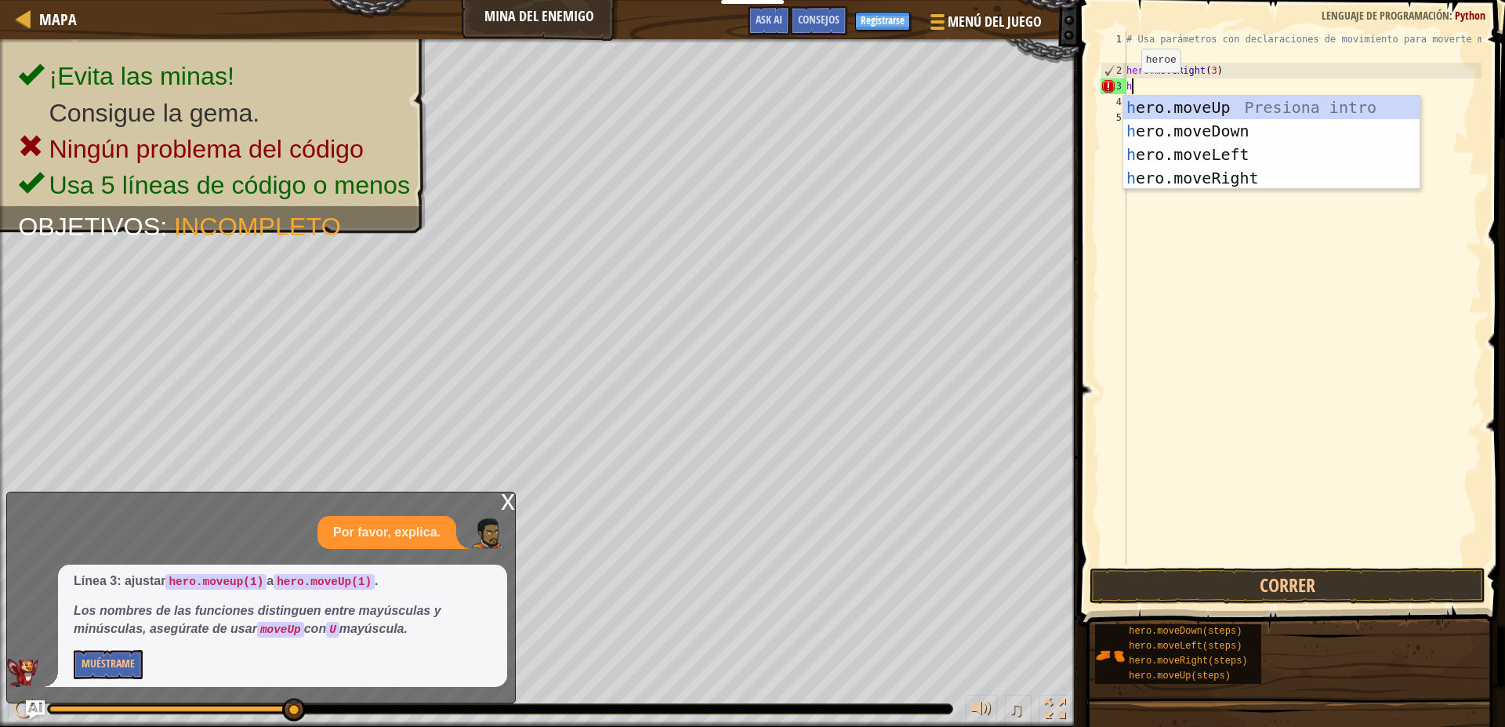
scroll to position [7, 0]
type textarea "her"
click at [1232, 103] on div "her o.moveUp Presiona intro her o.moveDown Presiona intro her o.moveLeft Presio…" at bounding box center [1271, 166] width 296 height 141
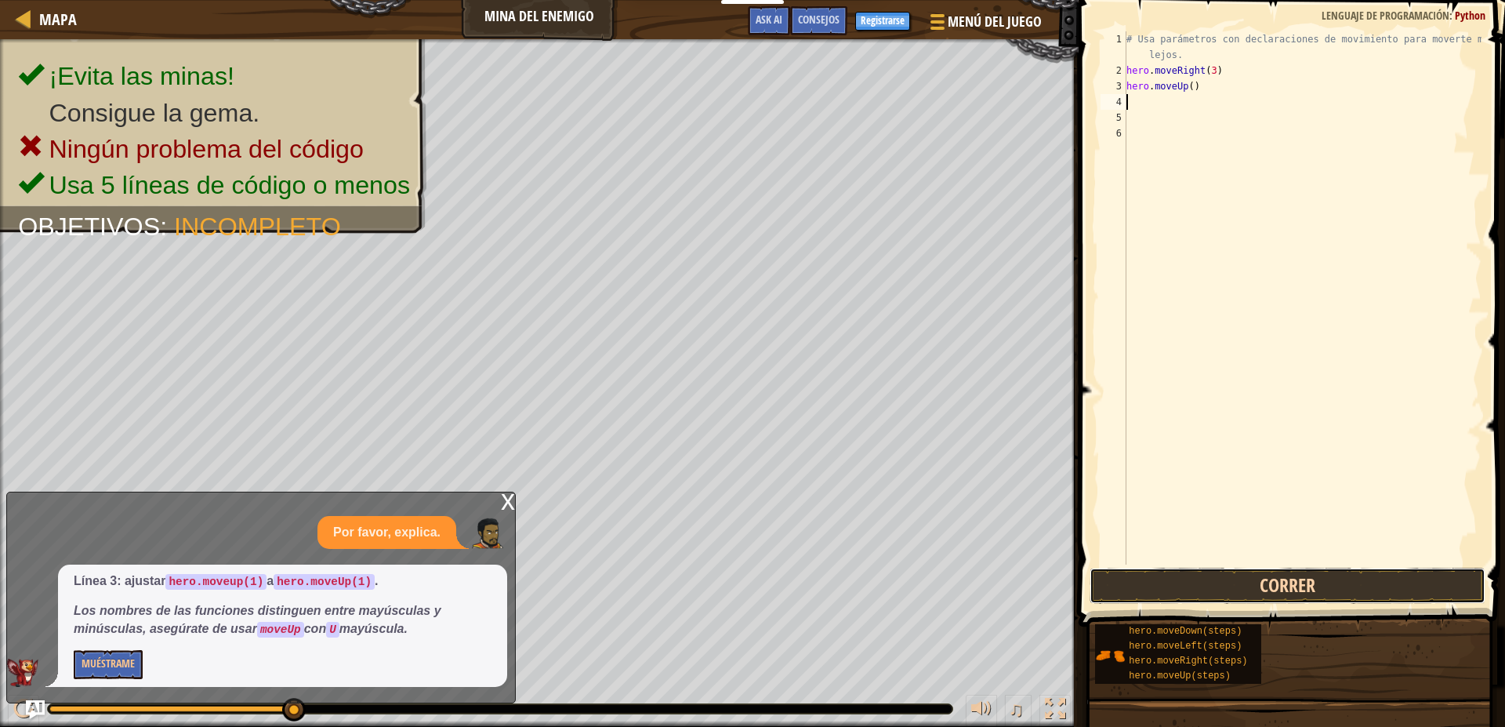
click at [1272, 594] on button "Correr" at bounding box center [1288, 586] width 396 height 36
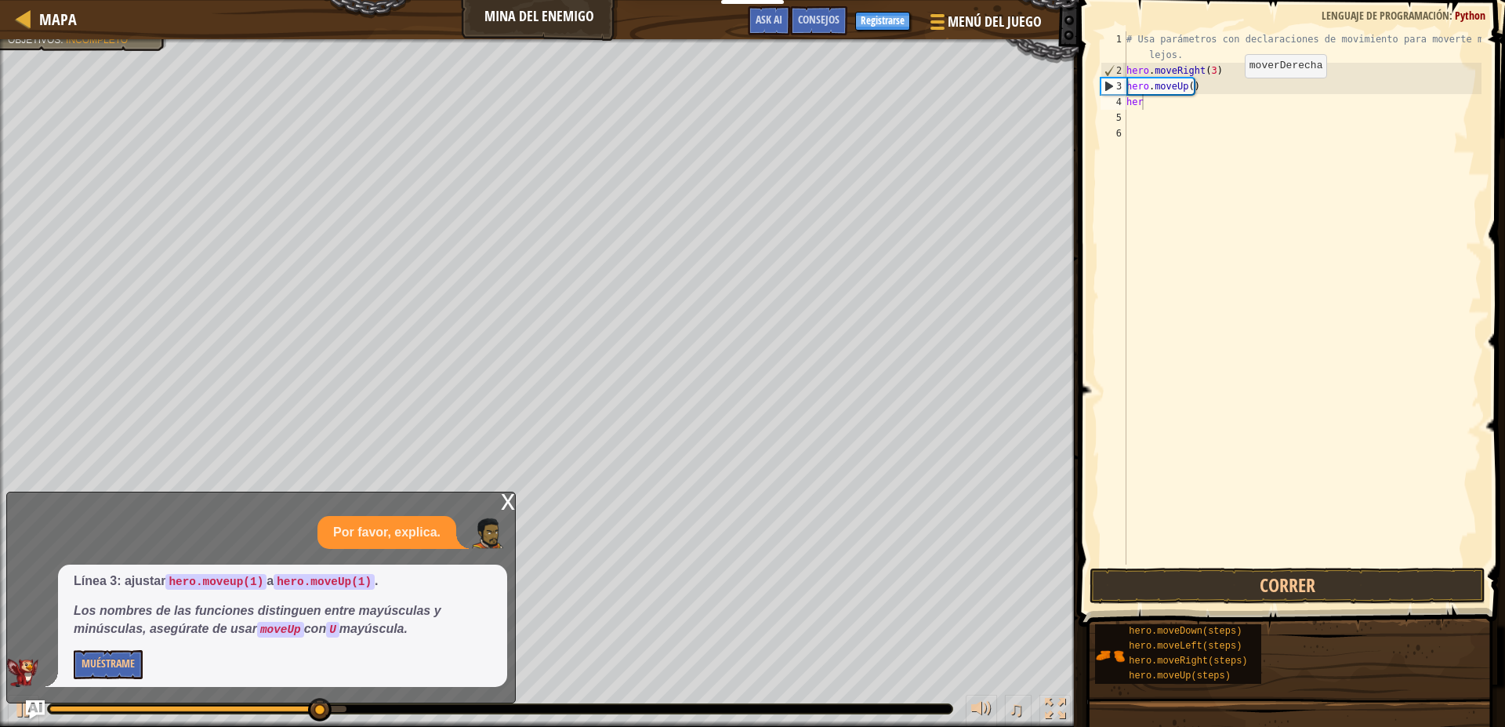
click at [1207, 0] on body "Estudiantes Crear Cuenta Gratis. Soluciones para escuelas y distritos Vista pre…" at bounding box center [752, 0] width 1505 height 0
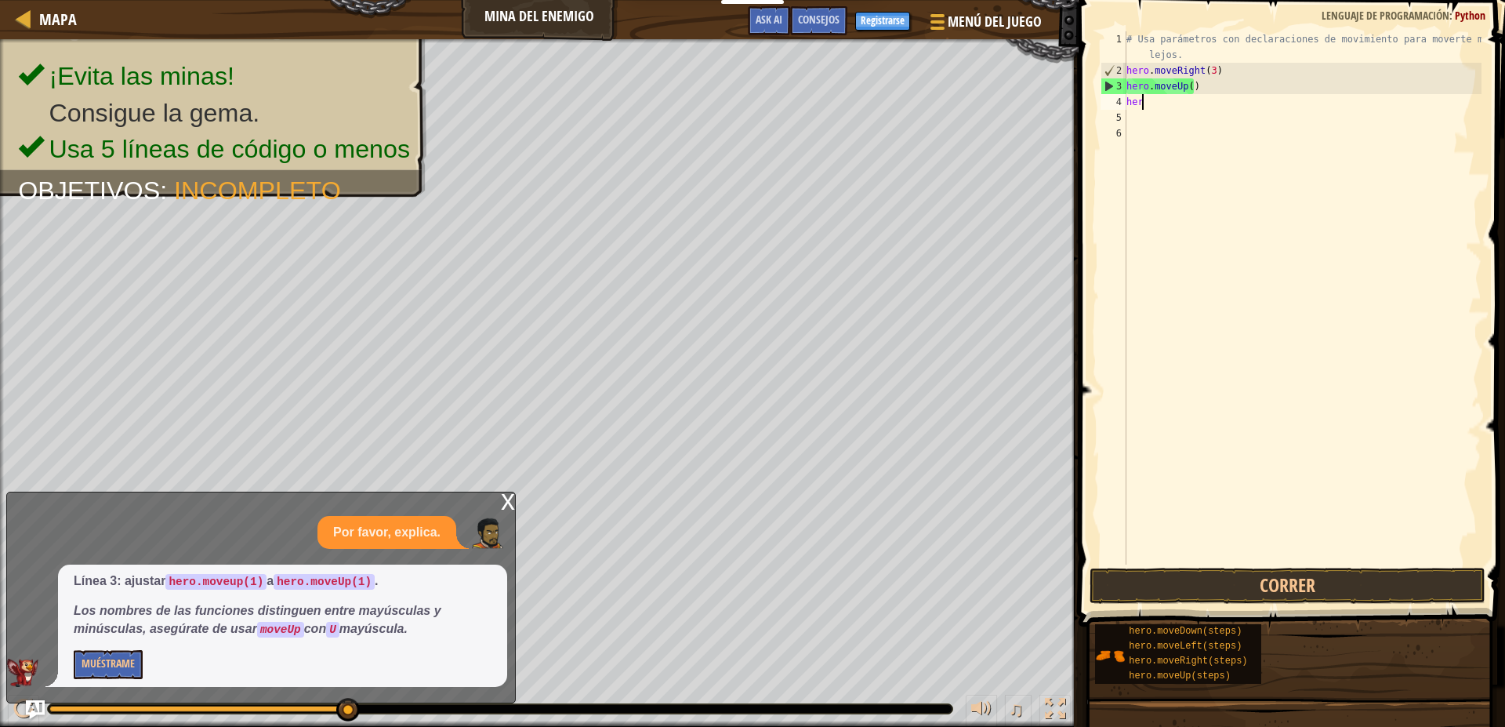
click at [1193, 97] on div "# Usa parámetros con declaraciones de movimiento para moverte más lejos. hero .…" at bounding box center [1302, 321] width 358 height 580
type textarea "hero"
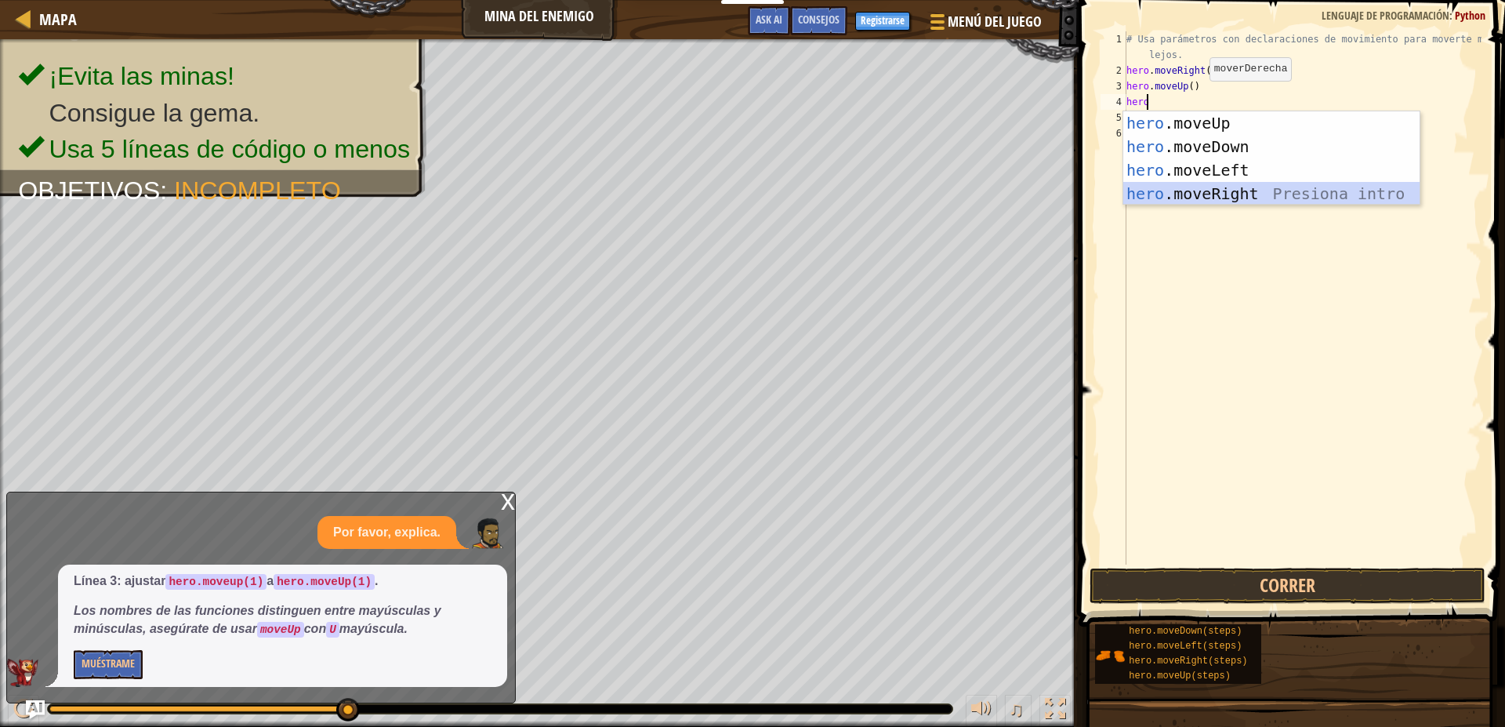
click at [1298, 190] on div "hero .moveUp Presiona intro hero .moveDown Presiona intro hero .moveLeft Presio…" at bounding box center [1271, 181] width 296 height 141
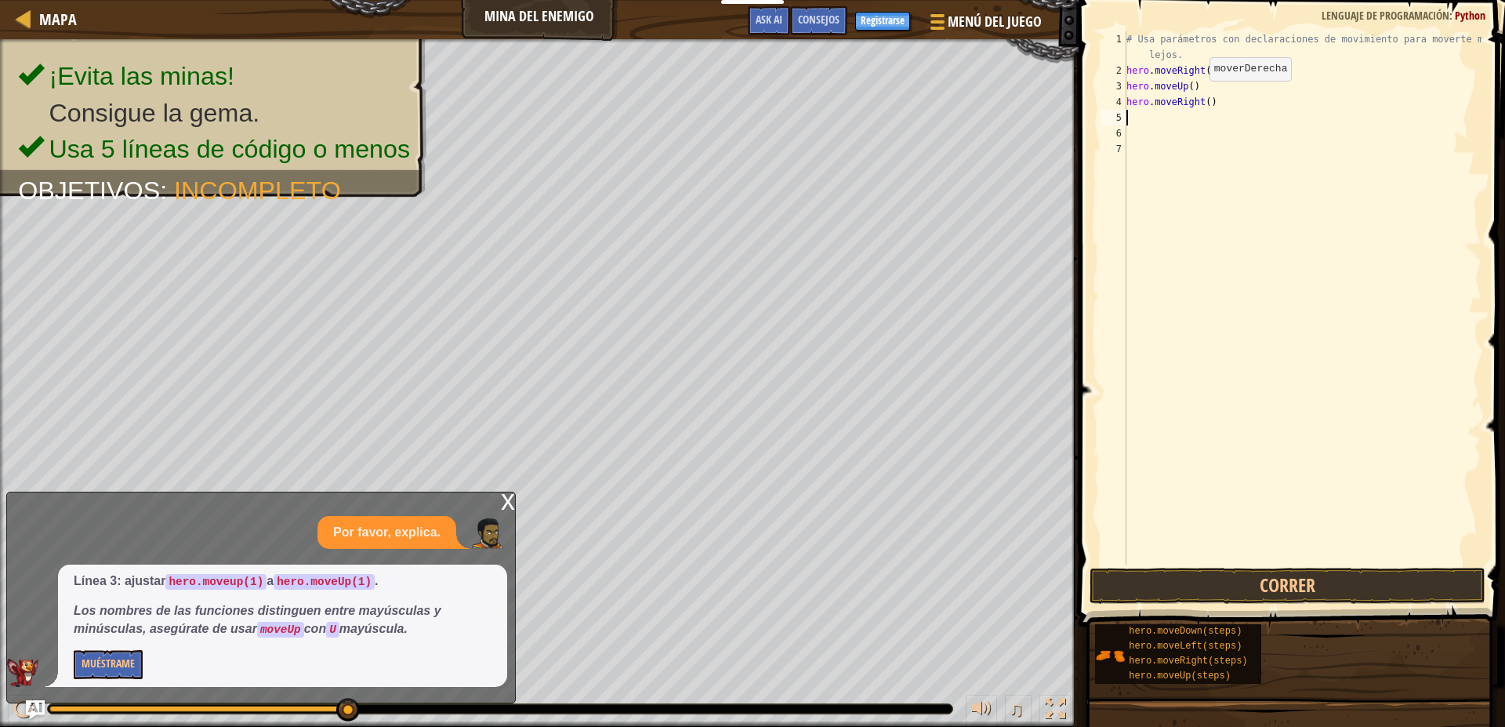
scroll to position [7, 0]
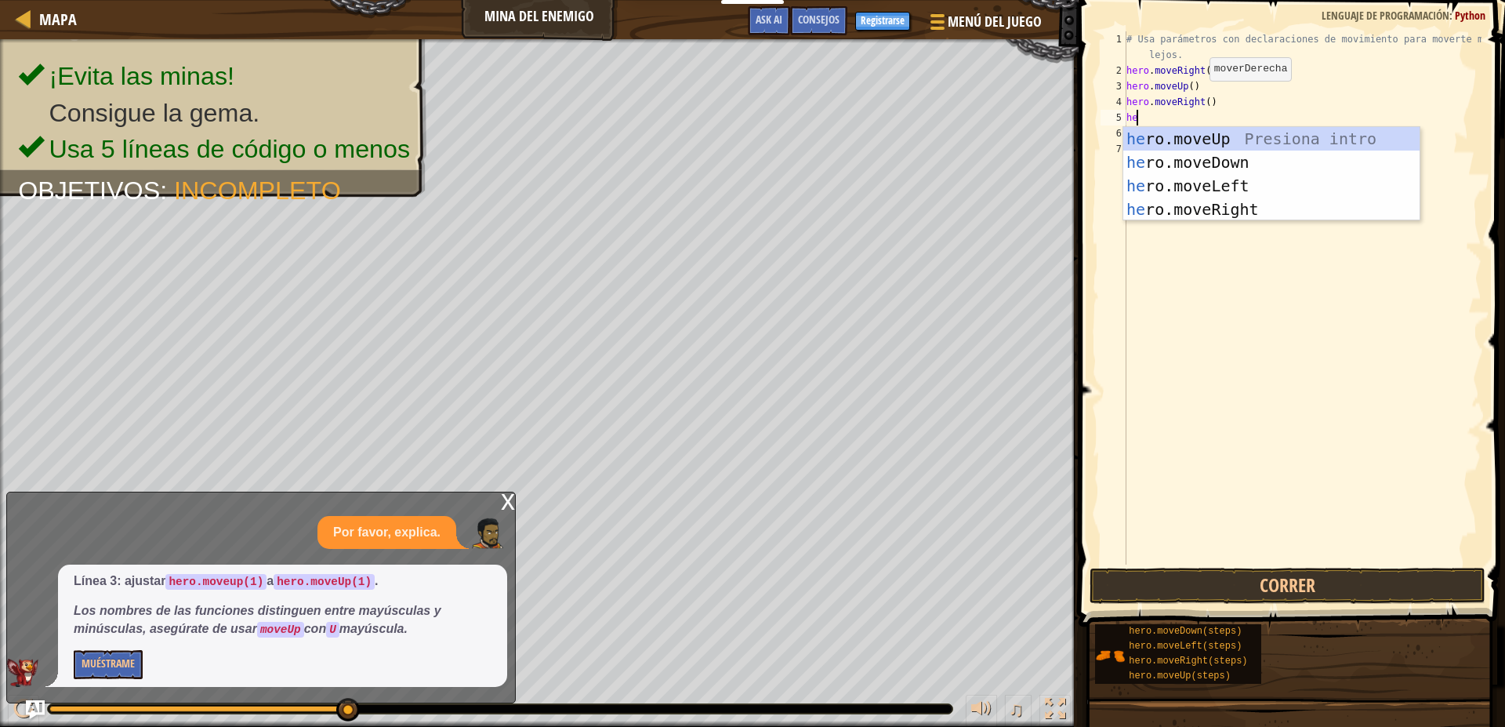
type textarea "her"
click at [1254, 149] on div "her o.moveUp Presiona intro her o.moveDown Presiona intro her o.moveLeft Presio…" at bounding box center [1271, 197] width 296 height 141
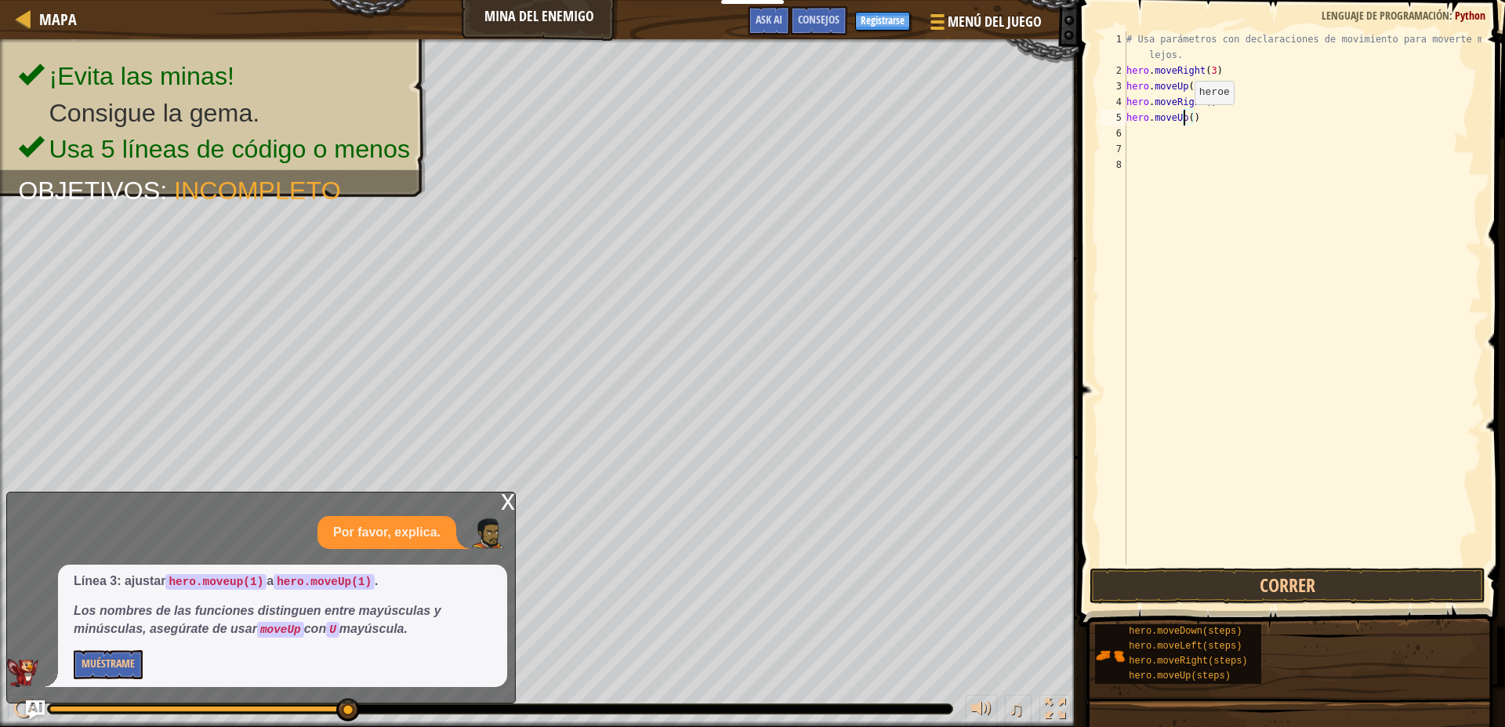
click at [1181, 120] on div "# Usa parámetros con declaraciones de movimiento para moverte más lejos. hero .…" at bounding box center [1302, 321] width 358 height 580
click at [1193, 117] on div "# Usa parámetros con declaraciones de movimiento para moverte más lejos. hero .…" at bounding box center [1302, 321] width 358 height 580
click at [1198, 116] on div "# Usa parámetros con declaraciones de movimiento para moverte más lejos. hero .…" at bounding box center [1302, 321] width 358 height 580
type textarea "hero.moveDown(4)"
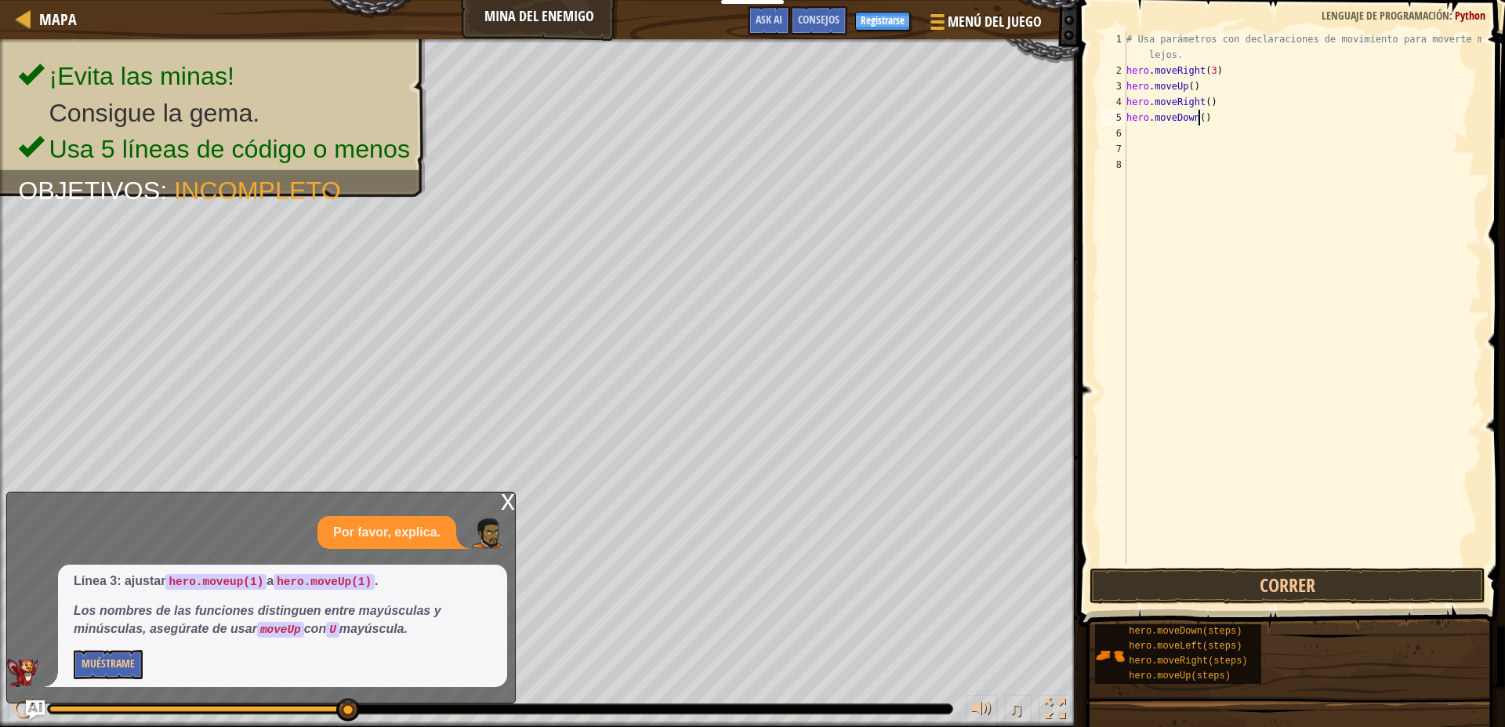
scroll to position [7, 6]
click at [1211, 129] on div "# Usa parámetros con declaraciones de movimiento para moverte más lejos. hero .…" at bounding box center [1302, 321] width 358 height 580
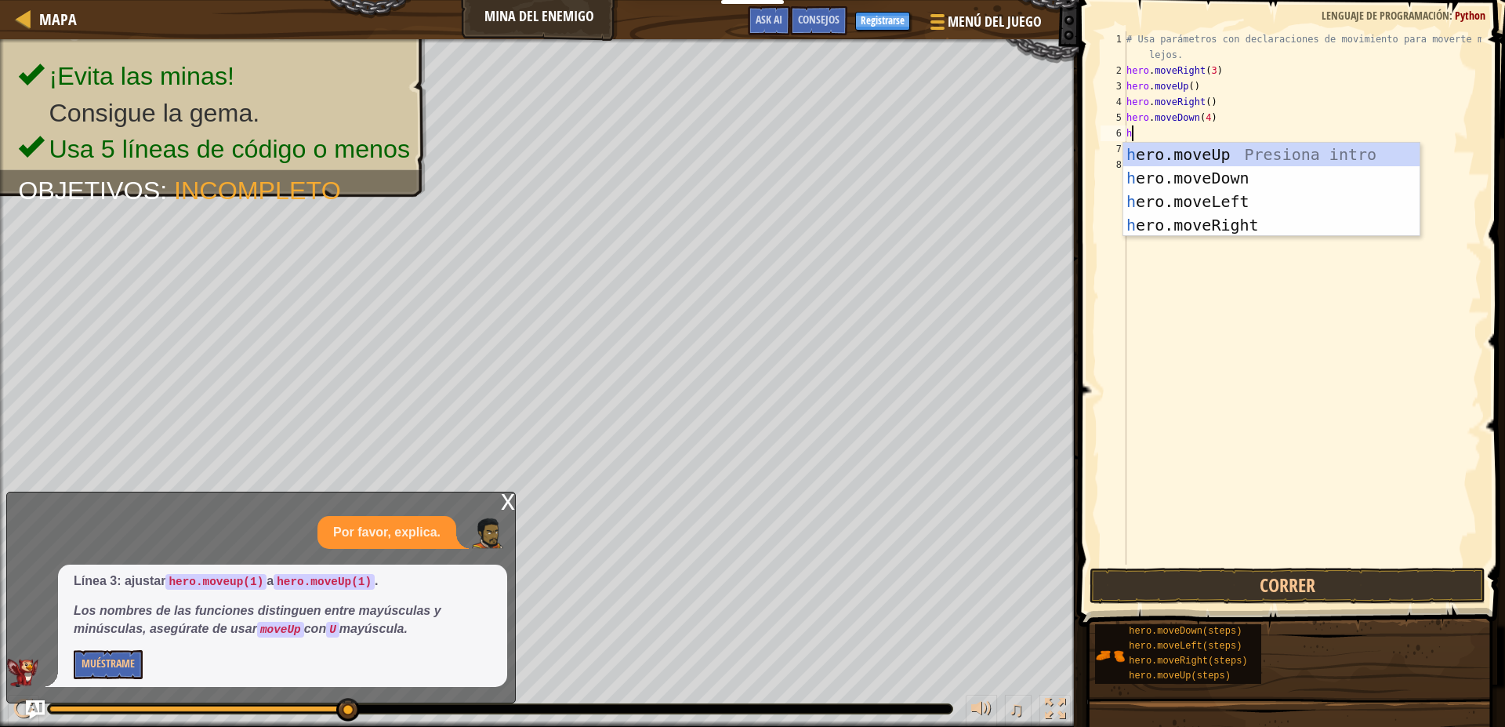
scroll to position [7, 0]
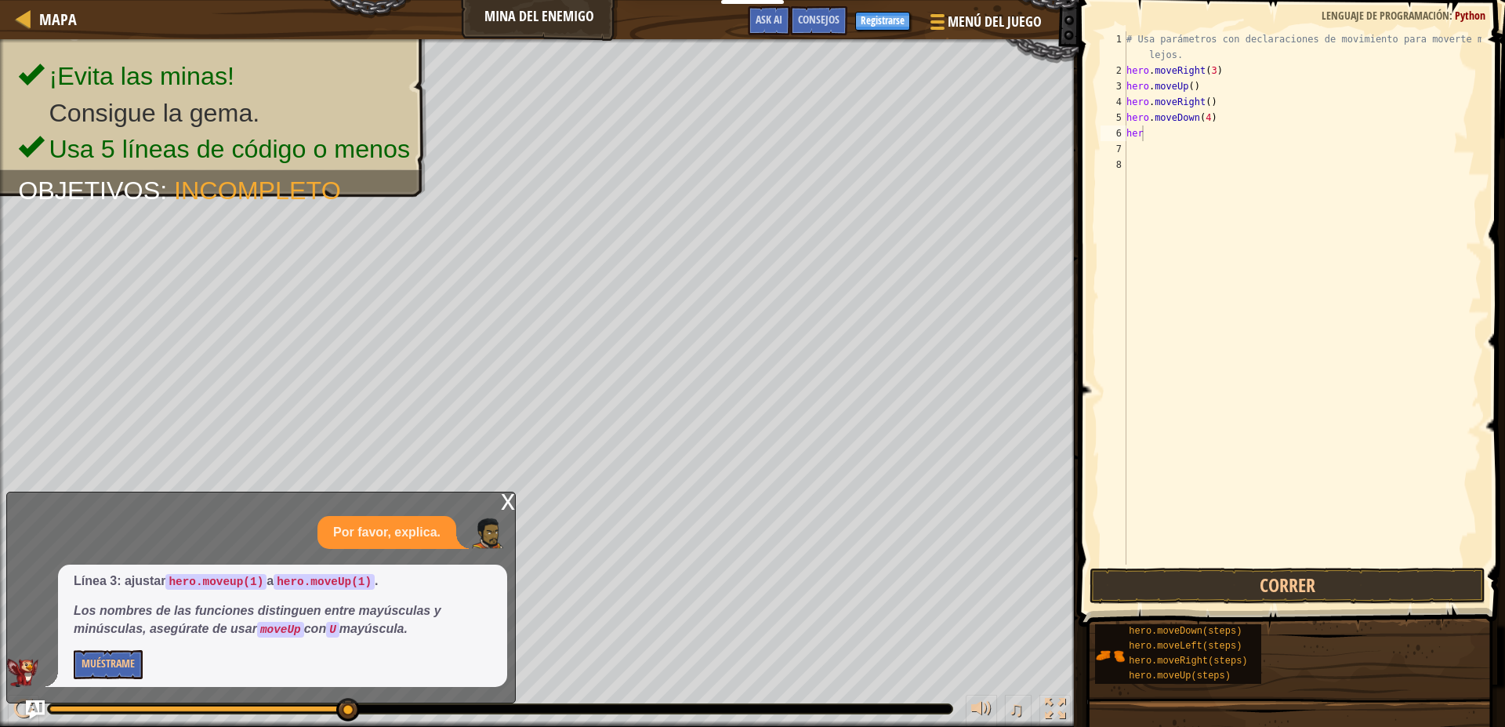
click at [1144, 0] on body "Estudiantes Crear Cuenta Gratis. Soluciones para escuelas y distritos Vista pre…" at bounding box center [752, 0] width 1505 height 0
click at [1153, 132] on div "# Usa parámetros con declaraciones de movimiento para moverte más lejos. hero .…" at bounding box center [1302, 321] width 358 height 580
type textarea "hero"
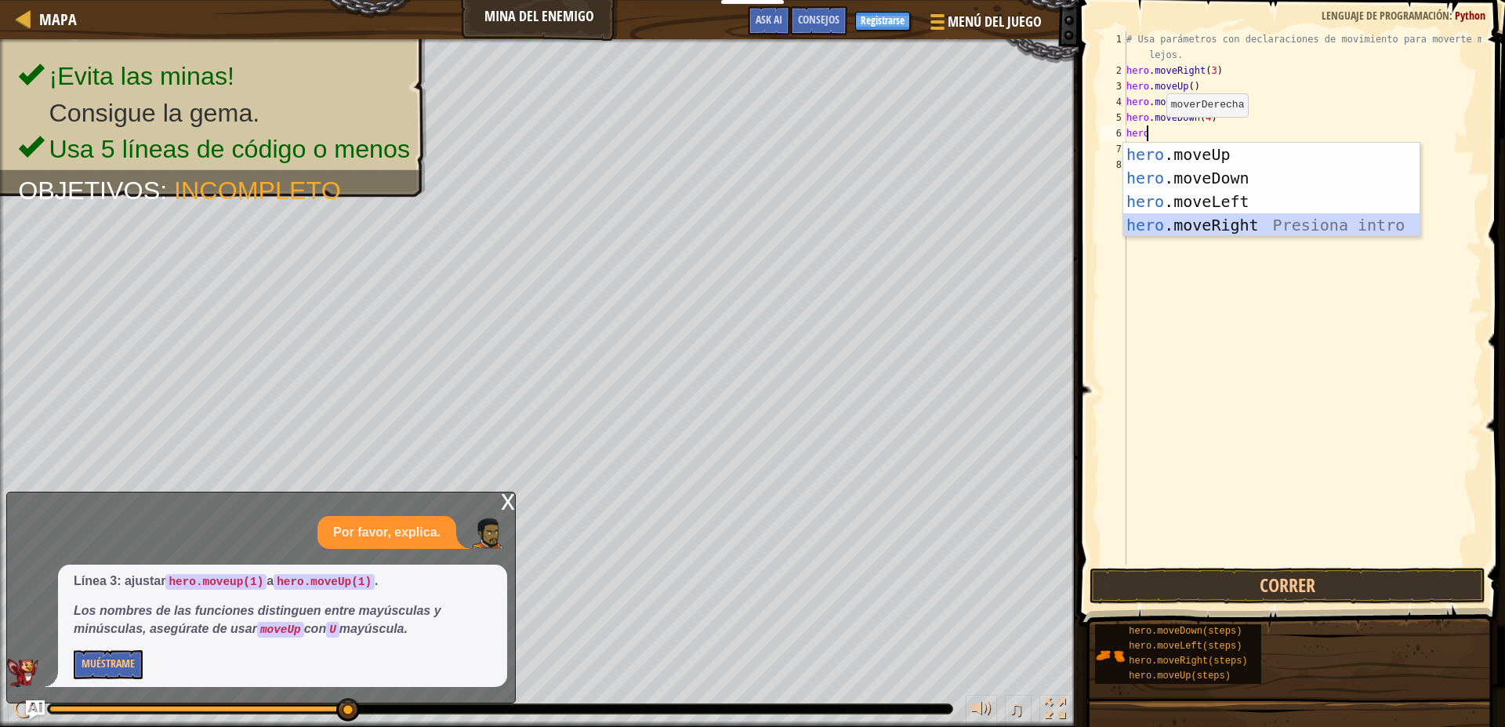
click at [1264, 227] on div "hero .moveUp Presiona intro hero .moveDown Presiona intro hero .moveLeft Presio…" at bounding box center [1271, 213] width 296 height 141
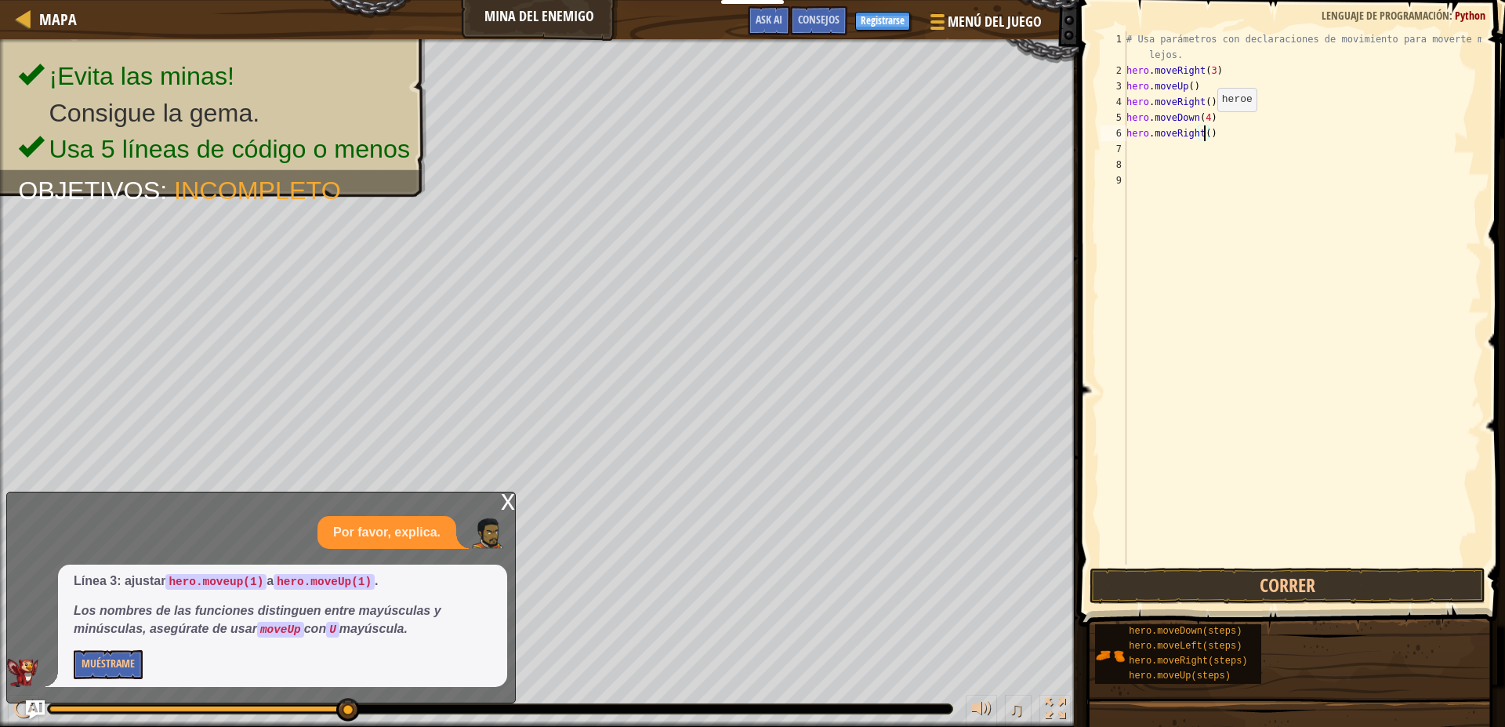
click at [1204, 127] on div "# Usa parámetros con declaraciones de movimiento para moverte más lejos. hero .…" at bounding box center [1302, 321] width 358 height 580
click at [1282, 584] on button "Correr" at bounding box center [1288, 586] width 396 height 36
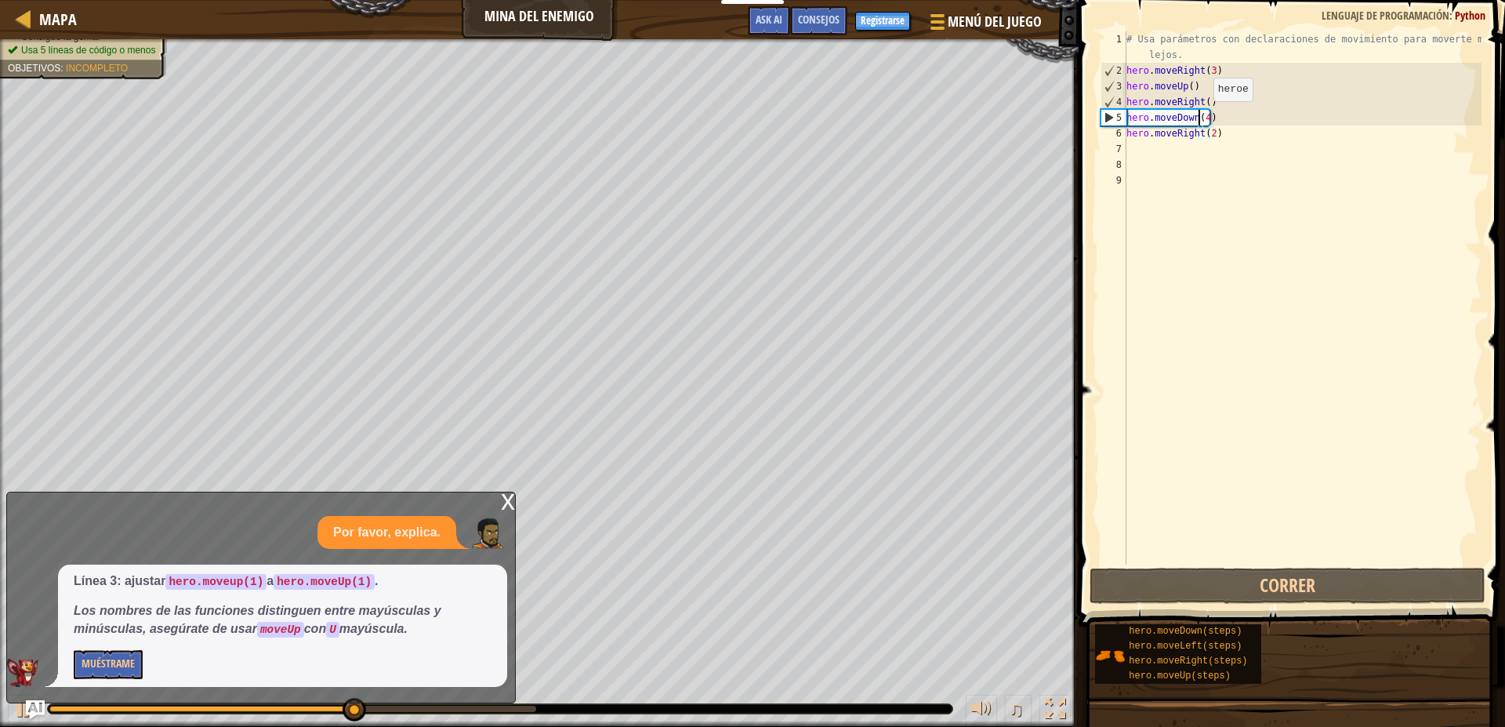
click at [1200, 117] on div "# Usa parámetros con declaraciones de movimiento para moverte más lejos. hero .…" at bounding box center [1302, 321] width 358 height 580
click at [1205, 117] on div "# Usa parámetros con declaraciones de movimiento para moverte más lejos. hero .…" at bounding box center [1302, 321] width 358 height 580
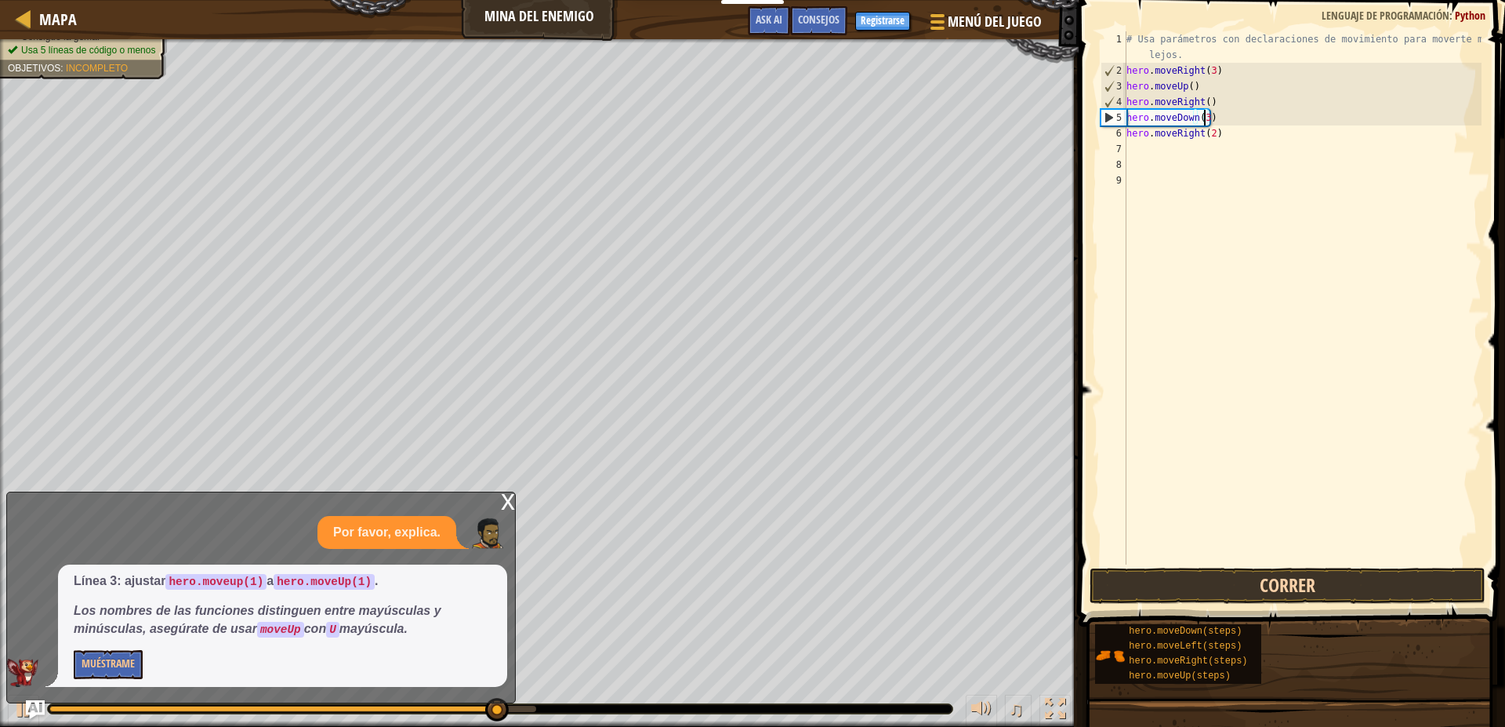
type textarea "hero.moveDown(3)"
click at [1282, 588] on button "Correr" at bounding box center [1288, 586] width 396 height 36
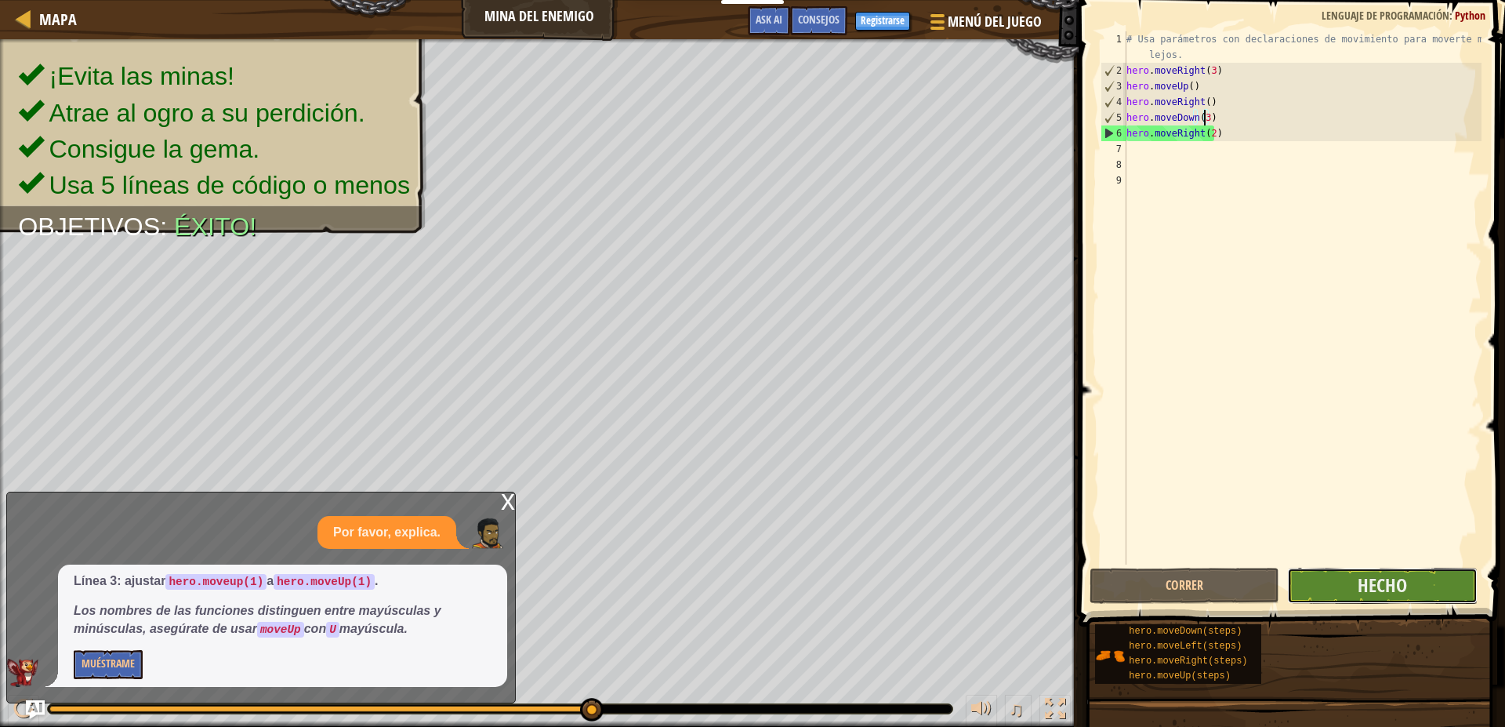
click at [1366, 570] on button "Hecho" at bounding box center [1382, 586] width 190 height 36
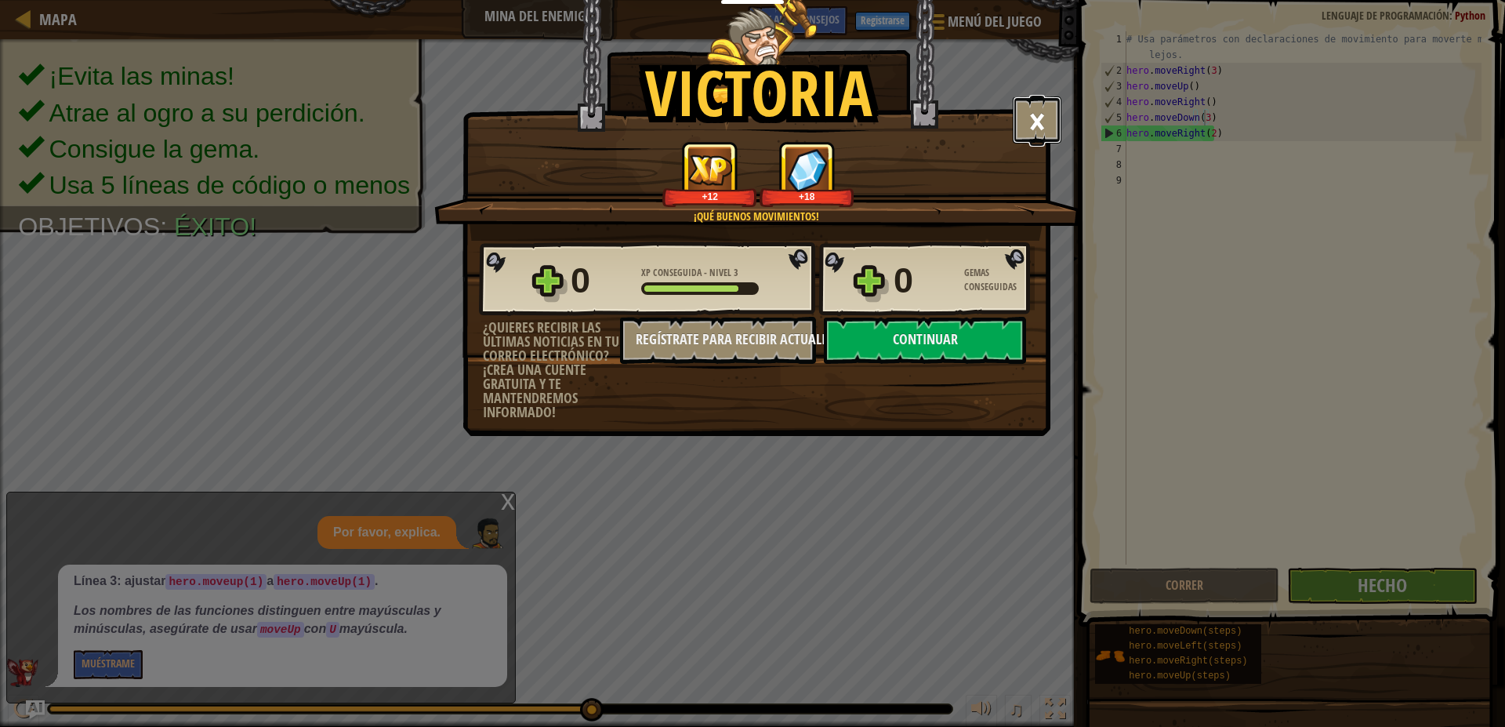
click at [1048, 118] on button "×" at bounding box center [1037, 119] width 49 height 47
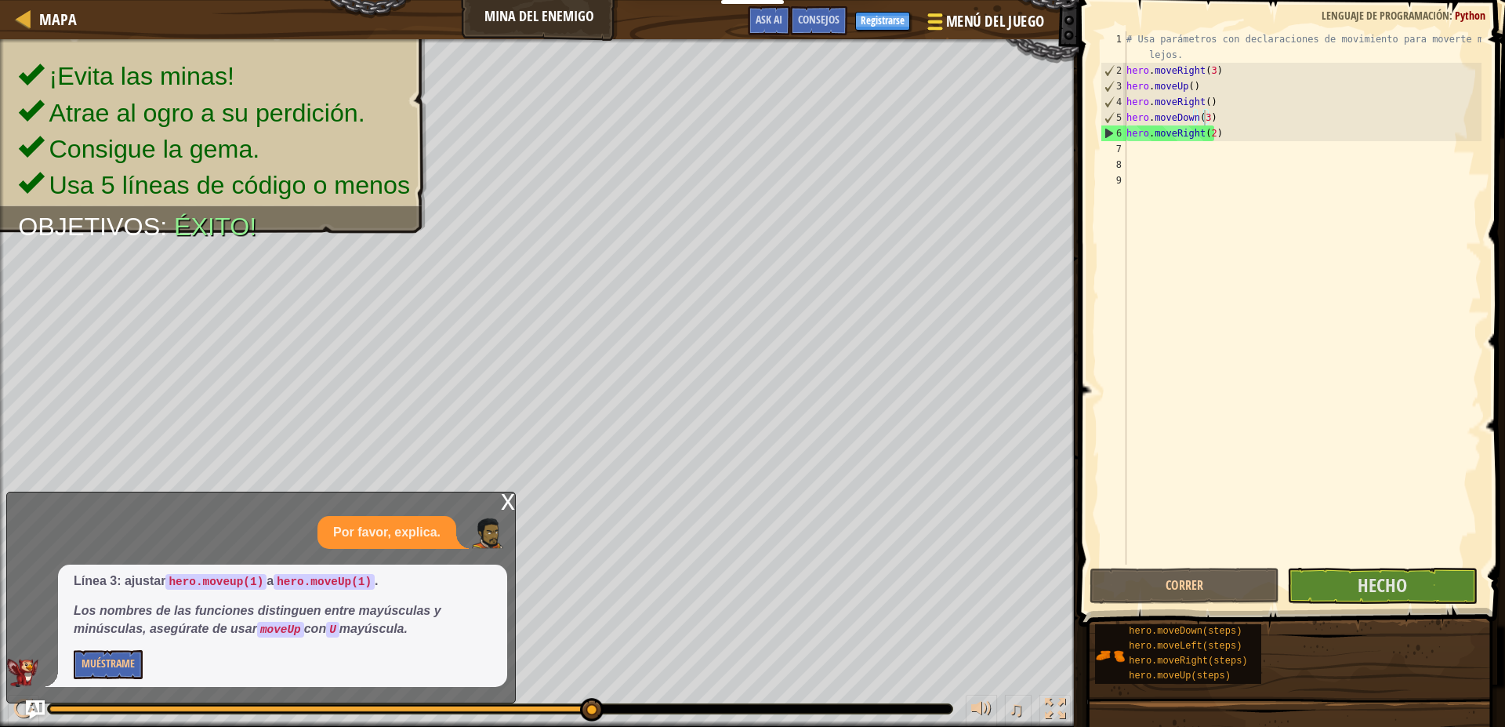
click at [969, 12] on span "Menú del Juego" at bounding box center [994, 21] width 99 height 21
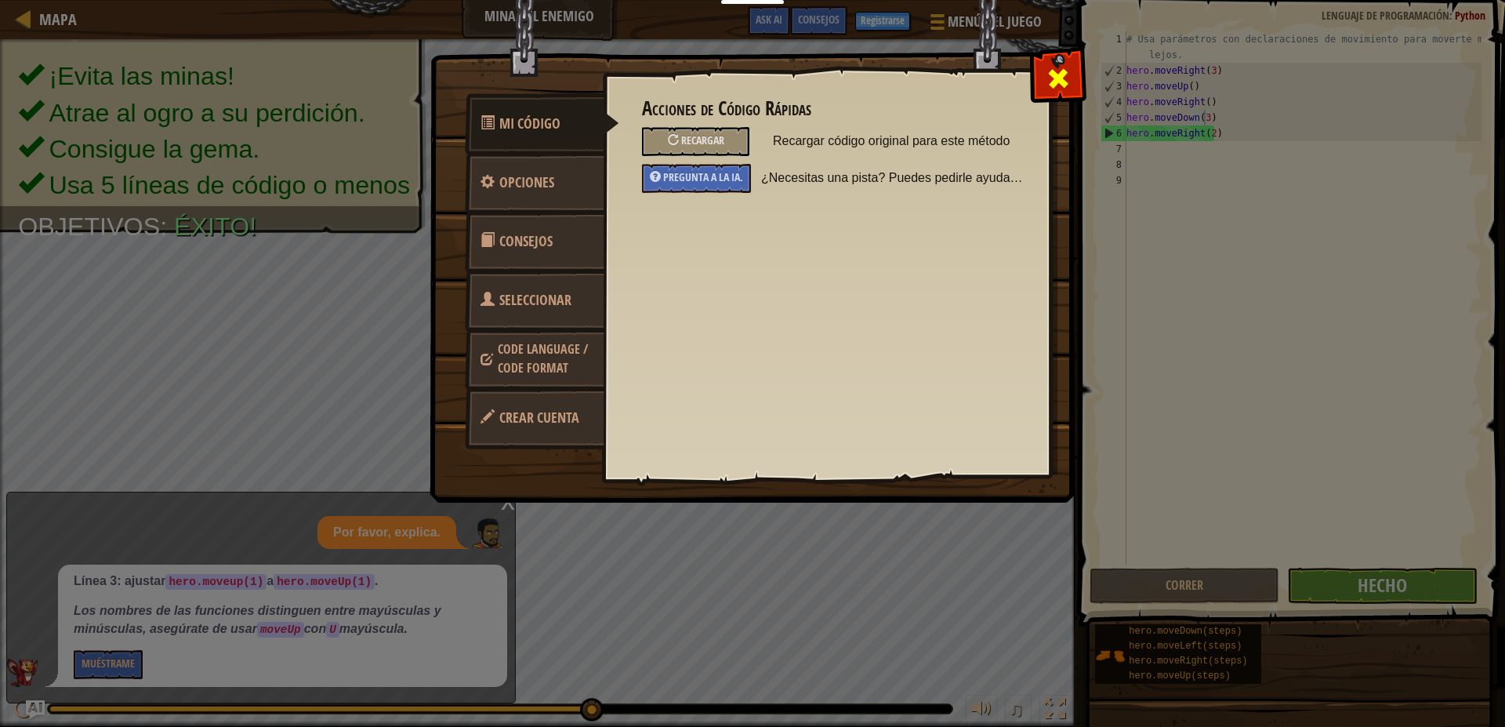
click at [1058, 61] on div at bounding box center [1057, 74] width 49 height 49
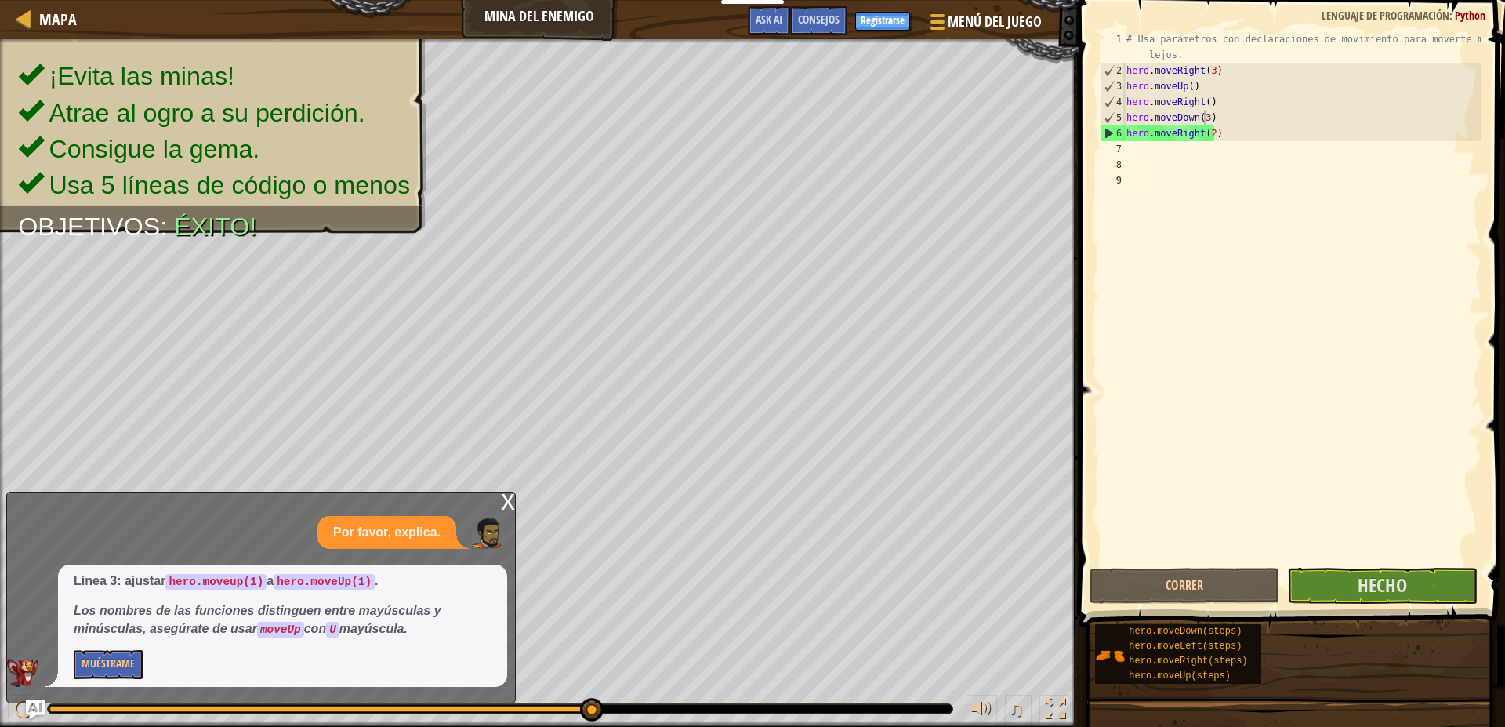
click at [1342, 572] on button "Hecho" at bounding box center [1382, 586] width 190 height 36
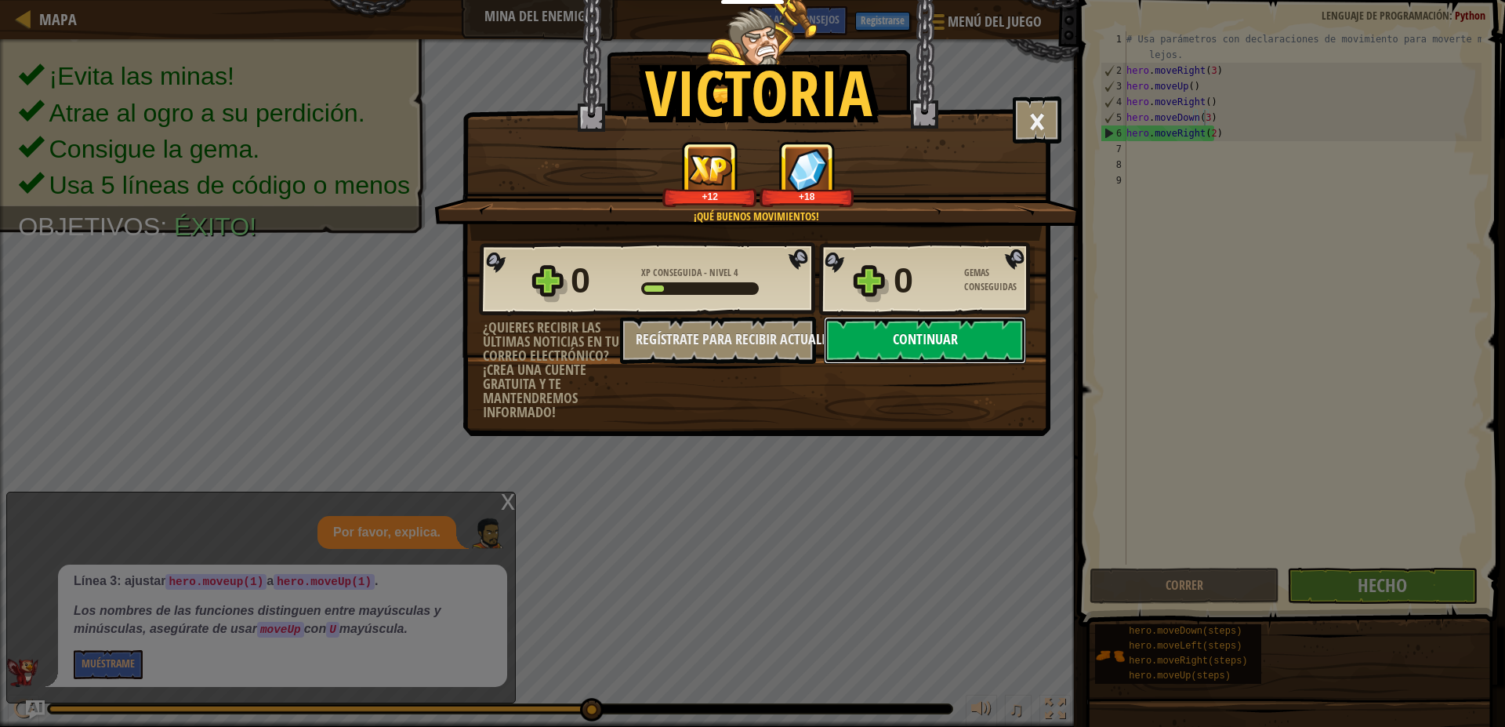
click at [889, 354] on button "Continuar" at bounding box center [925, 340] width 202 height 47
select select "es-ES"
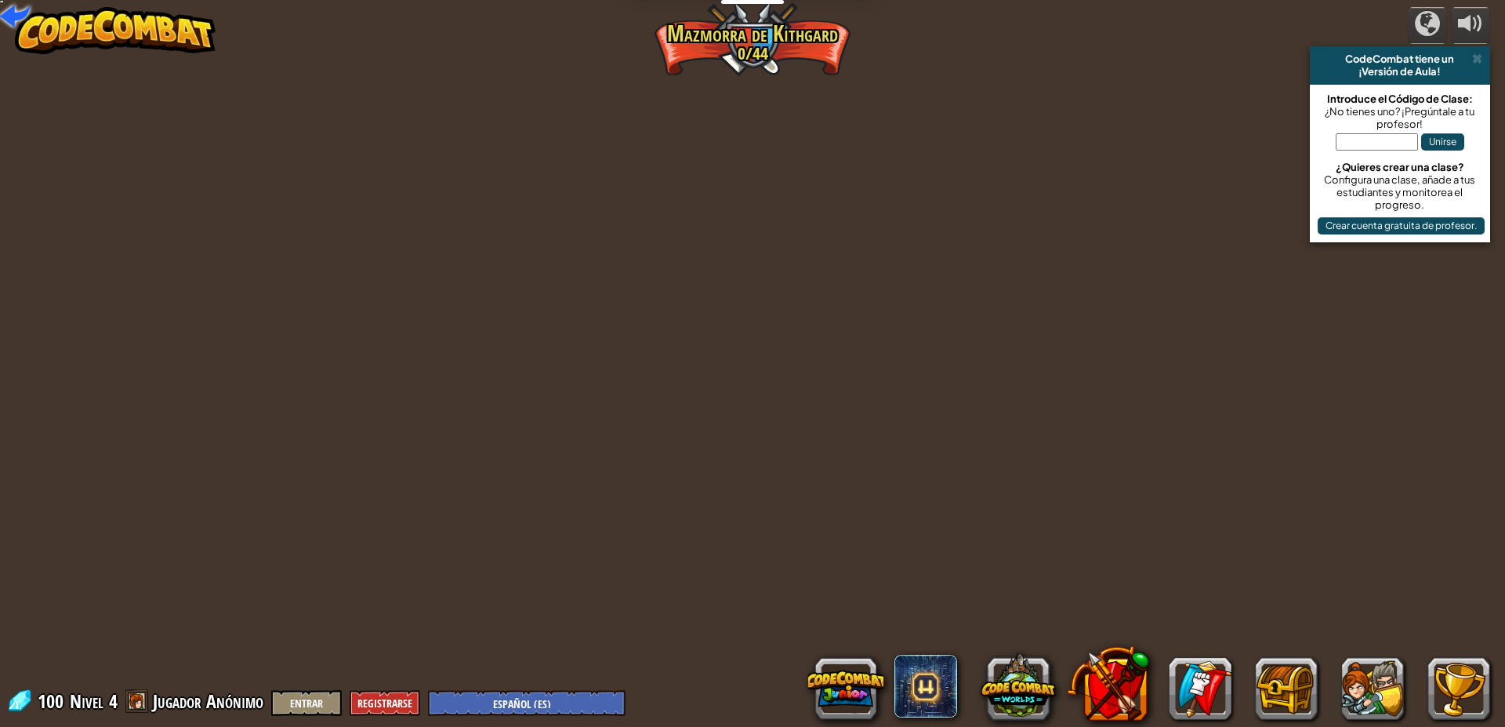
select select "es-ES"
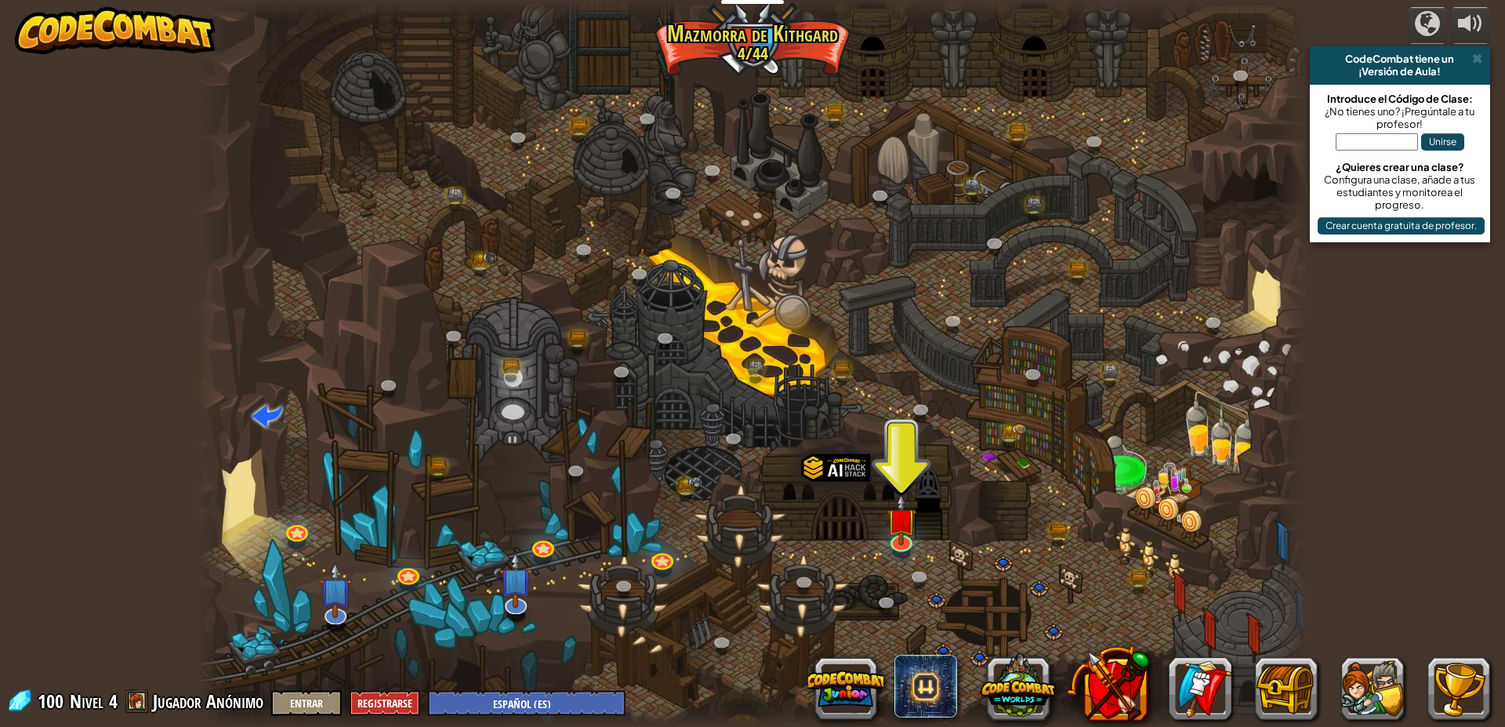
click at [885, 533] on div at bounding box center [753, 363] width 1112 height 727
click at [914, 525] on img at bounding box center [902, 507] width 30 height 68
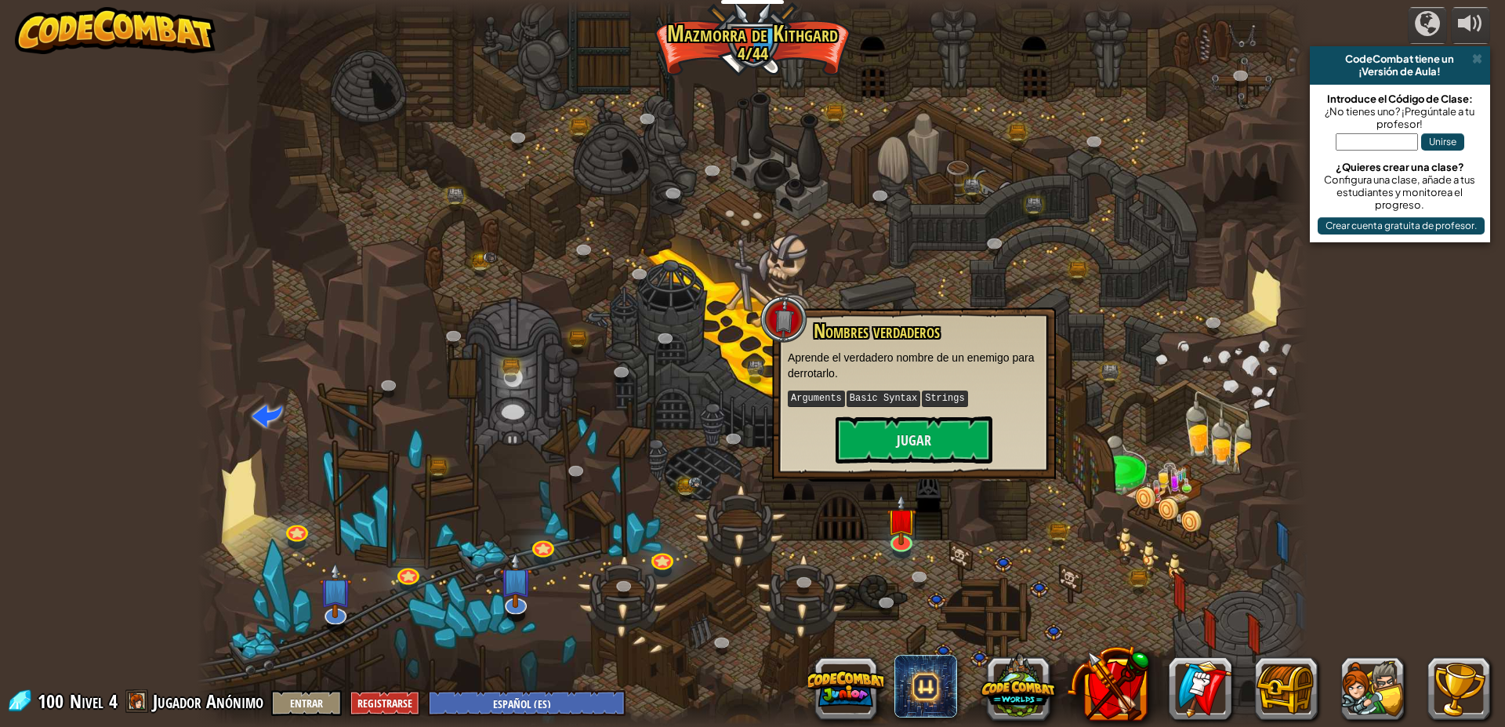
click at [922, 396] on kbd "Strings" at bounding box center [944, 398] width 45 height 16
click at [910, 450] on button "Jugar" at bounding box center [914, 439] width 157 height 47
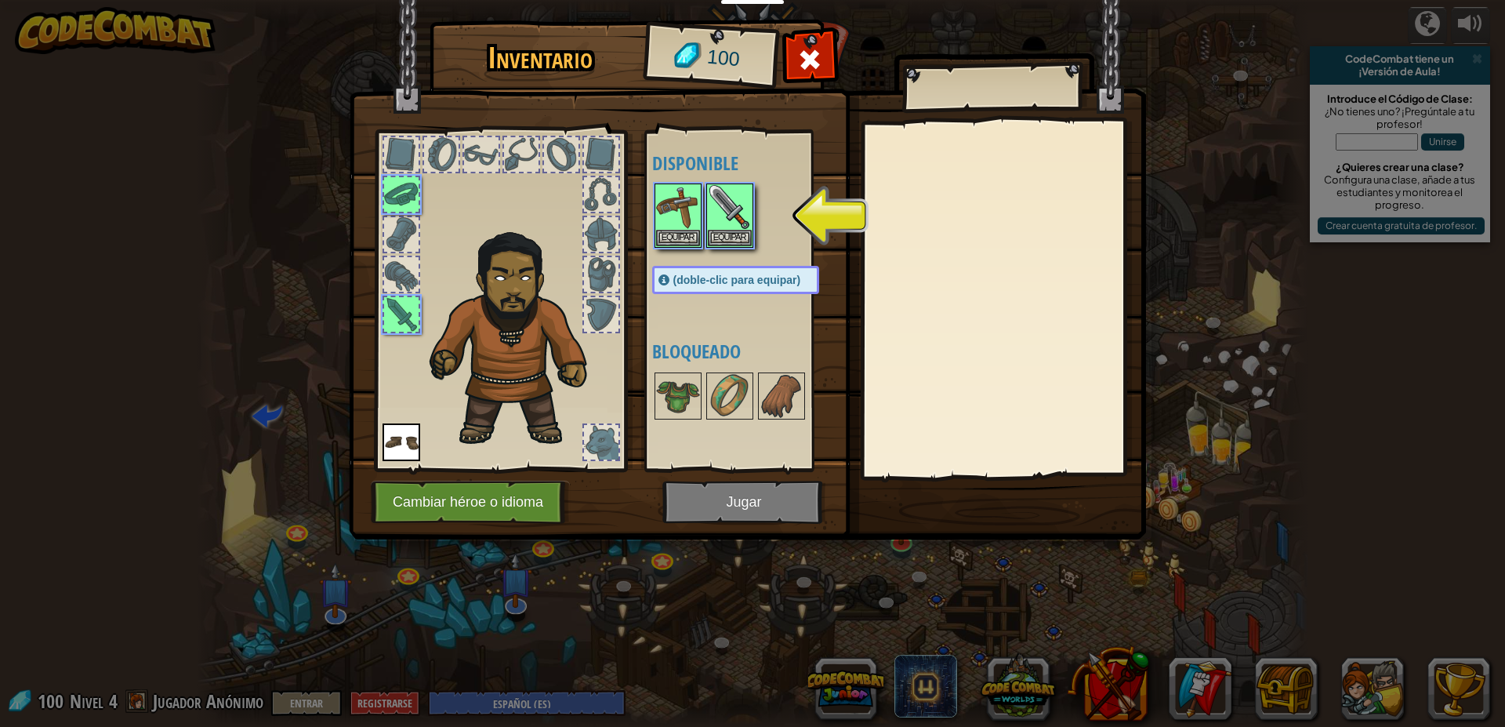
click at [714, 509] on img at bounding box center [747, 254] width 797 height 569
click at [749, 227] on img at bounding box center [730, 207] width 44 height 44
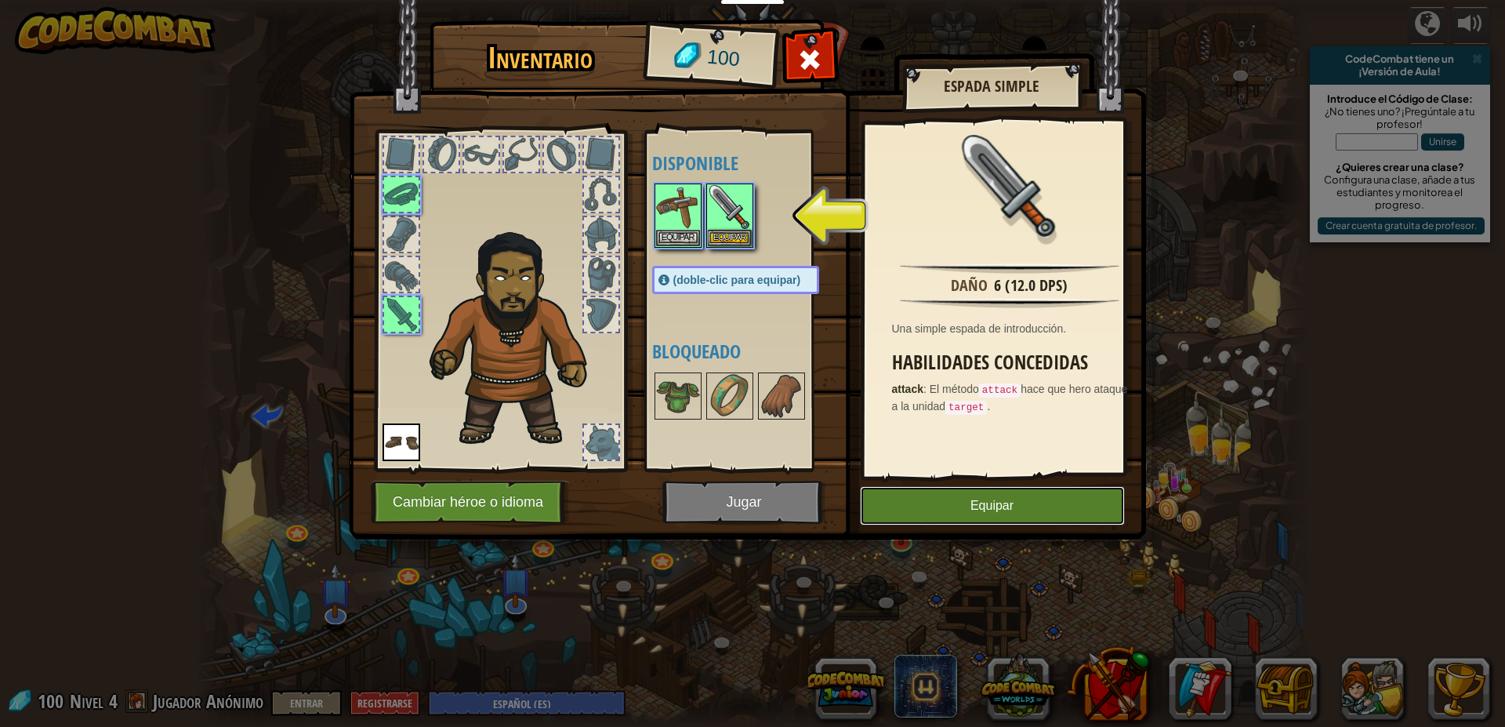
click at [1013, 518] on button "Equipar" at bounding box center [992, 505] width 265 height 39
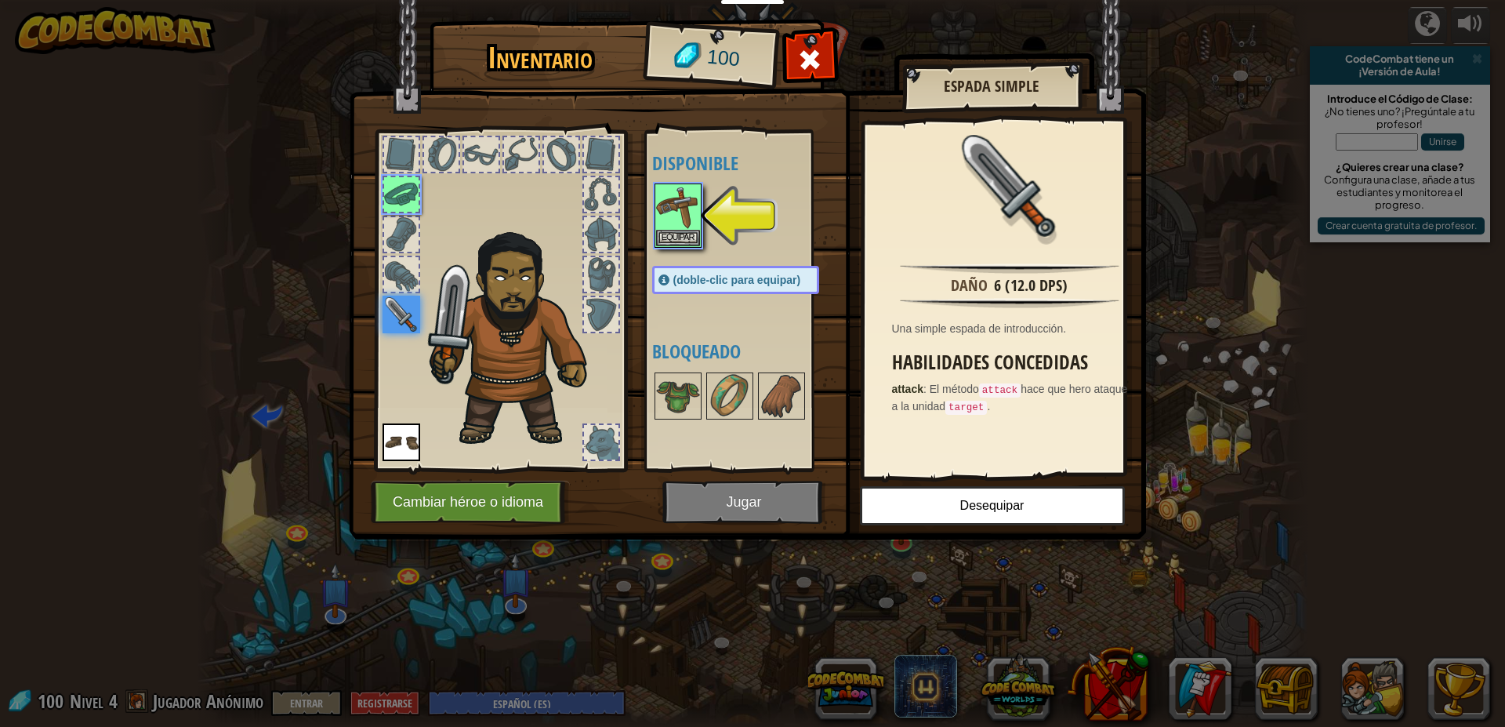
click at [707, 239] on div at bounding box center [751, 215] width 198 height 69
click at [673, 231] on button "Equipar" at bounding box center [678, 237] width 44 height 16
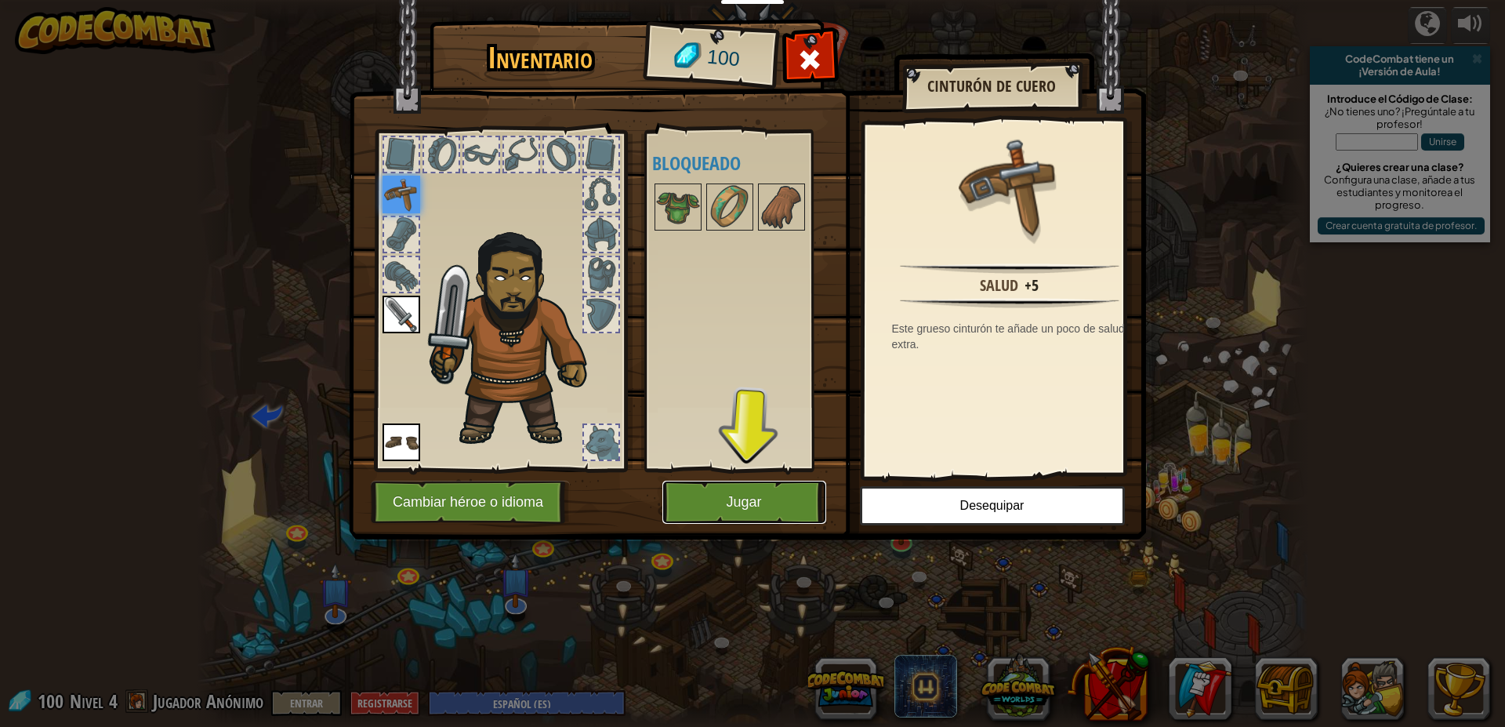
click at [790, 518] on button "Jugar" at bounding box center [744, 502] width 164 height 43
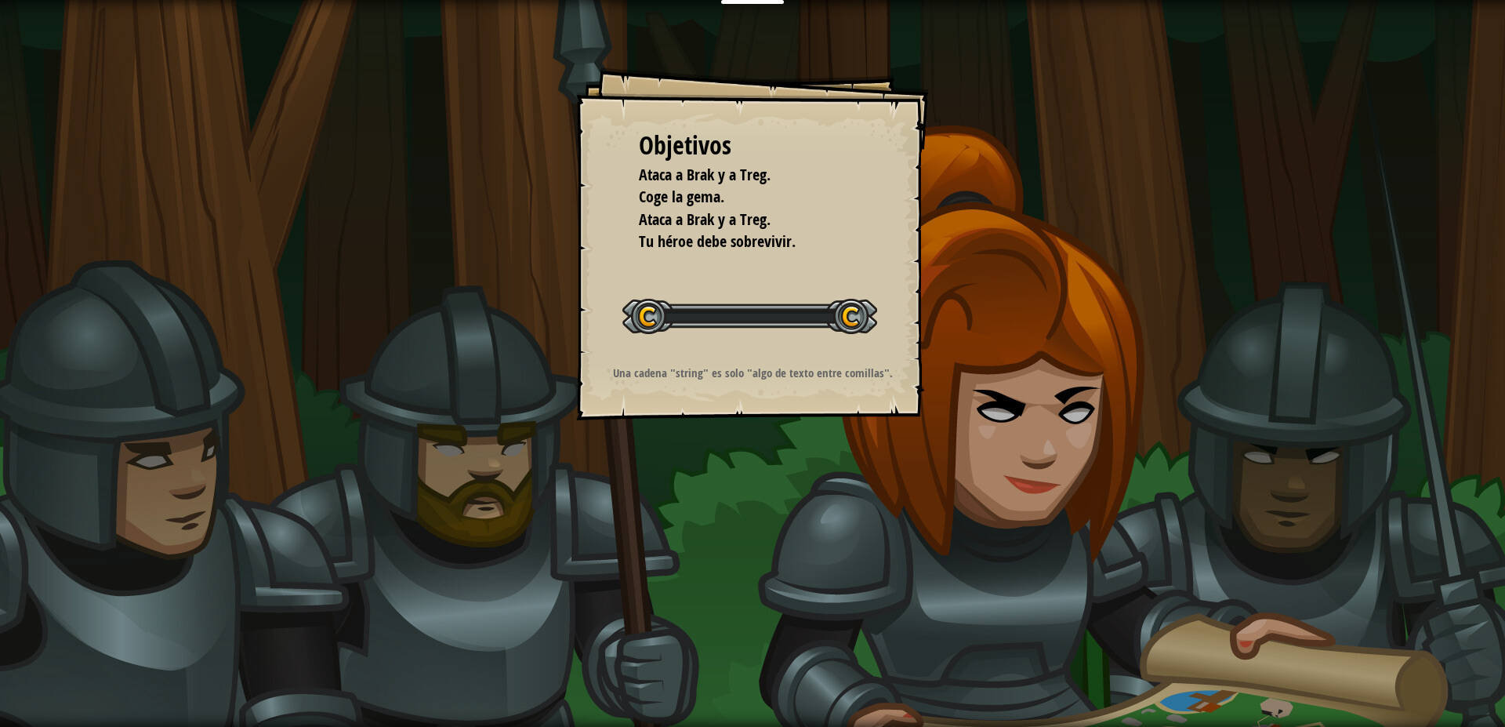
click at [765, 489] on div "Objetivos Ataca a Brak y a Treg. Coge la gema. Ataca a Brak y a Treg. Tu héroe …" at bounding box center [752, 363] width 1505 height 727
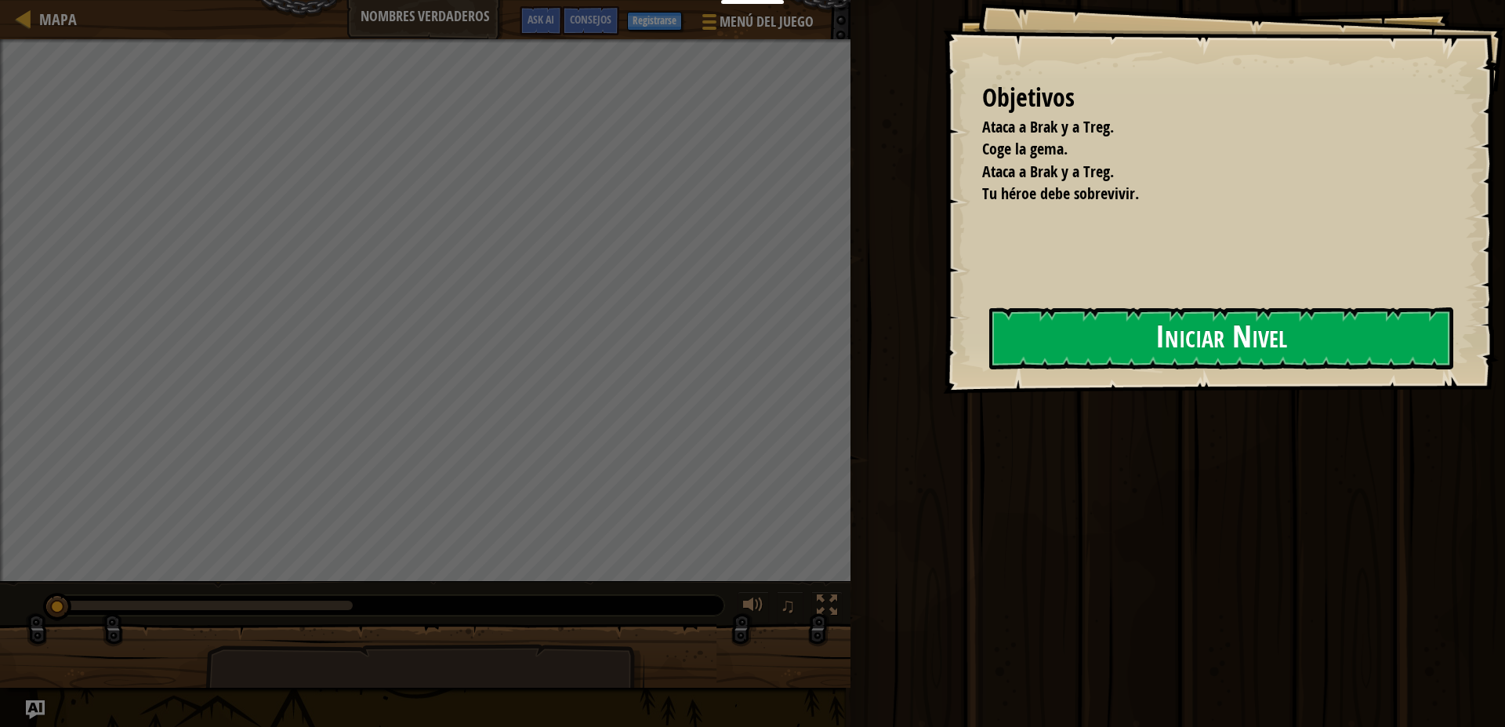
click at [989, 339] on button "Iniciar Nivel" at bounding box center [1221, 338] width 464 height 62
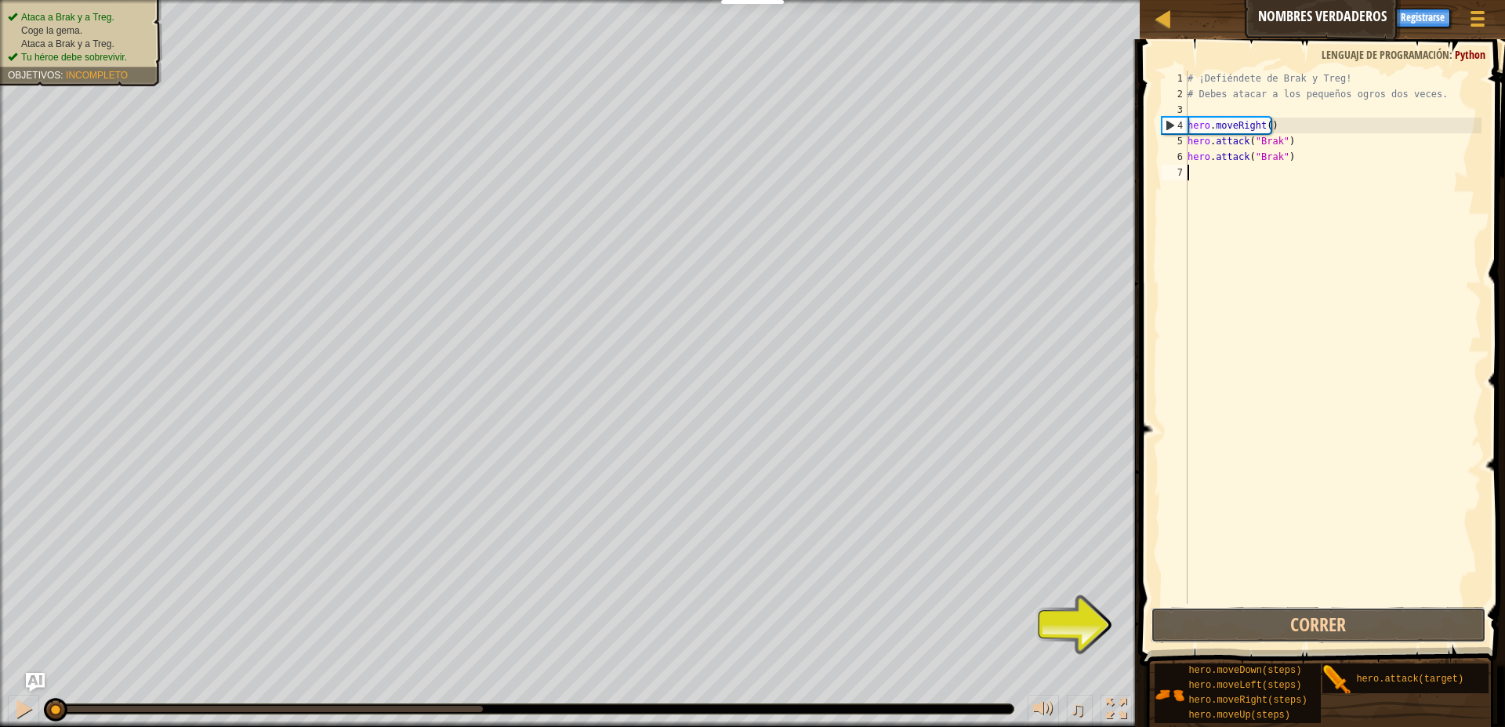
drag, startPoint x: 1327, startPoint y: 624, endPoint x: 1426, endPoint y: 416, distance: 230.0
click at [1327, 605] on div "[PHONE_NUMBER] ¡Defiéndete de Brak y Treg! # Debes atacar a los pequeños ogros …" at bounding box center [1320, 383] width 370 height 673
drag, startPoint x: 1290, startPoint y: 653, endPoint x: 1285, endPoint y: 623, distance: 30.3
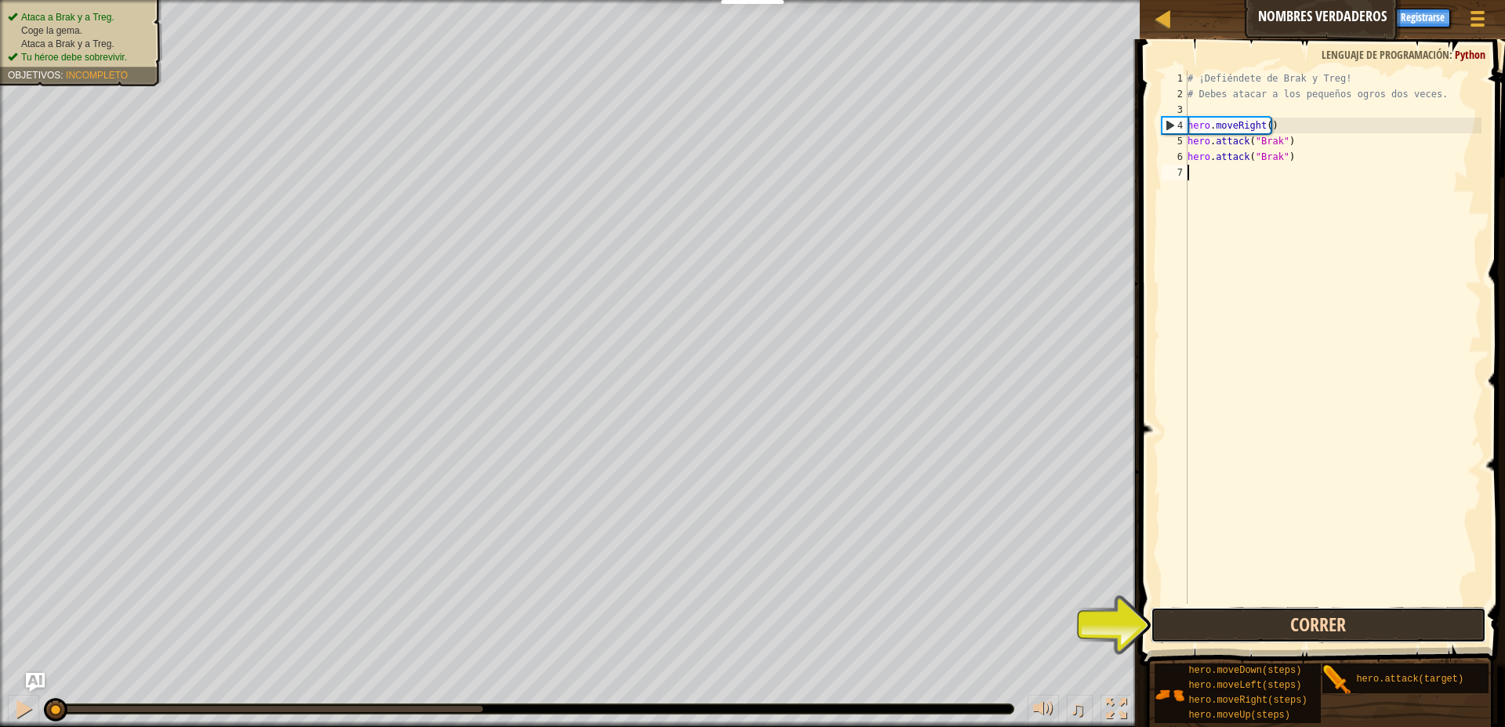
click at [1285, 623] on button "Correr" at bounding box center [1319, 625] width 336 height 36
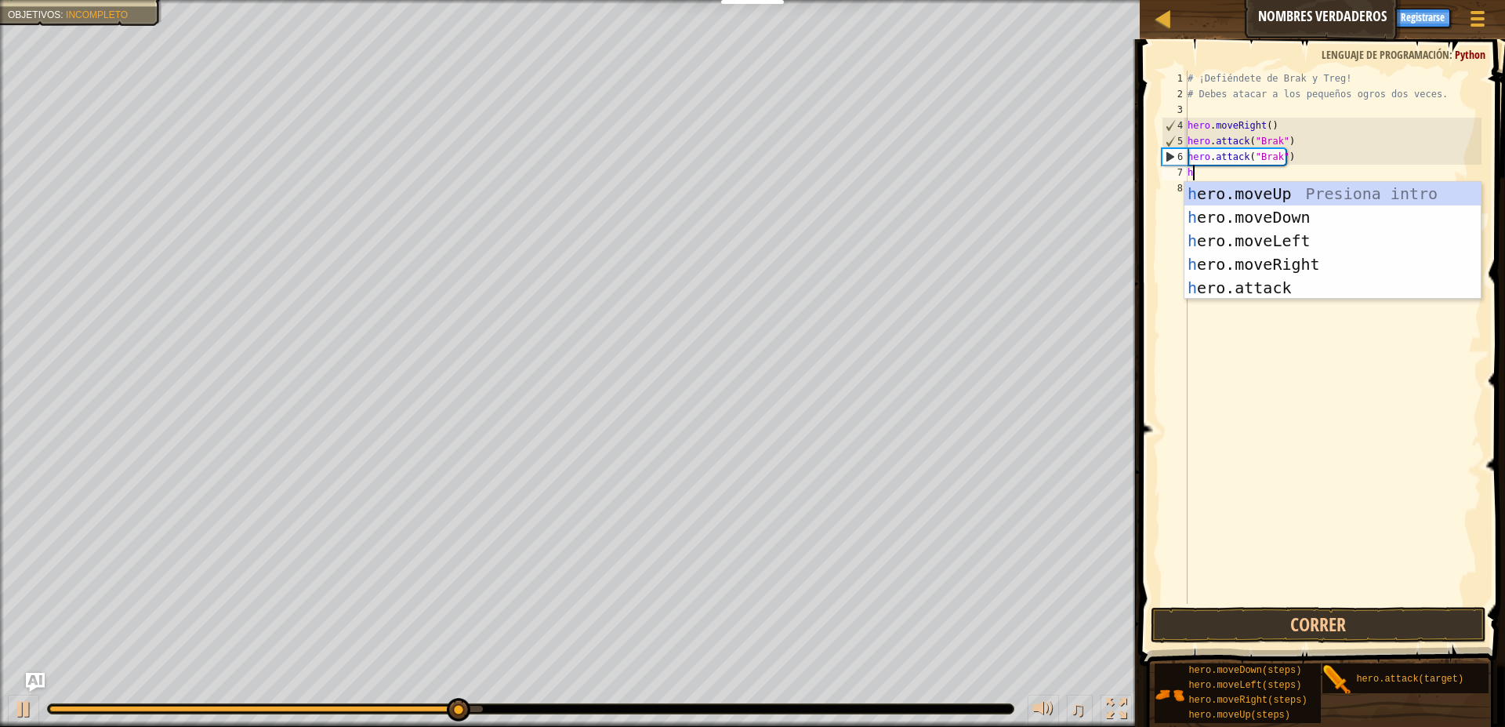
scroll to position [7, 0]
type textarea "her"
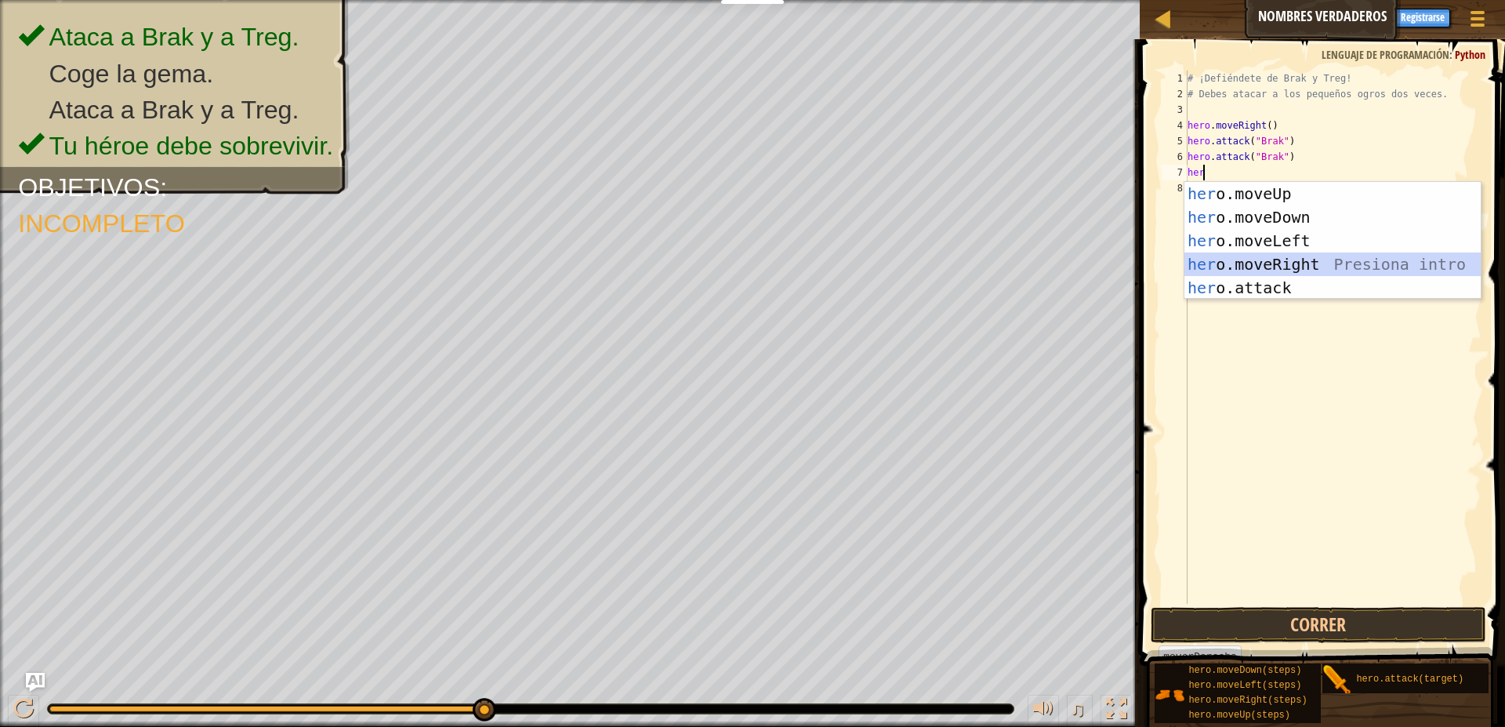
click at [1315, 269] on div "her o.moveUp Presiona intro her o.moveDown Presiona intro her o.moveLeft Presio…" at bounding box center [1332, 264] width 296 height 165
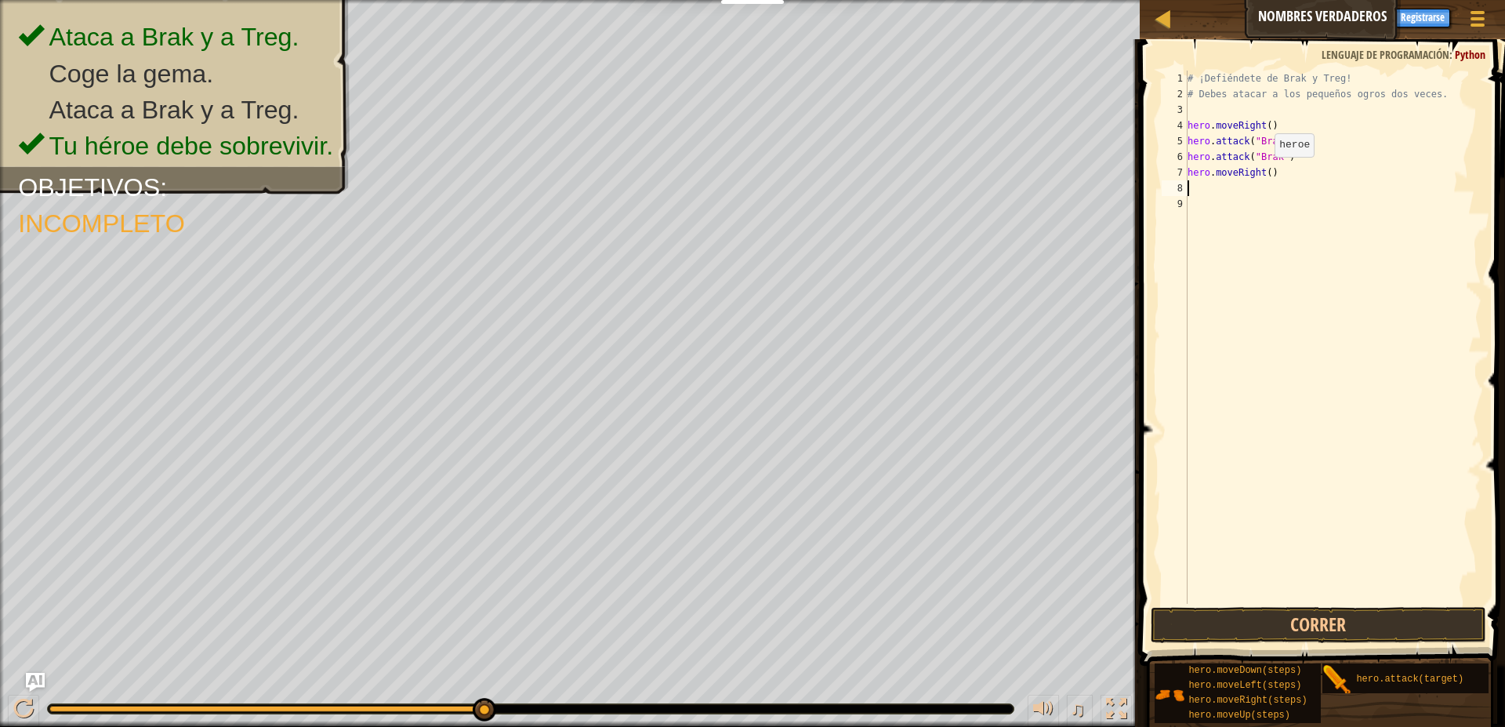
click at [1260, 173] on div "# ¡Defiéndete de Brak y Treg! # Debes atacar a los pequeños ogros dos veces. he…" at bounding box center [1332, 353] width 297 height 564
click at [1261, 176] on div "# ¡Defiéndete de Brak y Treg! # Debes atacar a los pequeños ogros dos veces. he…" at bounding box center [1332, 353] width 297 height 564
click at [1266, 177] on div "# ¡Defiéndete de Brak y Treg! # Debes atacar a los pequeños ogros dos veces. he…" at bounding box center [1332, 353] width 297 height 564
type textarea "hero.moveRight(2)"
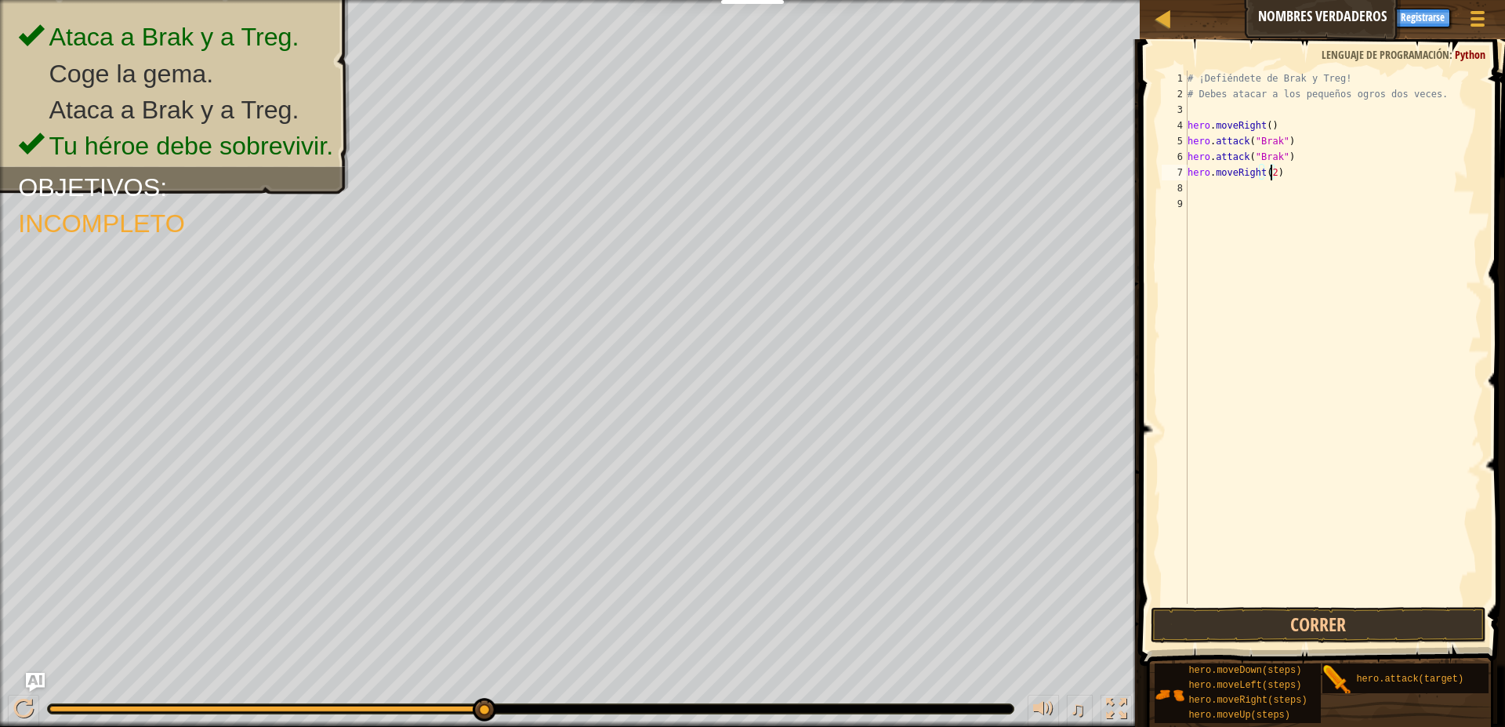
click at [1285, 196] on div "# ¡Defiéndete de Brak y Treg! # Debes atacar a los pequeños ogros dos veces. he…" at bounding box center [1332, 353] width 297 height 564
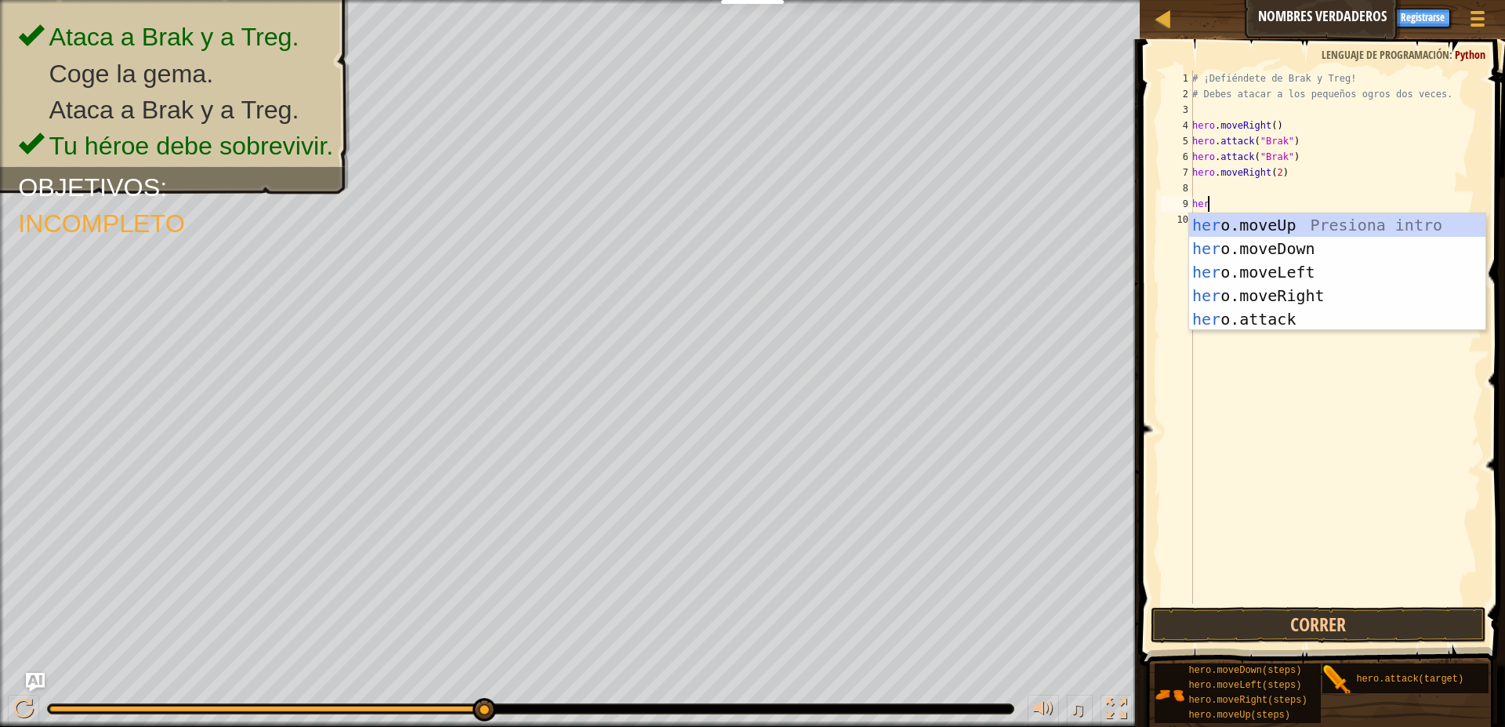
scroll to position [7, 1]
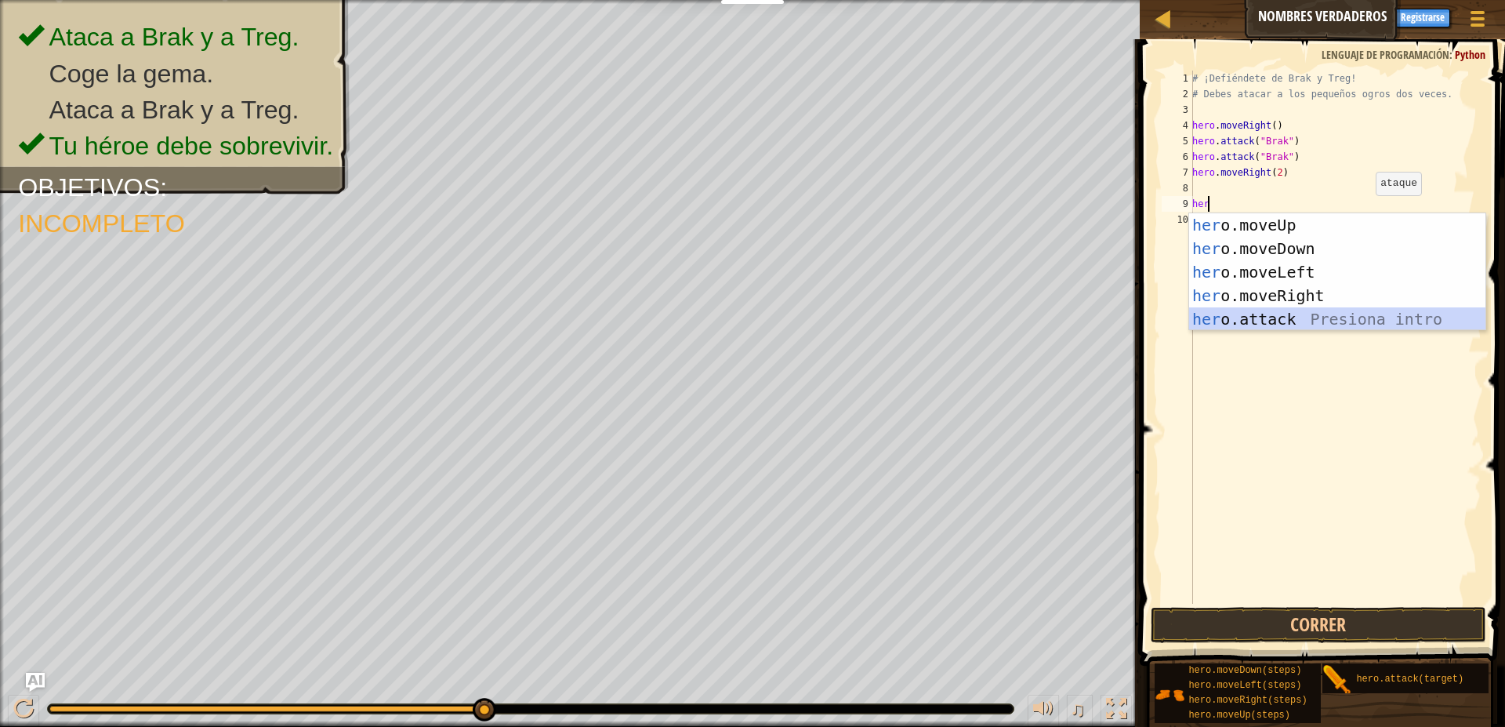
click at [1387, 327] on div "her o.moveUp Presiona intro her o.moveDown Presiona intro her o.moveLeft Presio…" at bounding box center [1337, 295] width 296 height 165
type textarea "hero.attack("Enemy Name")"
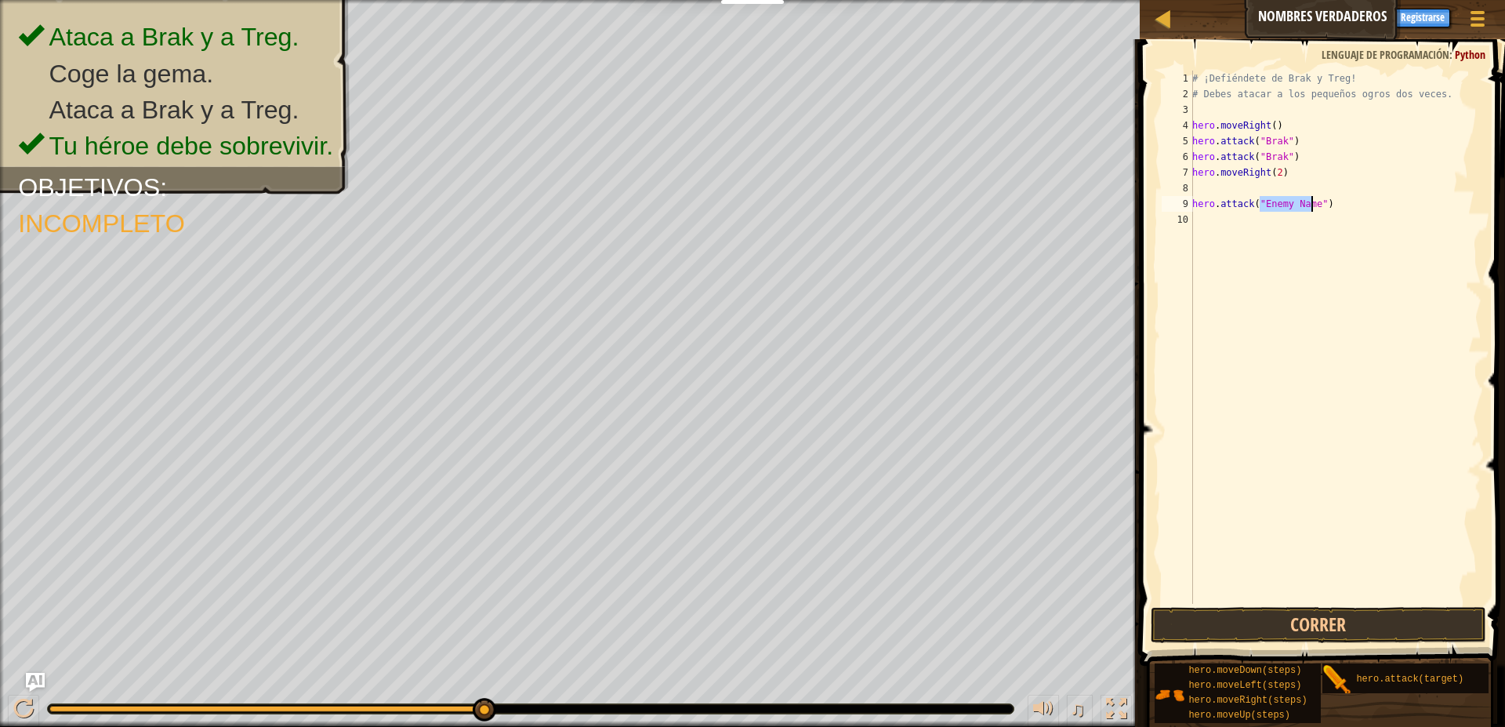
click at [1303, 233] on div "# ¡Defiéndete de Brak y Treg! # Debes atacar a los pequeños ogros dos veces. he…" at bounding box center [1335, 353] width 292 height 564
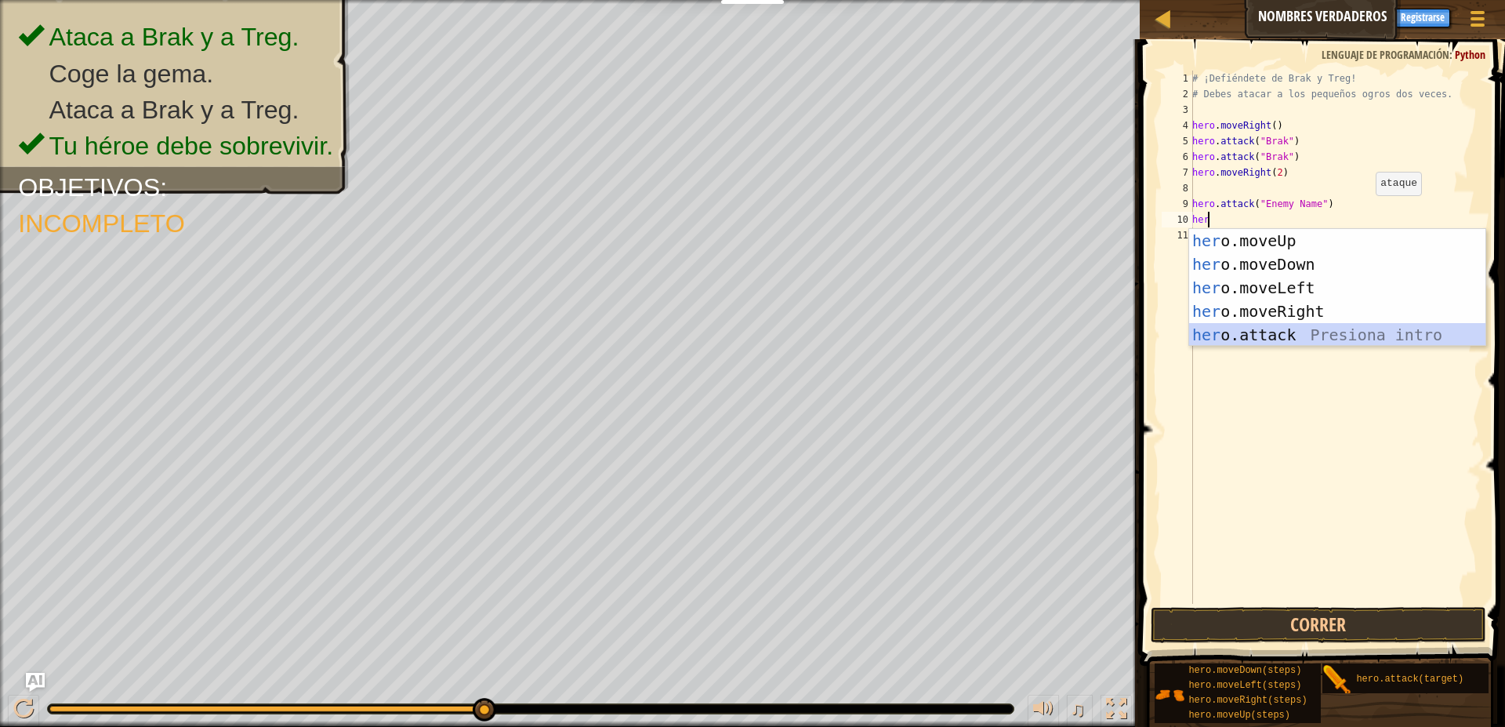
click at [1275, 330] on div "her o.moveUp Presiona intro her o.moveDown Presiona intro her o.moveLeft Presio…" at bounding box center [1337, 311] width 296 height 165
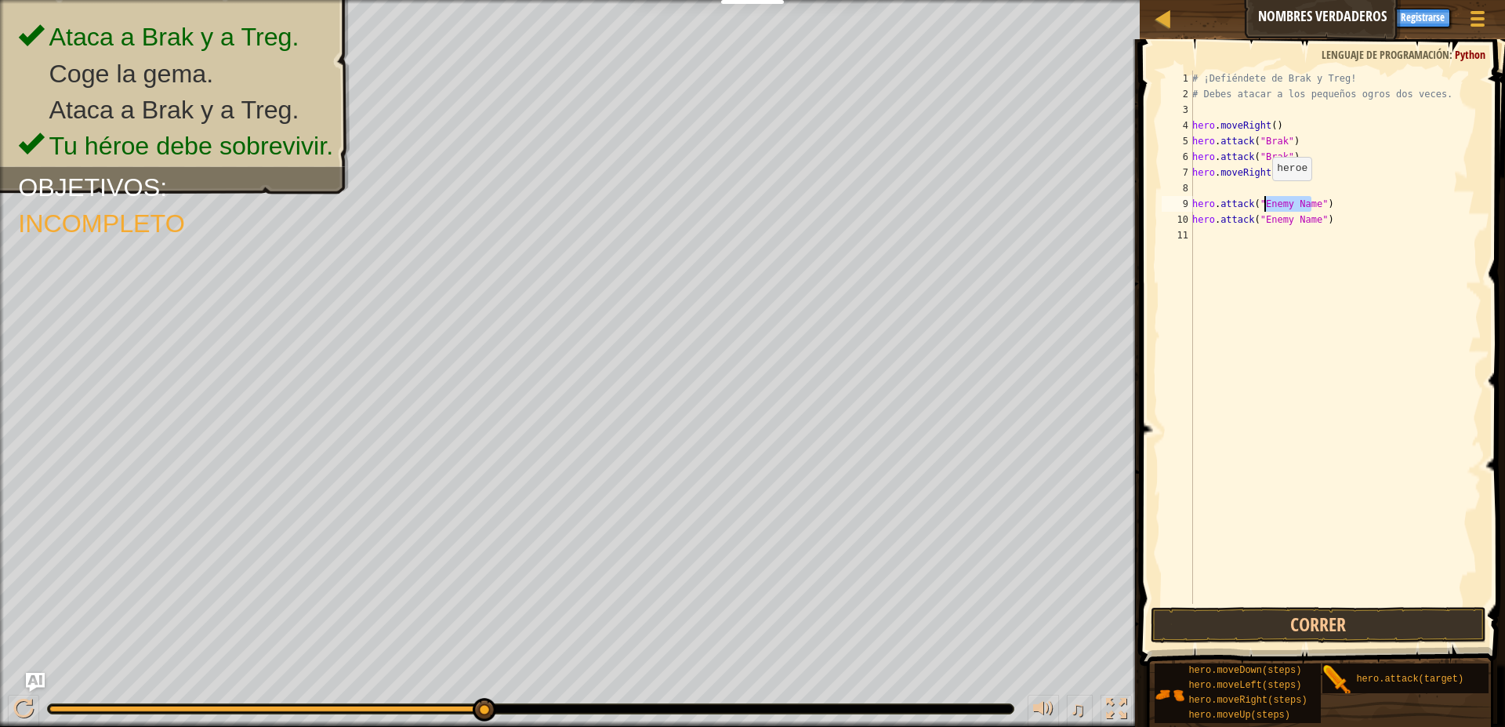
drag, startPoint x: 1314, startPoint y: 205, endPoint x: 1264, endPoint y: 196, distance: 50.9
click at [1264, 196] on div "# ¡Defiéndete de Brak y Treg! # Debes atacar a los pequeños ogros dos veces. he…" at bounding box center [1335, 353] width 292 height 564
drag, startPoint x: 1313, startPoint y: 215, endPoint x: 1260, endPoint y: 218, distance: 53.4
click at [1260, 218] on div "# ¡Defiéndete de Brak y Treg! # Debes atacar a los pequeños ogros dos veces. he…" at bounding box center [1335, 353] width 292 height 564
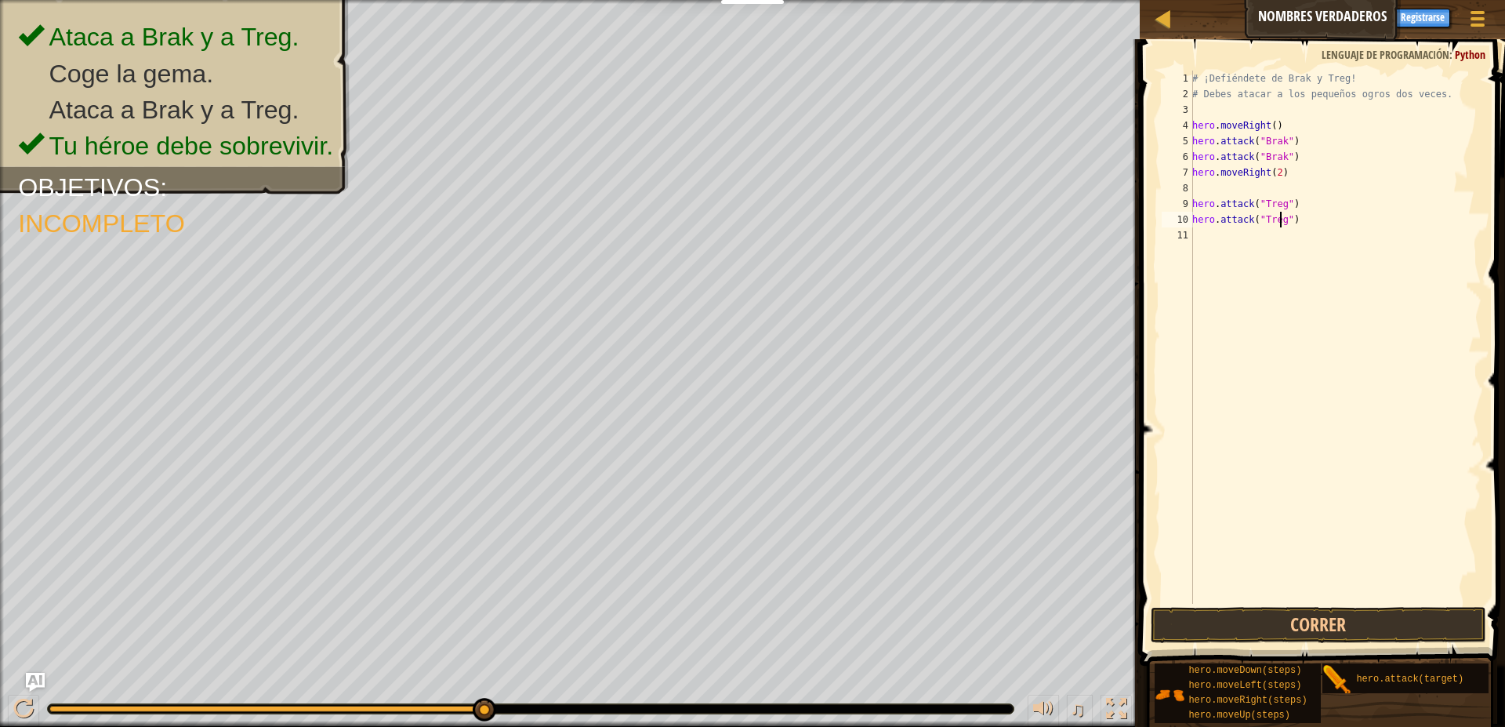
type textarea "hero.attack("Treg")"
click at [1393, 643] on span at bounding box center [1324, 330] width 378 height 673
click at [1380, 617] on button "Correr" at bounding box center [1319, 625] width 336 height 36
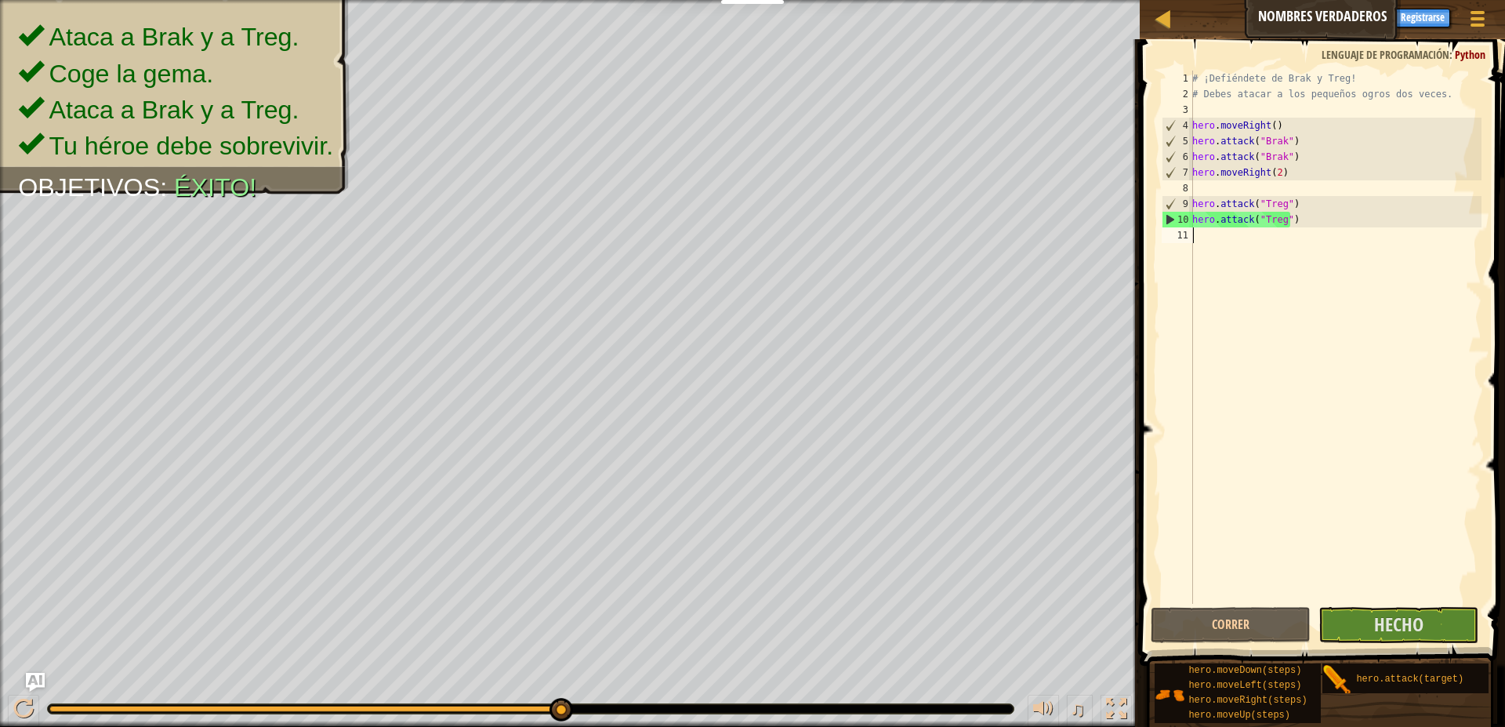
click at [1256, 244] on div "# ¡Defiéndete de Brak y Treg! # Debes atacar a los pequeños ogros dos veces. he…" at bounding box center [1335, 353] width 292 height 564
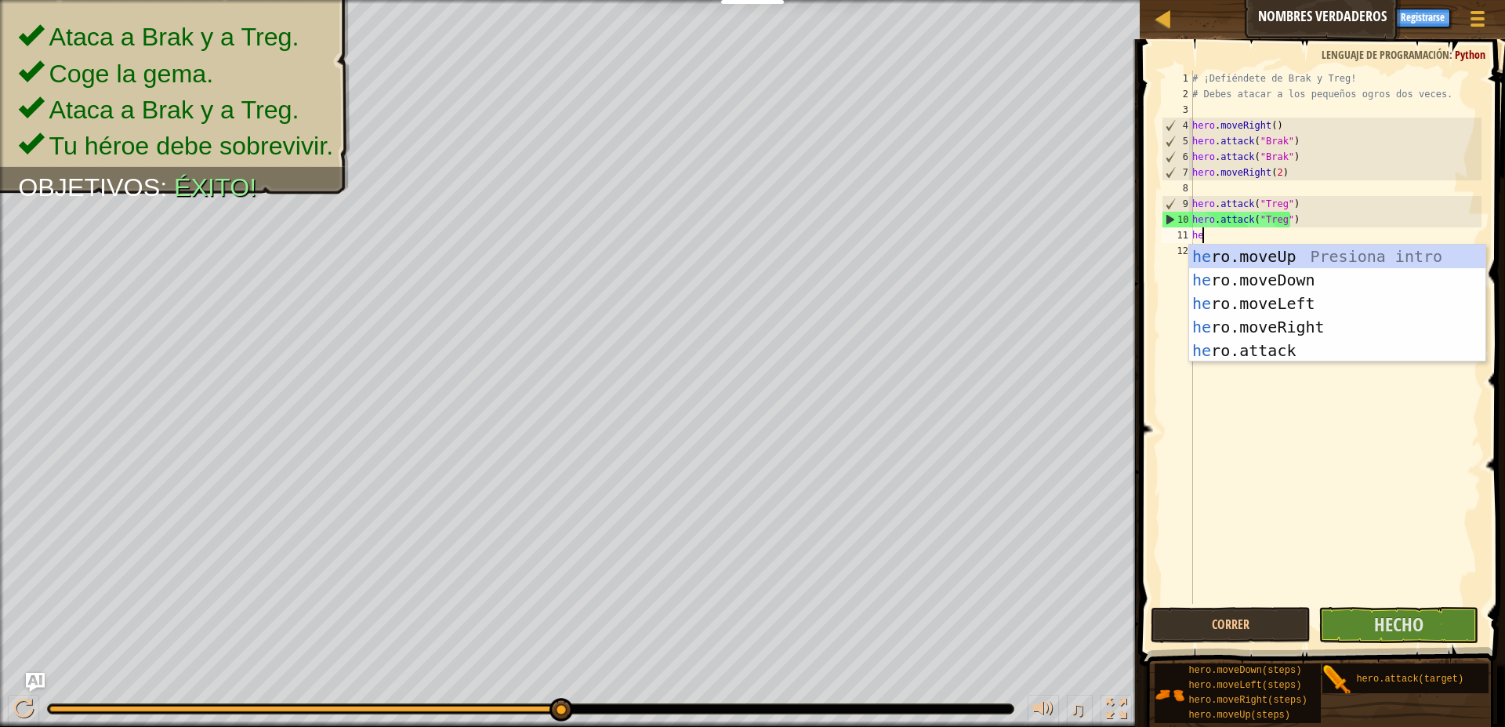
type textarea "her"
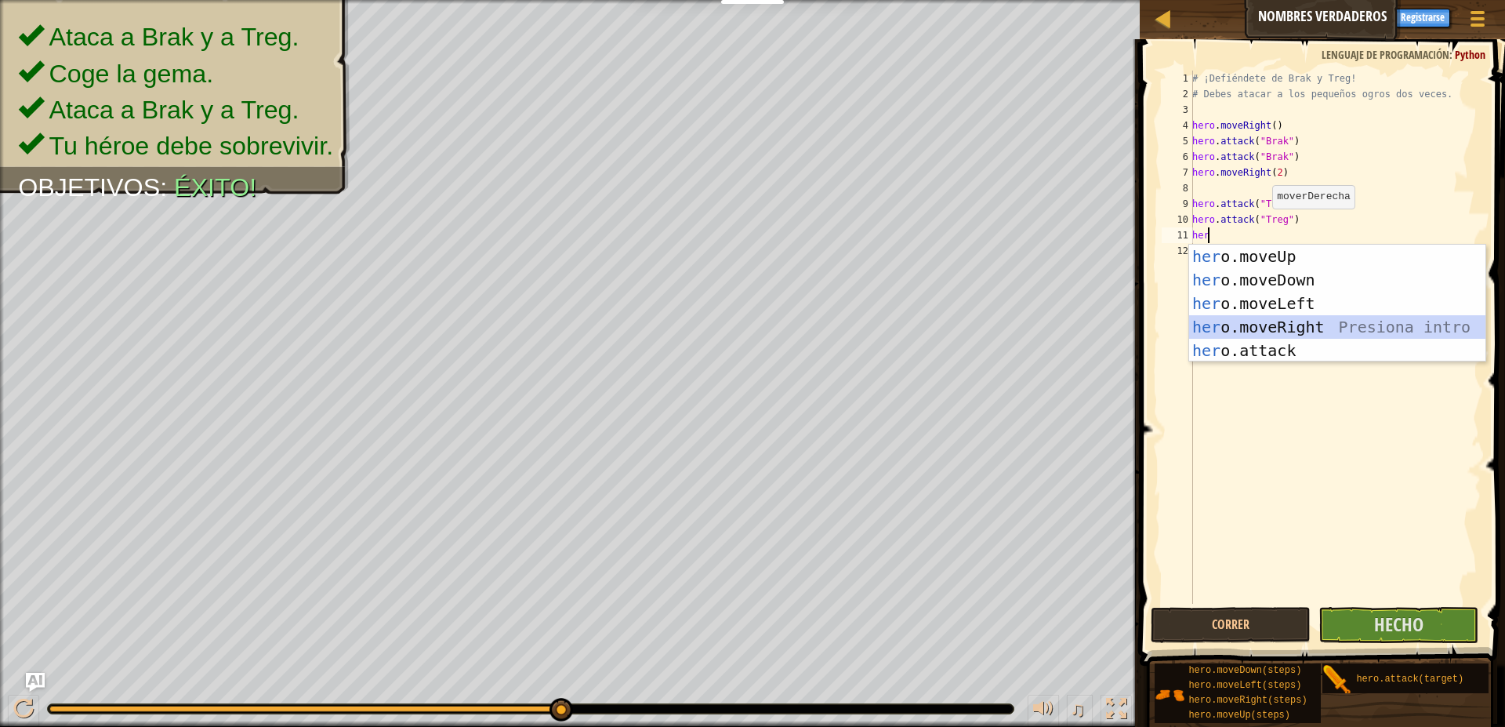
click at [1293, 321] on div "her o.moveUp Presiona intro her o.moveDown Presiona intro her o.moveLeft Presio…" at bounding box center [1337, 327] width 296 height 165
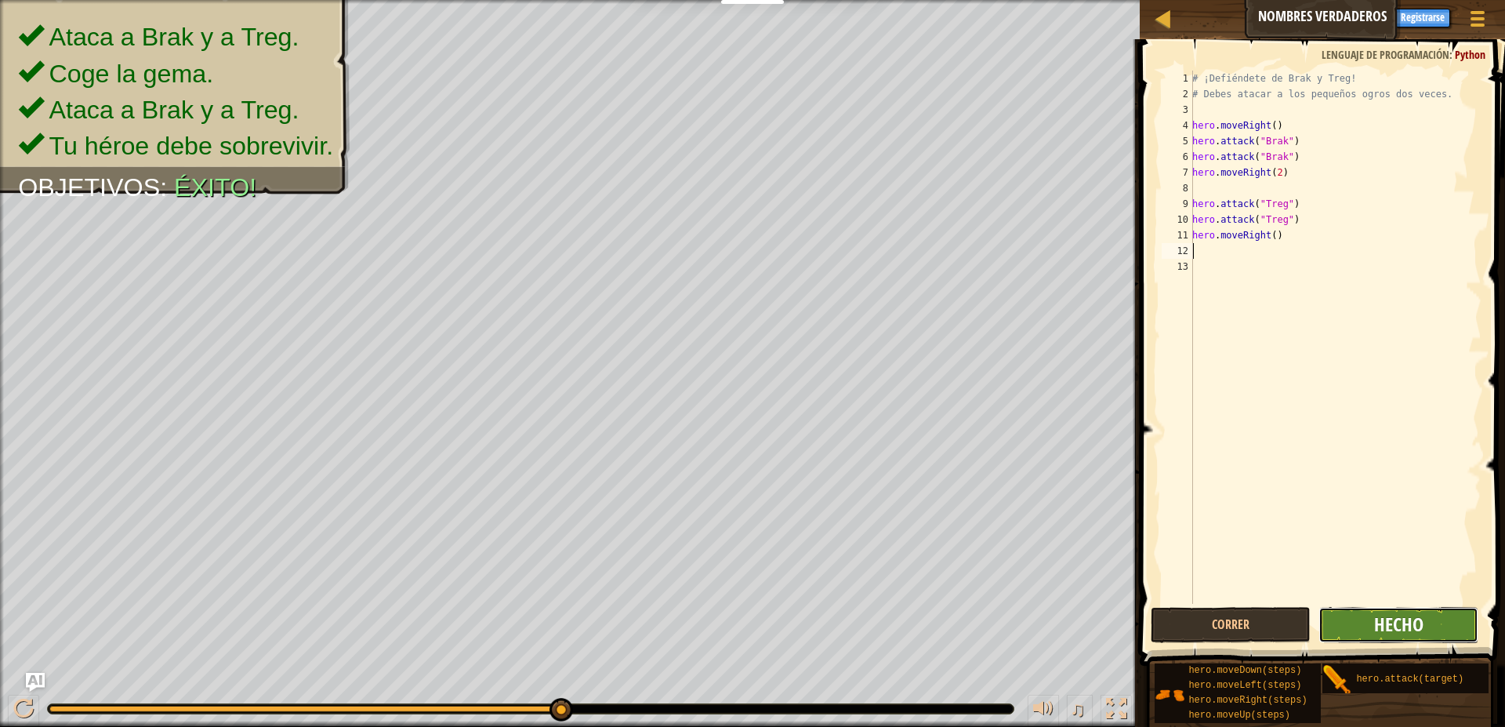
click at [1404, 625] on span "Hecho" at bounding box center [1398, 623] width 49 height 25
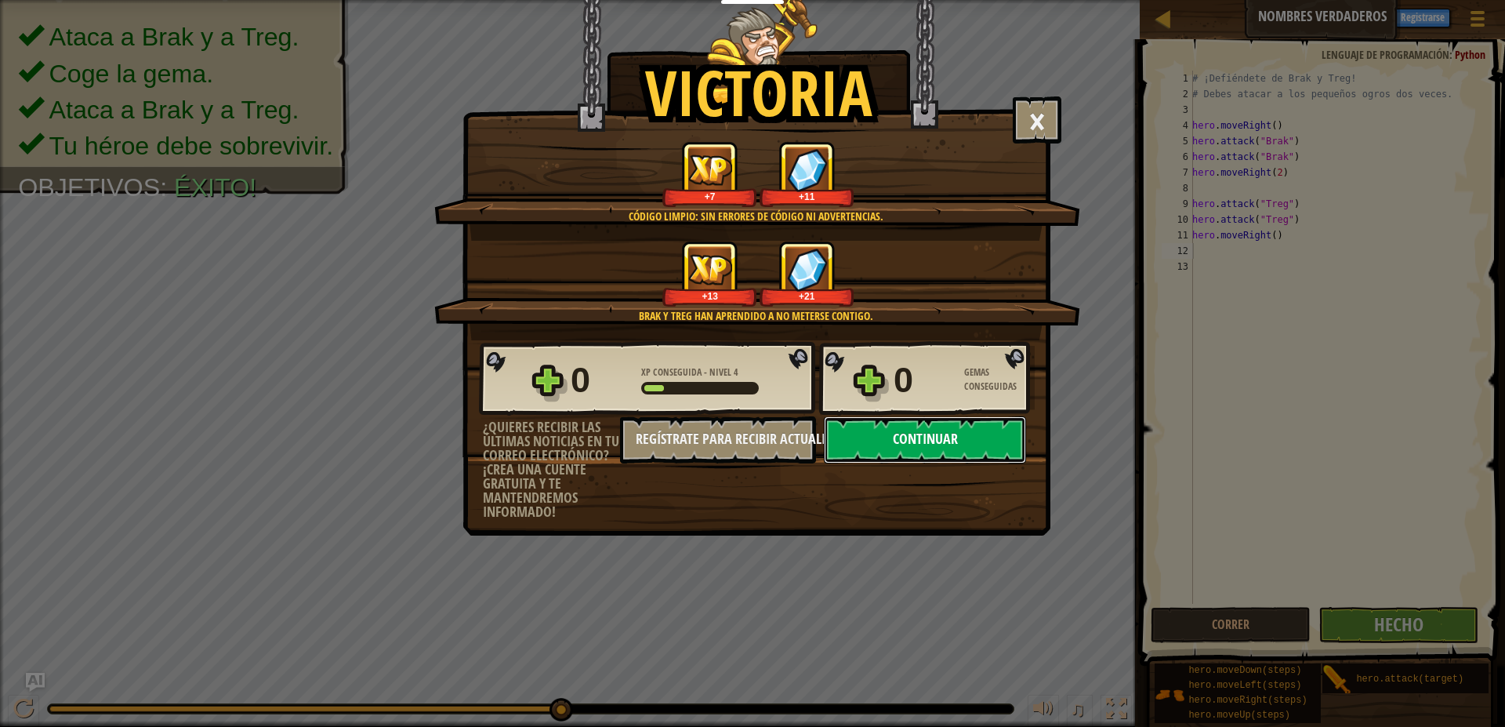
click at [980, 452] on button "Continuar" at bounding box center [925, 439] width 202 height 47
select select "es-ES"
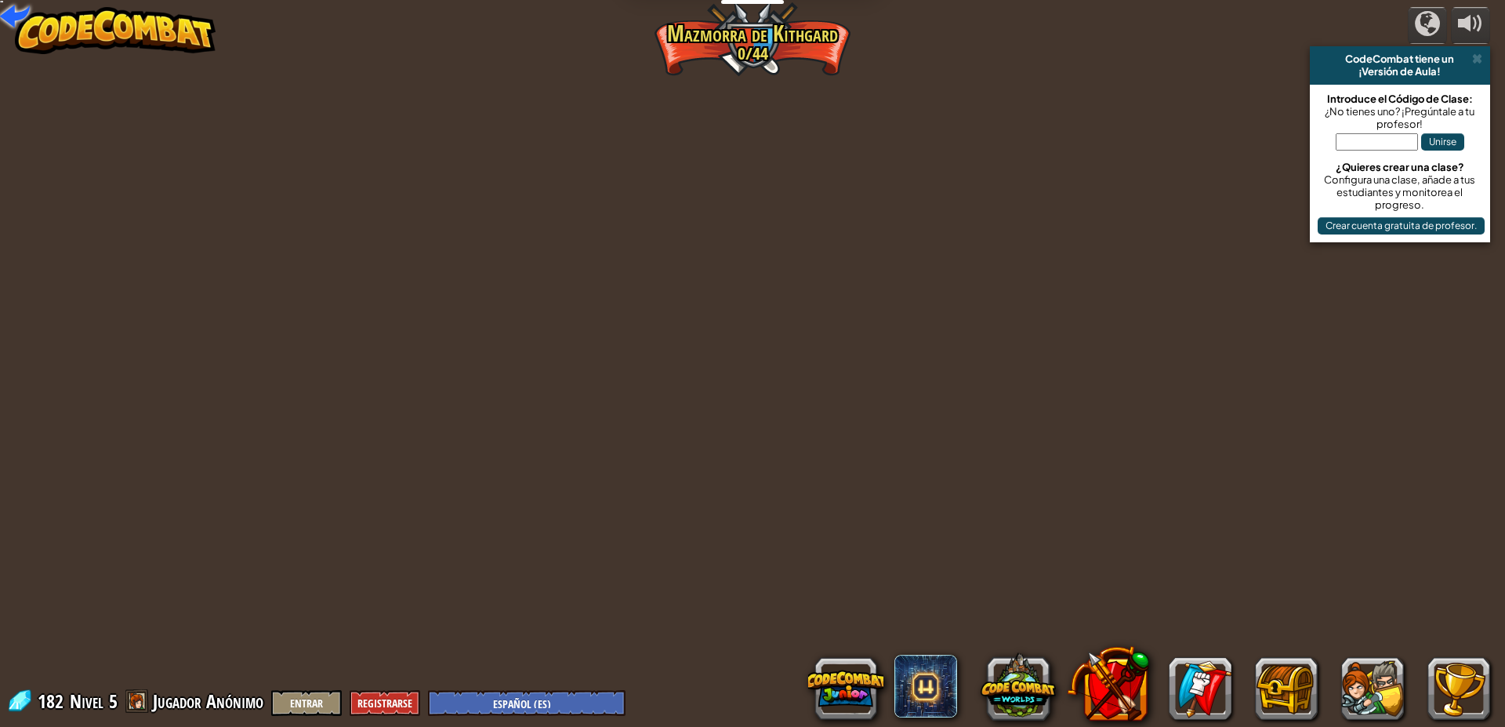
select select "es-ES"
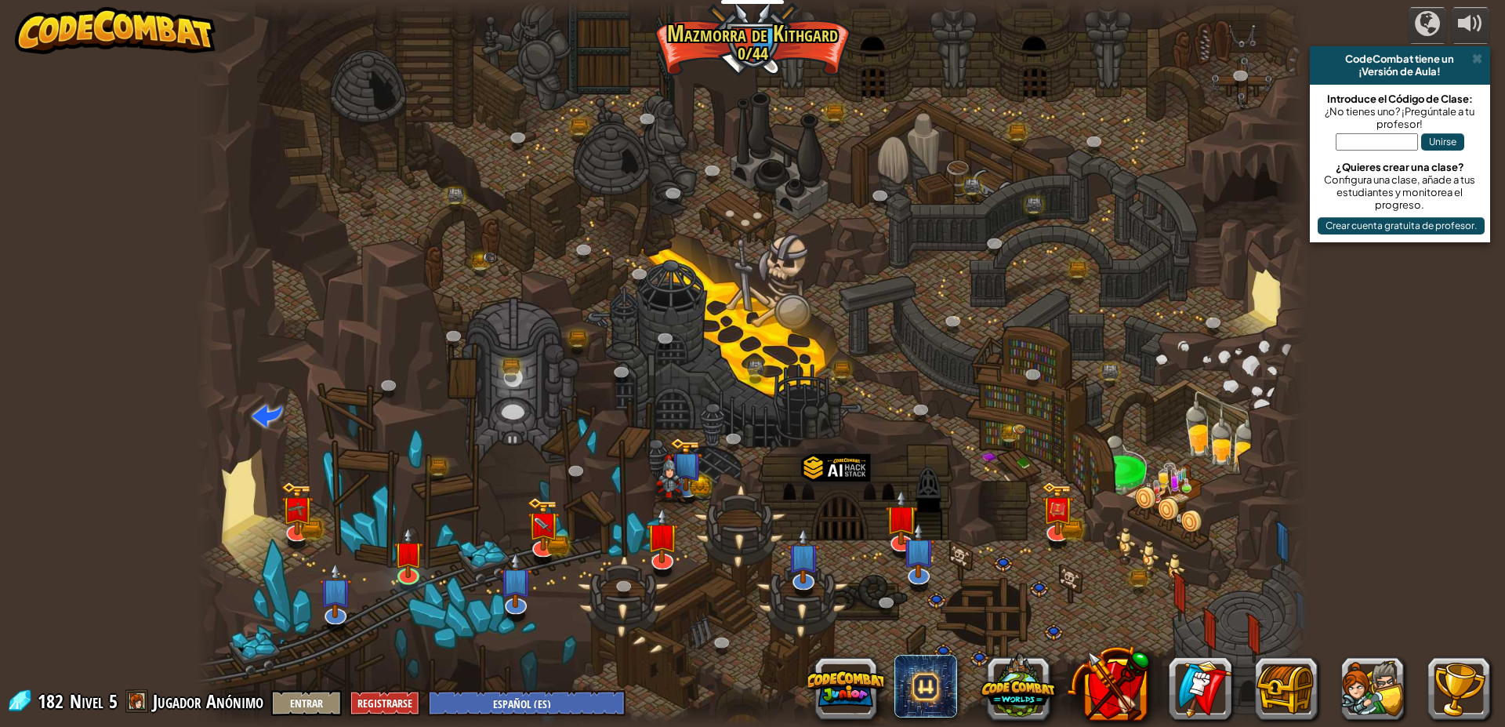
select select "es-ES"
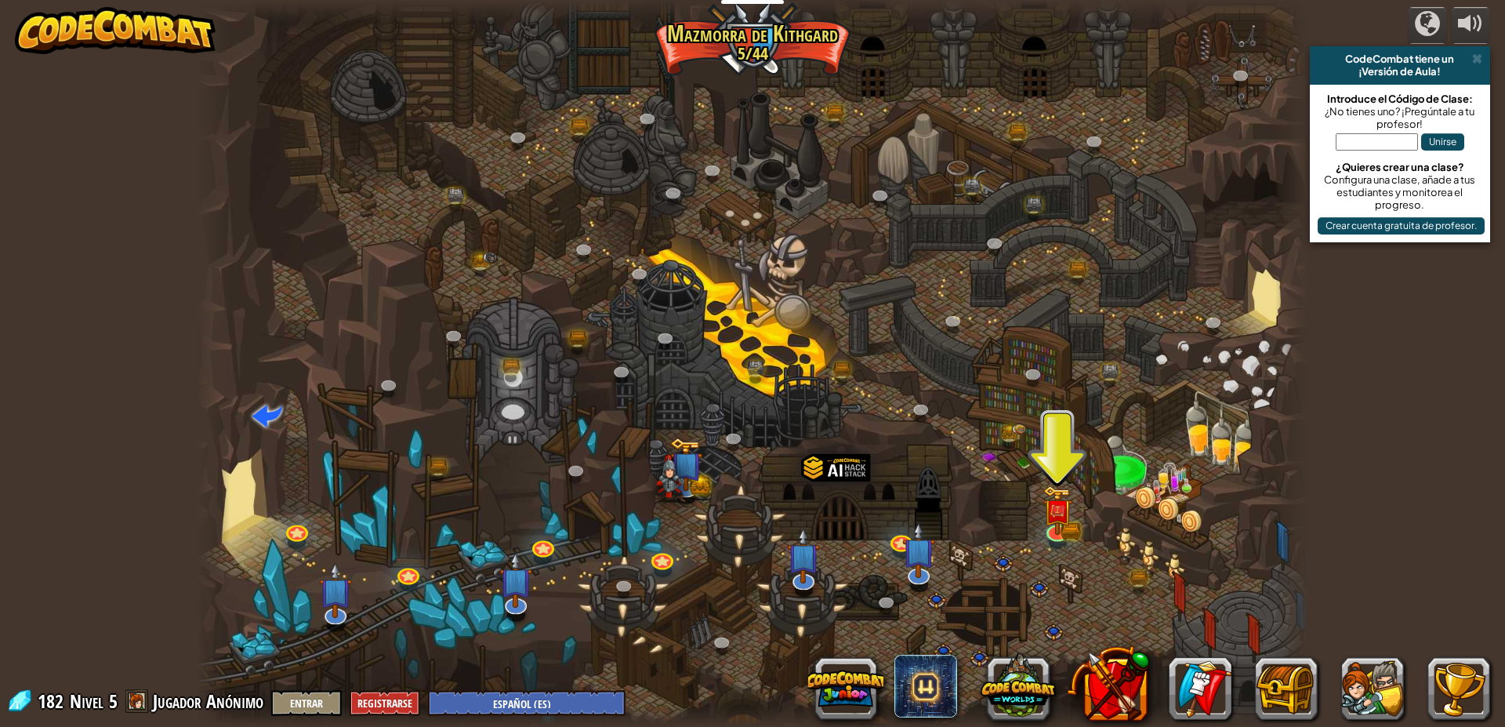
click at [1069, 540] on div at bounding box center [753, 363] width 1112 height 727
click at [1059, 527] on img at bounding box center [1058, 498] width 30 height 65
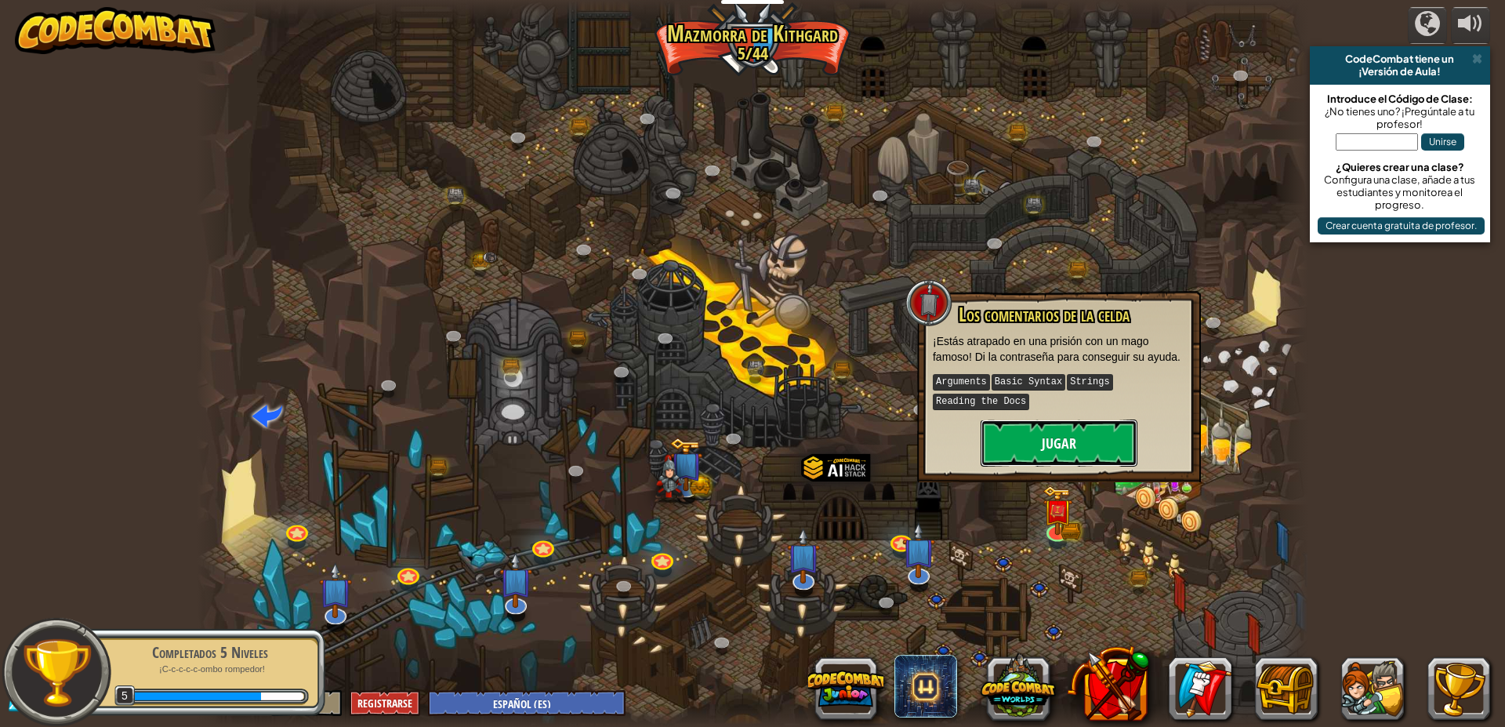
click at [1124, 447] on button "Jugar" at bounding box center [1059, 442] width 157 height 47
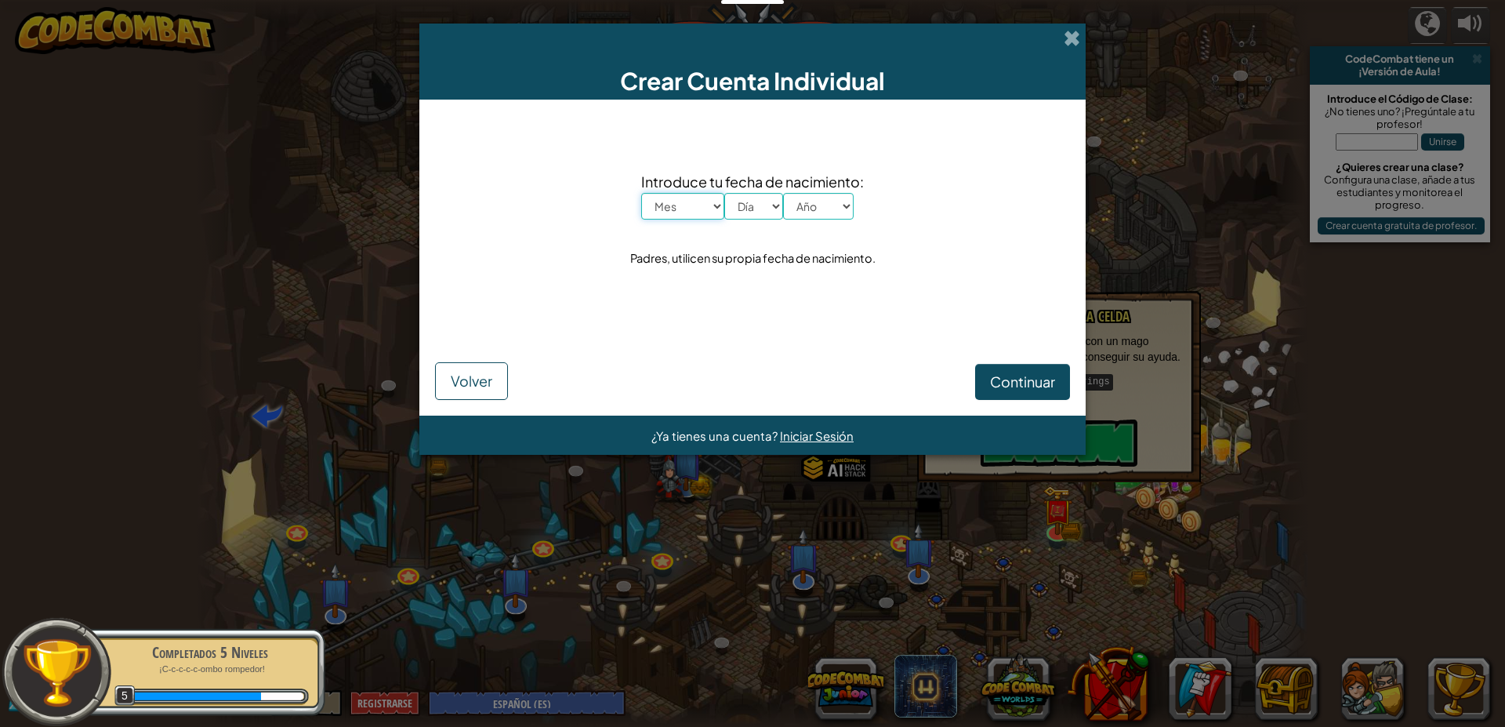
click at [641, 193] on select "Mes Enero Febrero Órdenes de marcha [PERSON_NAME] [PERSON_NAME] Octubre Noviemb…" at bounding box center [682, 206] width 83 height 27
select select "4"
click option "Abril" at bounding box center [0, 0] width 0 height 0
click at [735, 192] on span "Introduce tu fecha de nacimiento:" at bounding box center [752, 181] width 223 height 23
click at [724, 193] on select "Día 1 2 3 4 5 6 7 8 9 10 11 12 13 14 15 16 17 18 19 20 21 22 23 24 25 26 27 28 …" at bounding box center [753, 206] width 59 height 27
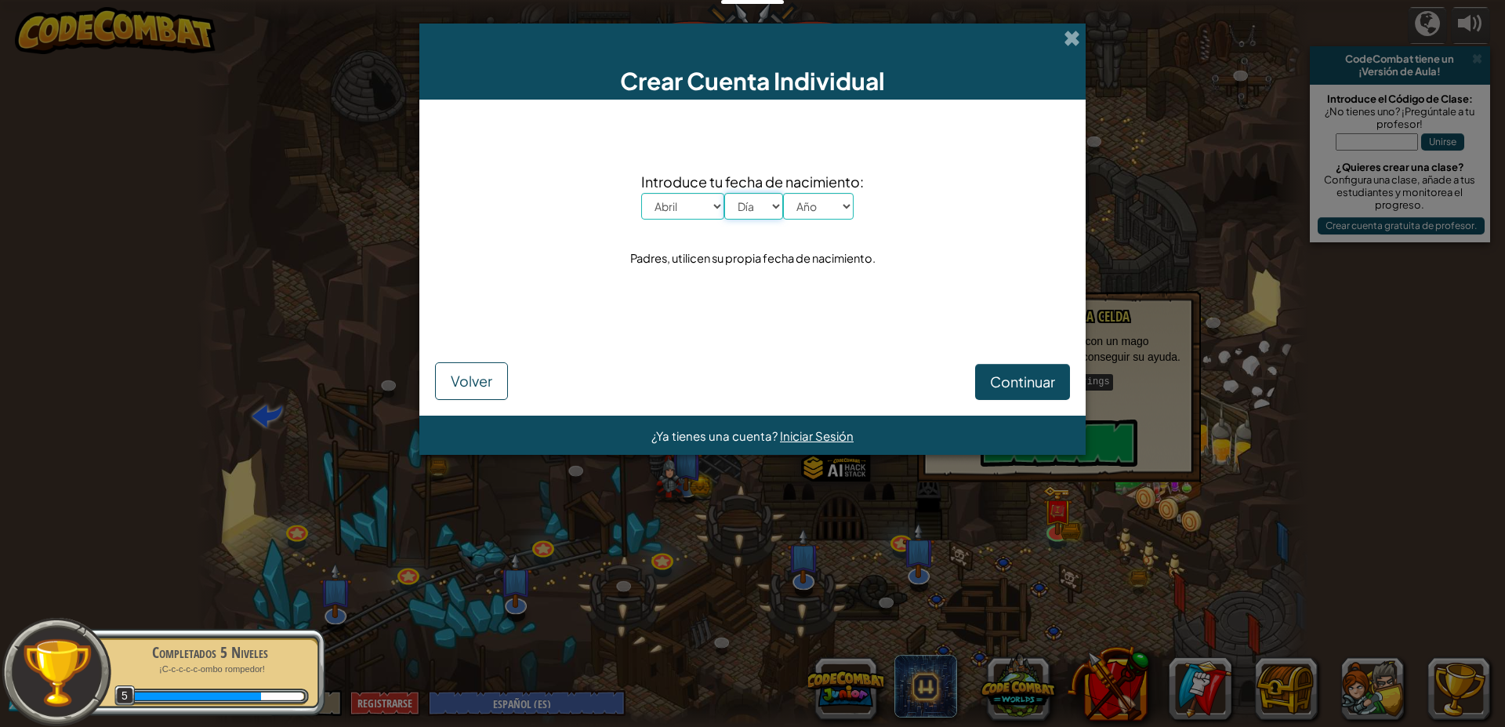
select select "18"
click option "18" at bounding box center [0, 0] width 0 height 0
click at [783, 193] on select "Año 2025 2024 2023 2022 2021 2020 2019 2018 2017 2016 2015 2014 2013 2012 2011 …" at bounding box center [818, 206] width 71 height 27
select select "2010"
click option "2010" at bounding box center [0, 0] width 0 height 0
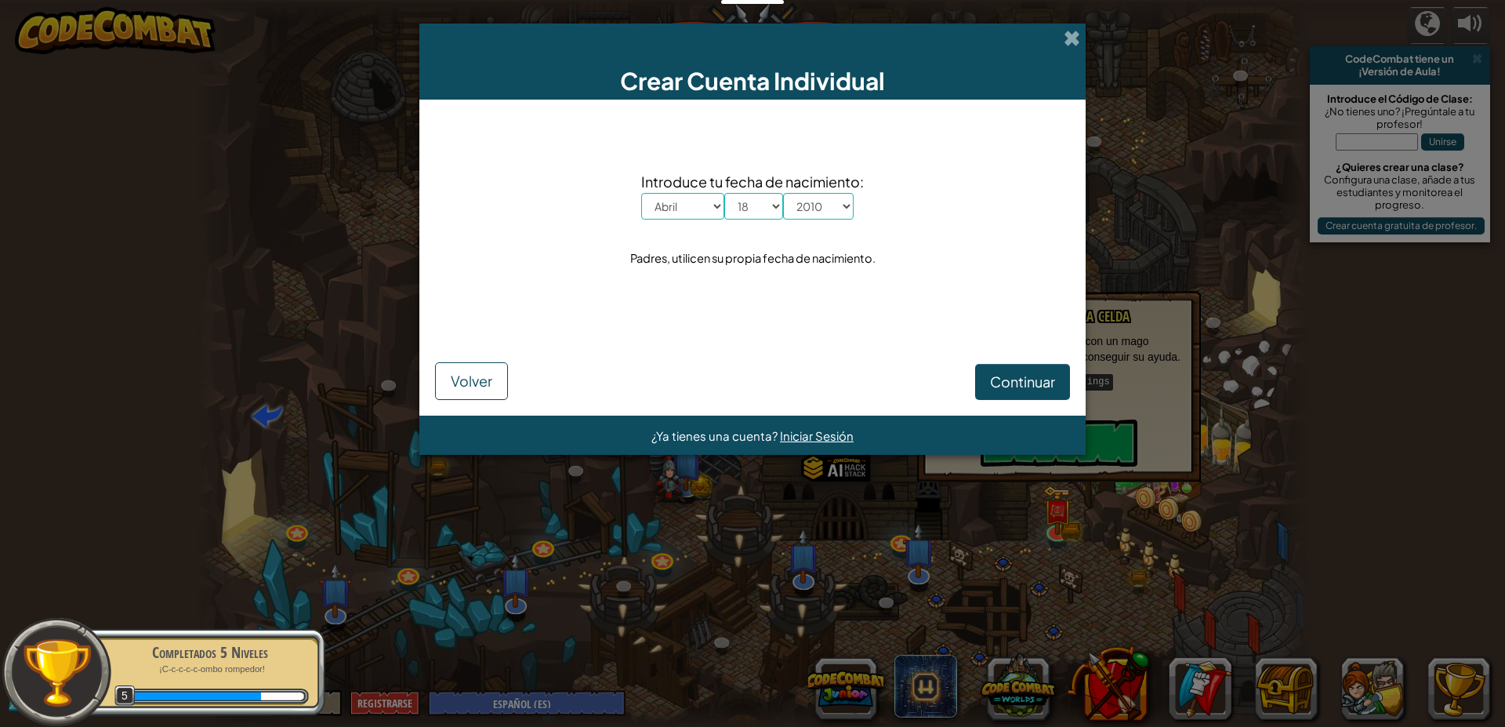
click at [1014, 362] on div "Continuar Volver" at bounding box center [752, 362] width 635 height 76
click at [981, 386] on button "Continuar" at bounding box center [1022, 382] width 95 height 36
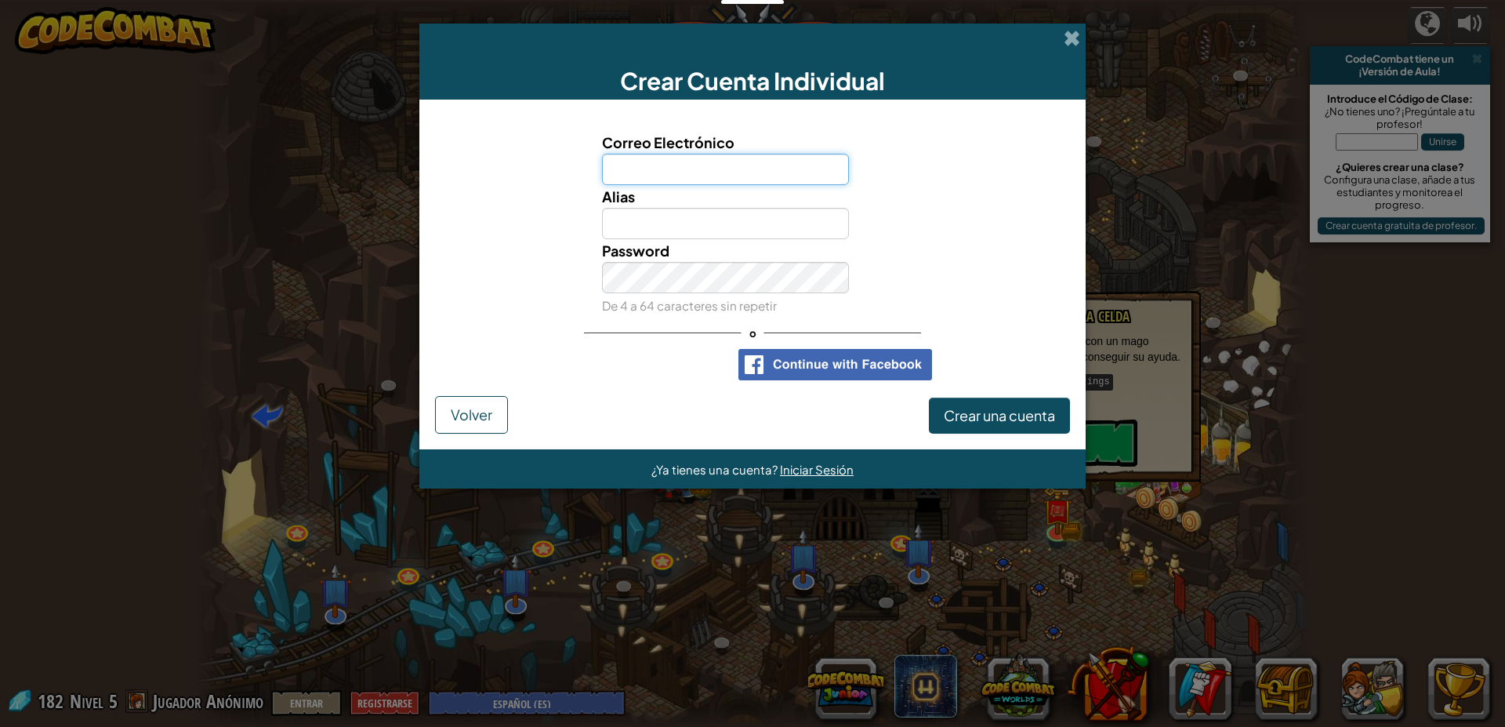
click at [676, 171] on input "Correo Electrónico" at bounding box center [726, 169] width 248 height 31
drag, startPoint x: 1057, startPoint y: 27, endPoint x: 1064, endPoint y: 42, distance: 16.5
click at [1062, 40] on div "Crear Cuenta Individual" at bounding box center [752, 62] width 666 height 76
click at [1065, 45] on span at bounding box center [1072, 38] width 16 height 16
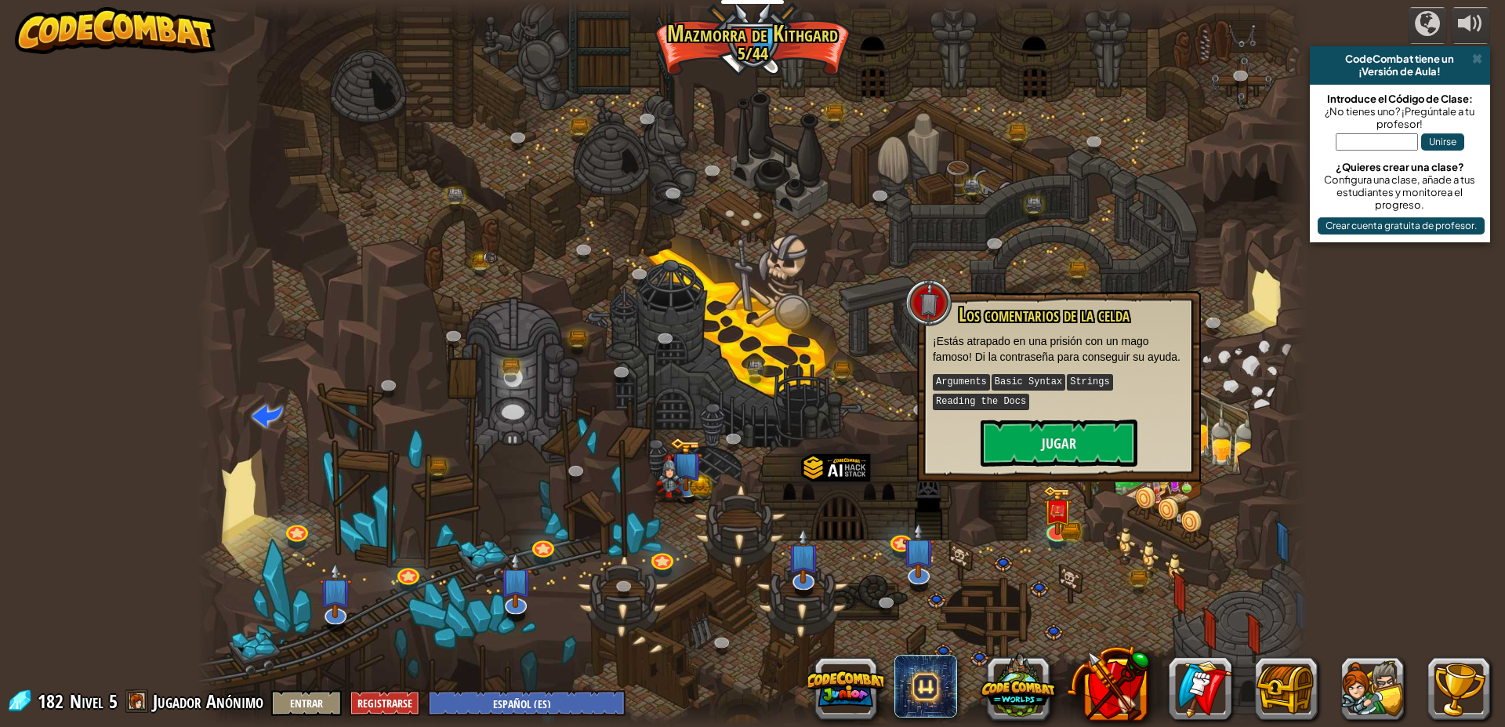
click at [1081, 516] on div at bounding box center [753, 363] width 1112 height 727
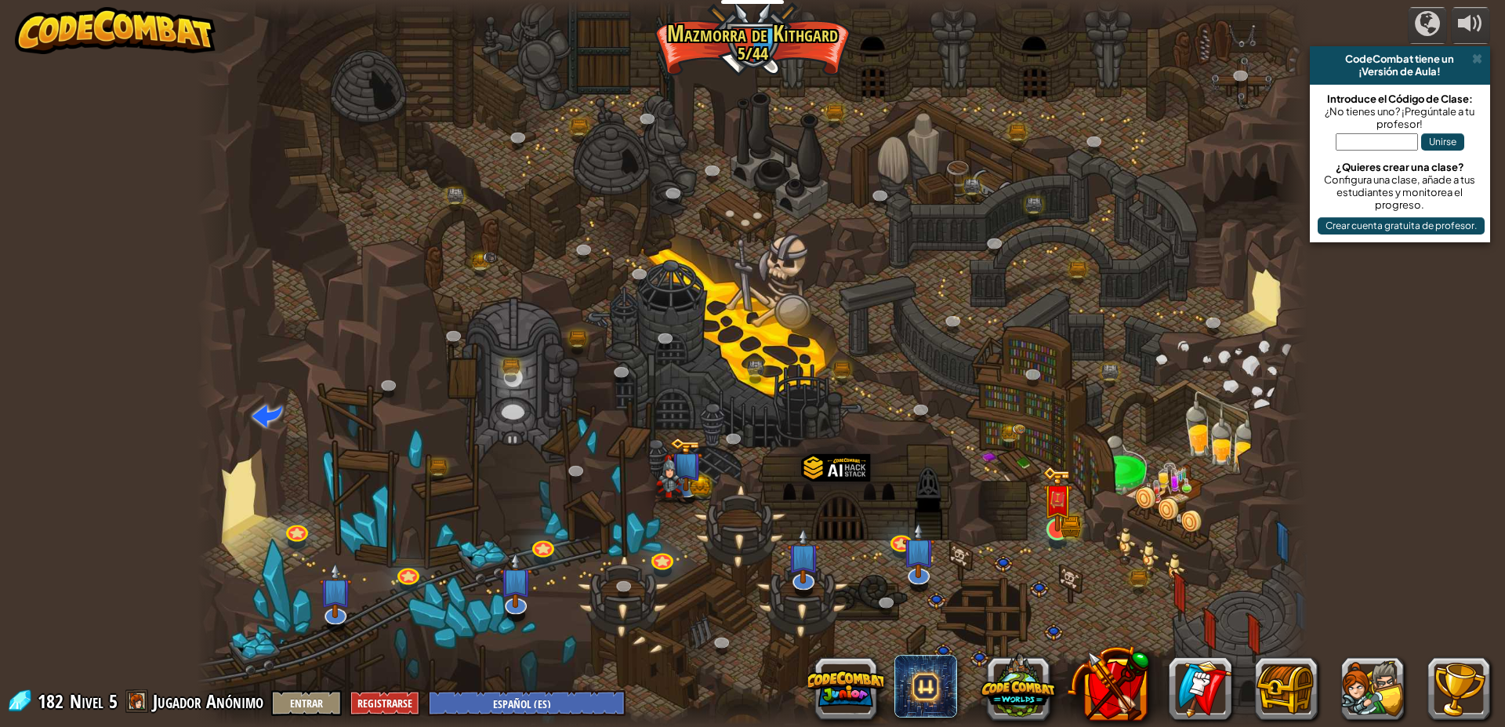
drag, startPoint x: 1021, startPoint y: 520, endPoint x: 1046, endPoint y: 523, distance: 25.3
click at [1026, 520] on div at bounding box center [753, 363] width 1112 height 727
click at [1065, 531] on img at bounding box center [1058, 498] width 30 height 65
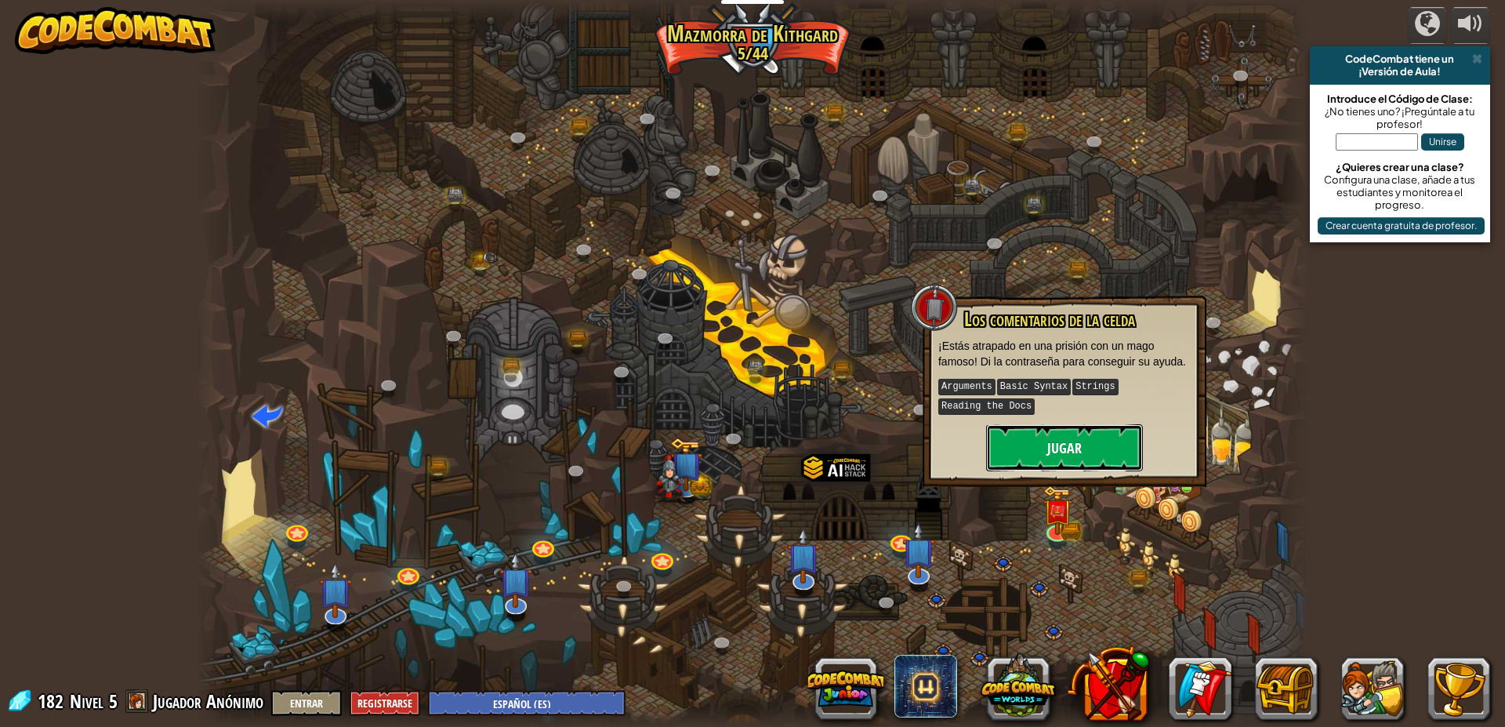
click at [1059, 465] on button "Jugar" at bounding box center [1064, 447] width 157 height 47
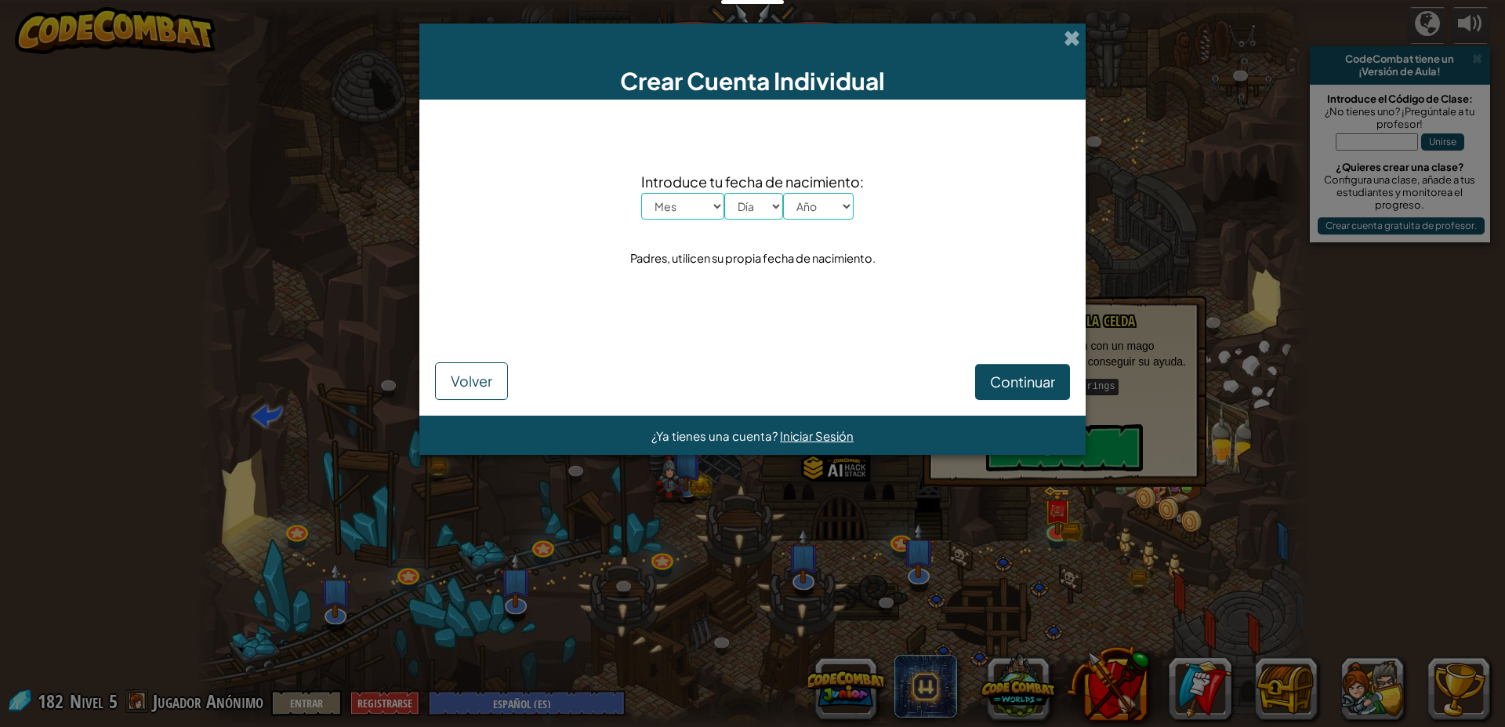
click at [1052, 63] on div "Crear Cuenta Individual" at bounding box center [752, 62] width 666 height 76
click at [1076, 31] on span at bounding box center [1072, 38] width 16 height 16
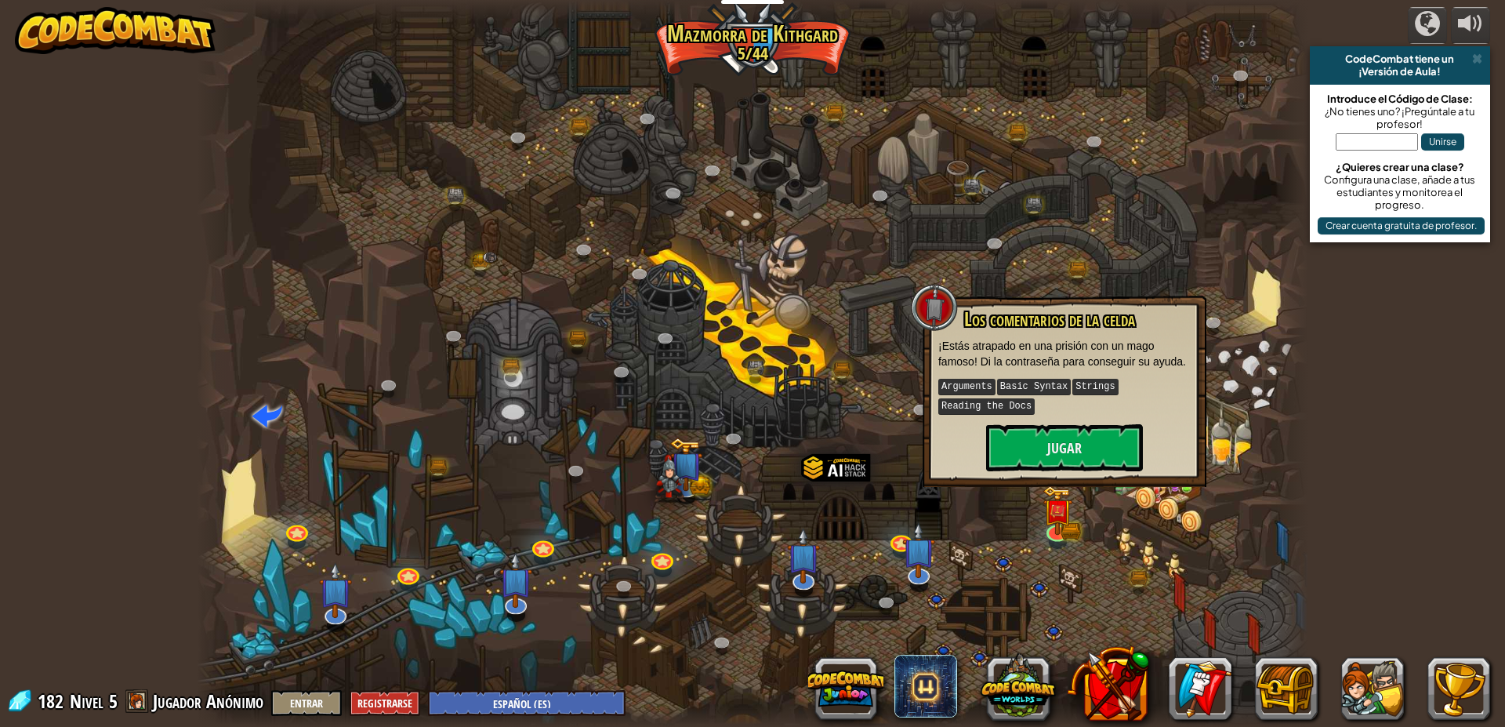
click at [1215, 259] on div at bounding box center [753, 363] width 1112 height 727
